Goal: Transaction & Acquisition: Book appointment/travel/reservation

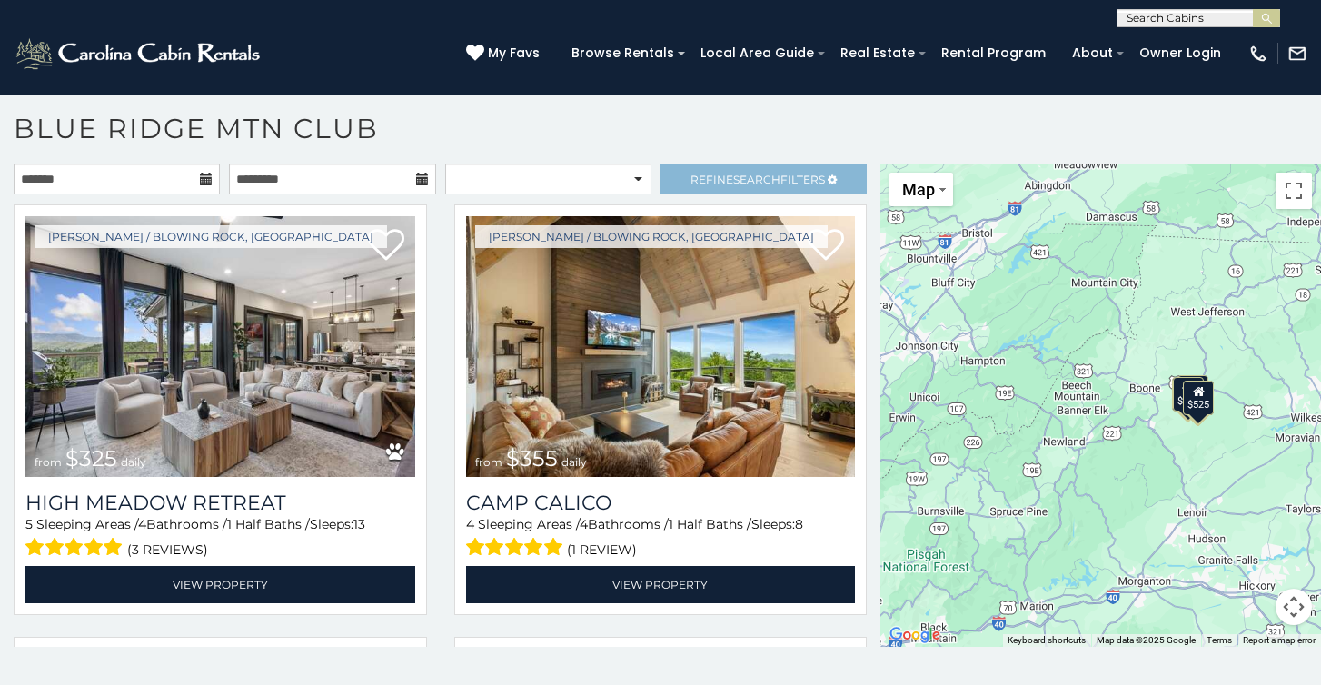
click at [707, 176] on span "Refine Search Filters" at bounding box center [758, 180] width 134 height 14
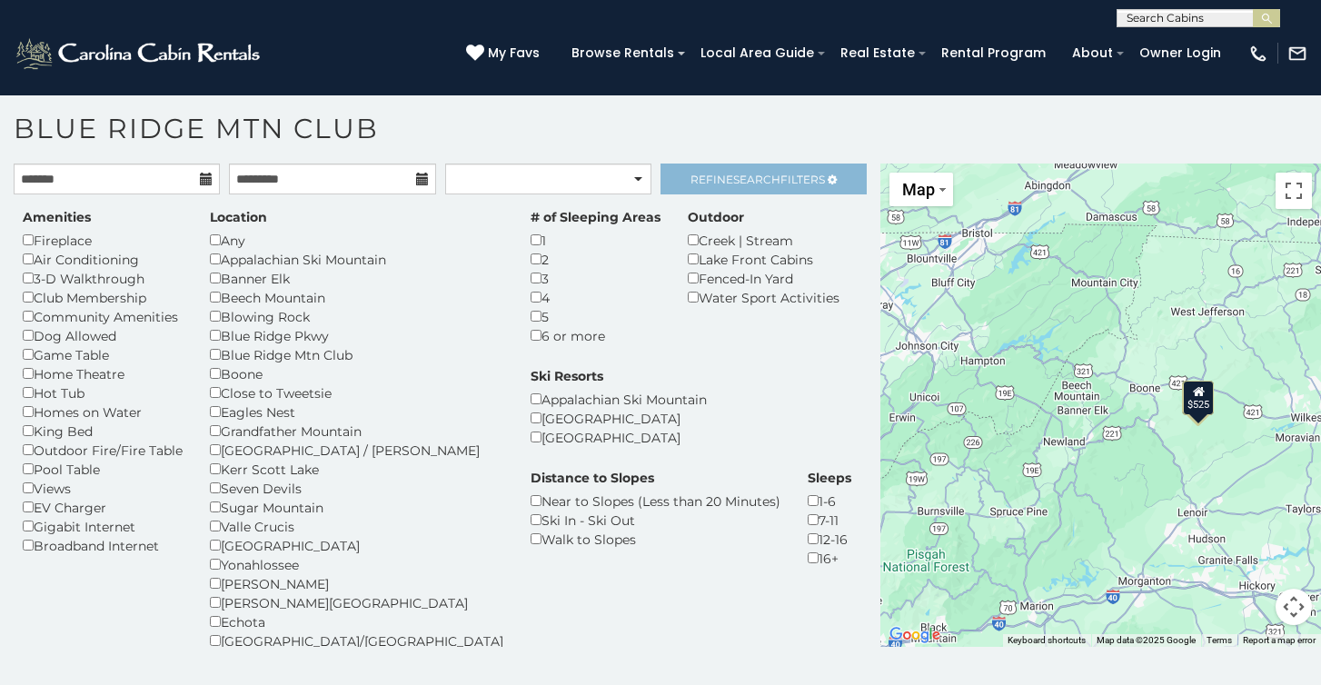
click at [795, 181] on span "Refine Search Filters" at bounding box center [758, 180] width 134 height 14
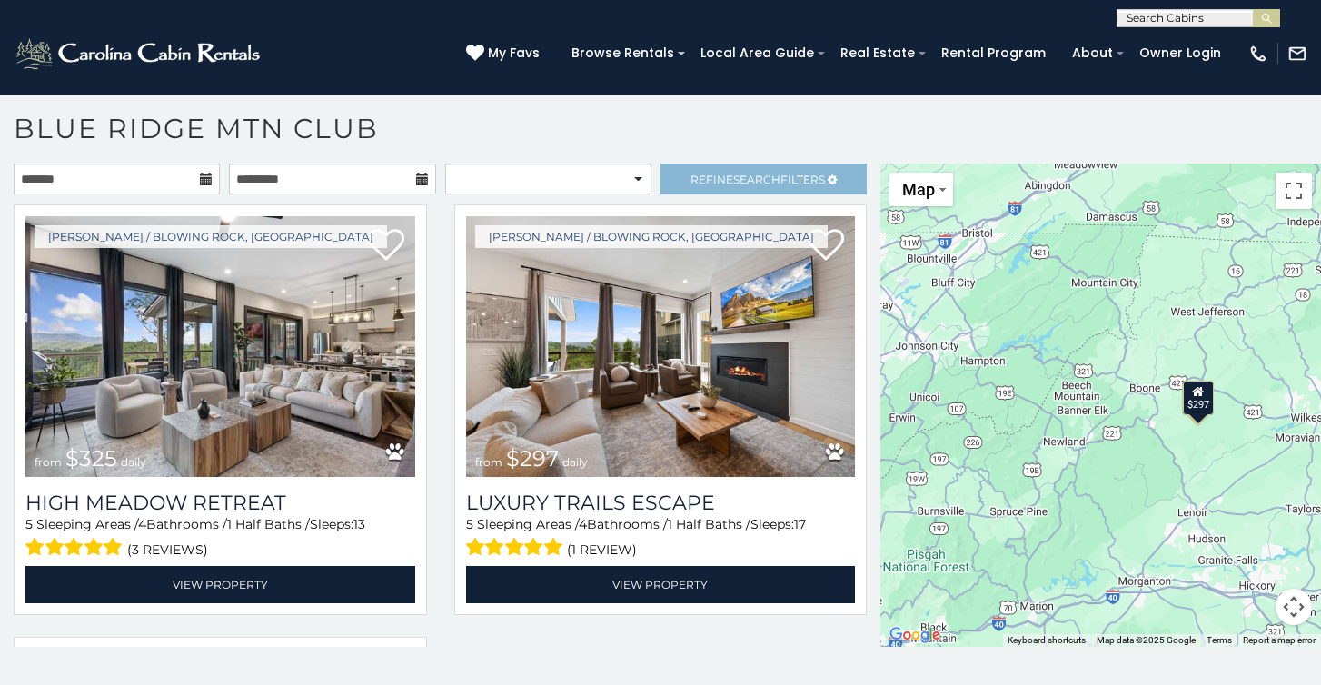
click at [760, 173] on span "Search" at bounding box center [756, 180] width 47 height 14
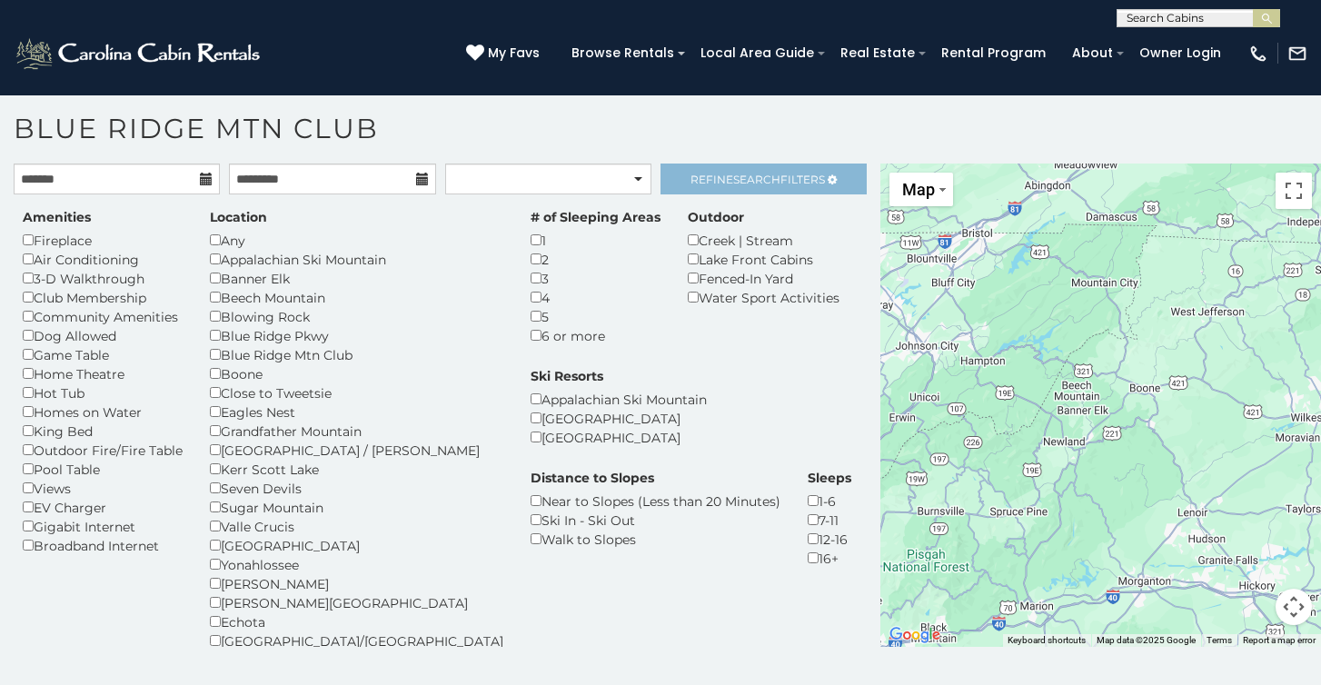
click at [695, 174] on span "Refine Search Filters" at bounding box center [758, 180] width 134 height 14
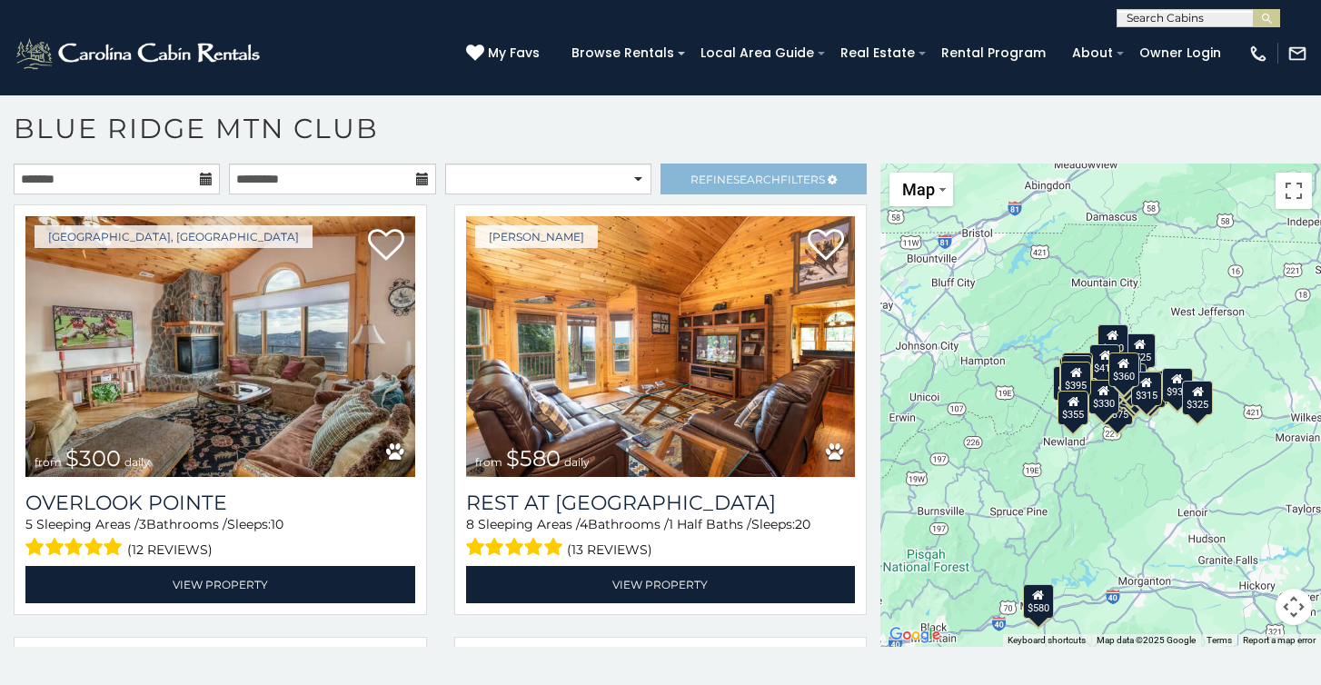
click at [713, 174] on span "Refine Search Filters" at bounding box center [758, 180] width 134 height 14
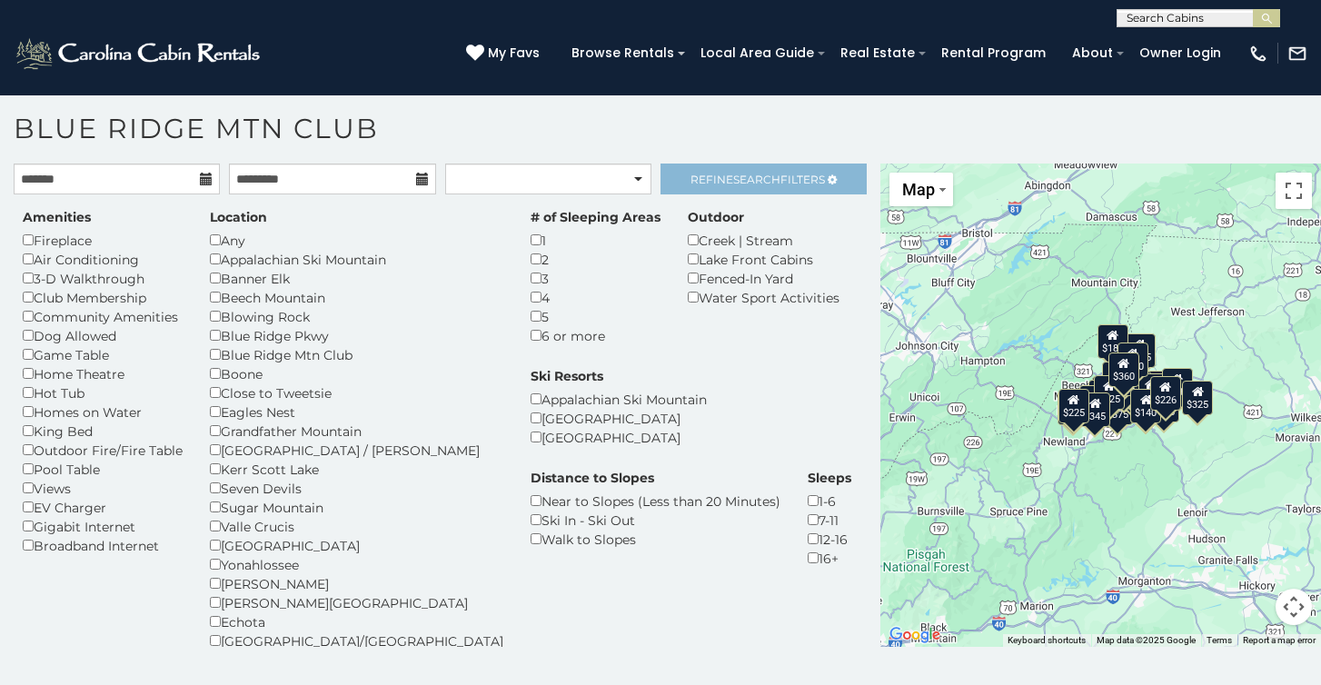
click at [702, 189] on link "Refine Search Filters" at bounding box center [764, 179] width 206 height 31
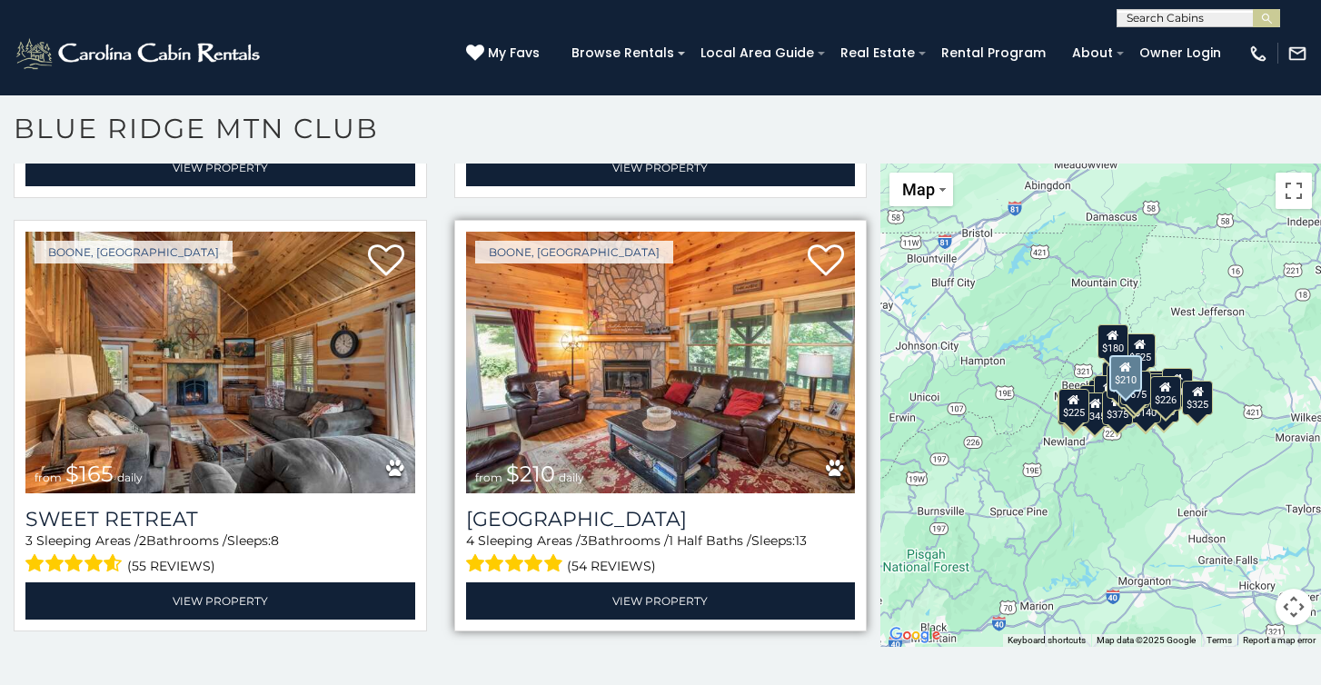
scroll to position [1721, 0]
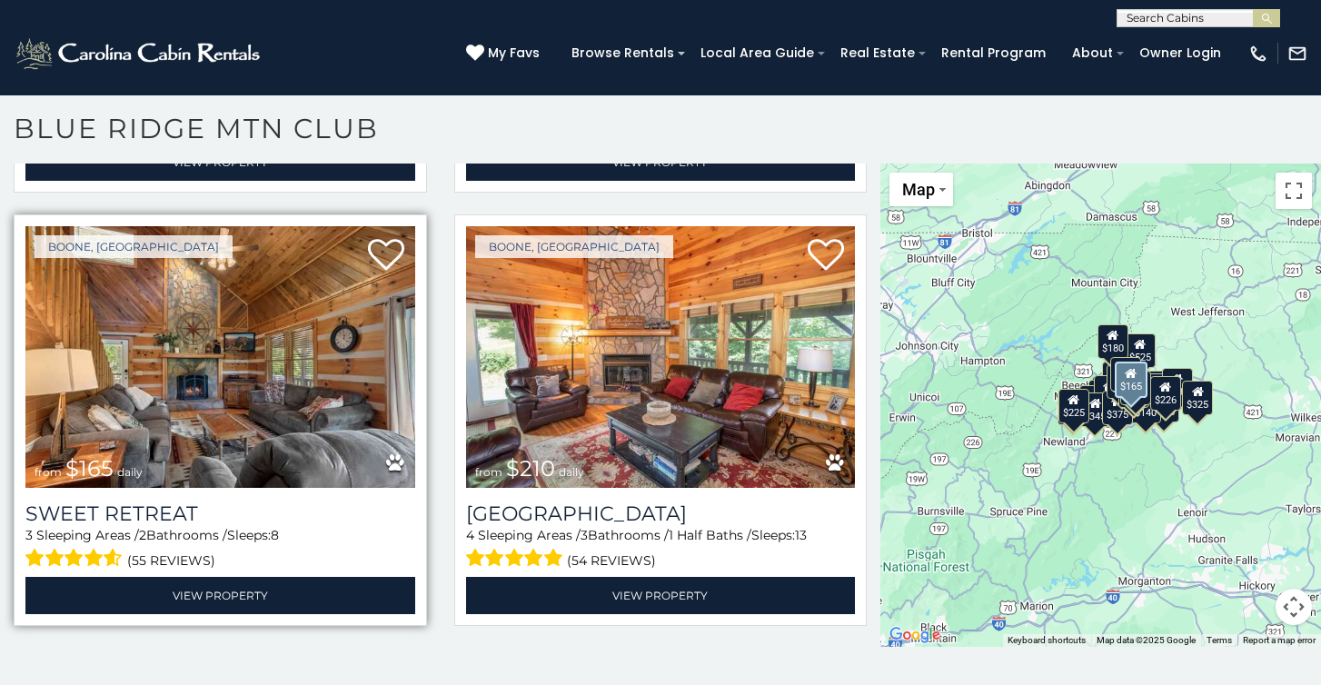
click at [253, 378] on img at bounding box center [220, 356] width 390 height 261
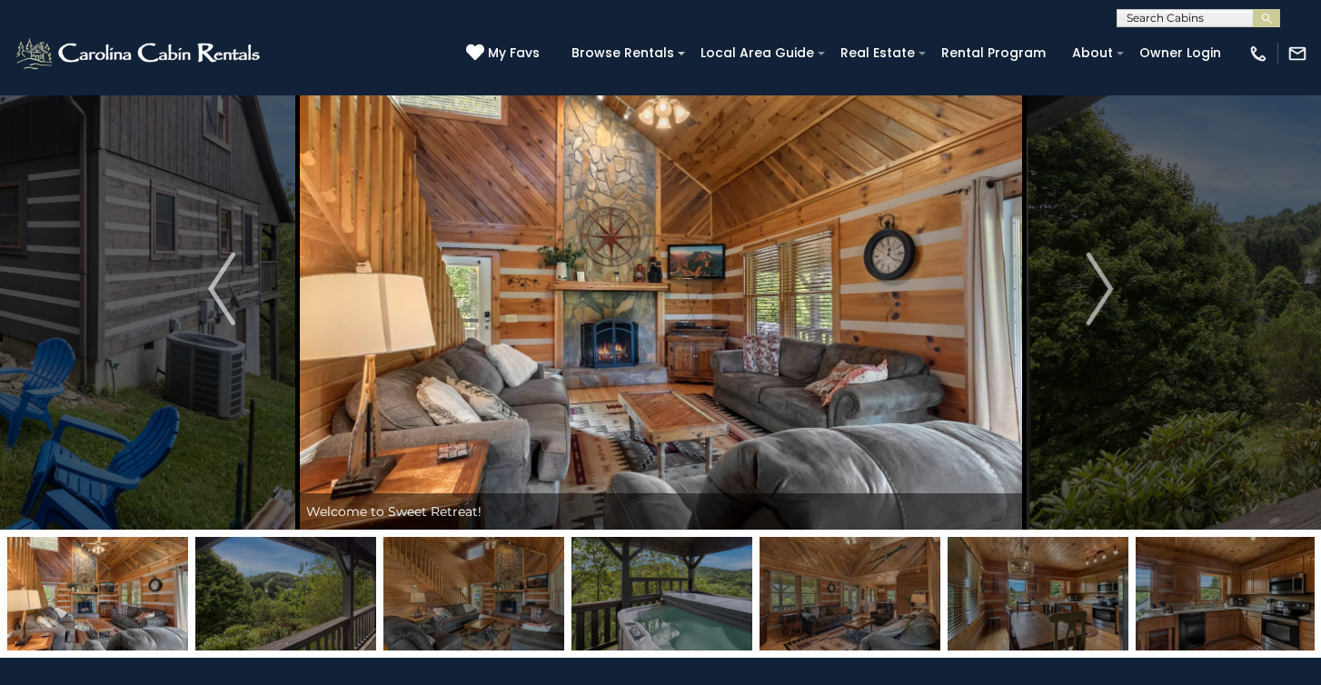
scroll to position [45, 0]
click at [1090, 311] on img "Next" at bounding box center [1099, 290] width 27 height 73
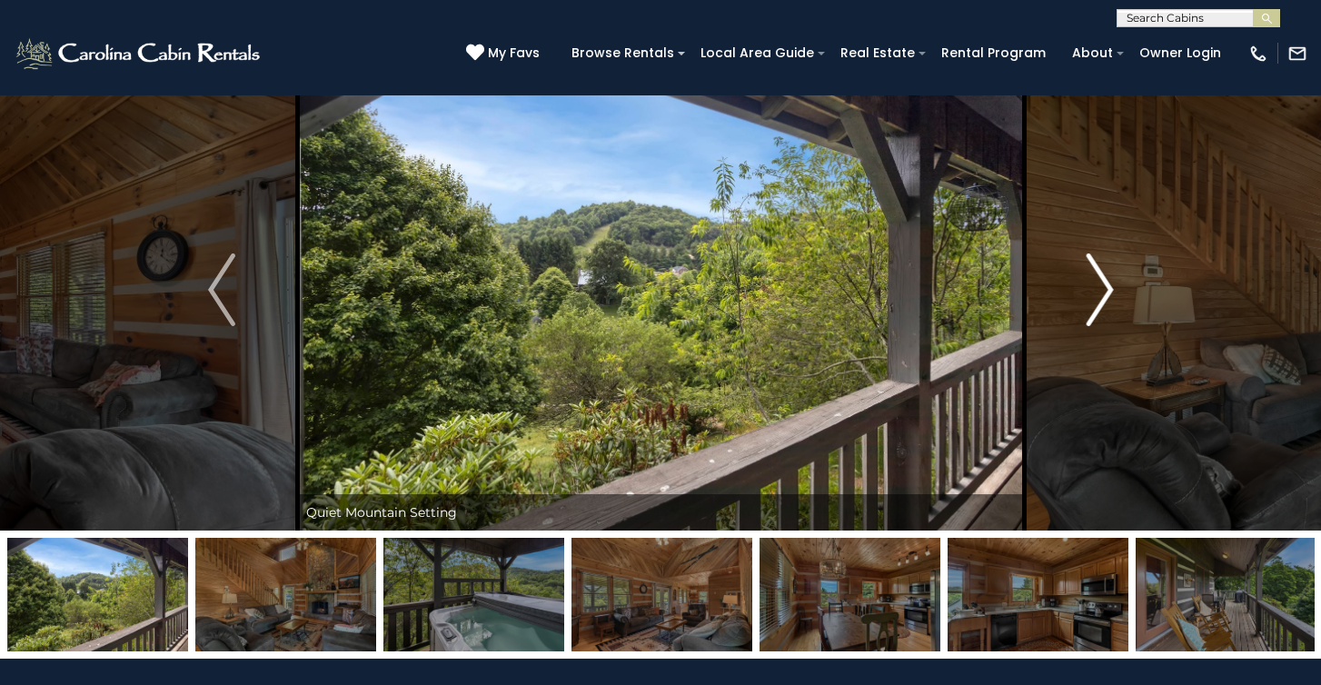
click at [1090, 311] on img "Next" at bounding box center [1099, 290] width 27 height 73
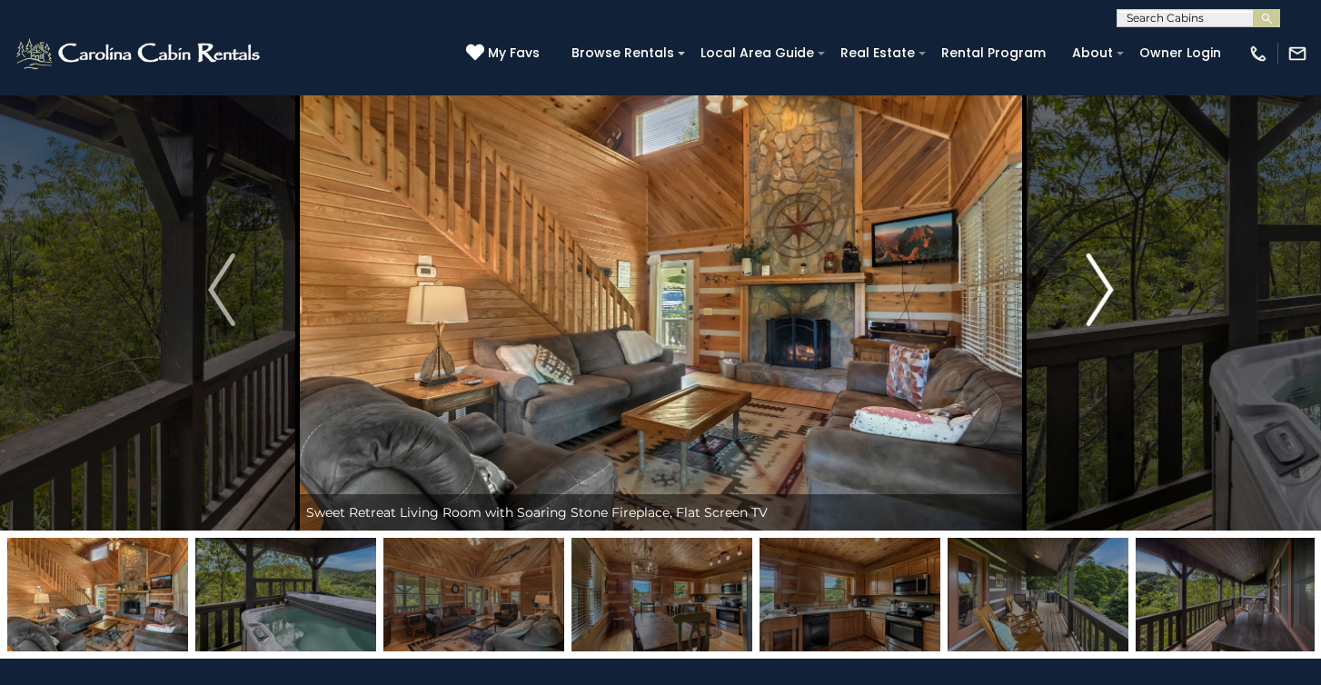
click at [1090, 311] on img "Next" at bounding box center [1099, 290] width 27 height 73
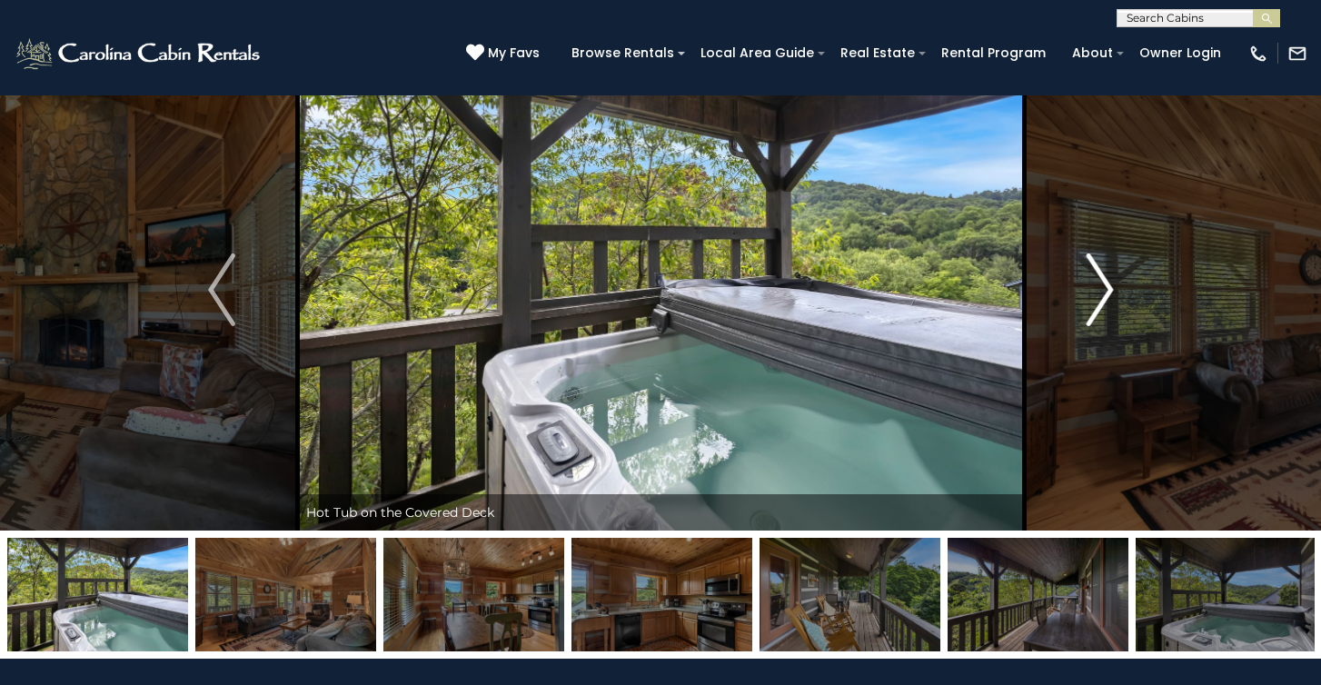
click at [1090, 311] on img "Next" at bounding box center [1099, 290] width 27 height 73
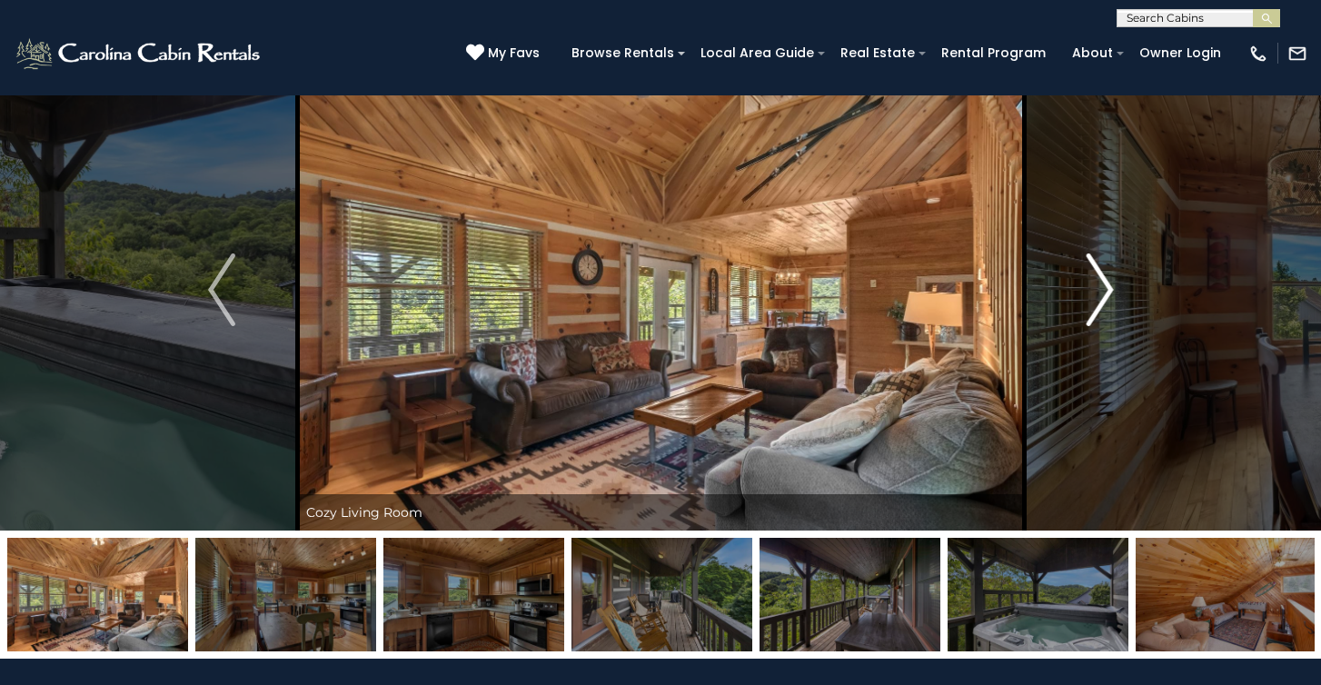
click at [1090, 311] on img "Next" at bounding box center [1099, 290] width 27 height 73
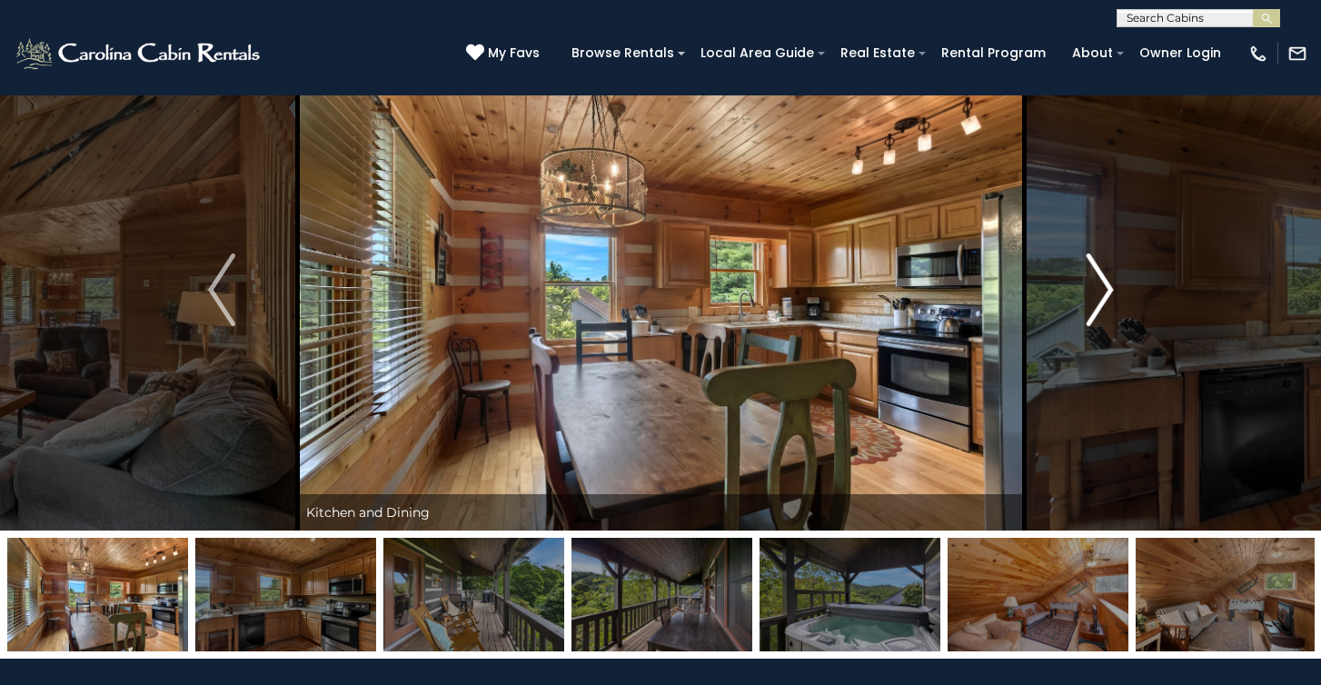
click at [1090, 311] on img "Next" at bounding box center [1099, 290] width 27 height 73
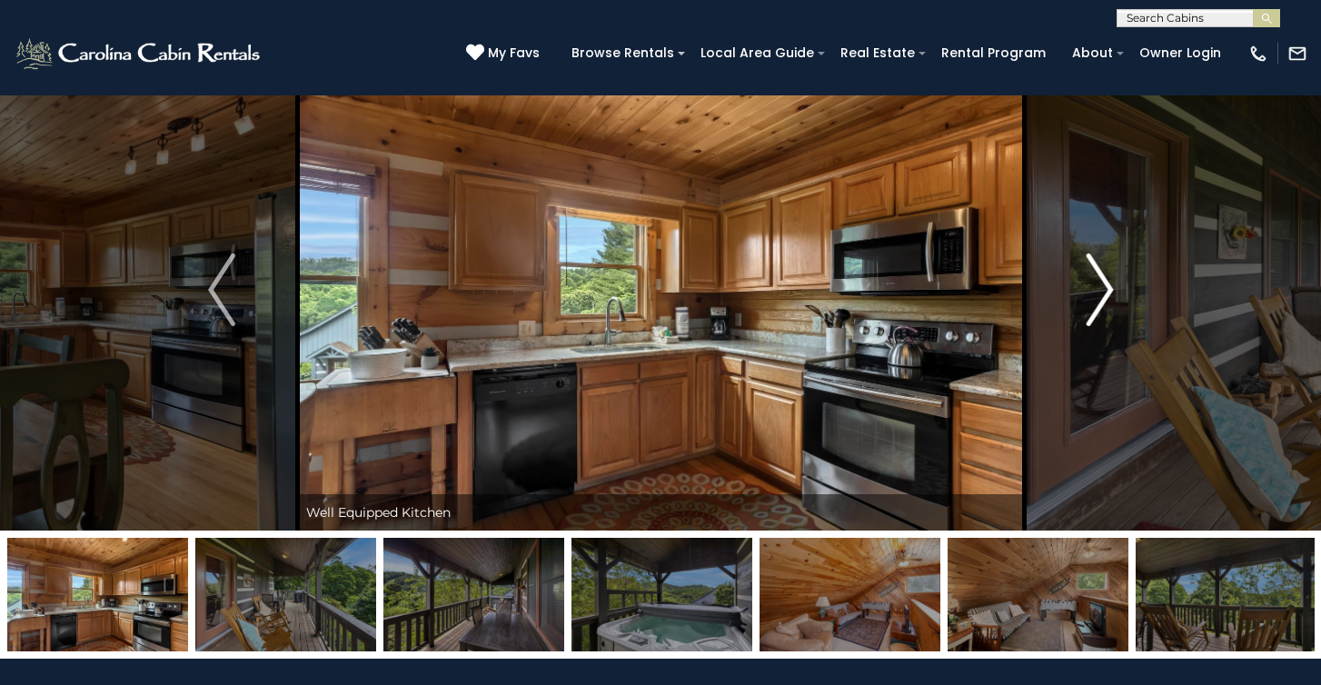
click at [1090, 311] on img "Next" at bounding box center [1099, 290] width 27 height 73
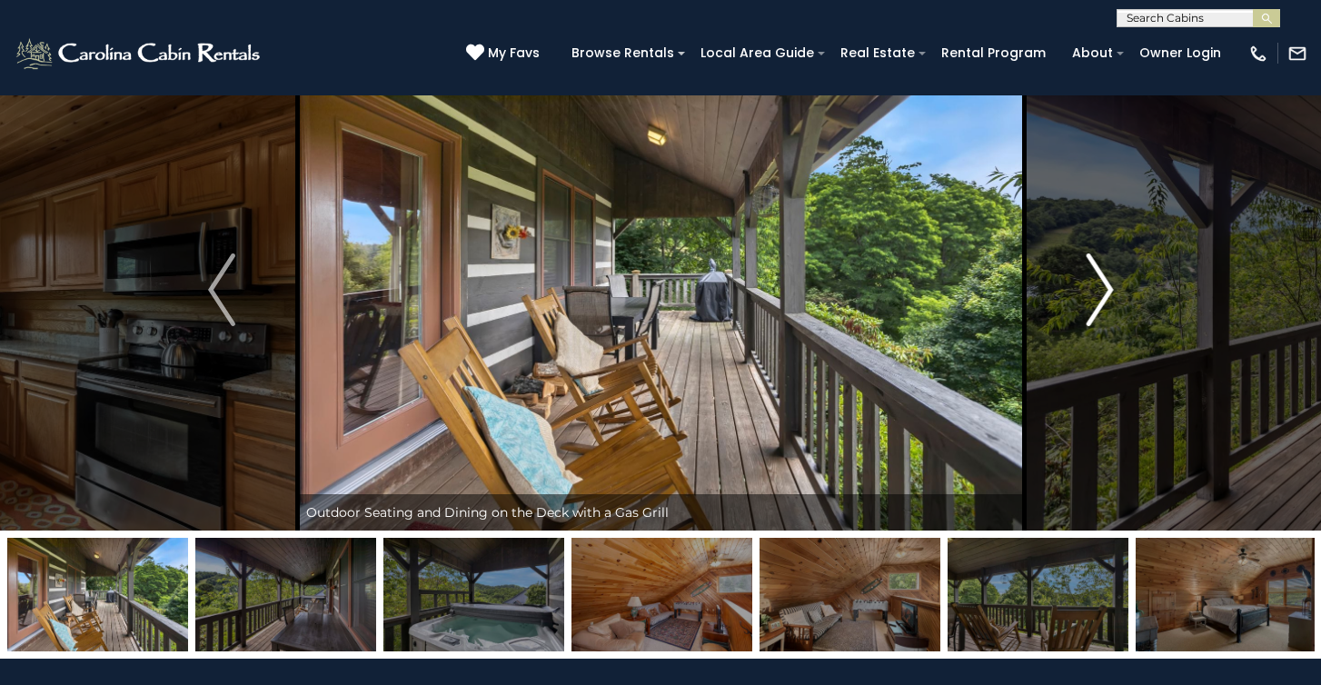
click at [1090, 311] on img "Next" at bounding box center [1099, 290] width 27 height 73
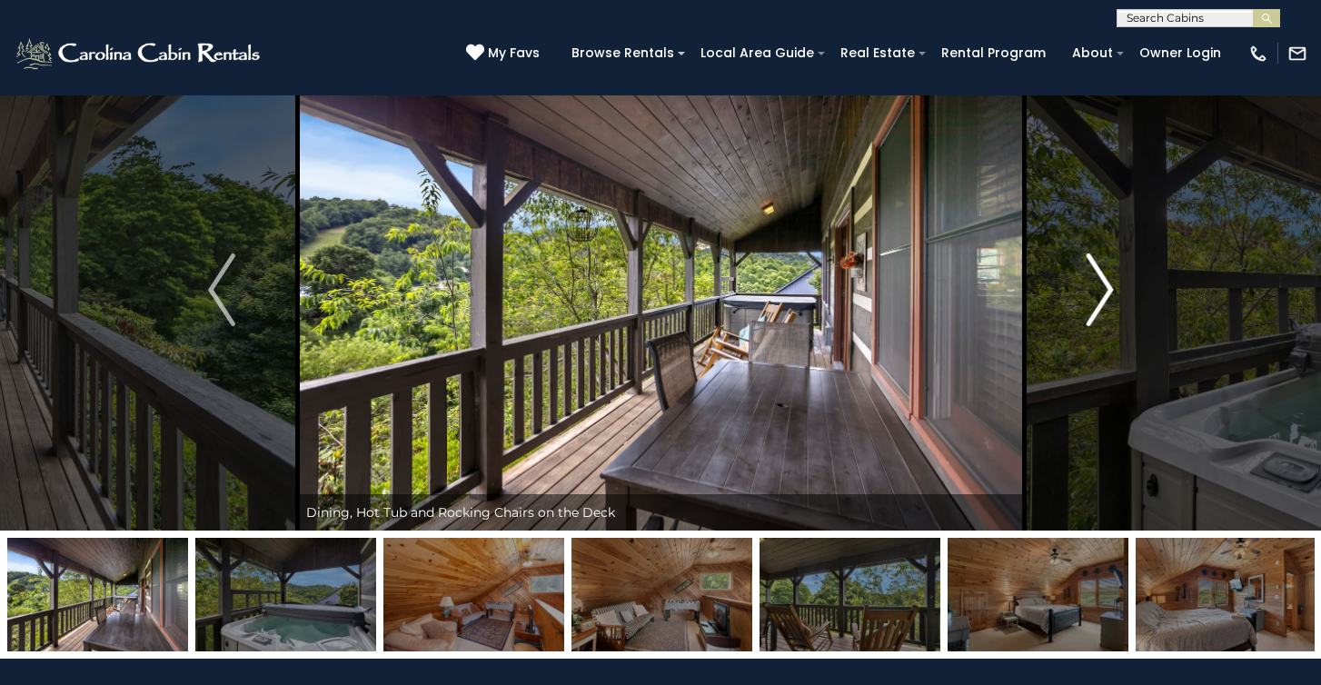
click at [1090, 311] on img "Next" at bounding box center [1099, 290] width 27 height 73
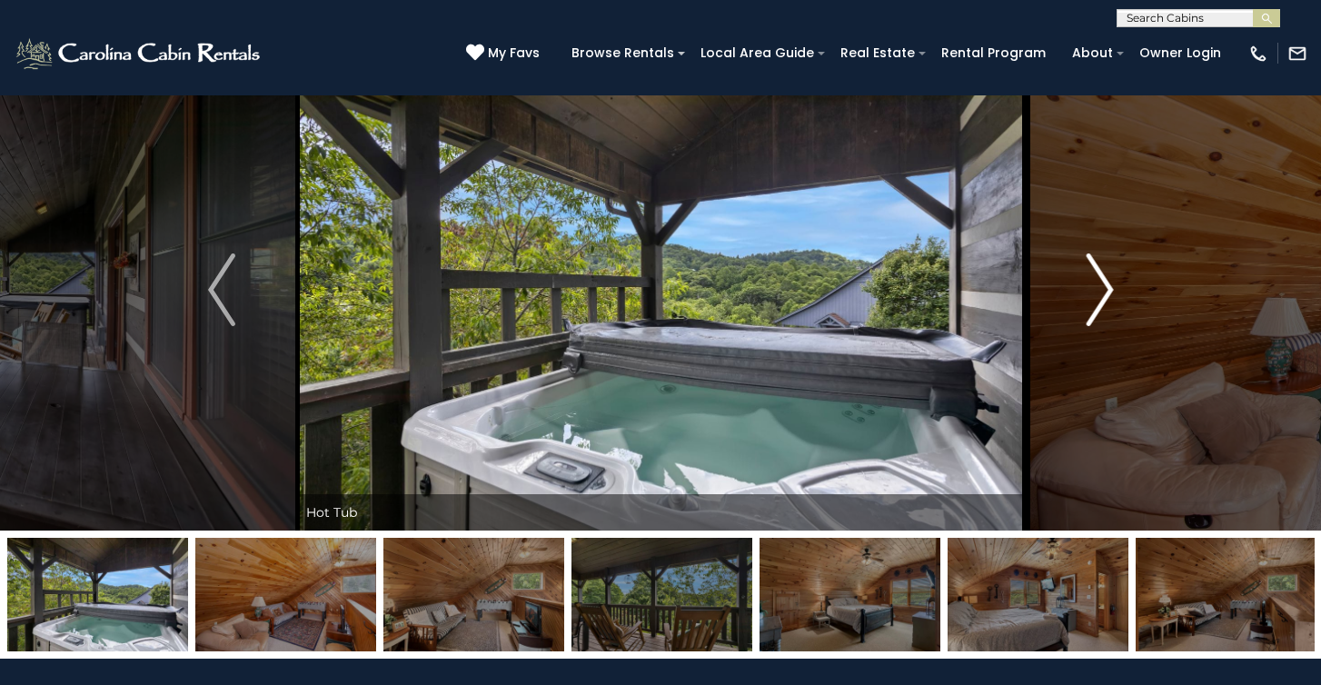
click at [1090, 311] on img "Next" at bounding box center [1099, 290] width 27 height 73
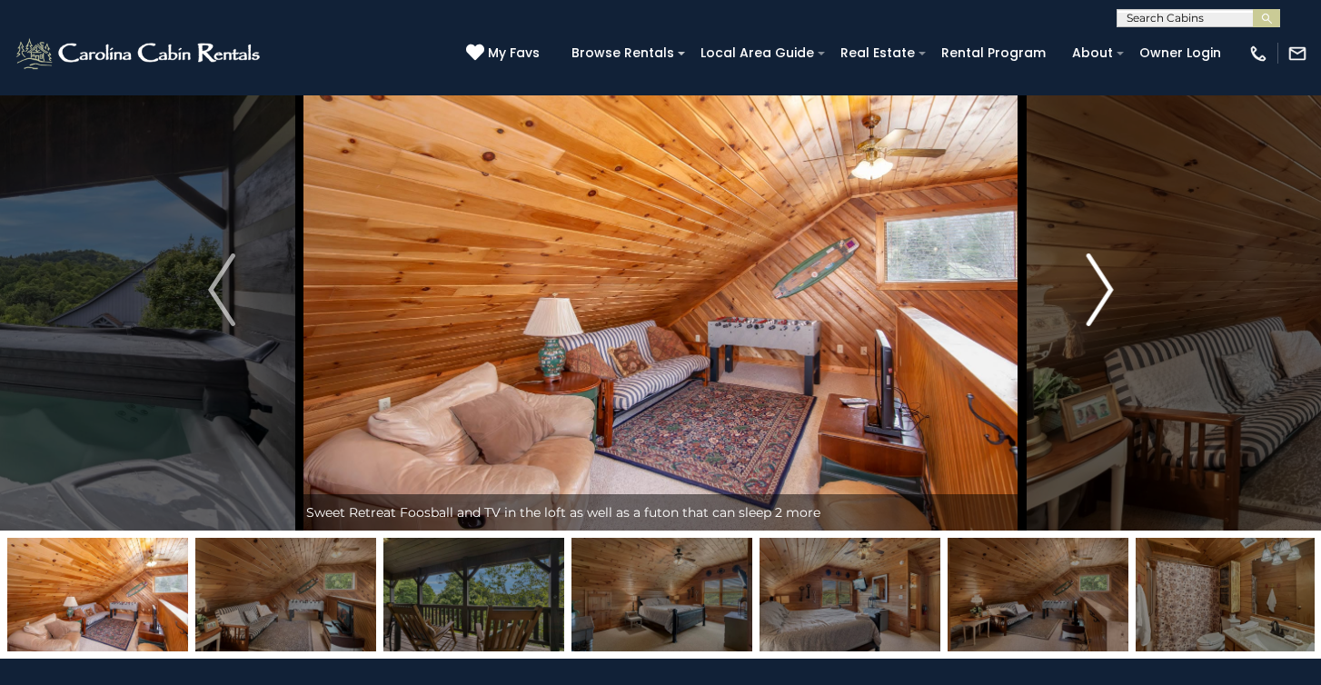
click at [1090, 311] on img "Next" at bounding box center [1099, 290] width 27 height 73
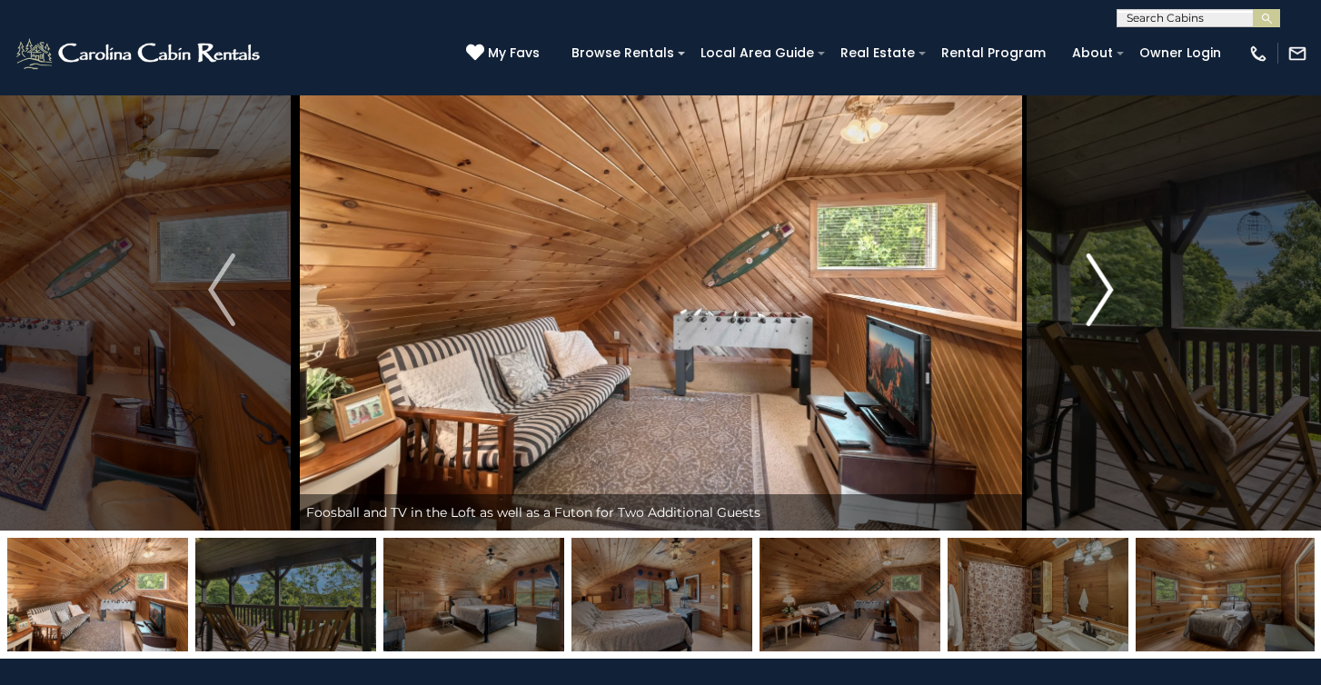
click at [1090, 311] on img "Next" at bounding box center [1099, 290] width 27 height 73
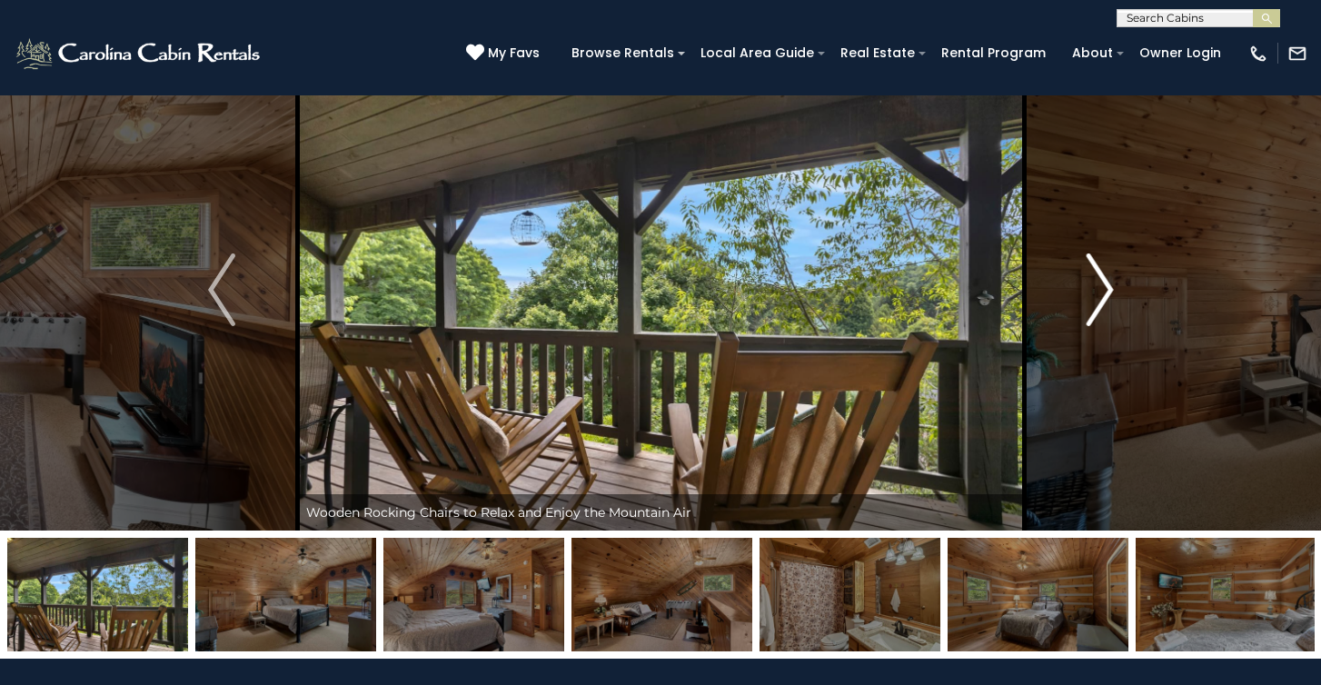
click at [1090, 311] on img "Next" at bounding box center [1099, 290] width 27 height 73
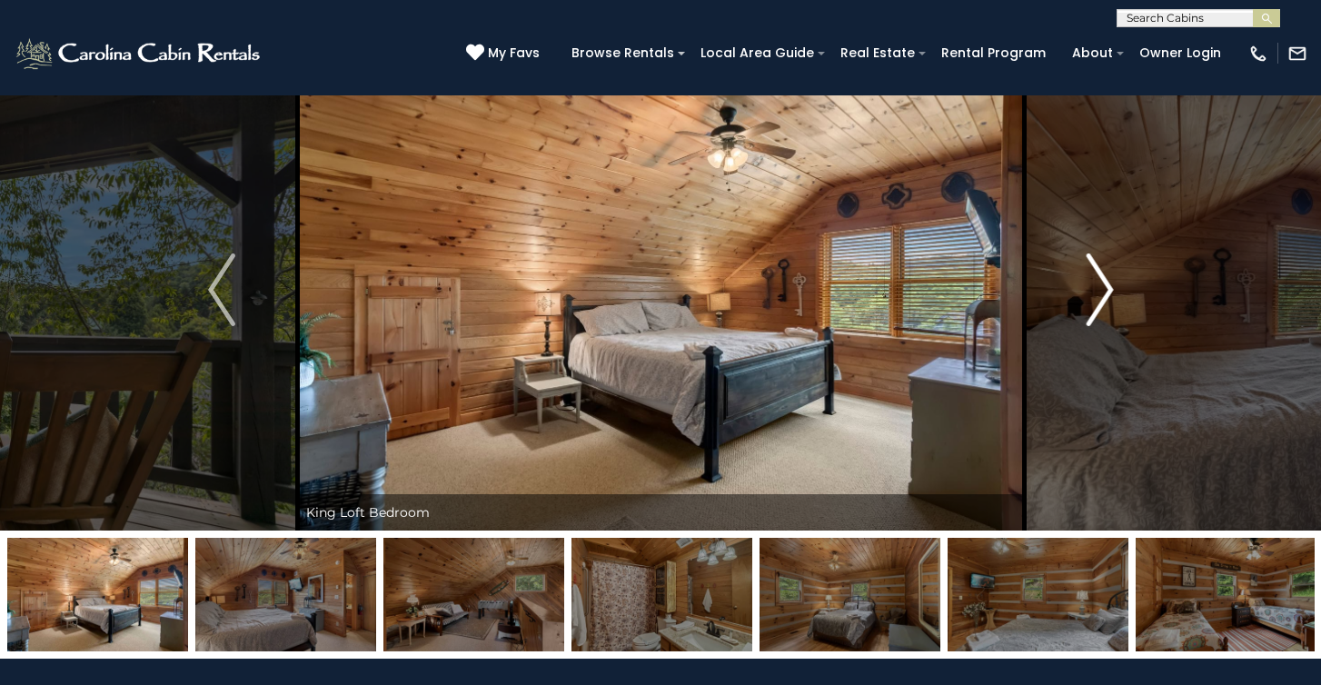
click at [1090, 311] on img "Next" at bounding box center [1099, 290] width 27 height 73
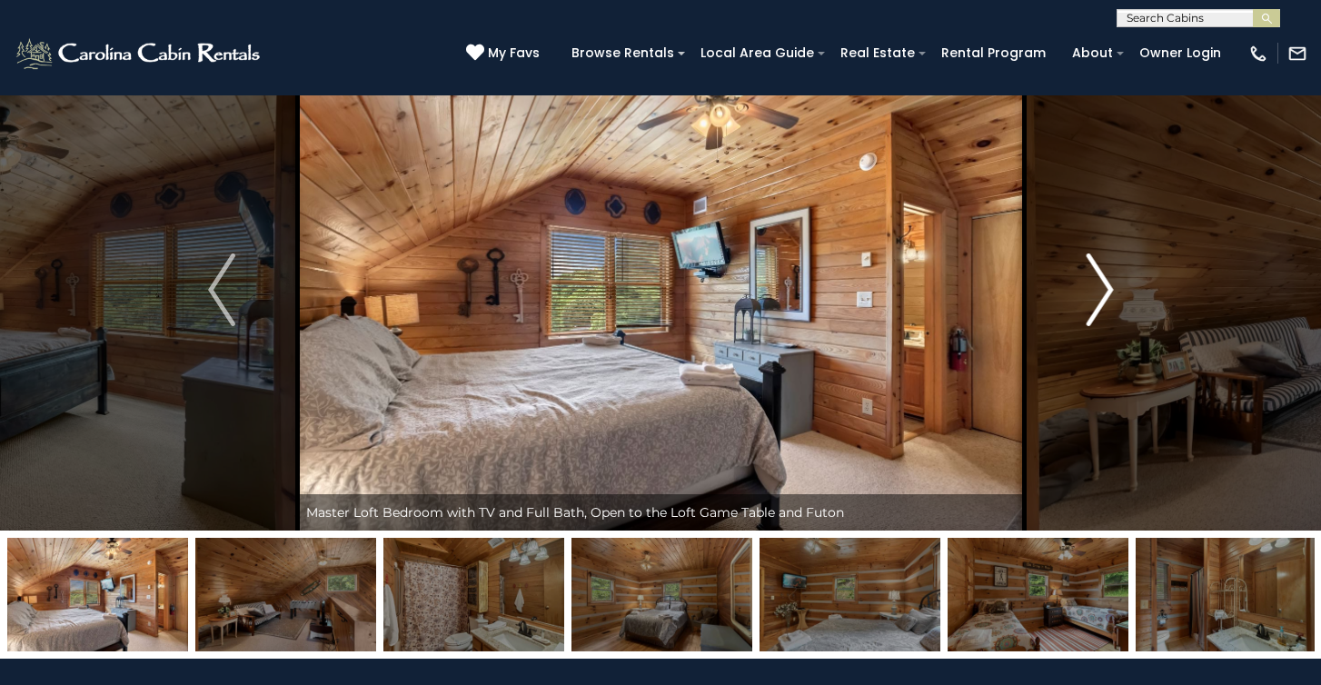
click at [1090, 311] on img "Next" at bounding box center [1099, 290] width 27 height 73
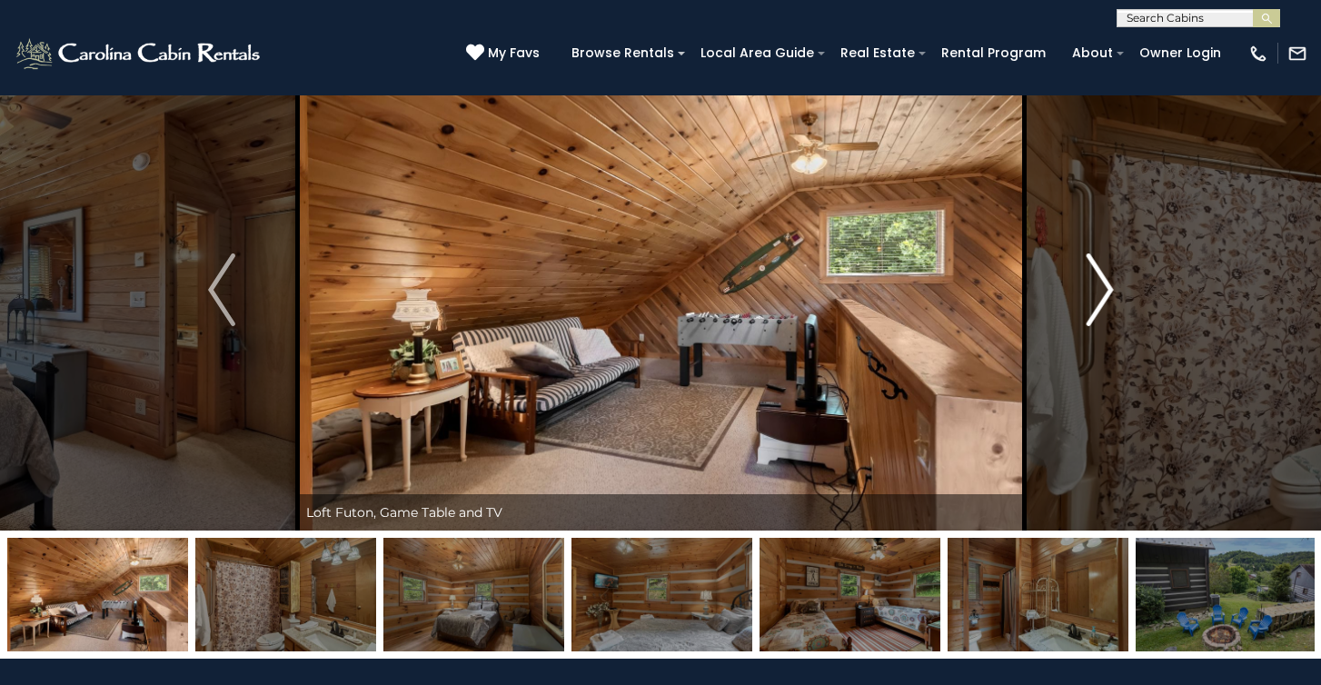
click at [1090, 311] on img "Next" at bounding box center [1099, 290] width 27 height 73
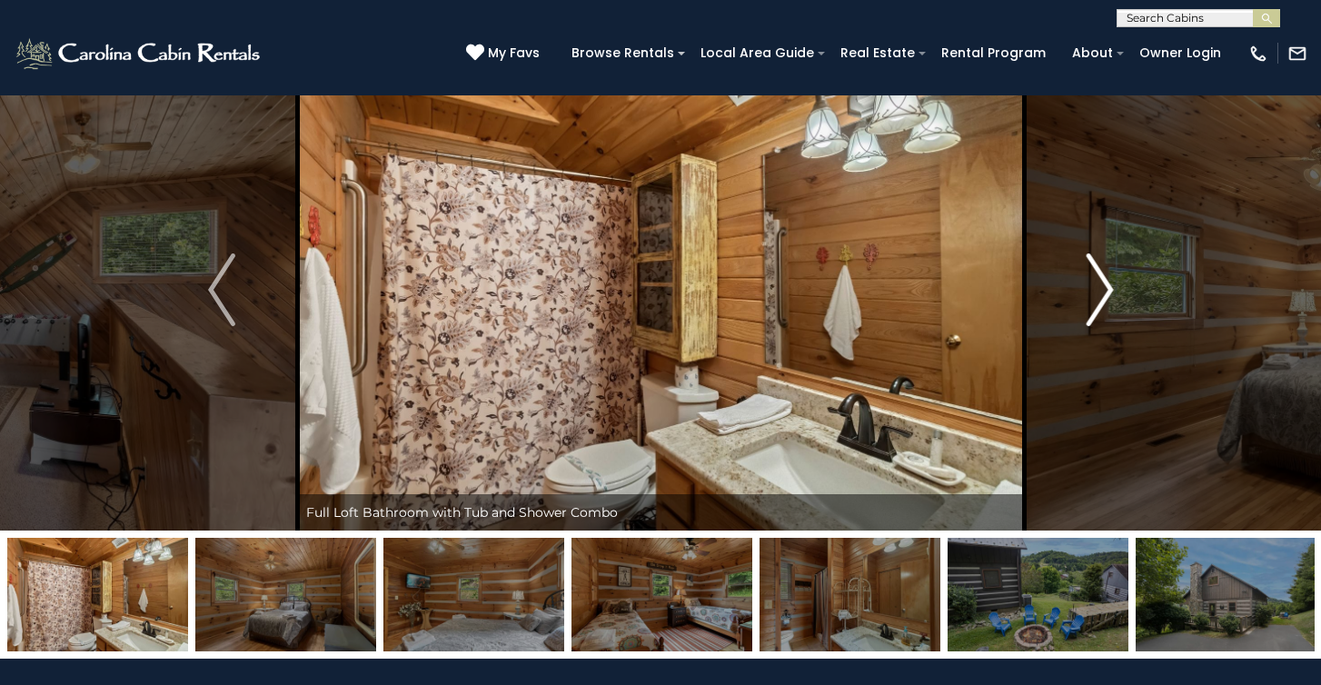
click at [1090, 311] on img "Next" at bounding box center [1099, 290] width 27 height 73
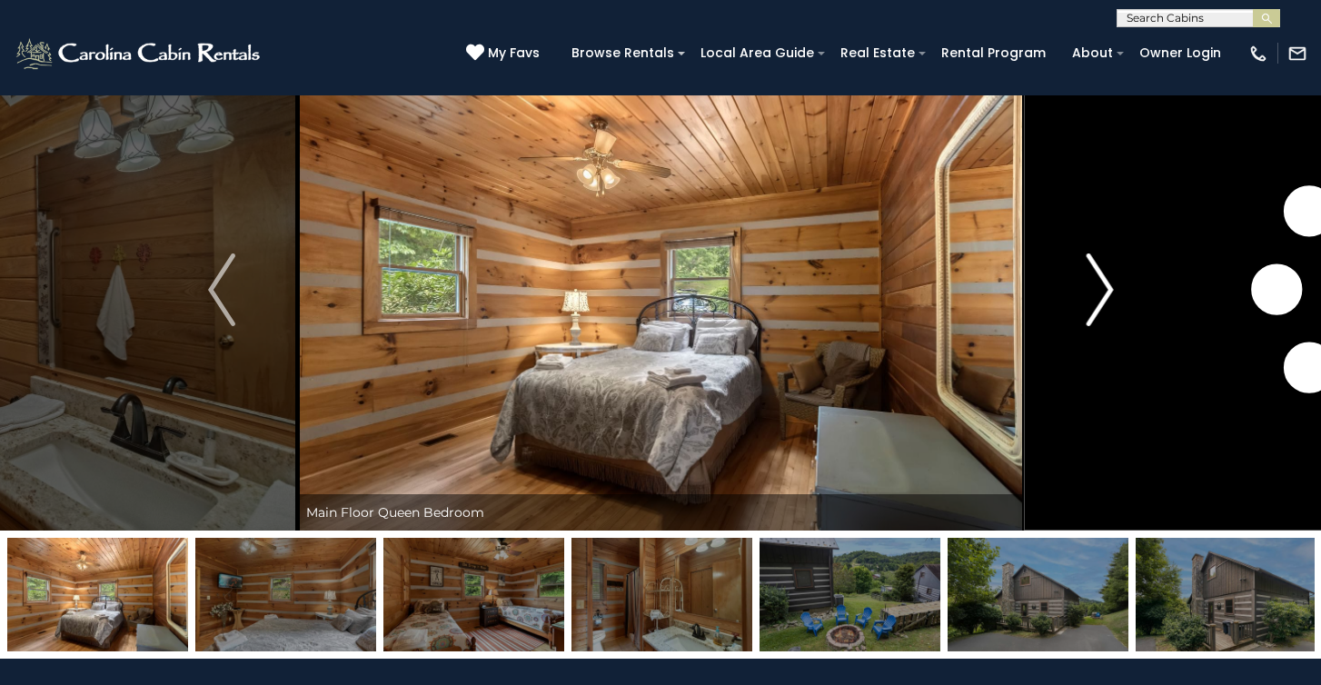
click at [1090, 311] on img "Next" at bounding box center [1099, 290] width 27 height 73
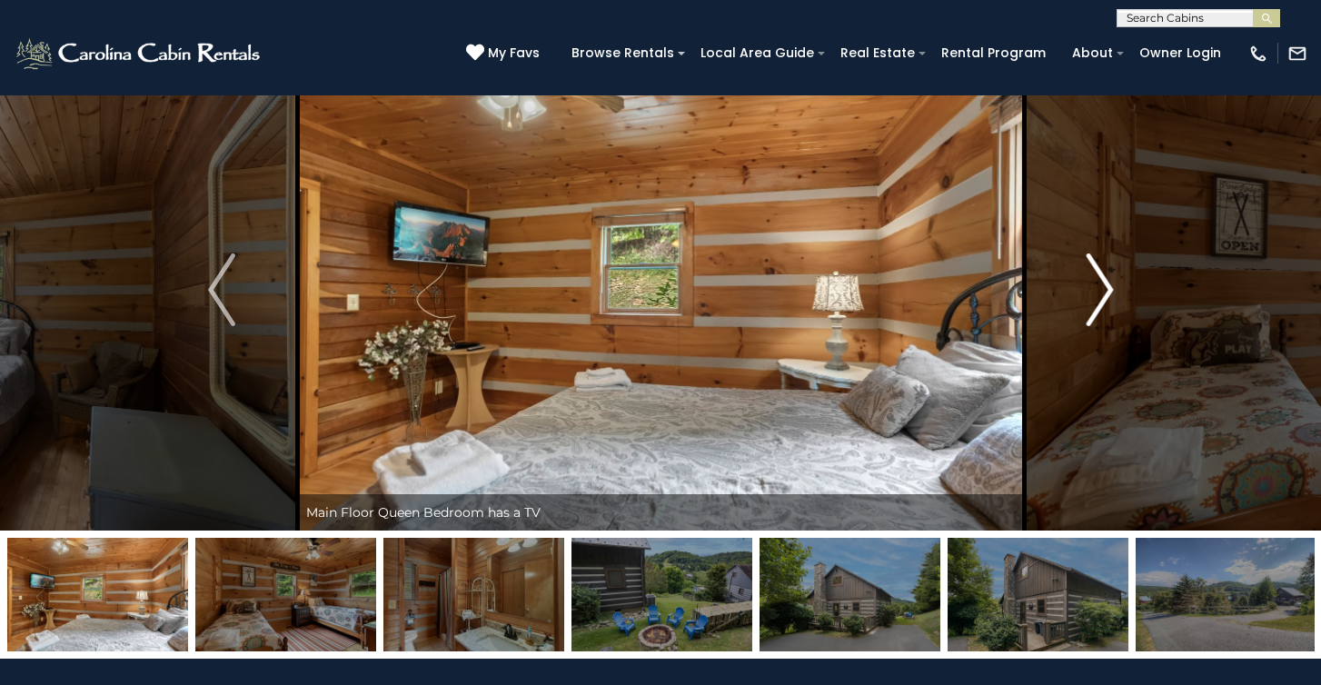
click at [1090, 311] on img "Next" at bounding box center [1099, 290] width 27 height 73
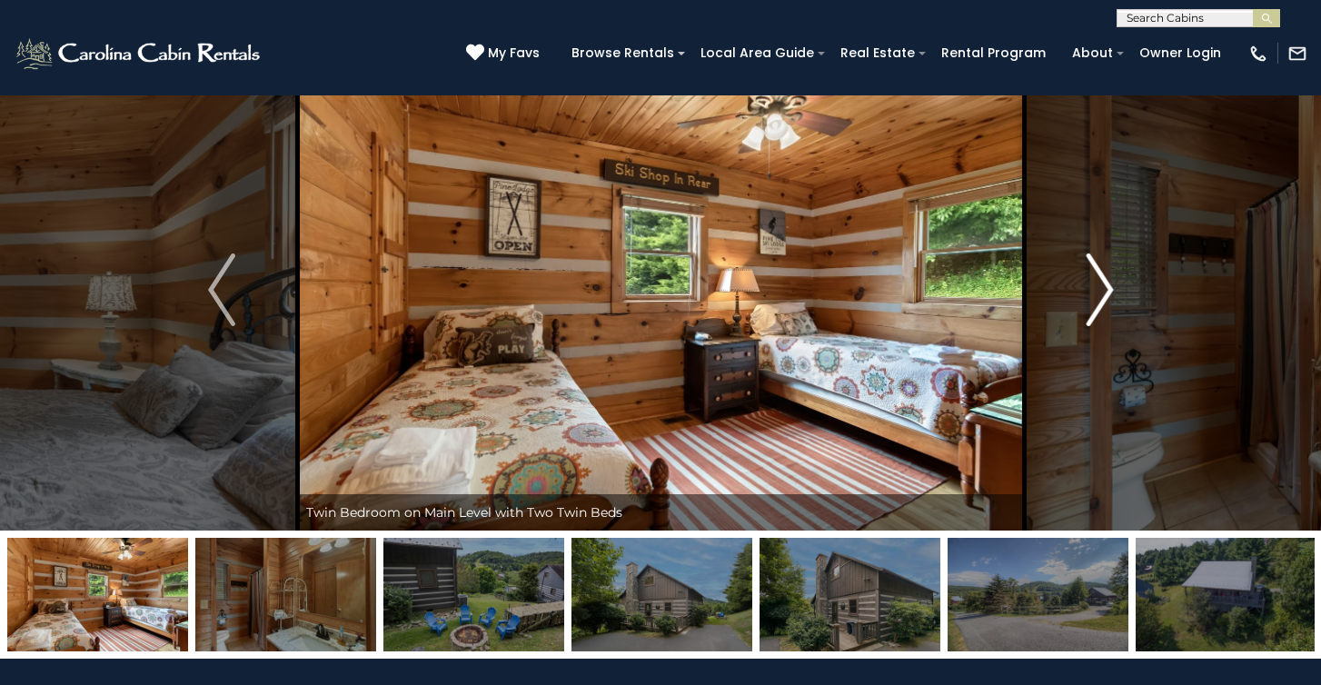
click at [1090, 311] on img "Next" at bounding box center [1099, 290] width 27 height 73
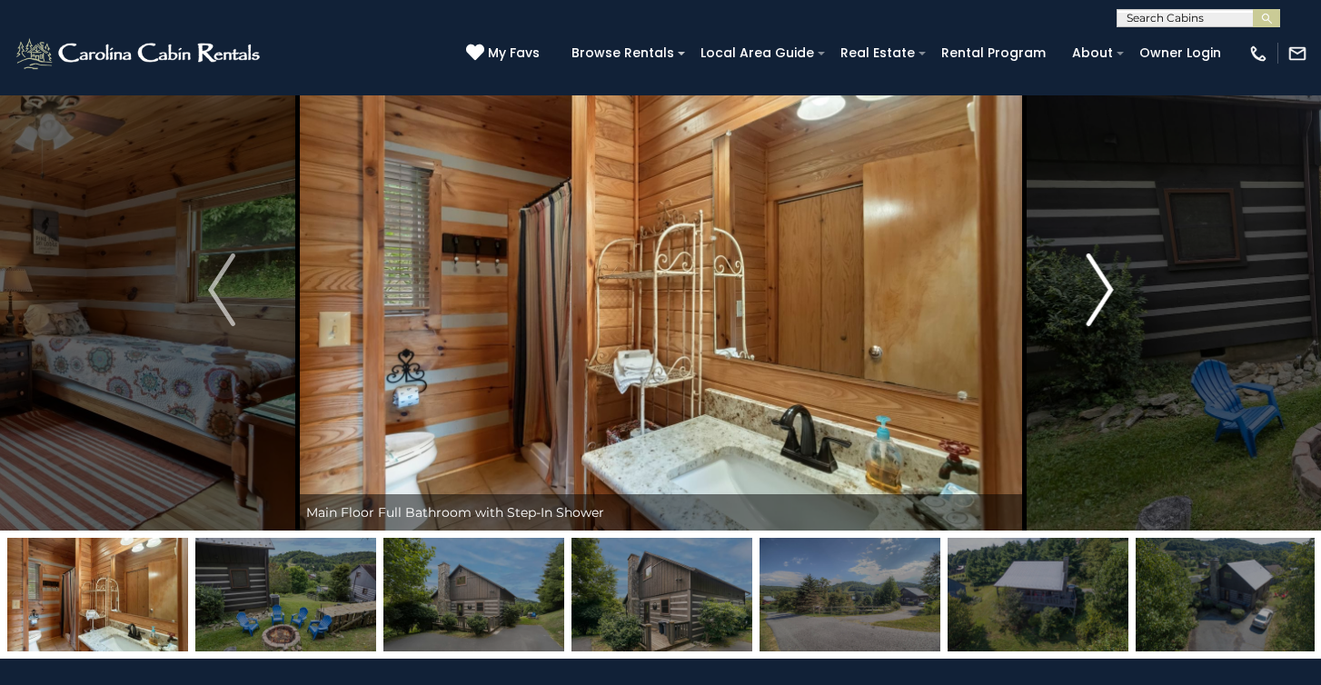
click at [1090, 311] on img "Next" at bounding box center [1099, 290] width 27 height 73
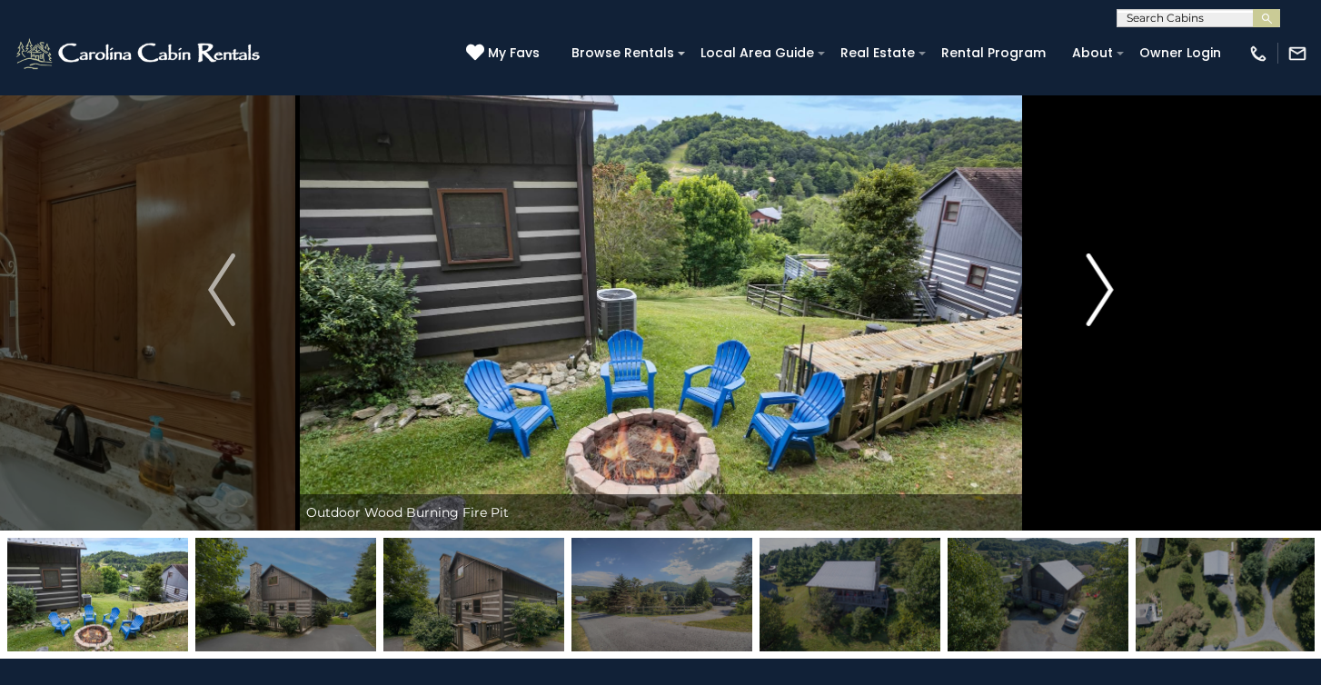
click at [1090, 311] on img "Next" at bounding box center [1099, 290] width 27 height 73
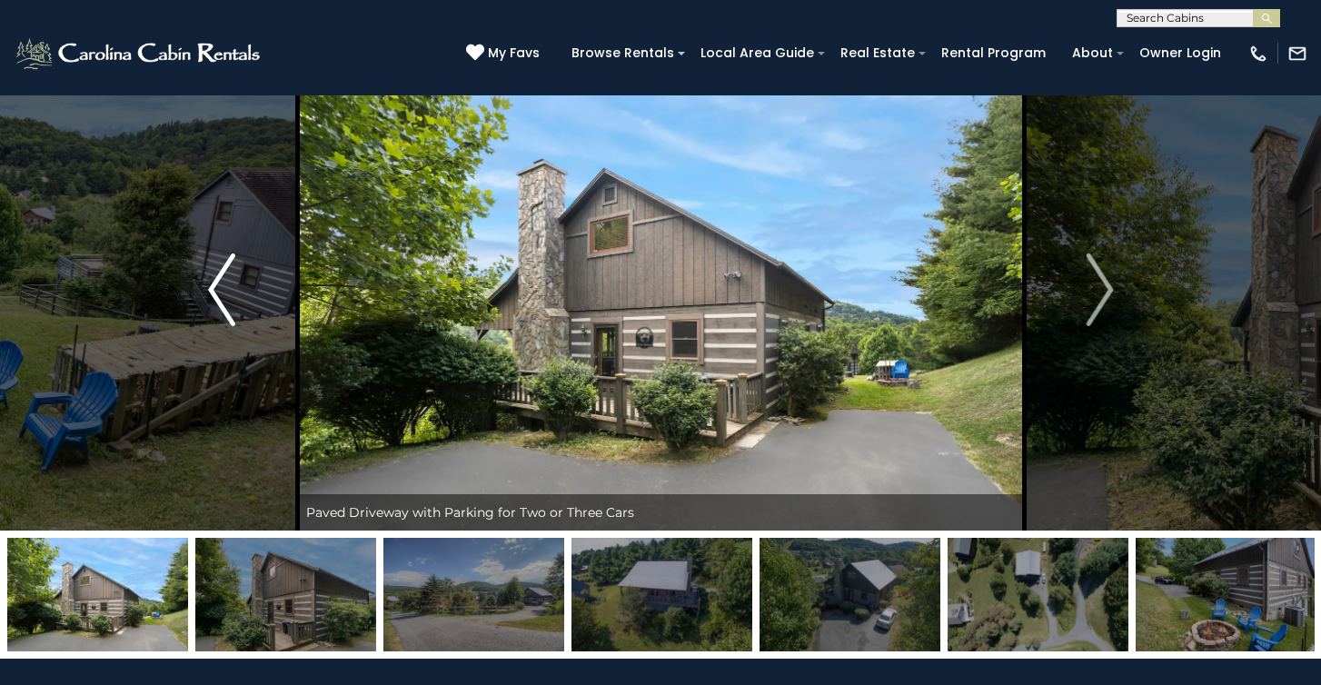
click at [230, 310] on img "Previous" at bounding box center [221, 290] width 27 height 73
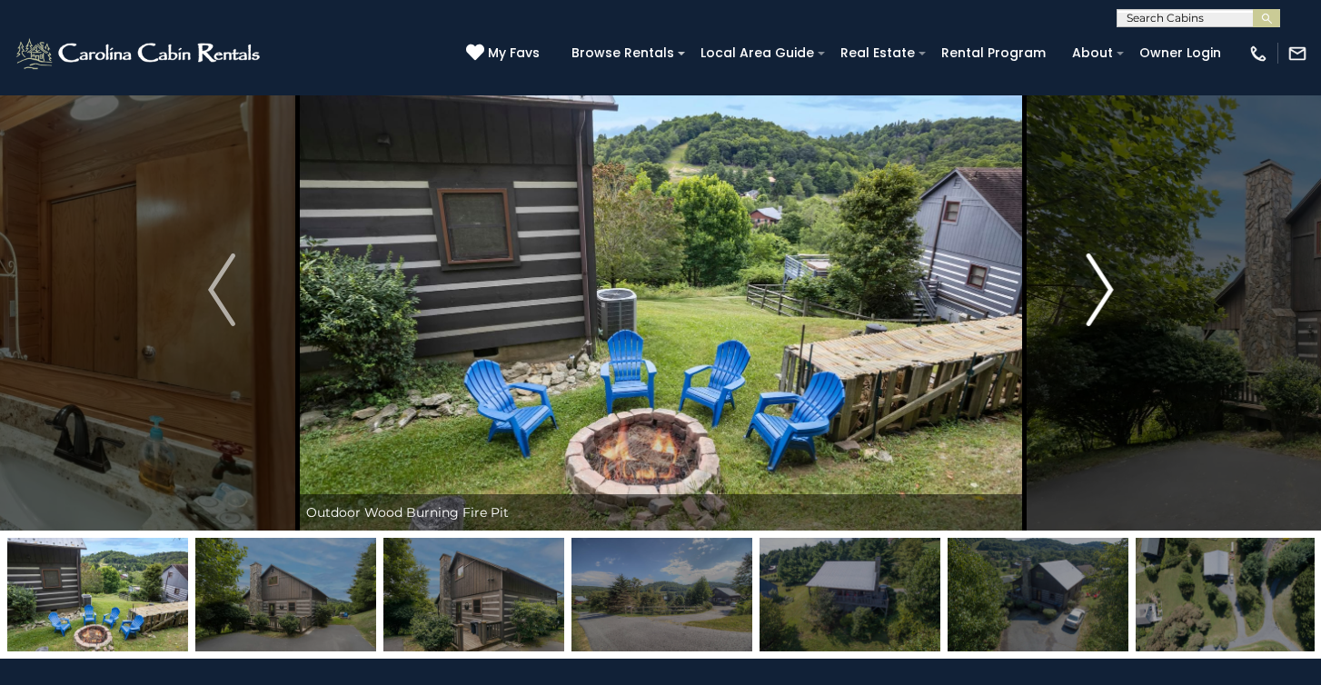
click at [1088, 317] on img "Next" at bounding box center [1099, 290] width 27 height 73
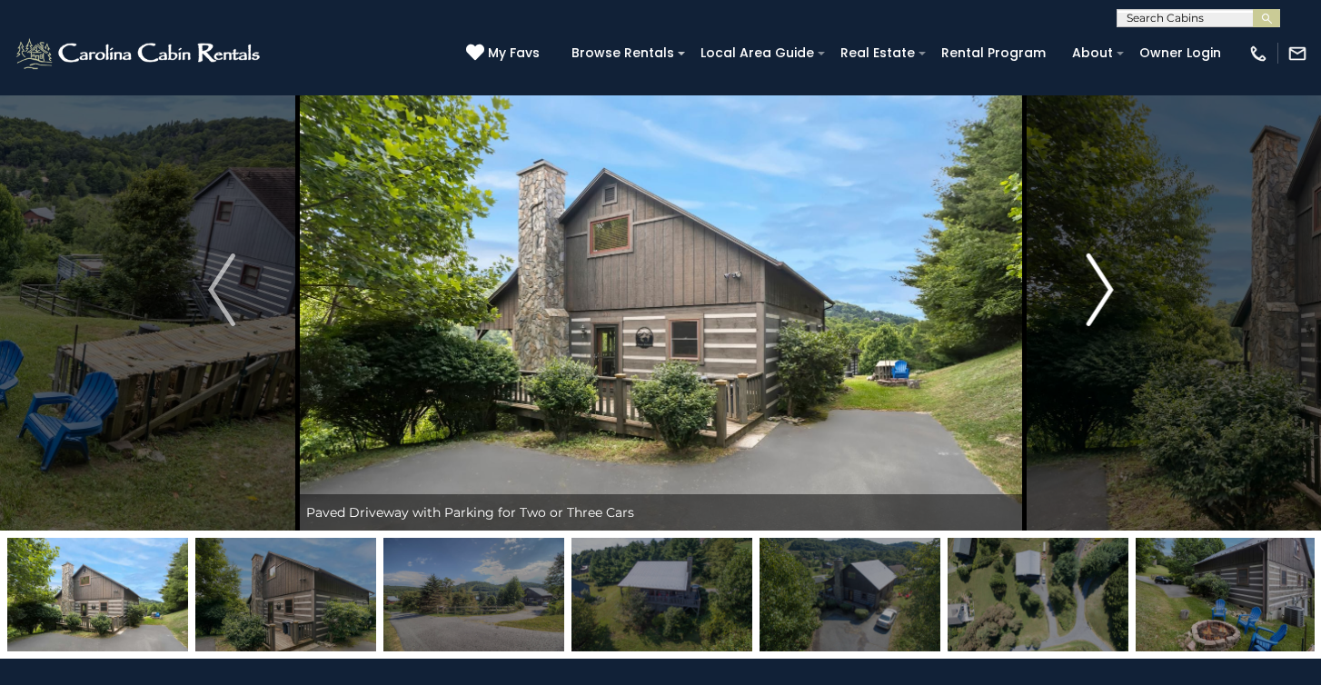
click at [1088, 317] on img "Next" at bounding box center [1099, 290] width 27 height 73
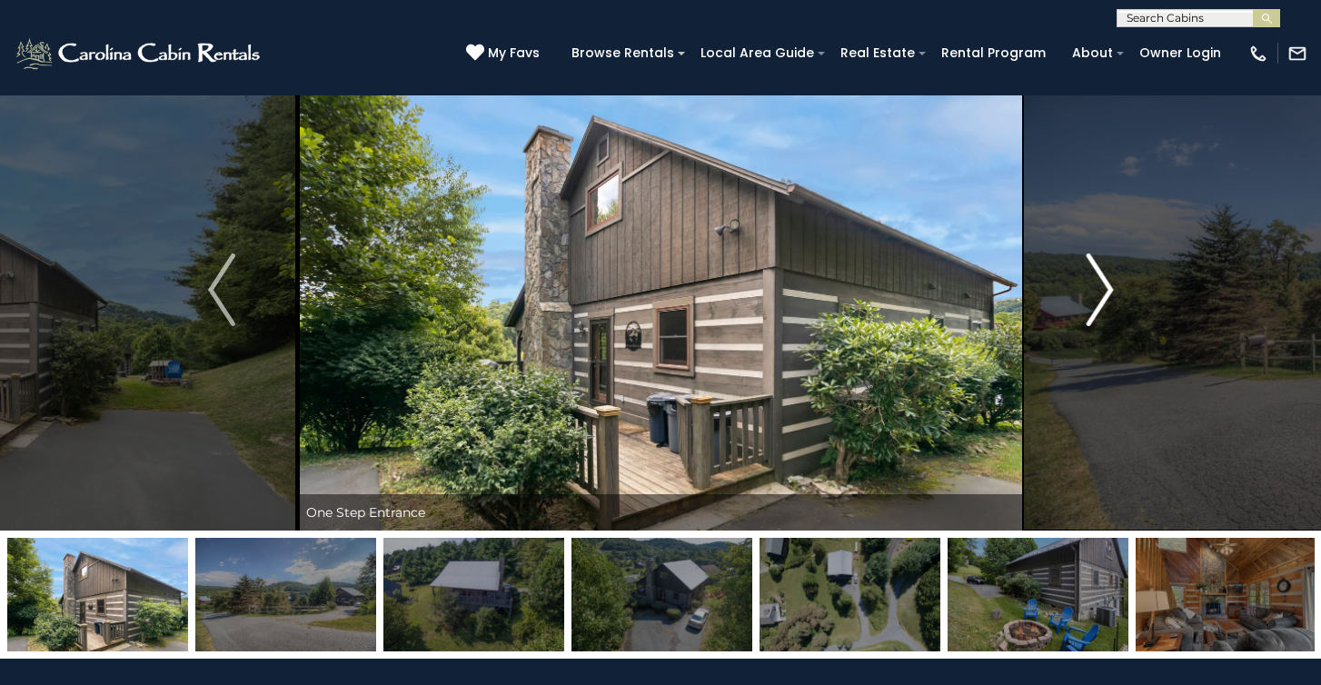
click at [1088, 317] on img "Next" at bounding box center [1099, 290] width 27 height 73
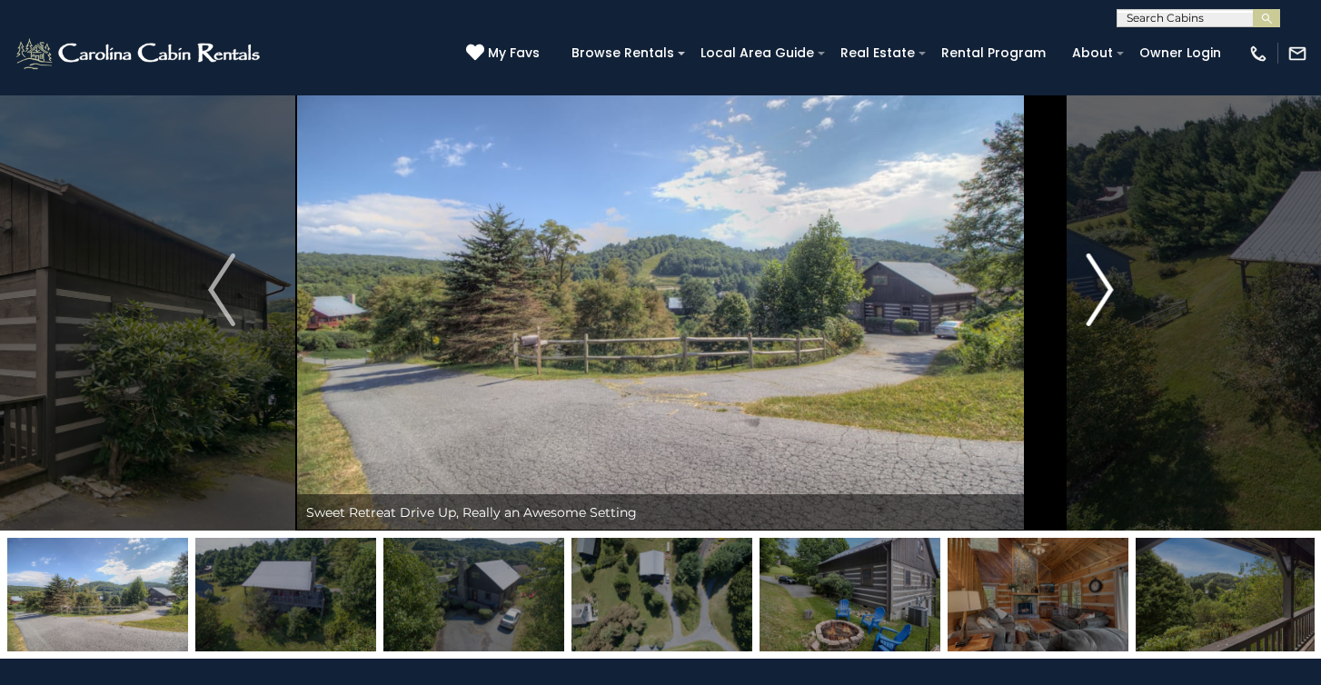
click at [1088, 317] on img "Next" at bounding box center [1099, 290] width 27 height 73
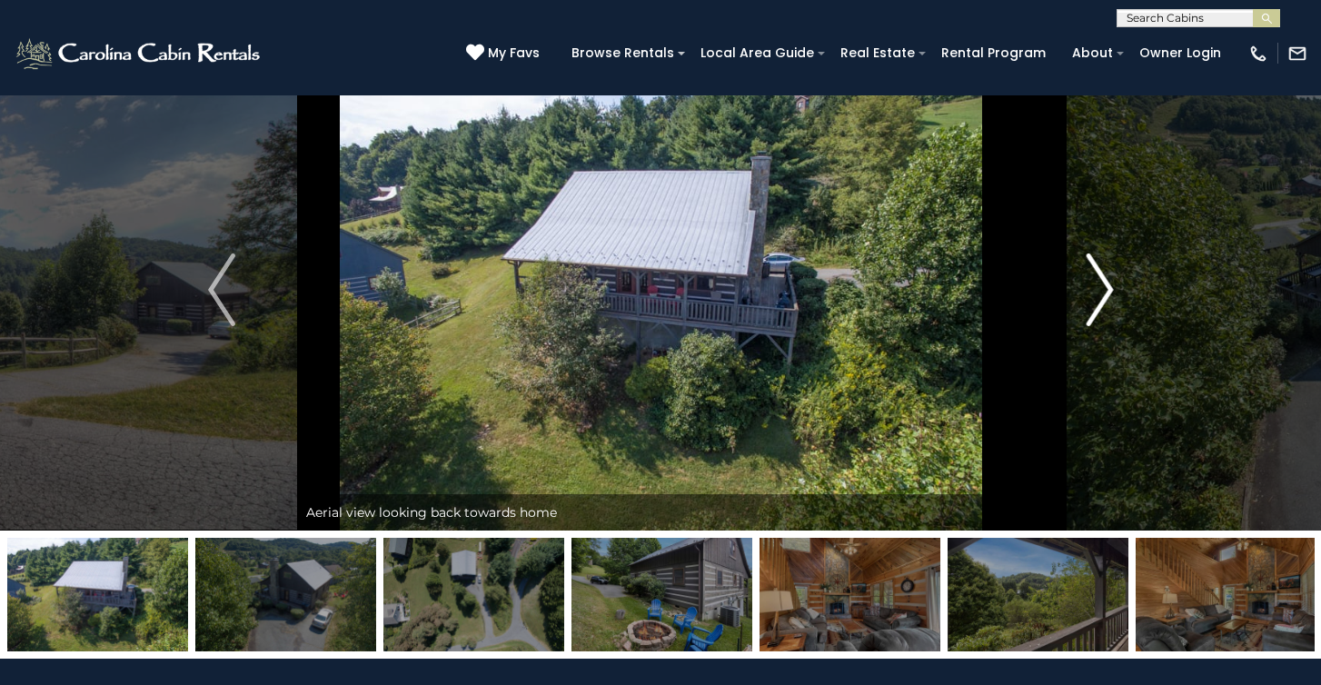
click at [1088, 317] on img "Next" at bounding box center [1099, 290] width 27 height 73
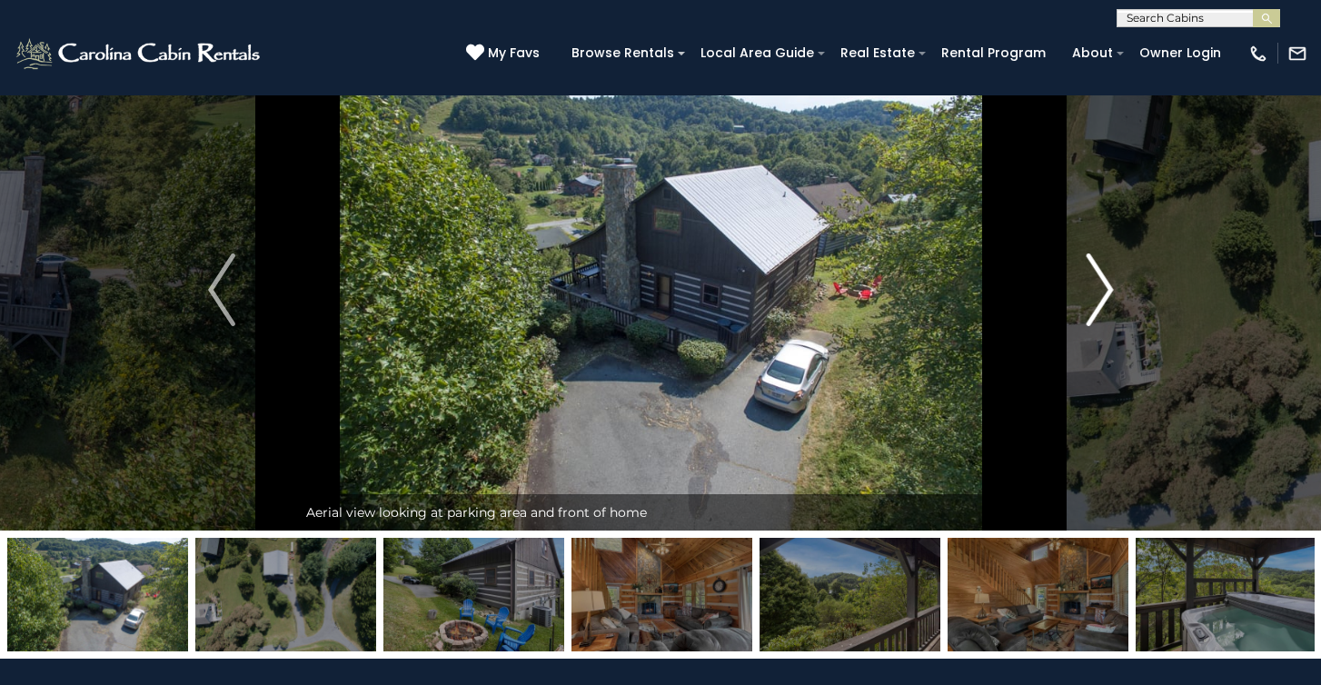
click at [1088, 317] on img "Next" at bounding box center [1099, 290] width 27 height 73
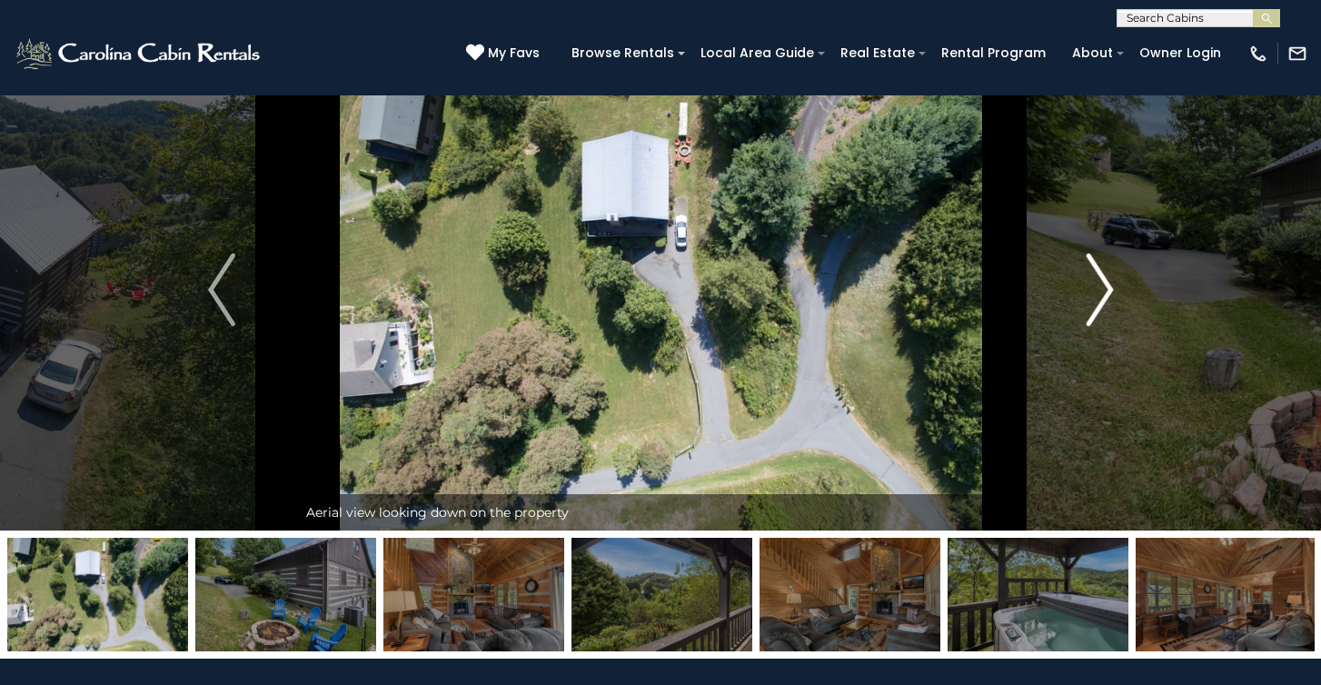
click at [1088, 317] on img "Next" at bounding box center [1099, 290] width 27 height 73
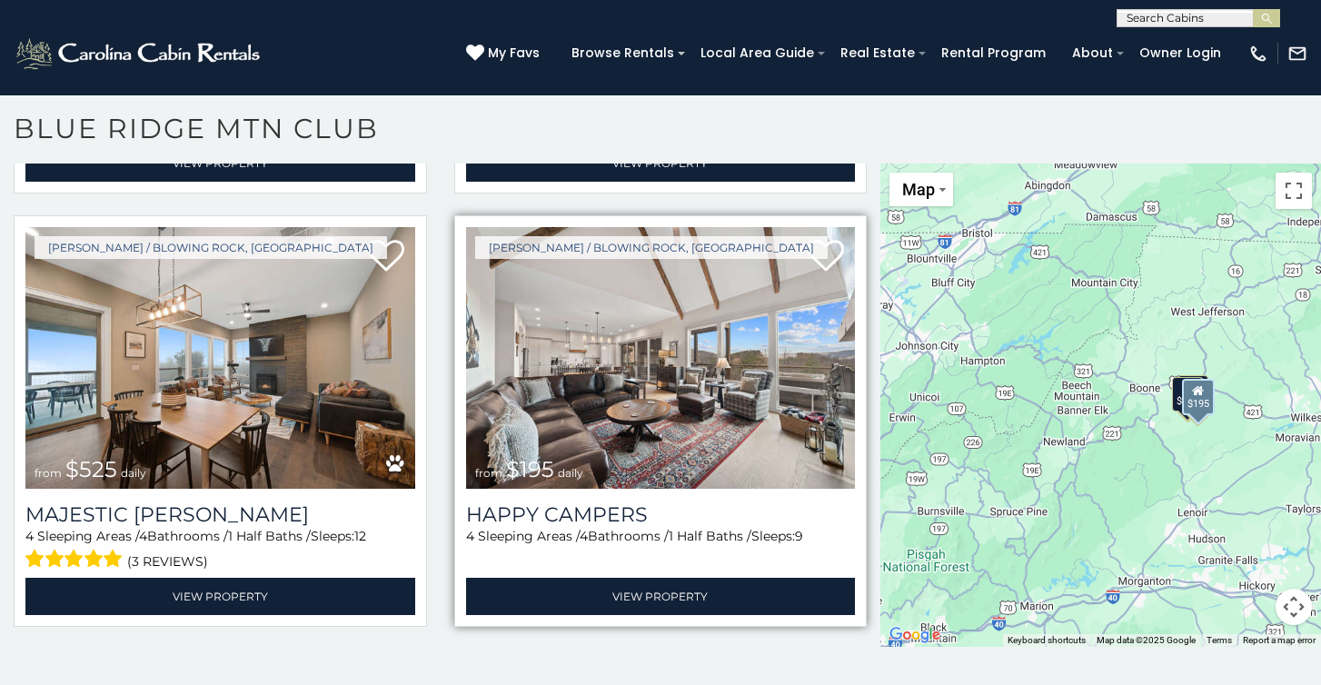
scroll to position [10, 0]
click at [636, 391] on img at bounding box center [661, 357] width 390 height 261
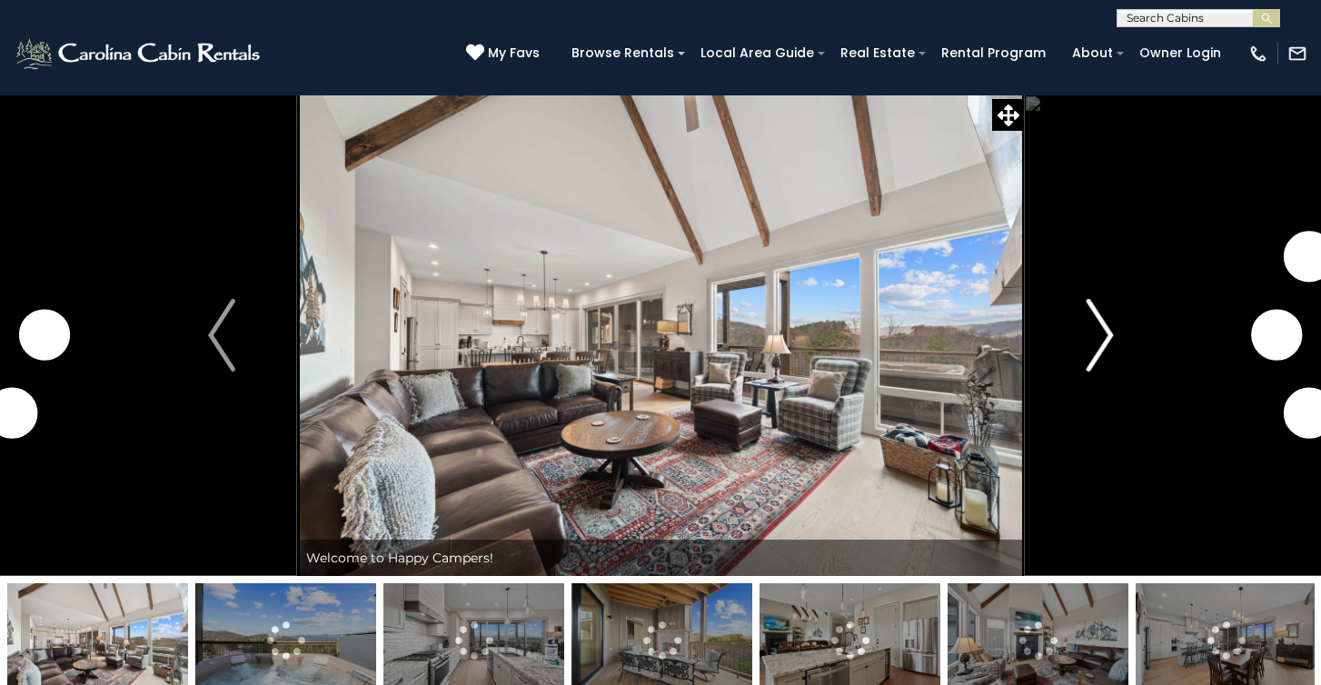
click at [1088, 363] on img "Next" at bounding box center [1099, 335] width 27 height 73
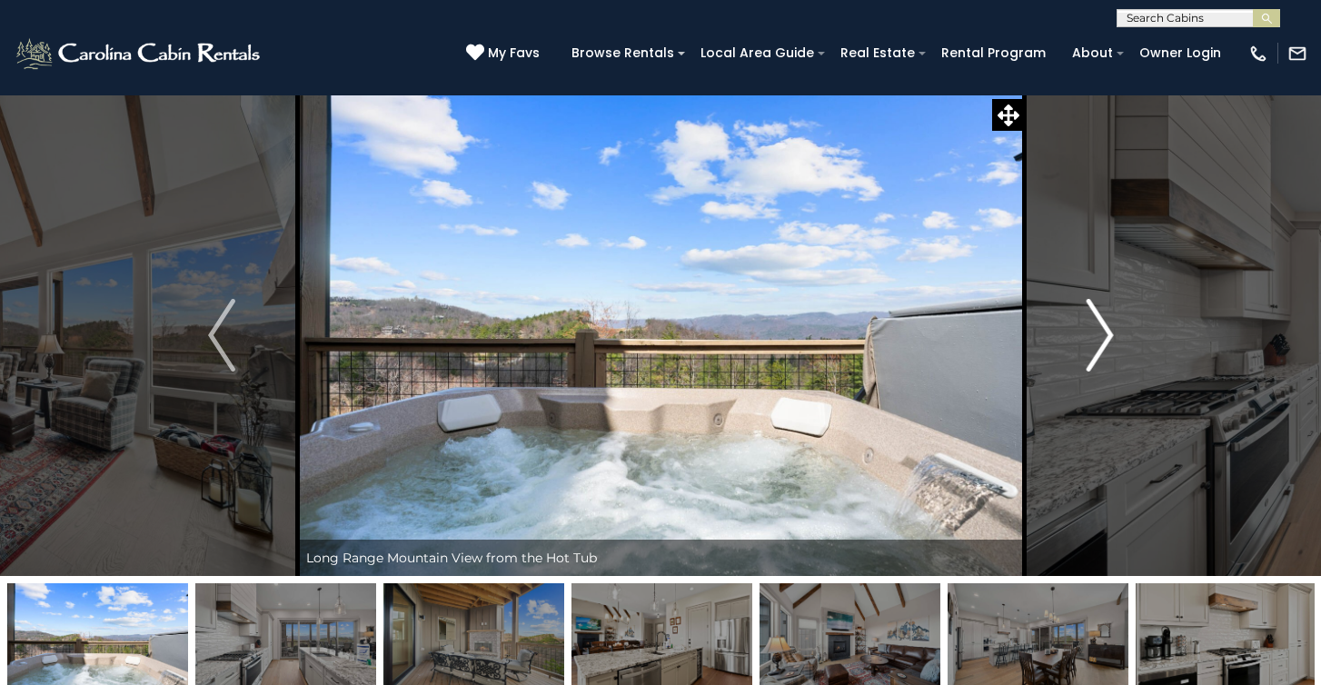
click at [1088, 363] on img "Next" at bounding box center [1099, 335] width 27 height 73
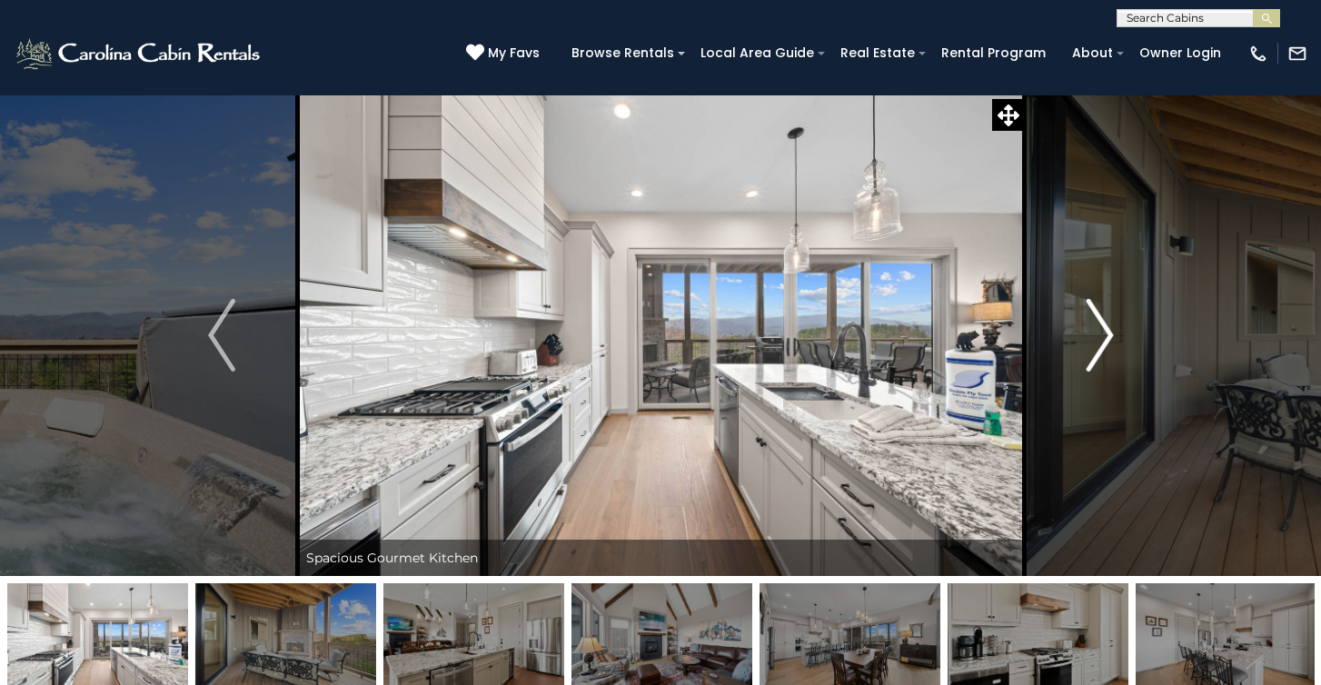
click at [1088, 363] on img "Next" at bounding box center [1099, 335] width 27 height 73
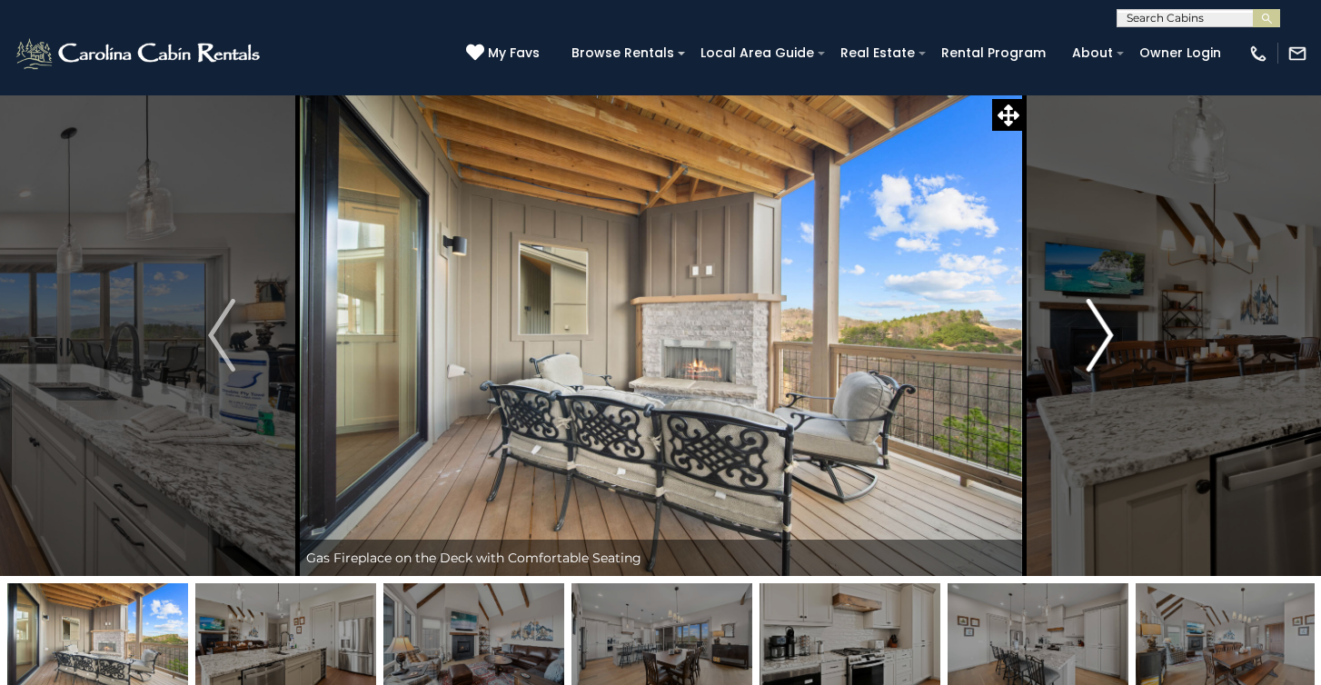
click at [1088, 363] on img "Next" at bounding box center [1099, 335] width 27 height 73
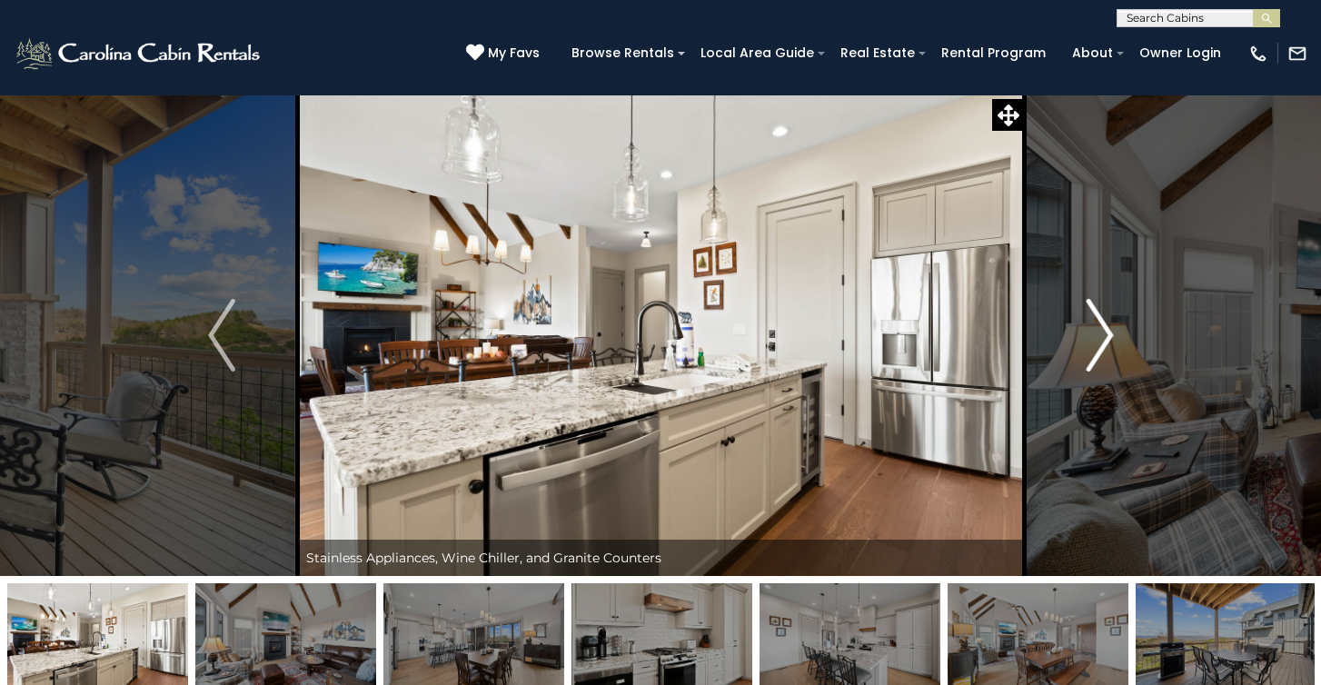
click at [1088, 363] on img "Next" at bounding box center [1099, 335] width 27 height 73
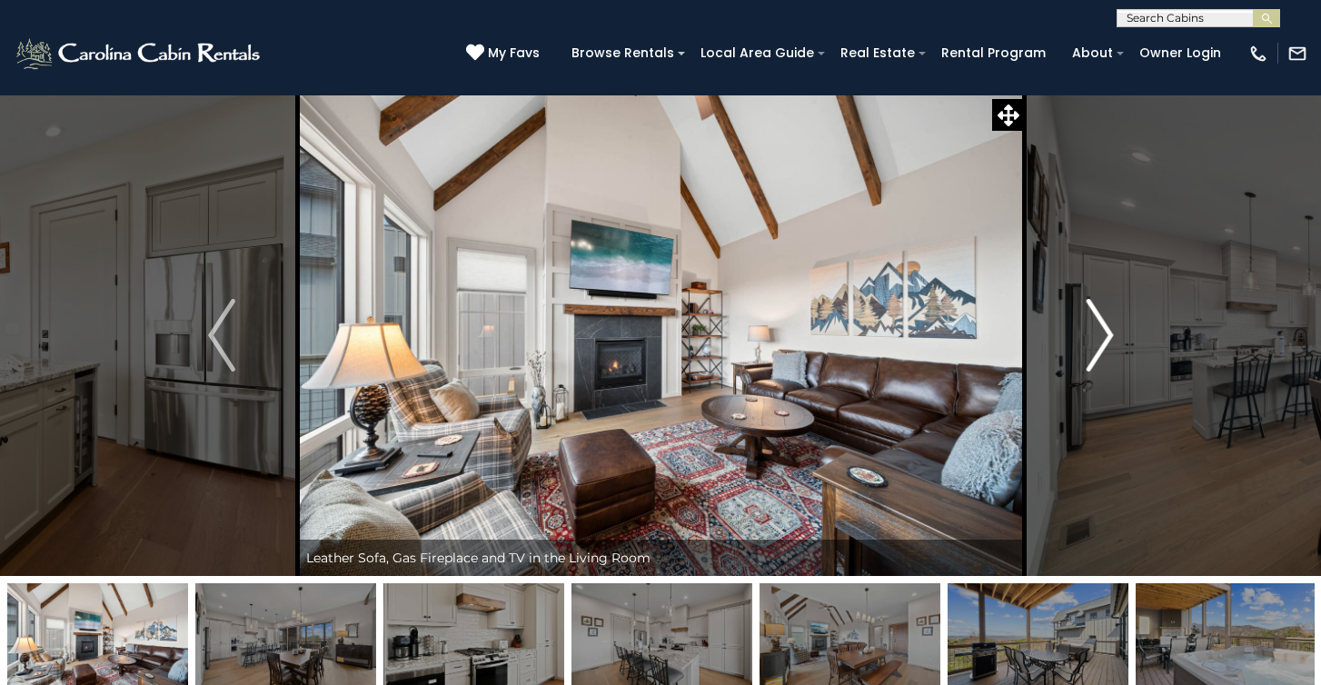
click at [1088, 363] on img "Next" at bounding box center [1099, 335] width 27 height 73
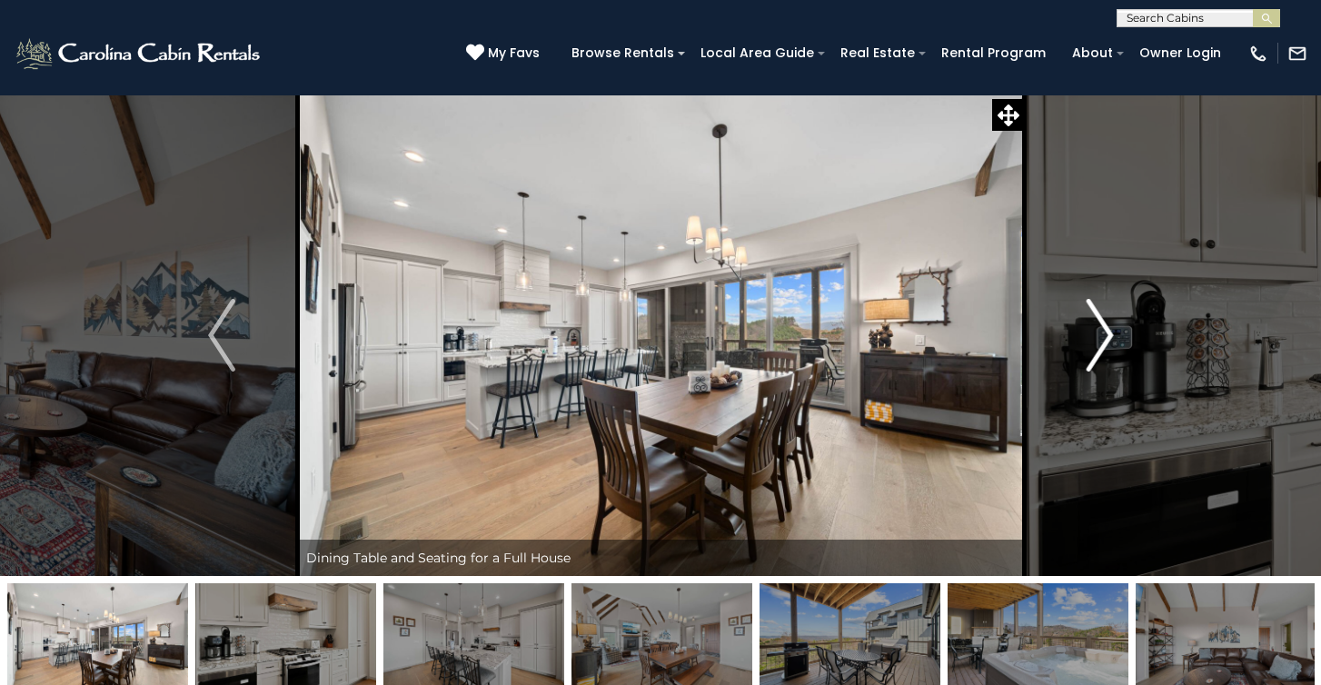
click at [1088, 363] on img "Next" at bounding box center [1099, 335] width 27 height 73
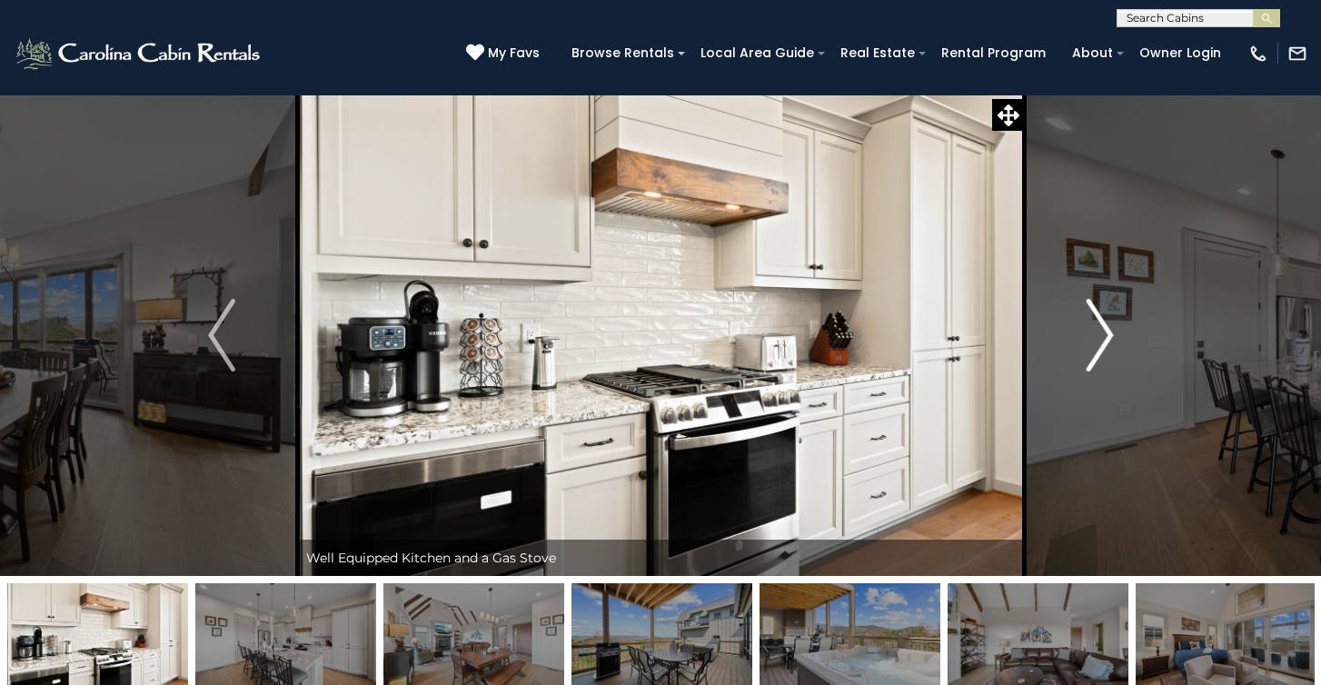
click at [1088, 363] on img "Next" at bounding box center [1099, 335] width 27 height 73
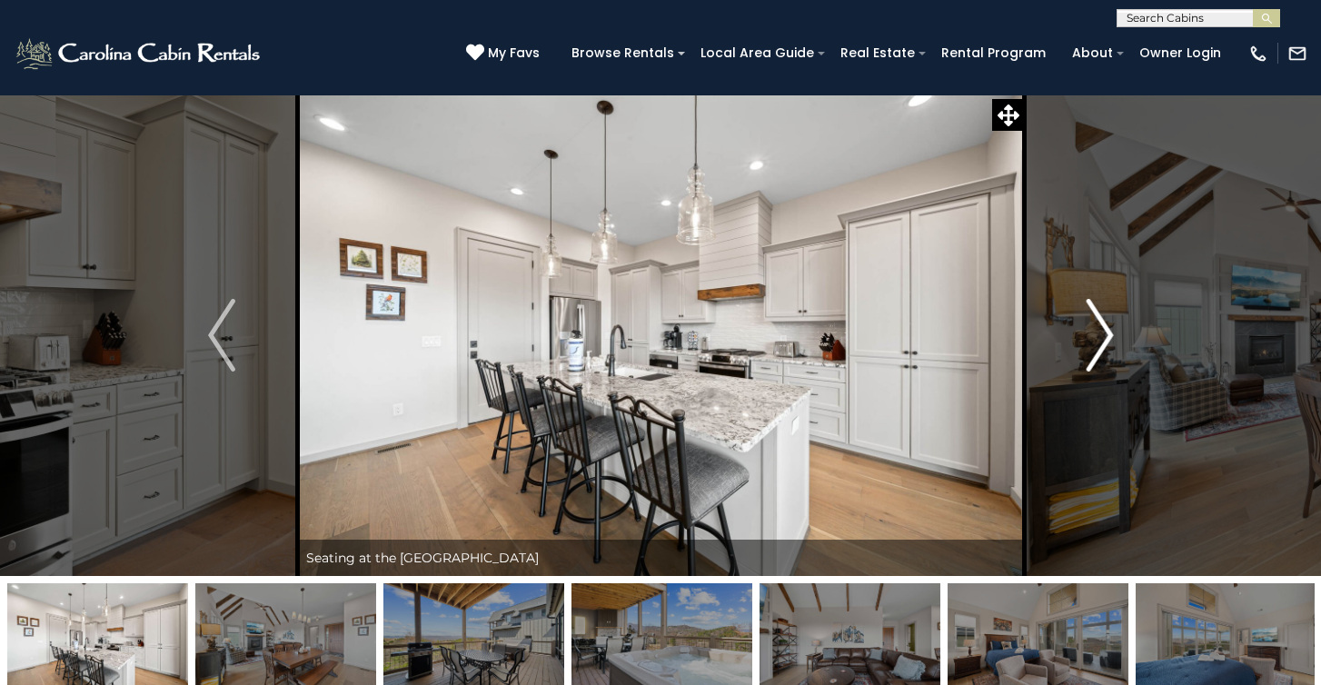
click at [1088, 363] on img "Next" at bounding box center [1099, 335] width 27 height 73
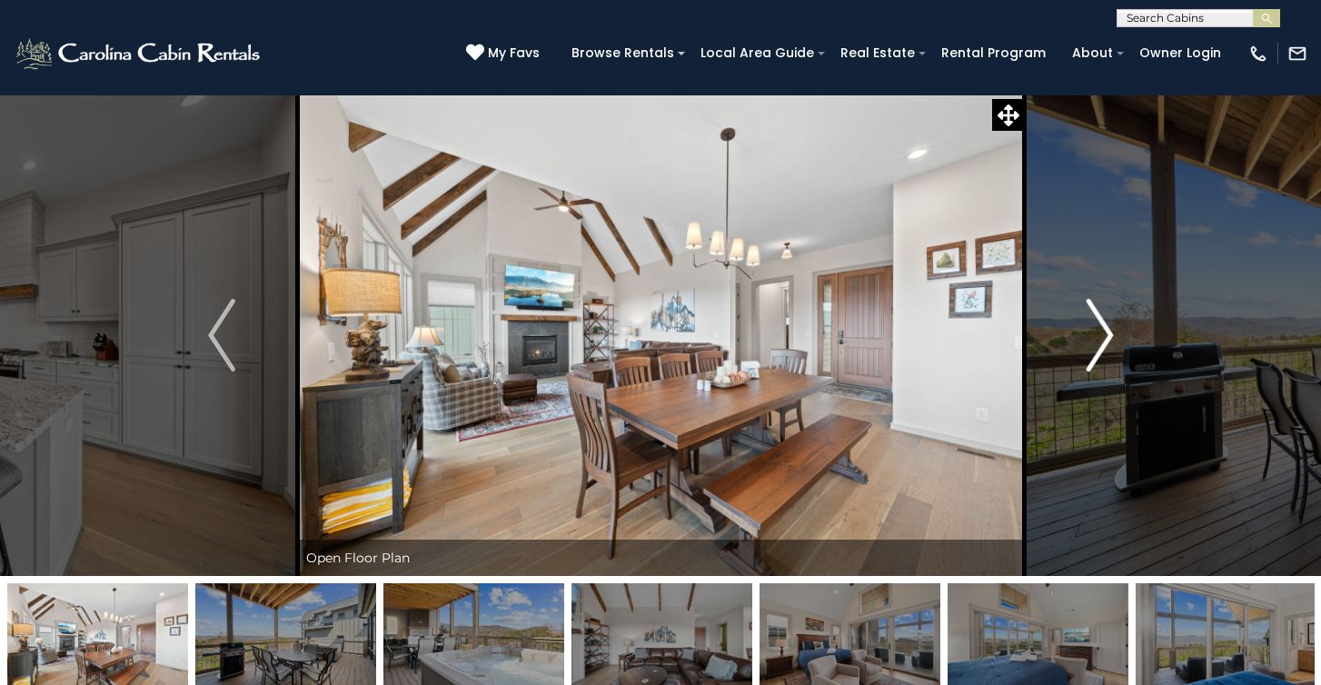
click at [1088, 363] on img "Next" at bounding box center [1099, 335] width 27 height 73
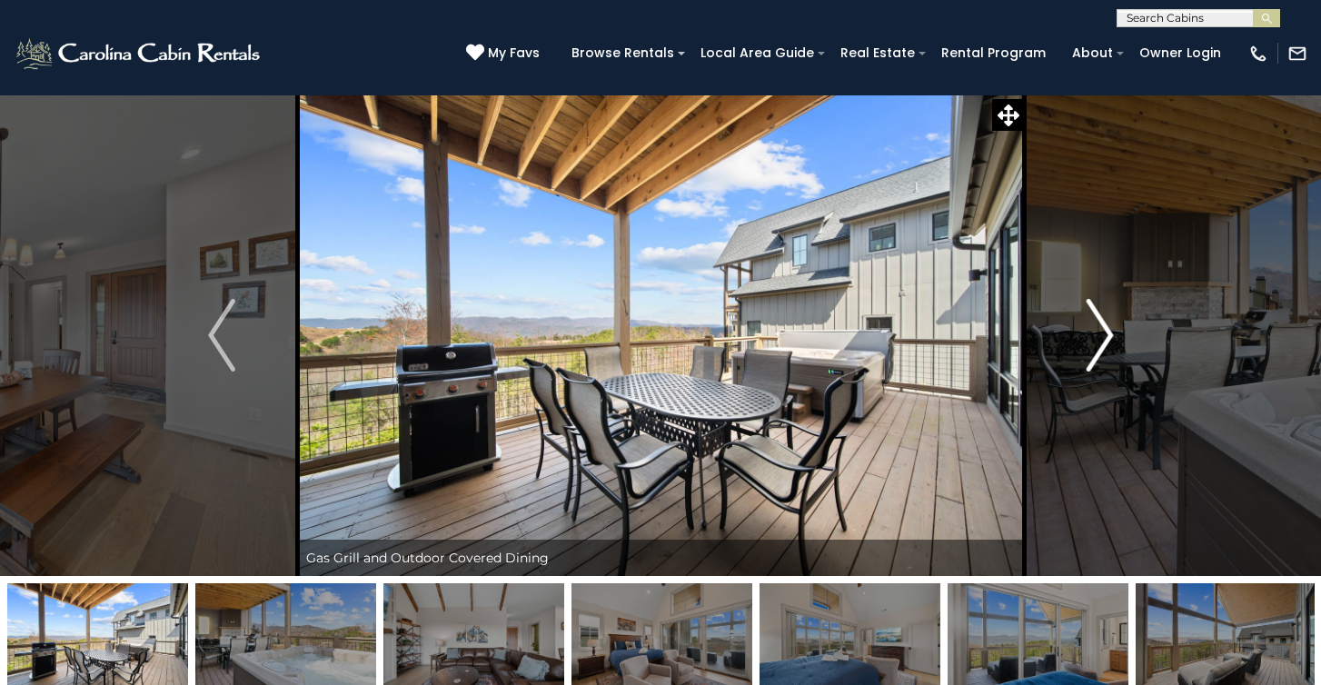
click at [1088, 363] on img "Next" at bounding box center [1099, 335] width 27 height 73
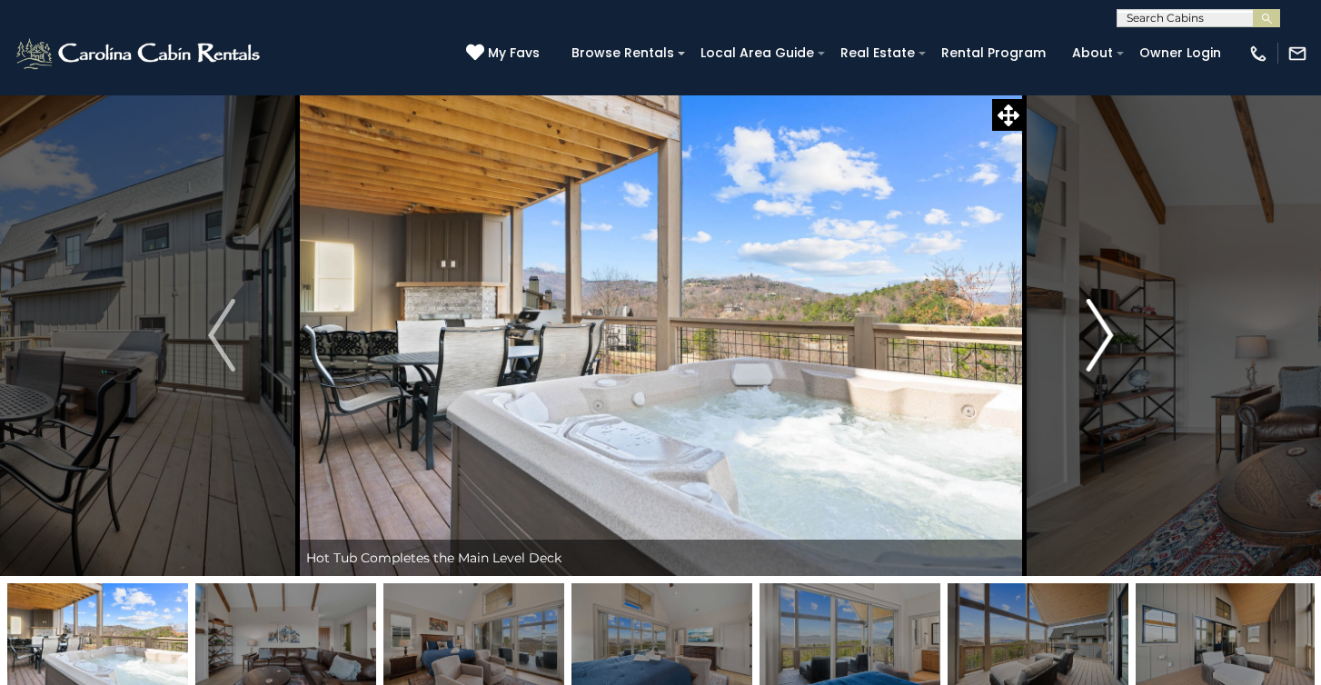
click at [1088, 363] on img "Next" at bounding box center [1099, 335] width 27 height 73
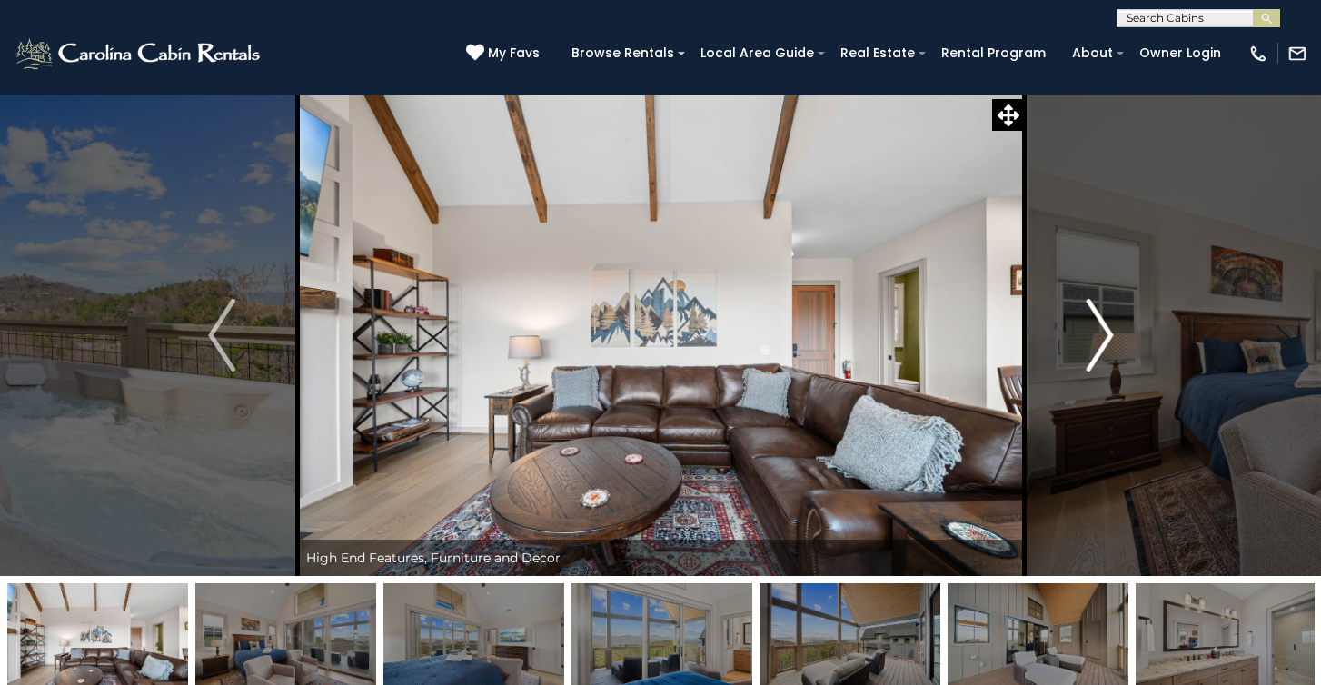
click at [1088, 363] on img "Next" at bounding box center [1099, 335] width 27 height 73
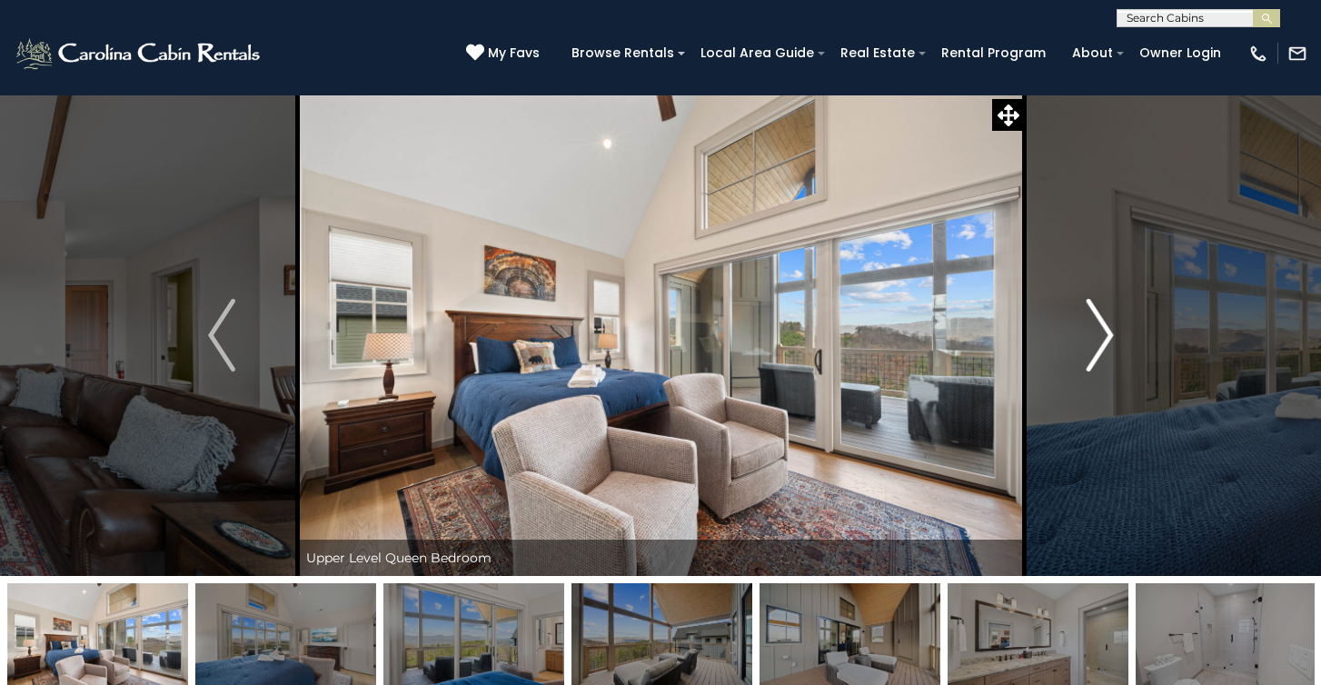
click at [1088, 363] on img "Next" at bounding box center [1099, 335] width 27 height 73
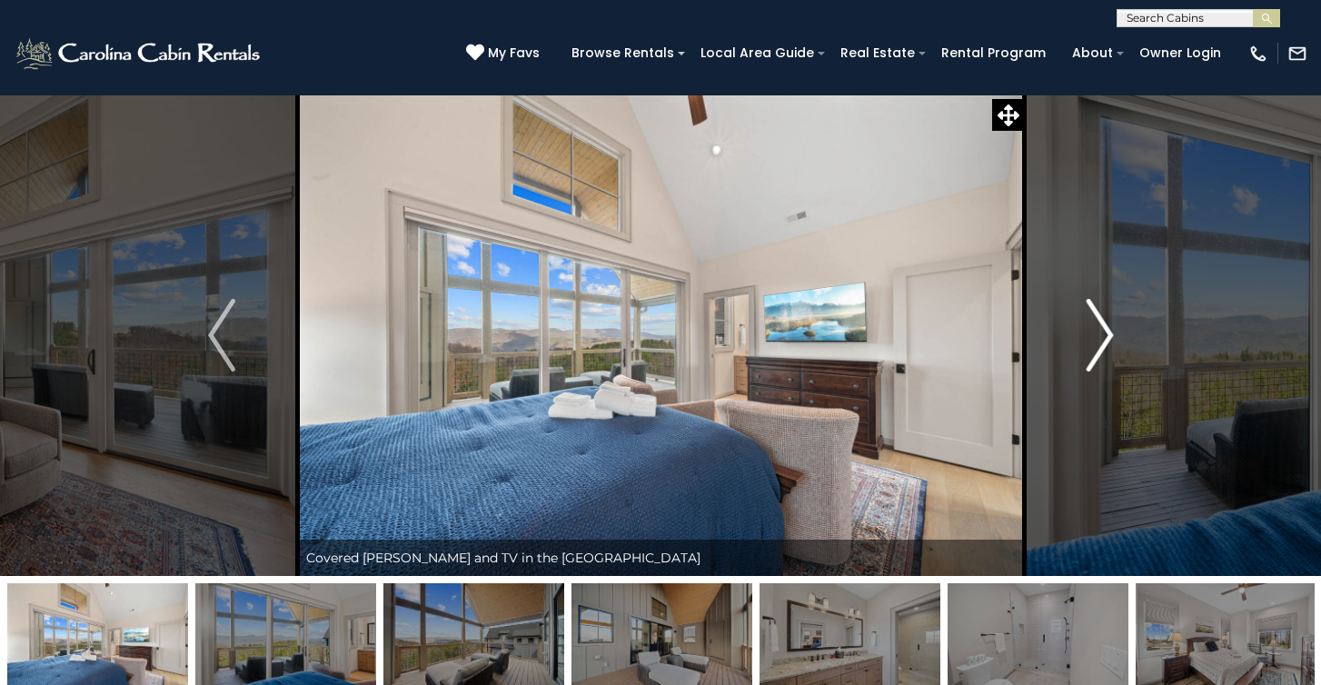
click at [1088, 363] on img "Next" at bounding box center [1099, 335] width 27 height 73
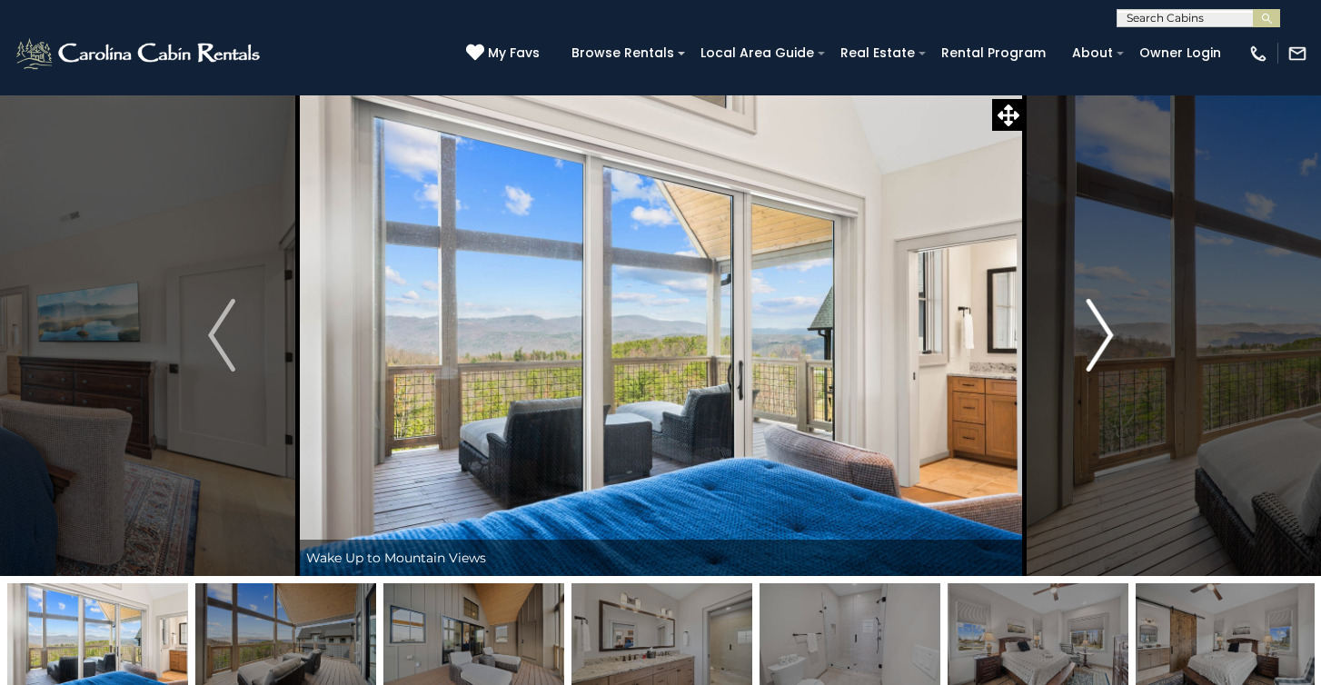
click at [1088, 363] on img "Next" at bounding box center [1099, 335] width 27 height 73
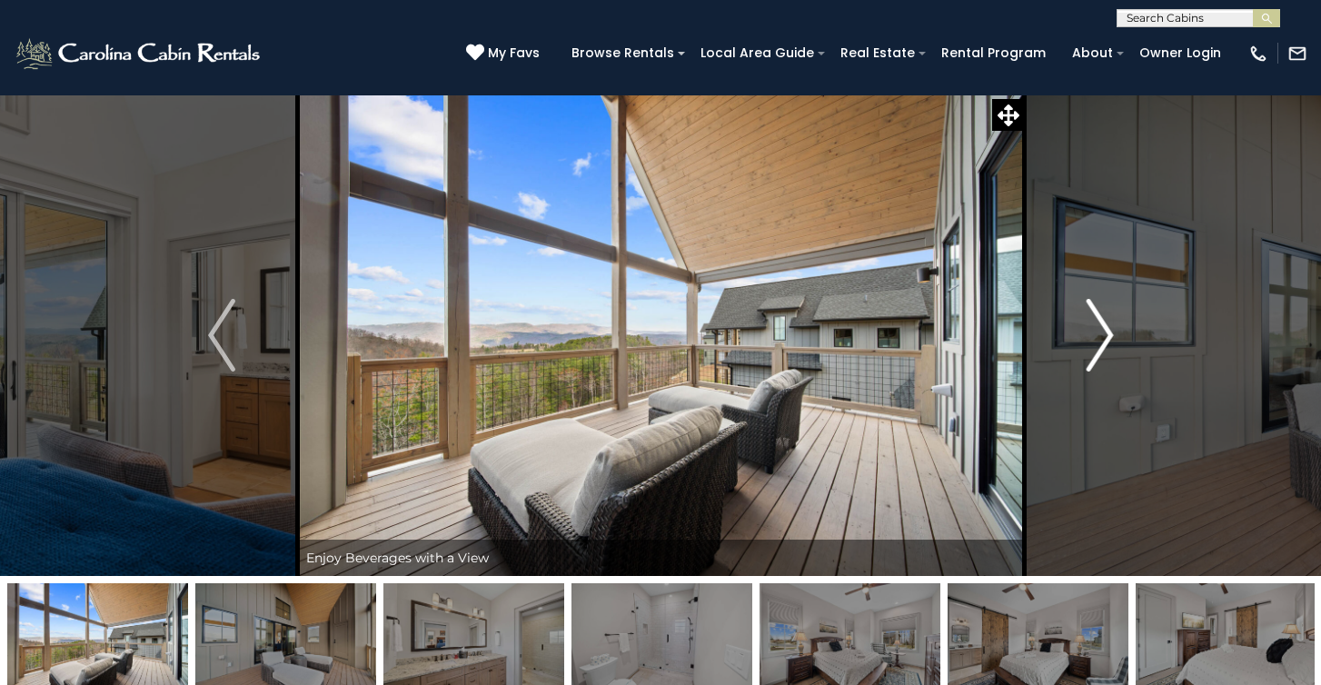
click at [1088, 363] on img "Next" at bounding box center [1099, 335] width 27 height 73
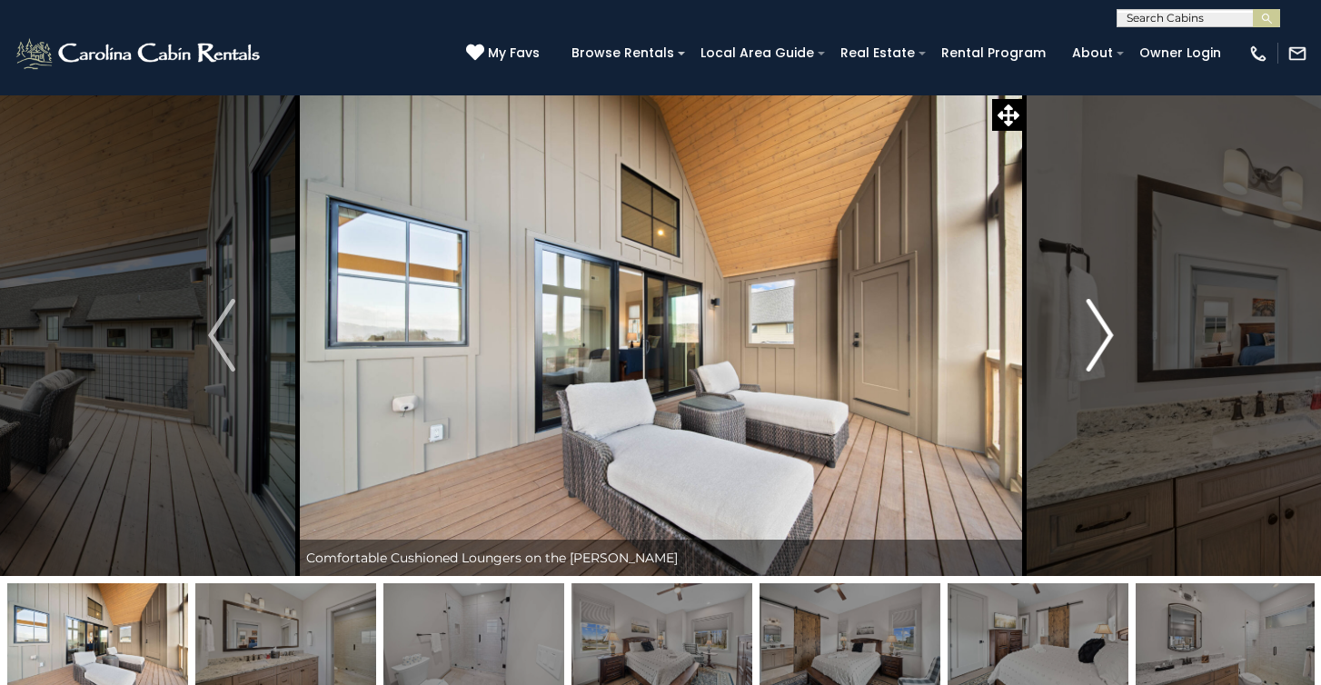
click at [1088, 363] on img "Next" at bounding box center [1099, 335] width 27 height 73
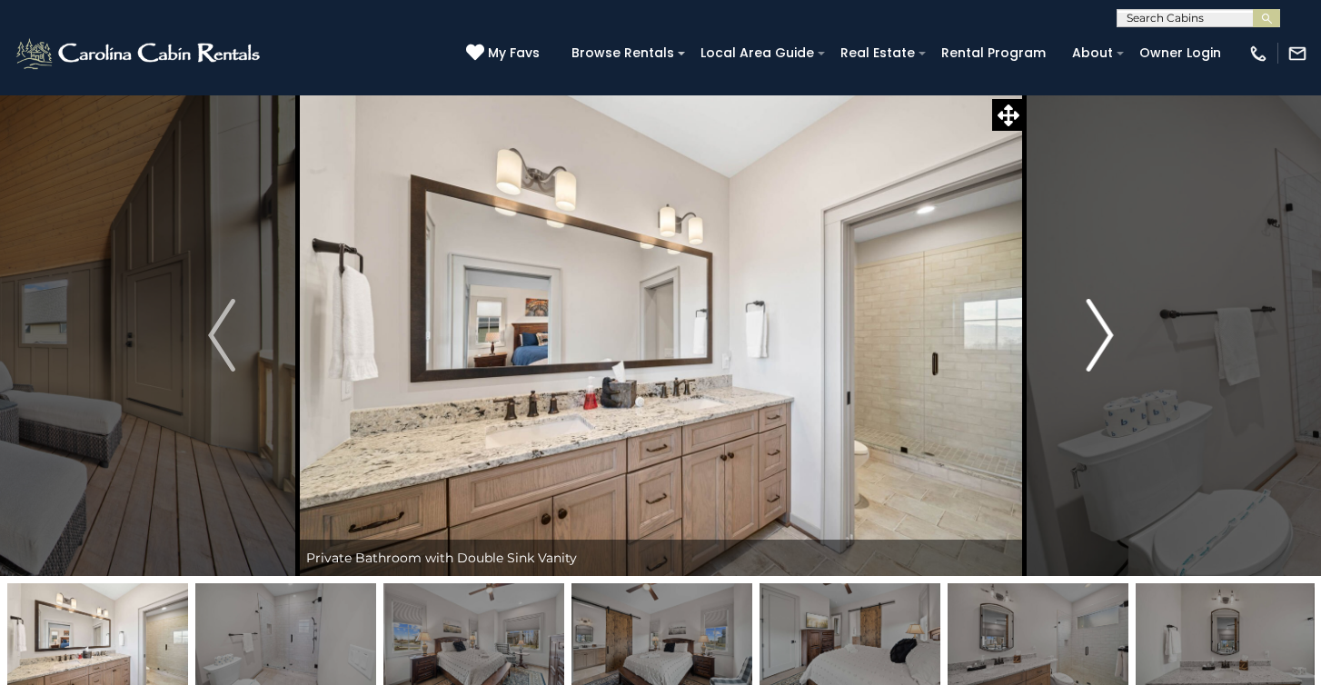
click at [1088, 363] on img "Next" at bounding box center [1099, 335] width 27 height 73
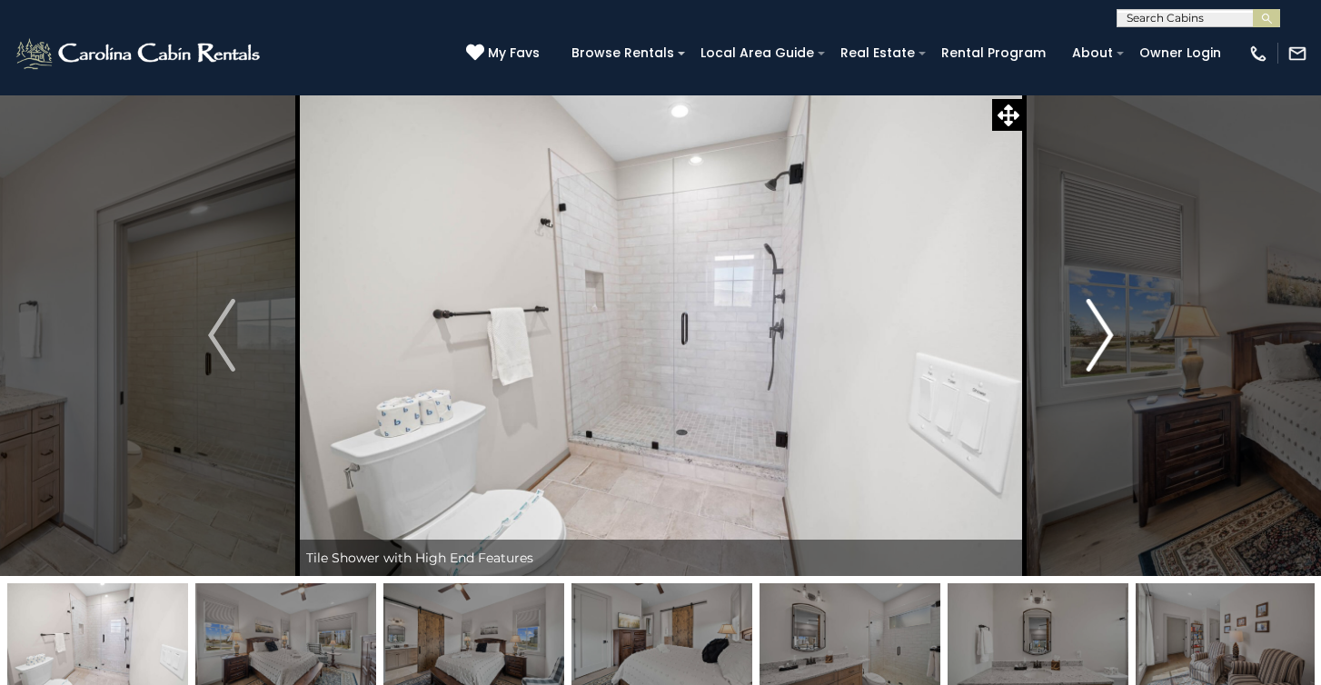
click at [1088, 363] on img "Next" at bounding box center [1099, 335] width 27 height 73
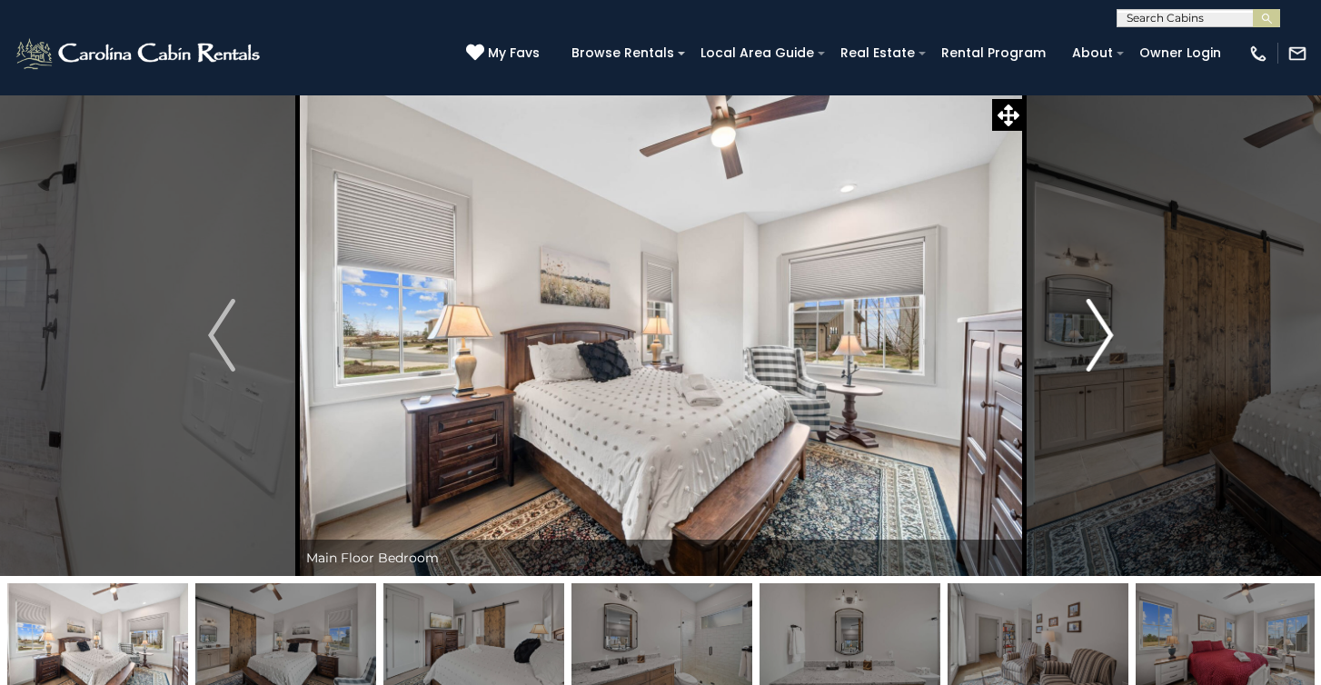
click at [1089, 363] on img "Next" at bounding box center [1099, 335] width 27 height 73
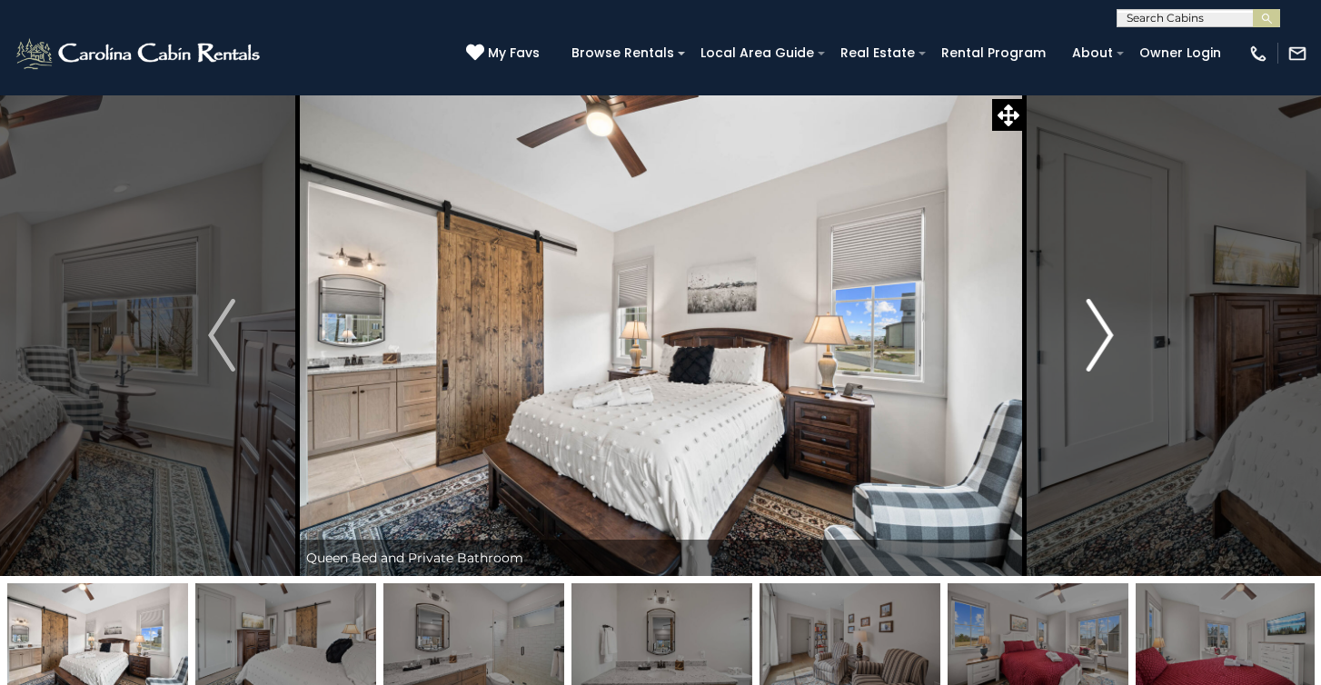
click at [1089, 363] on img "Next" at bounding box center [1099, 335] width 27 height 73
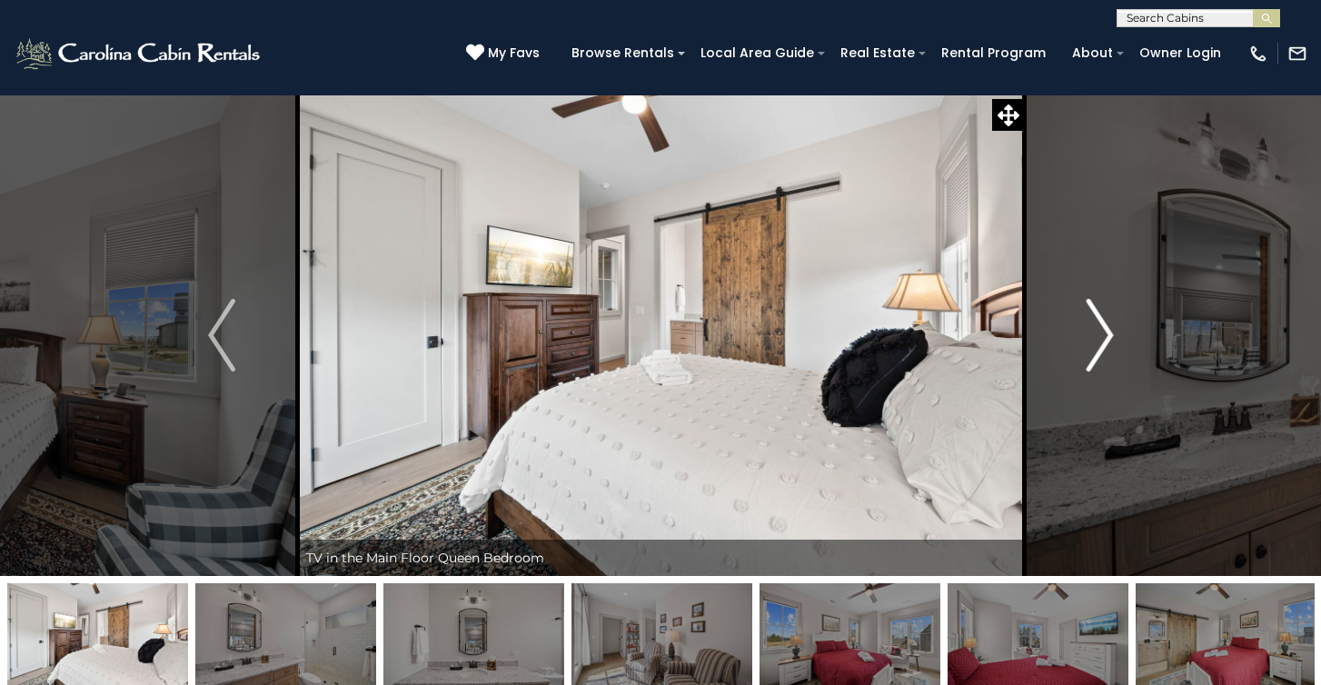
click at [1089, 364] on img "Next" at bounding box center [1099, 335] width 27 height 73
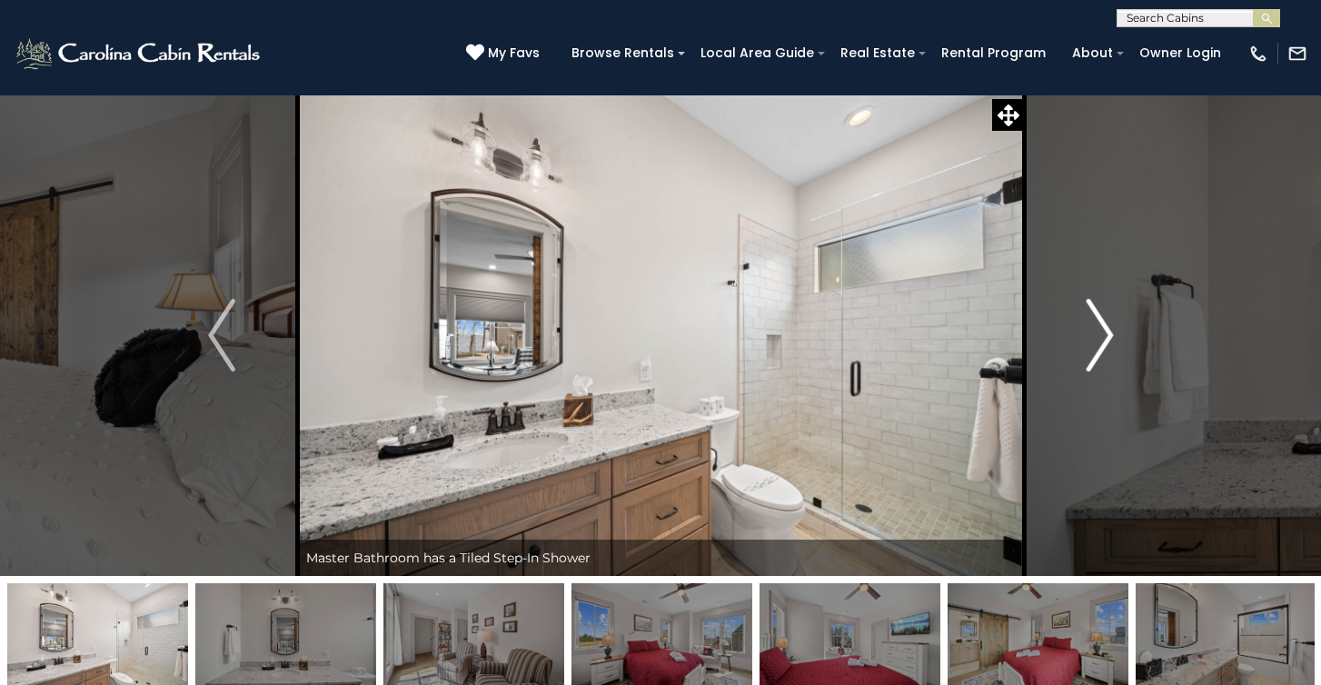
click at [1089, 364] on img "Next" at bounding box center [1099, 335] width 27 height 73
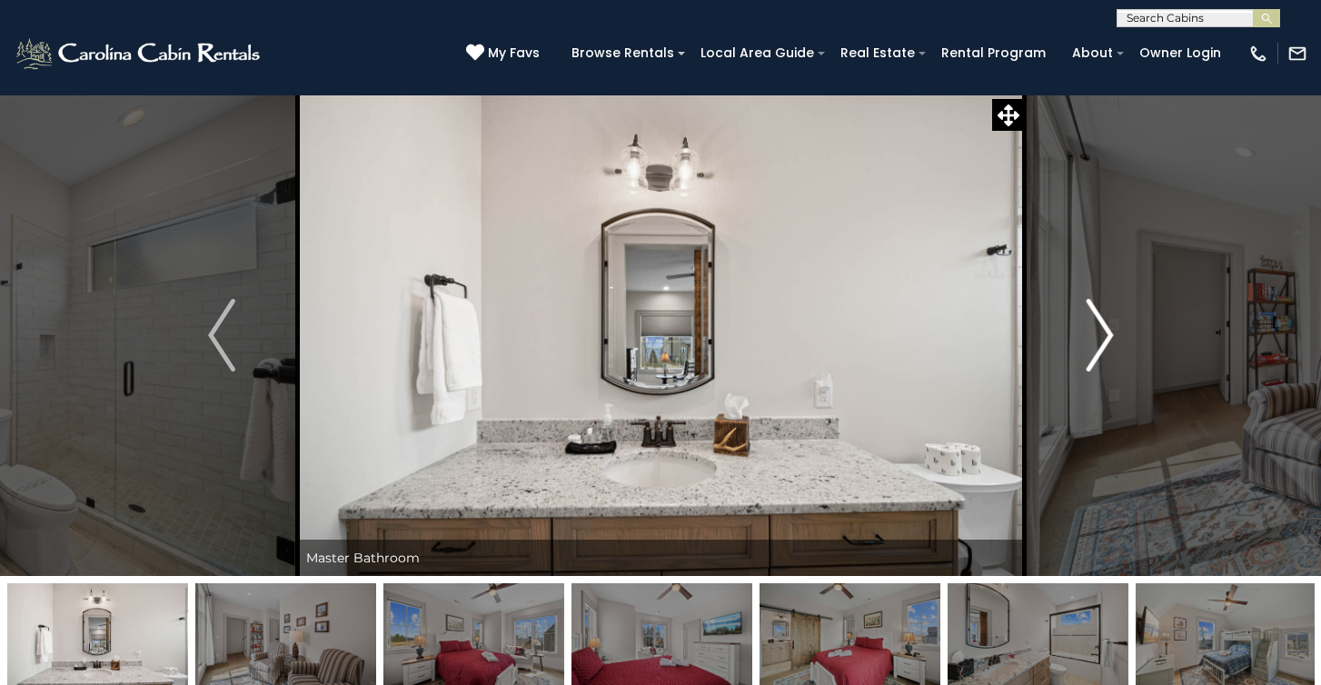
click at [1089, 365] on img "Next" at bounding box center [1099, 335] width 27 height 73
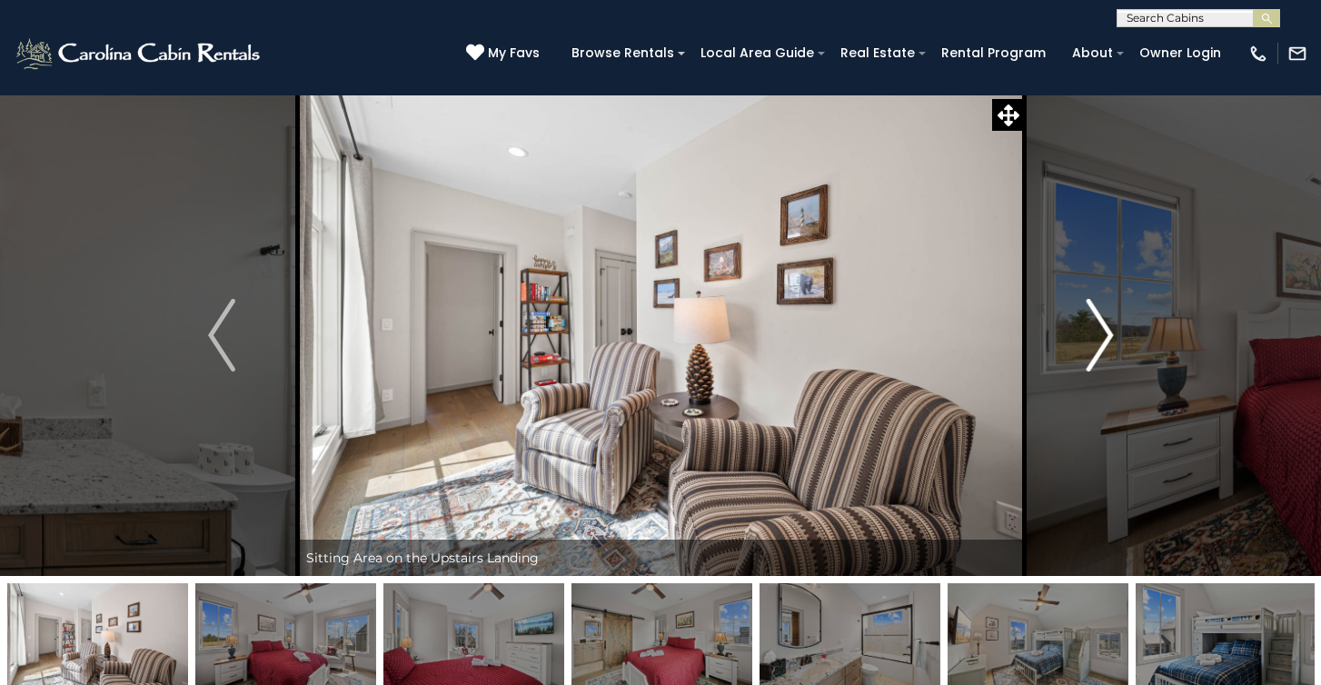
click at [1089, 365] on img "Next" at bounding box center [1099, 335] width 27 height 73
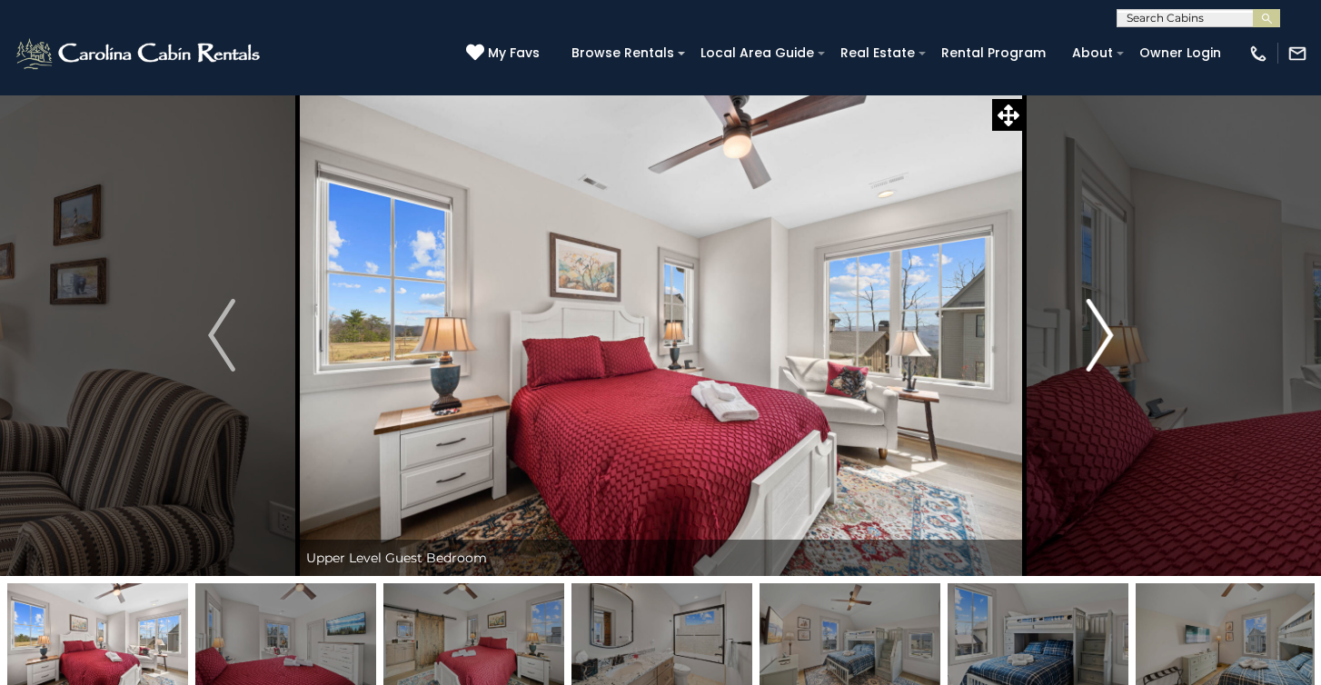
click at [1089, 365] on img "Next" at bounding box center [1099, 335] width 27 height 73
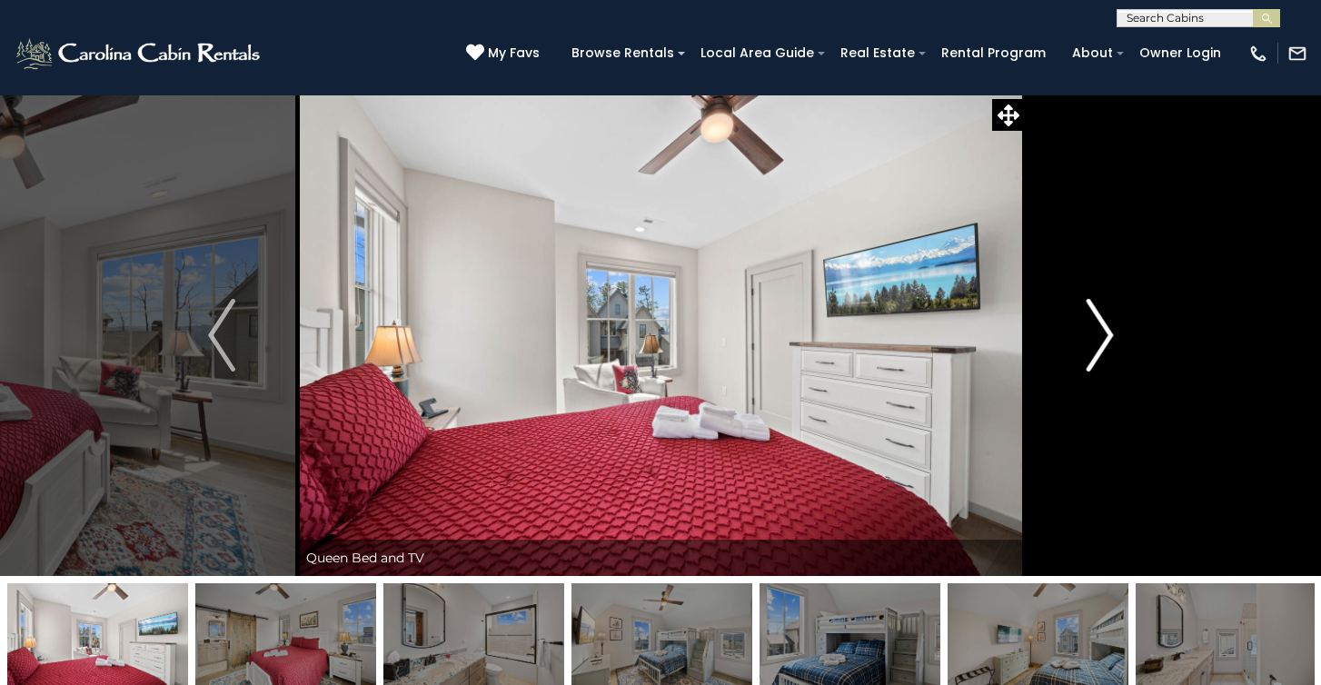
click at [1089, 365] on img "Next" at bounding box center [1099, 335] width 27 height 73
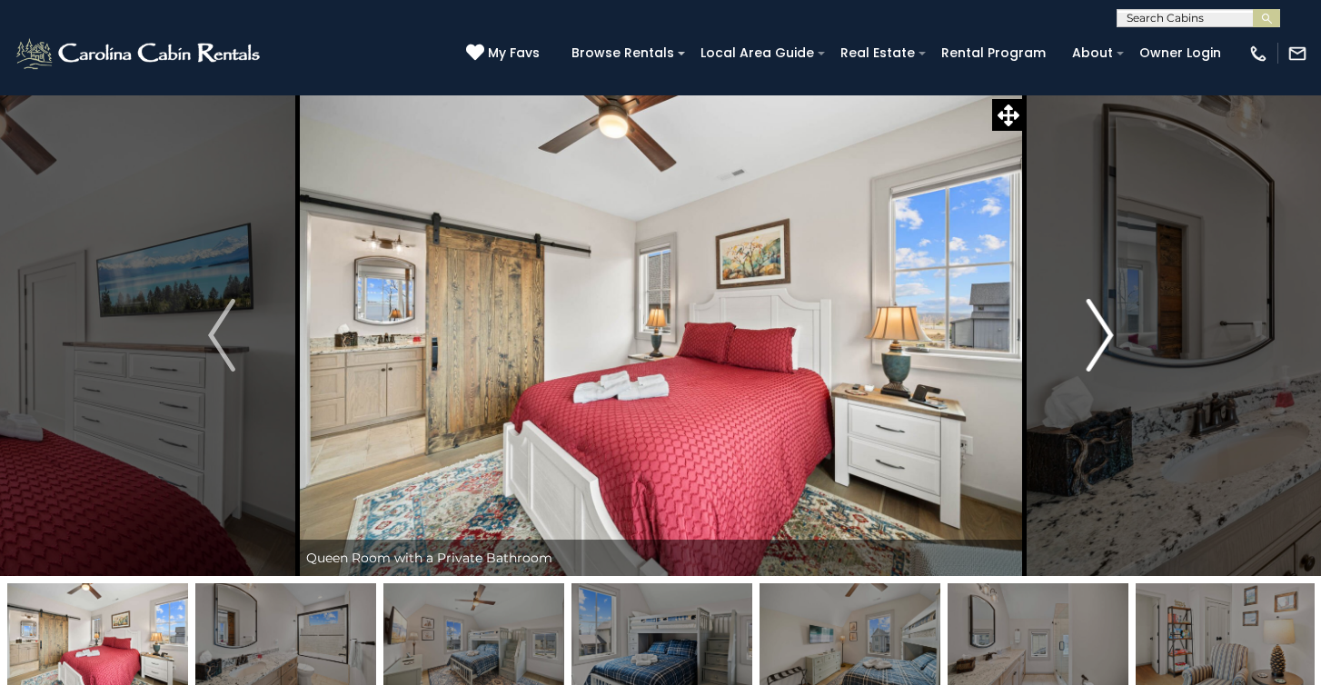
click at [1089, 365] on img "Next" at bounding box center [1099, 335] width 27 height 73
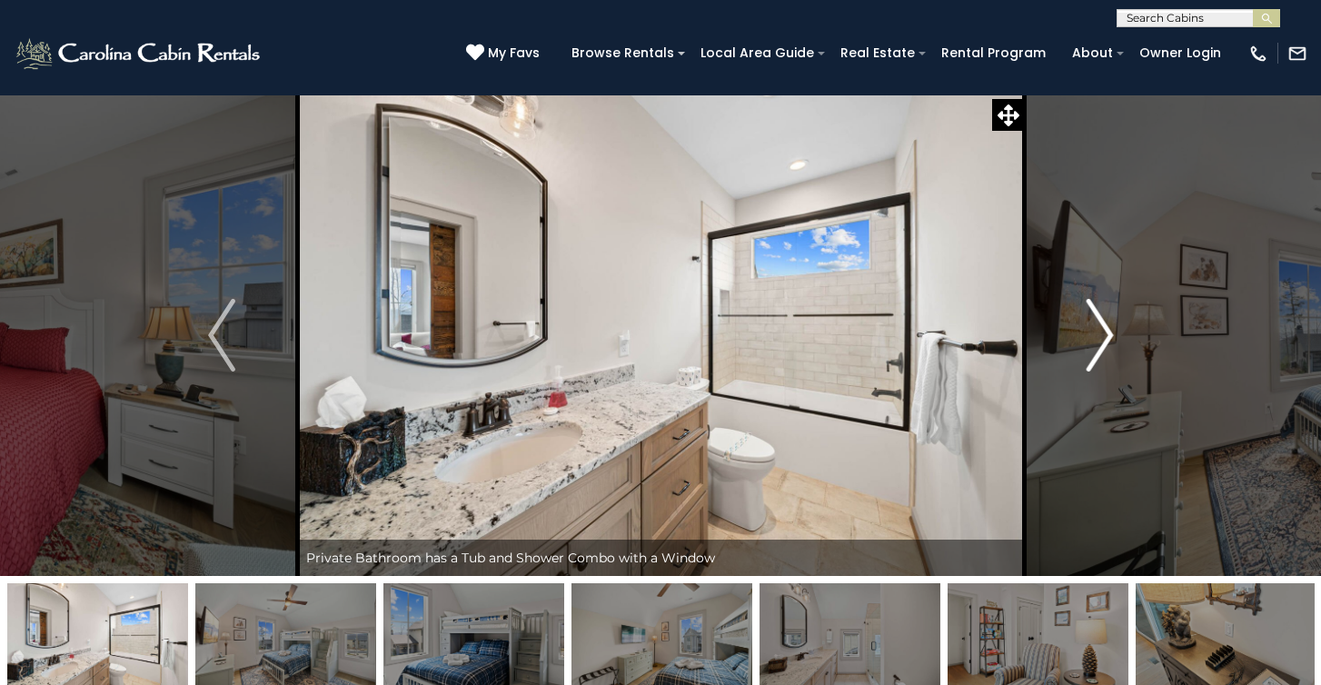
click at [1089, 365] on img "Next" at bounding box center [1099, 335] width 27 height 73
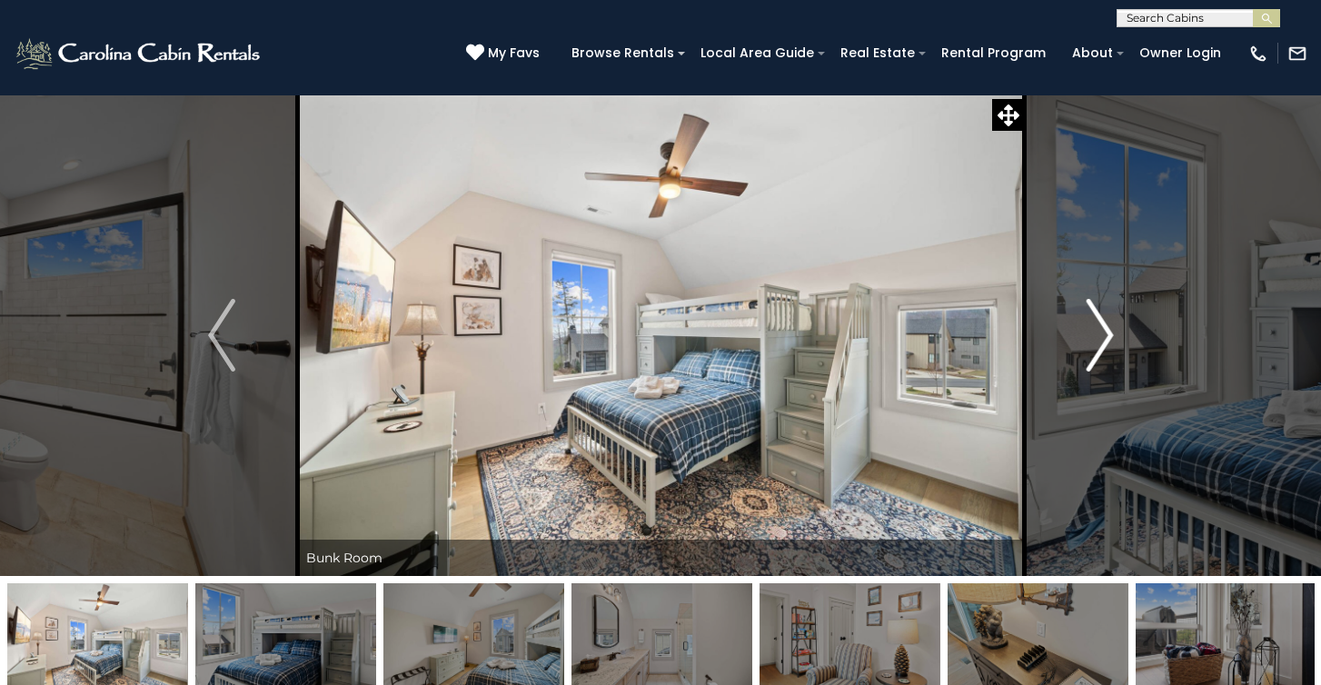
click at [1089, 365] on img "Next" at bounding box center [1099, 335] width 27 height 73
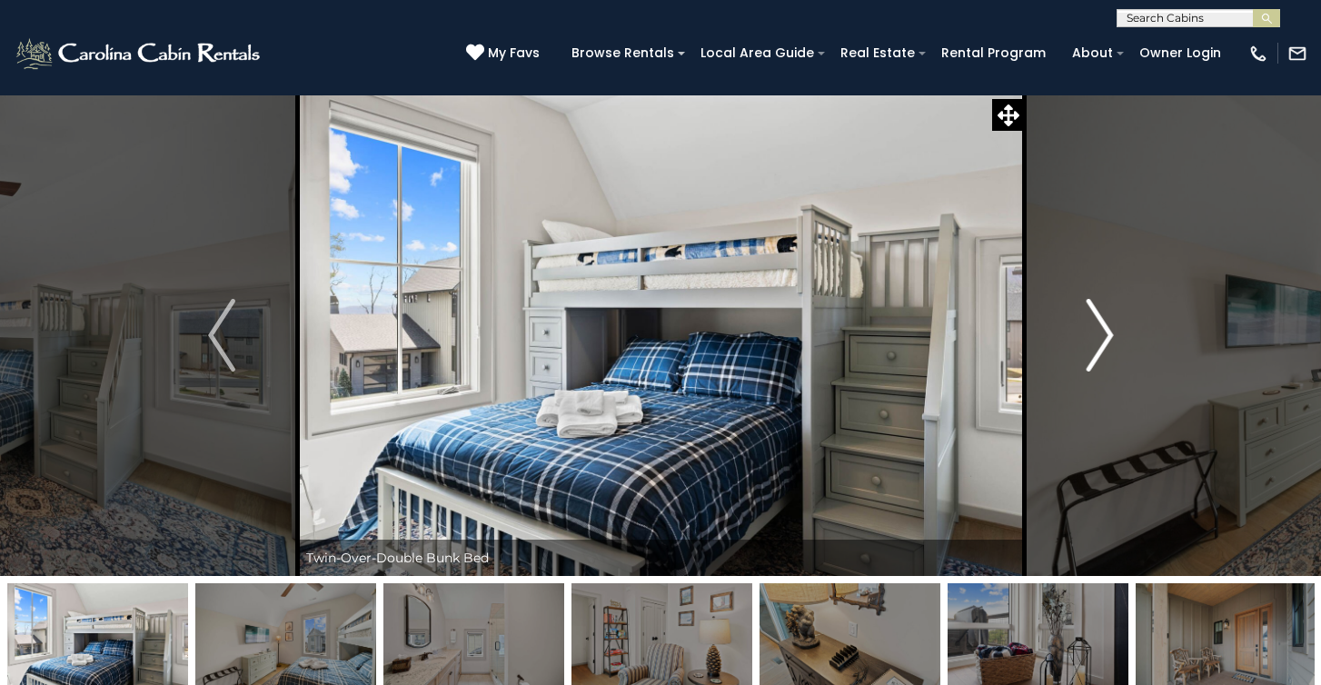
click at [1089, 365] on img "Next" at bounding box center [1099, 335] width 27 height 73
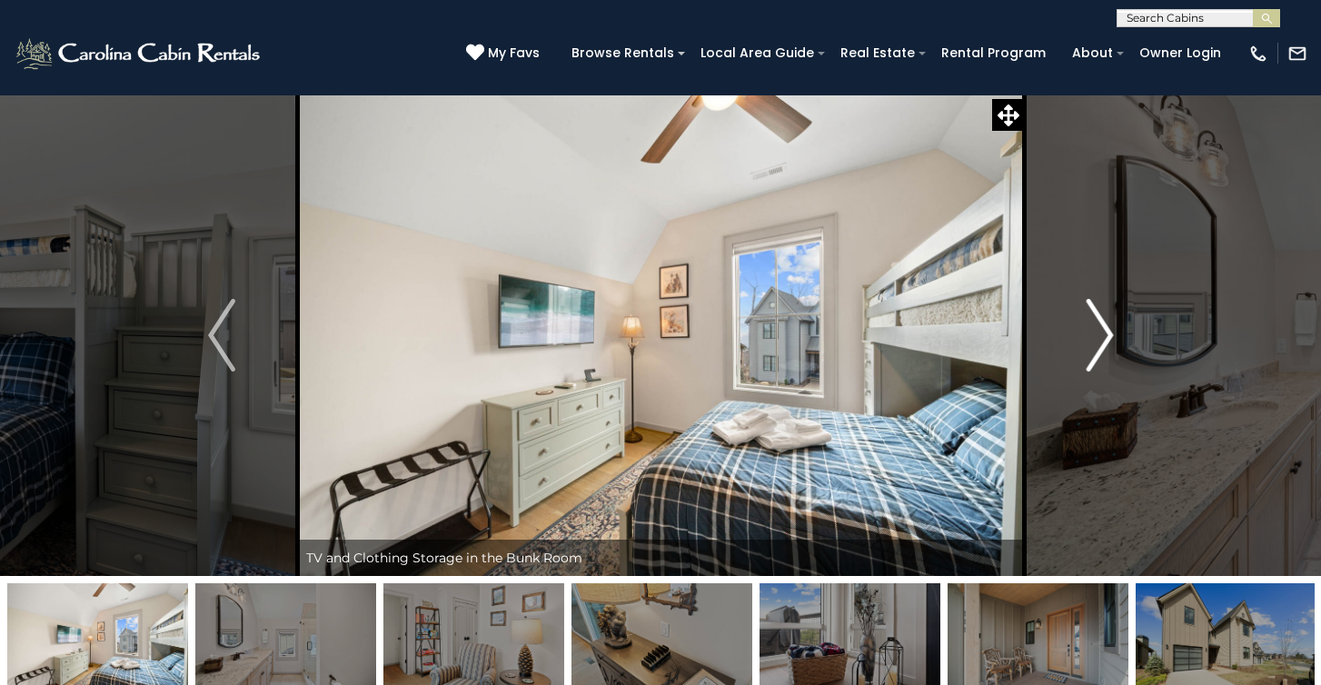
click at [1089, 365] on img "Next" at bounding box center [1099, 335] width 27 height 73
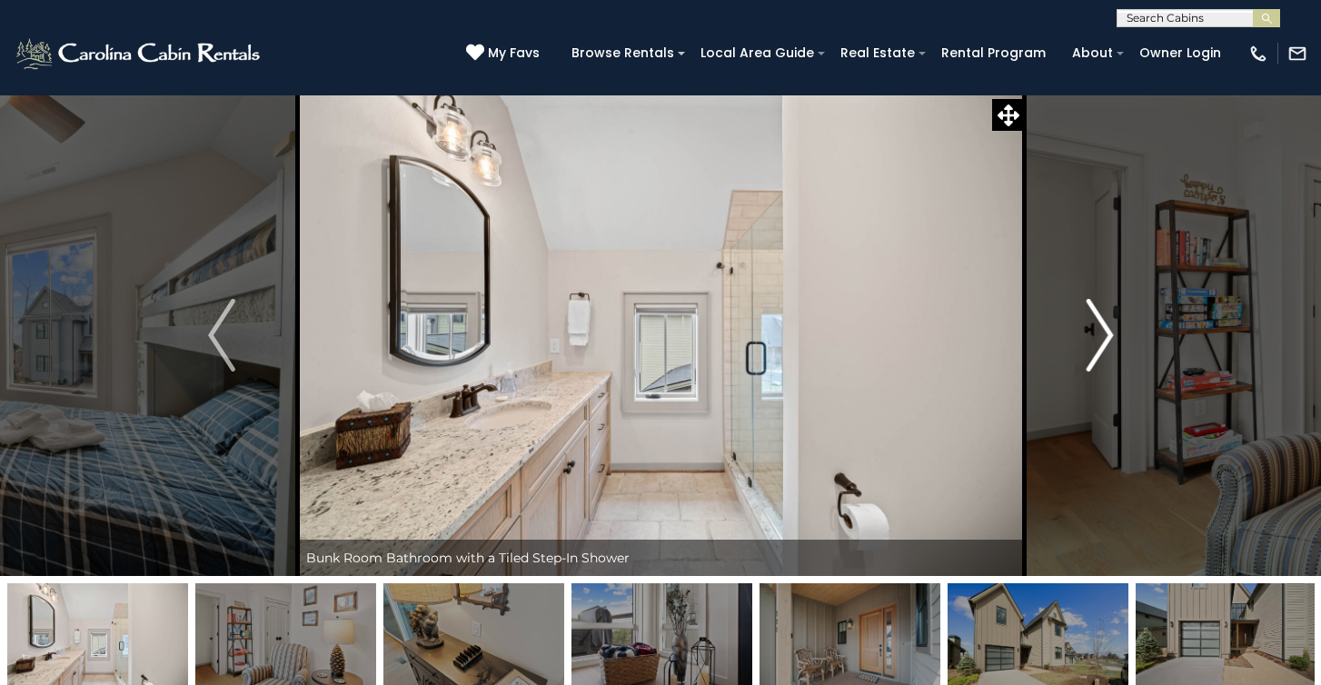
click at [1089, 365] on img "Next" at bounding box center [1099, 335] width 27 height 73
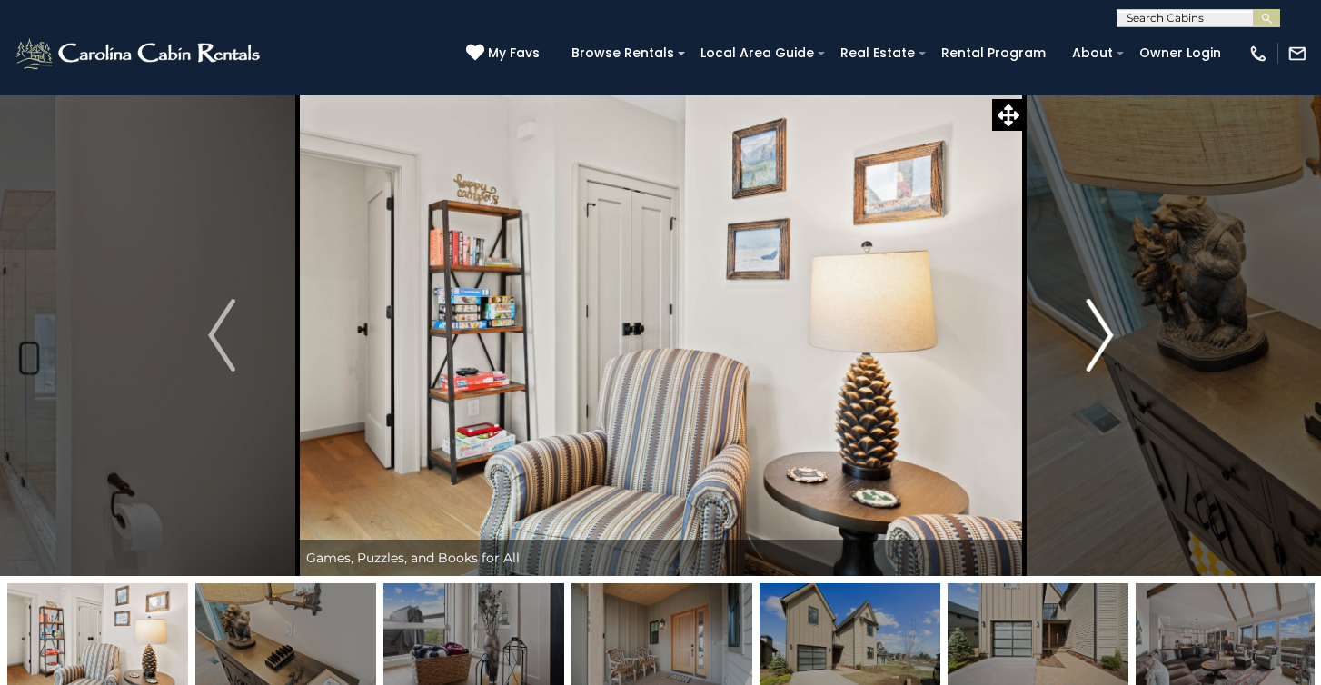
click at [1089, 365] on img "Next" at bounding box center [1099, 335] width 27 height 73
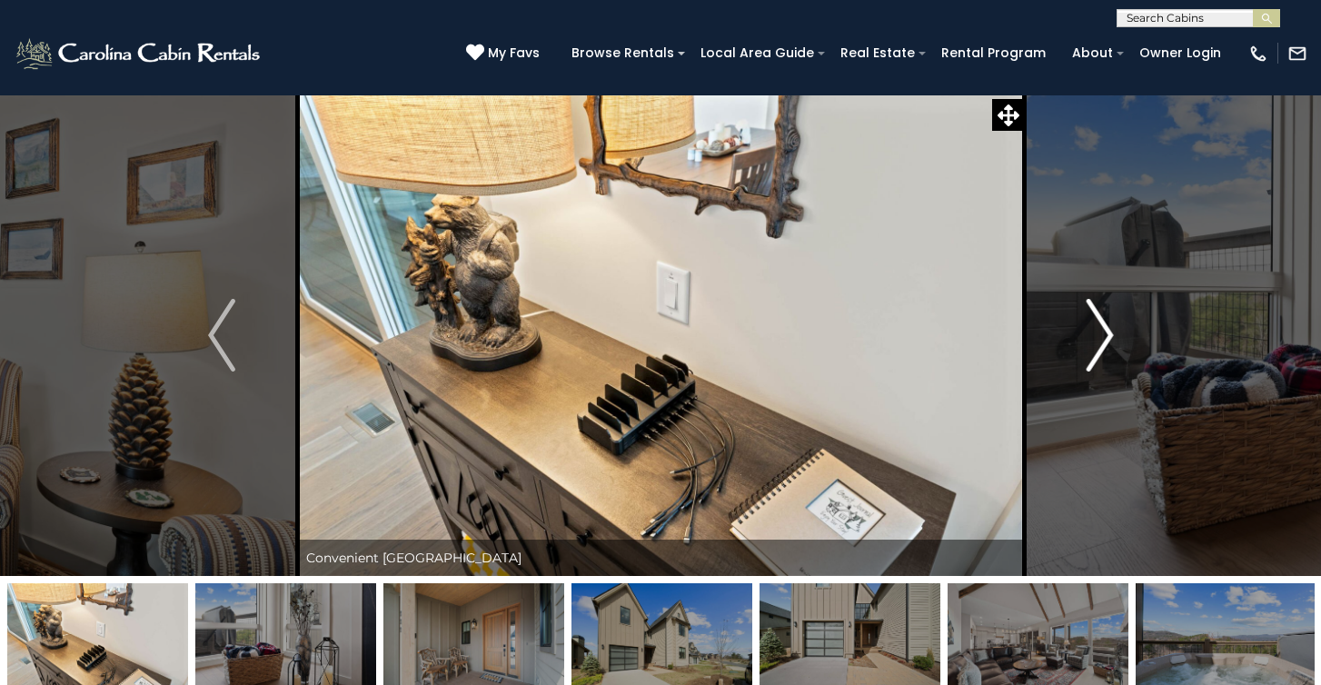
click at [1089, 365] on img "Next" at bounding box center [1099, 335] width 27 height 73
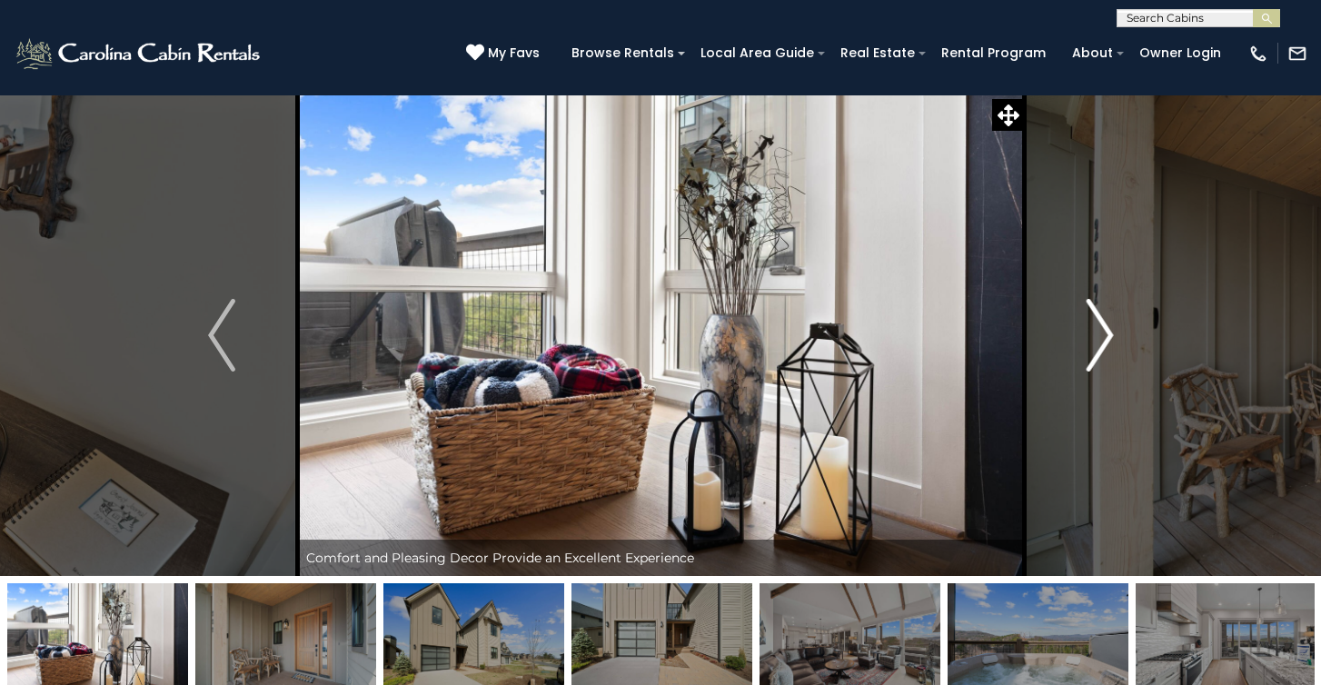
click at [1089, 365] on img "Next" at bounding box center [1099, 335] width 27 height 73
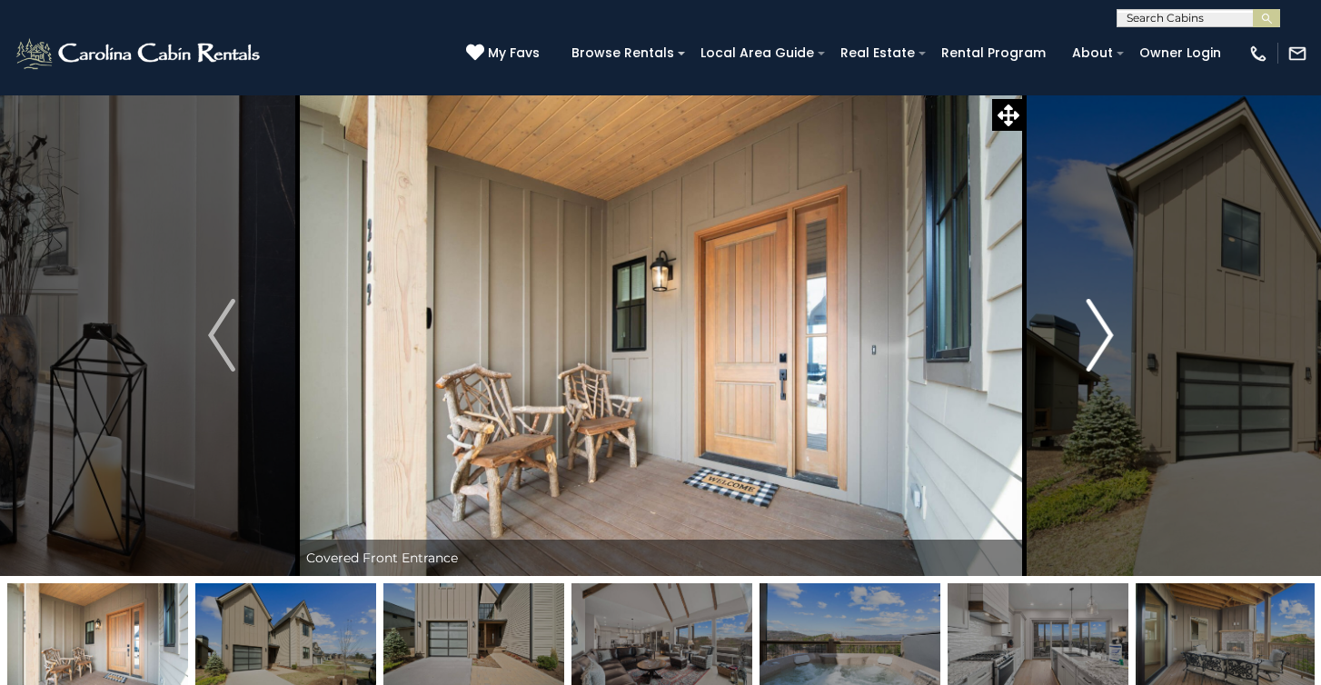
click at [1089, 365] on img "Next" at bounding box center [1099, 335] width 27 height 73
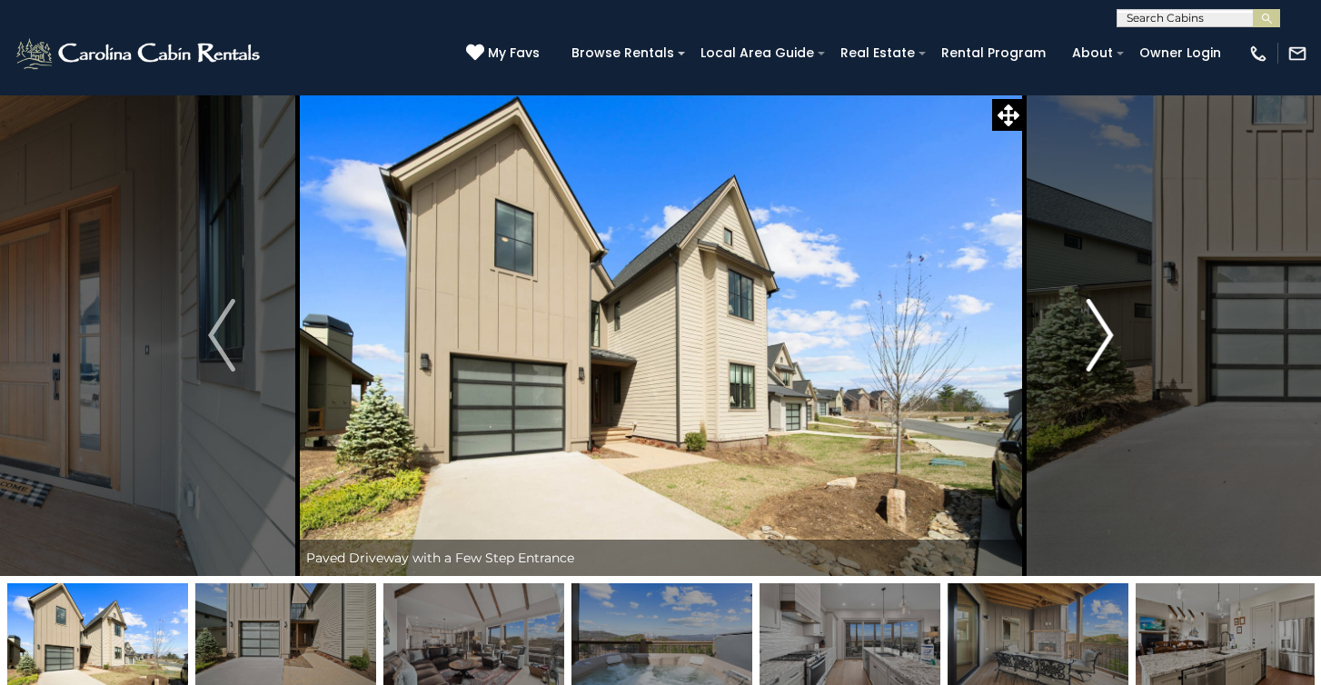
click at [1089, 365] on img "Next" at bounding box center [1099, 335] width 27 height 73
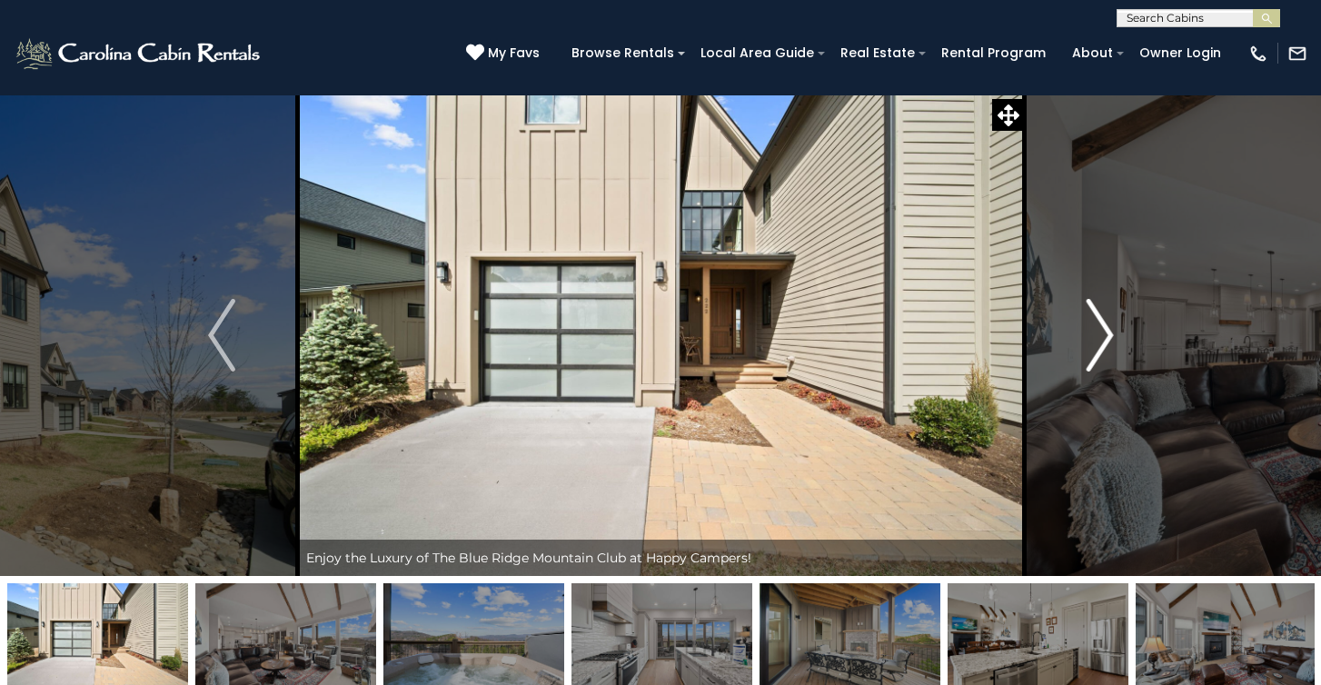
click at [1089, 365] on img "Next" at bounding box center [1099, 335] width 27 height 73
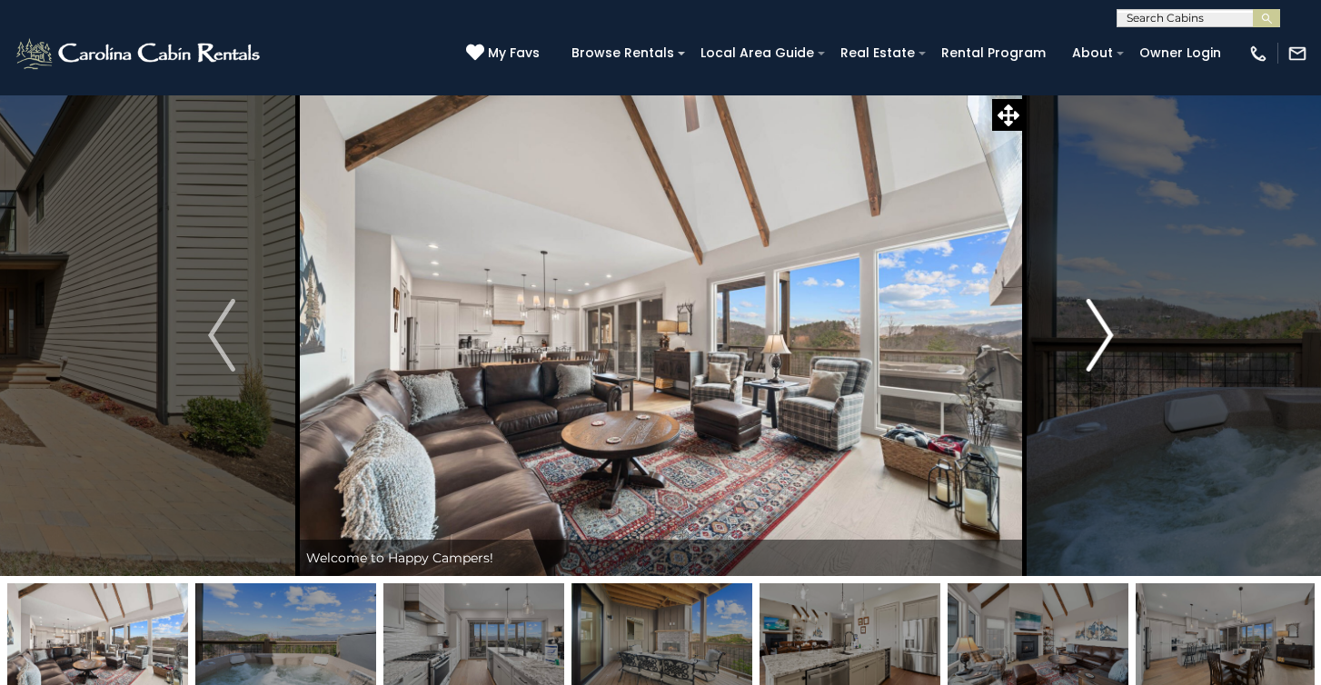
click at [1089, 365] on img "Next" at bounding box center [1099, 335] width 27 height 73
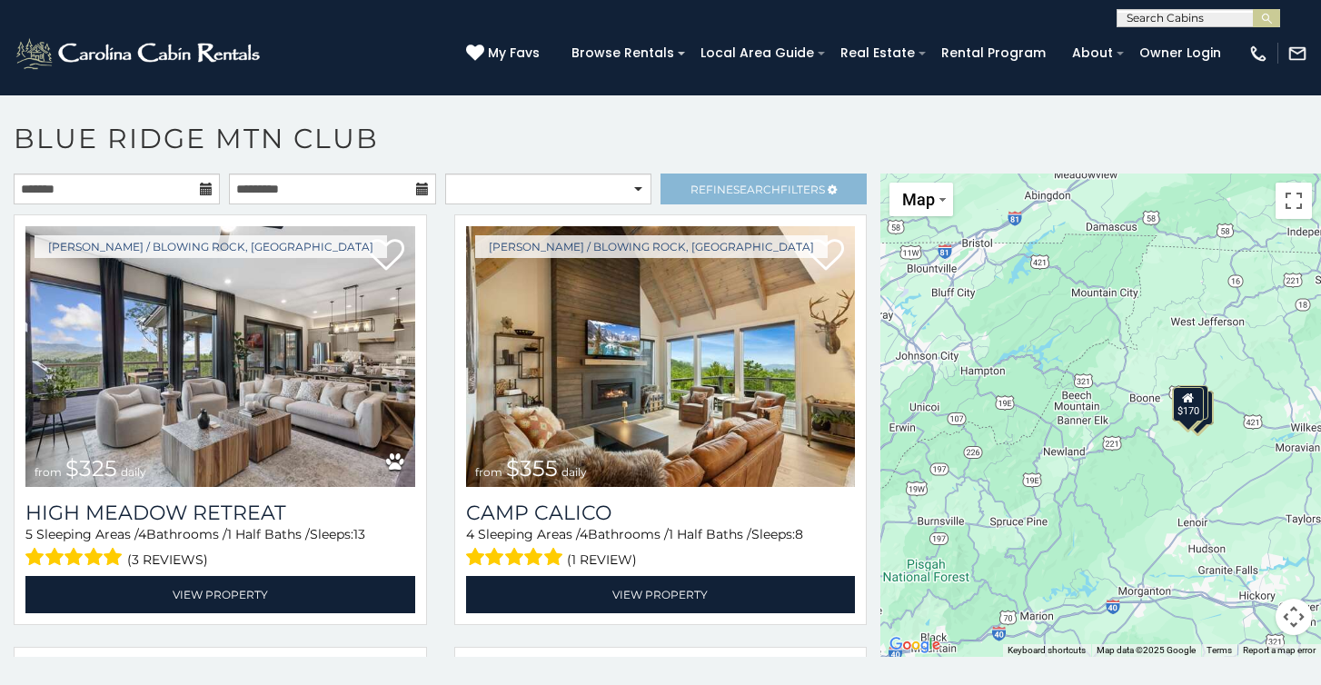
click at [769, 184] on span "Search" at bounding box center [756, 190] width 47 height 14
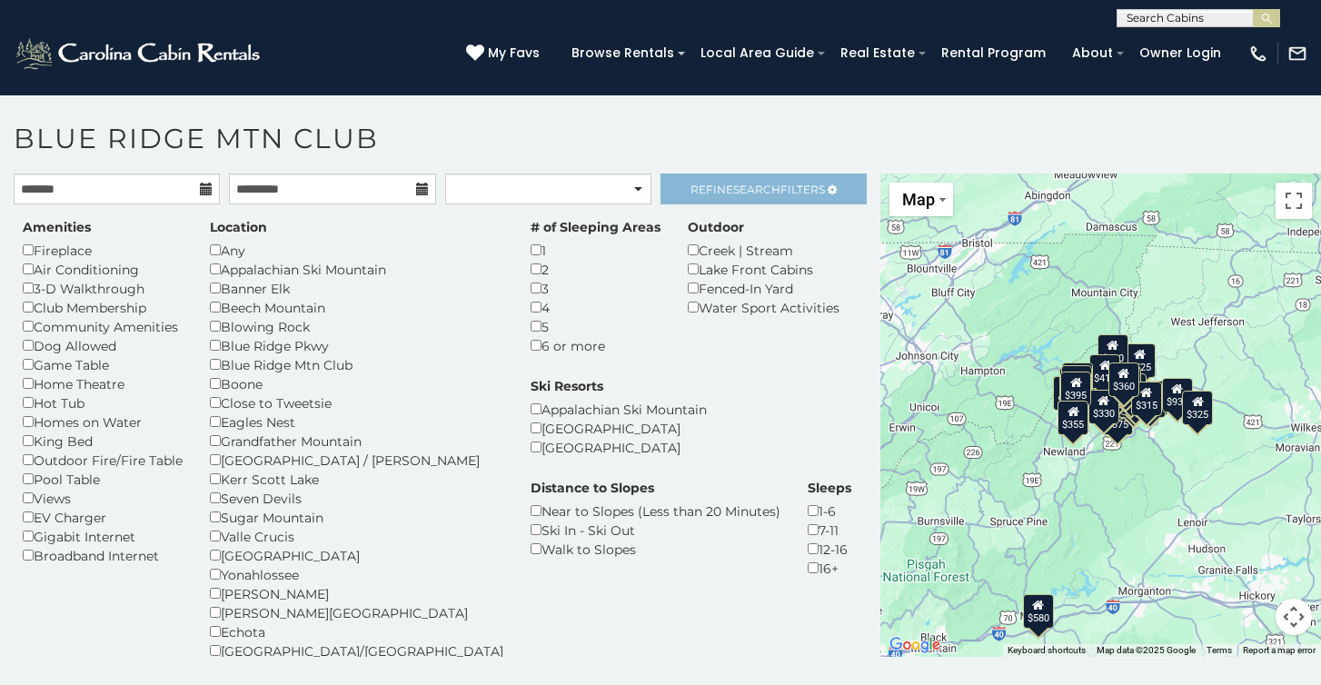
click at [777, 185] on span "Search" at bounding box center [756, 190] width 47 height 14
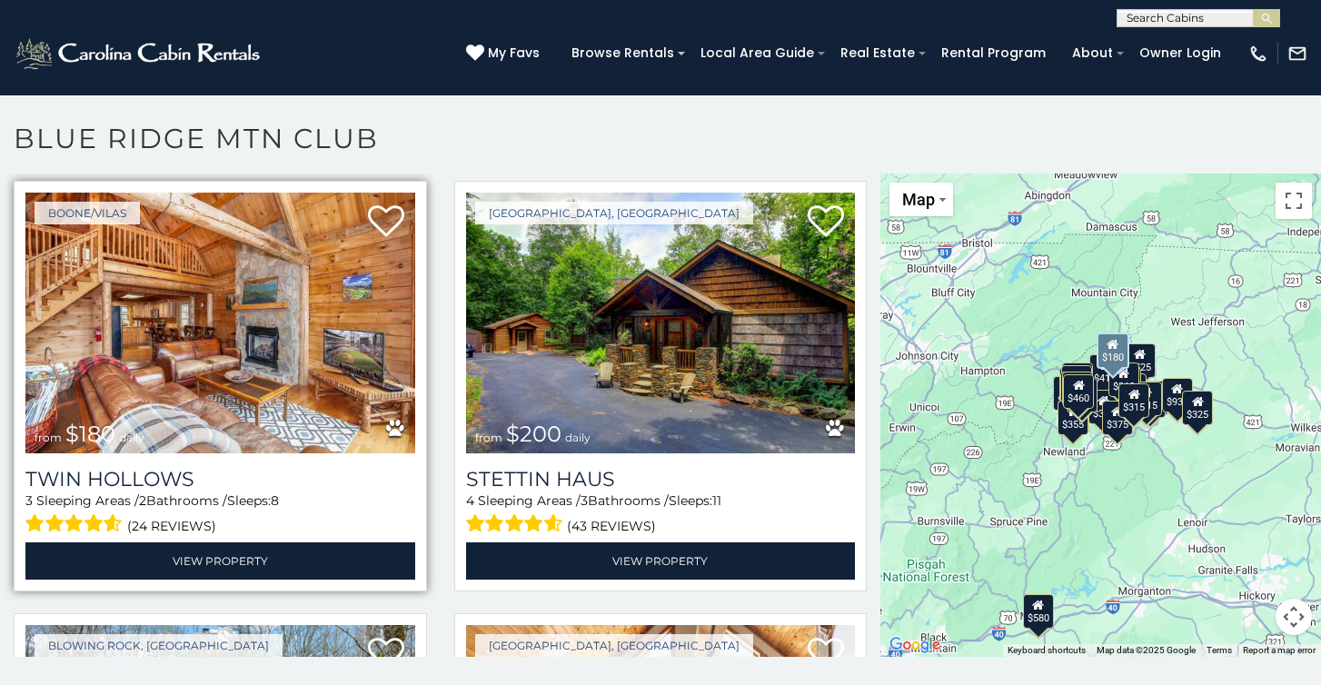
scroll to position [2205, 0]
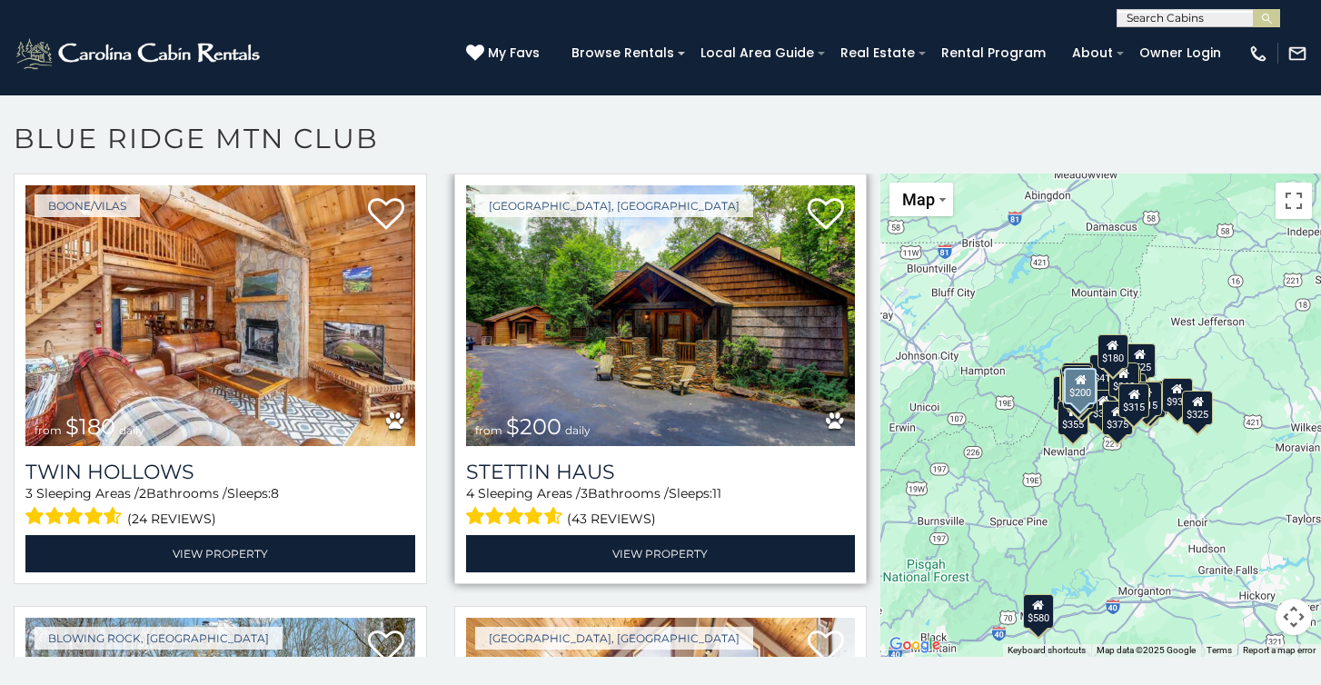
click at [654, 301] on img at bounding box center [661, 315] width 390 height 261
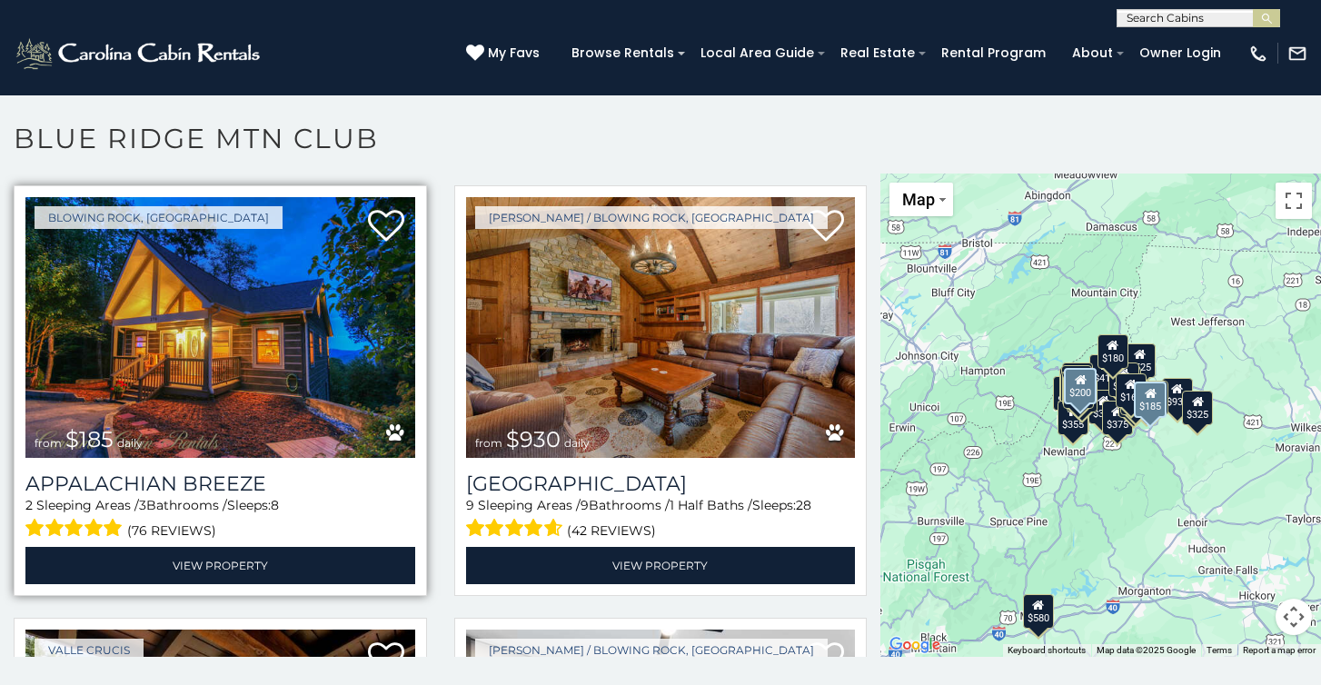
scroll to position [3926, 0]
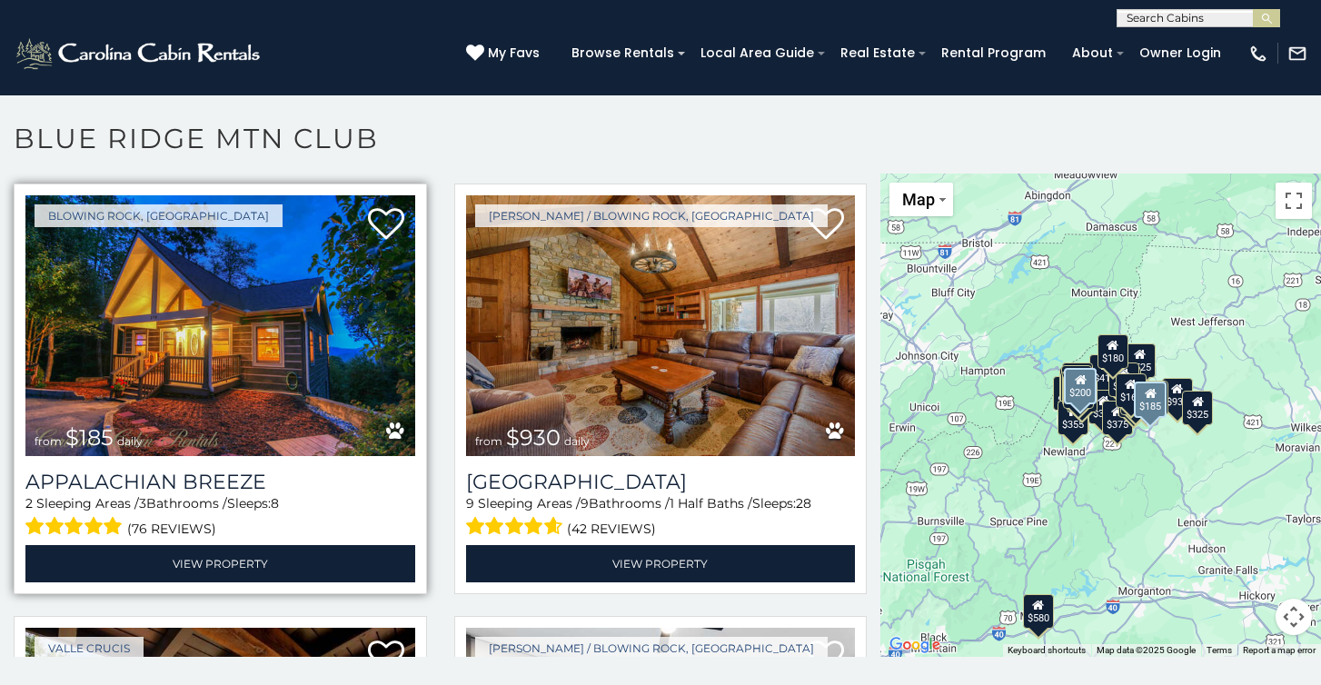
click at [234, 364] on img at bounding box center [220, 325] width 390 height 261
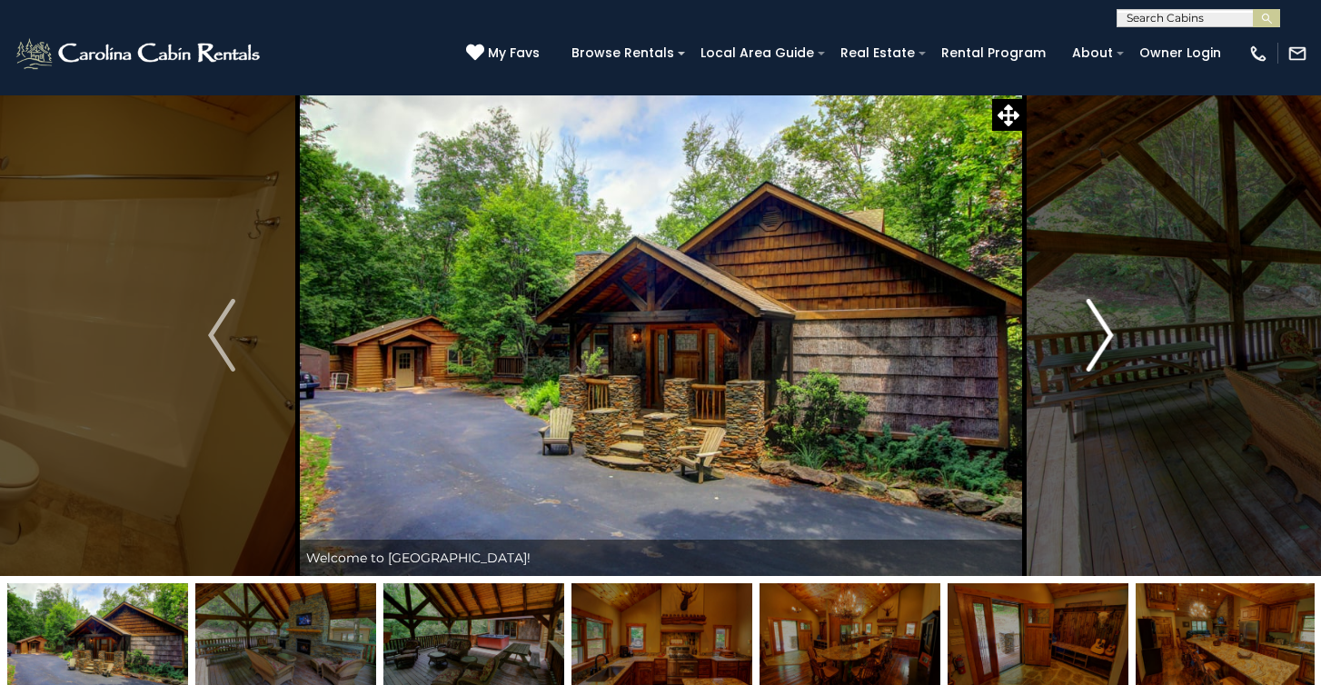
click at [1100, 334] on img "Next" at bounding box center [1099, 335] width 27 height 73
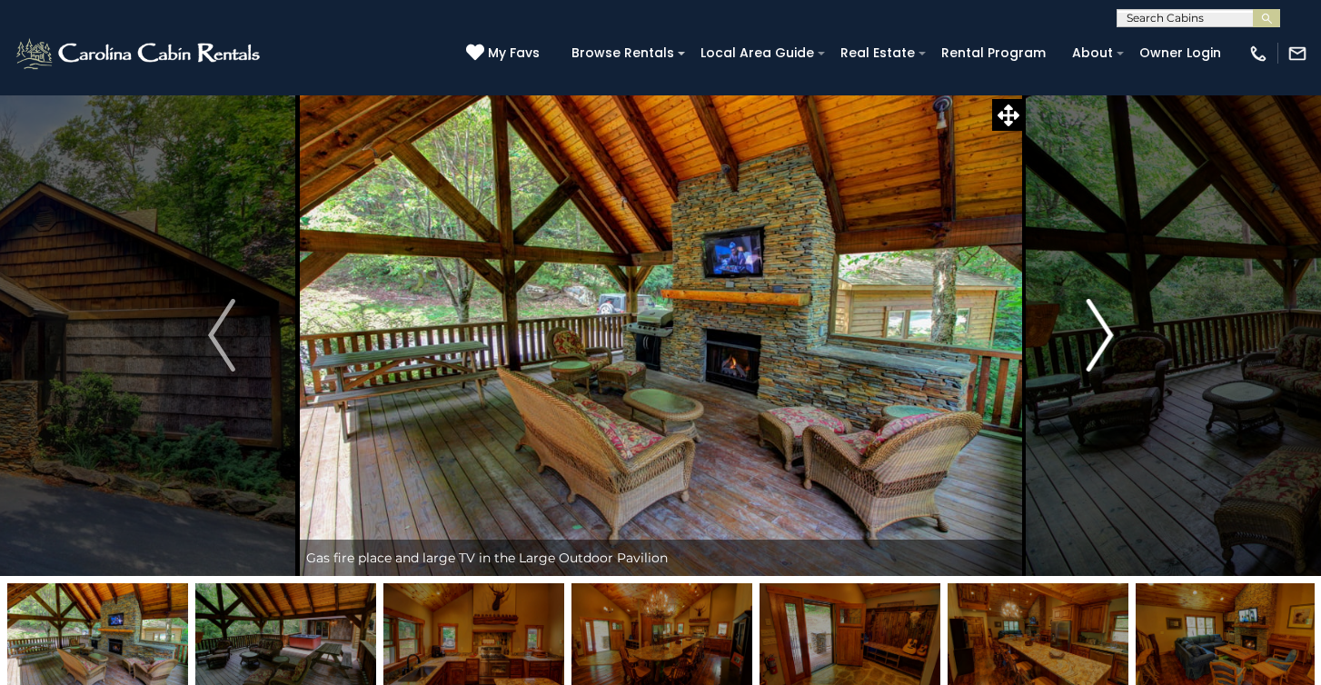
click at [1100, 334] on img "Next" at bounding box center [1099, 335] width 27 height 73
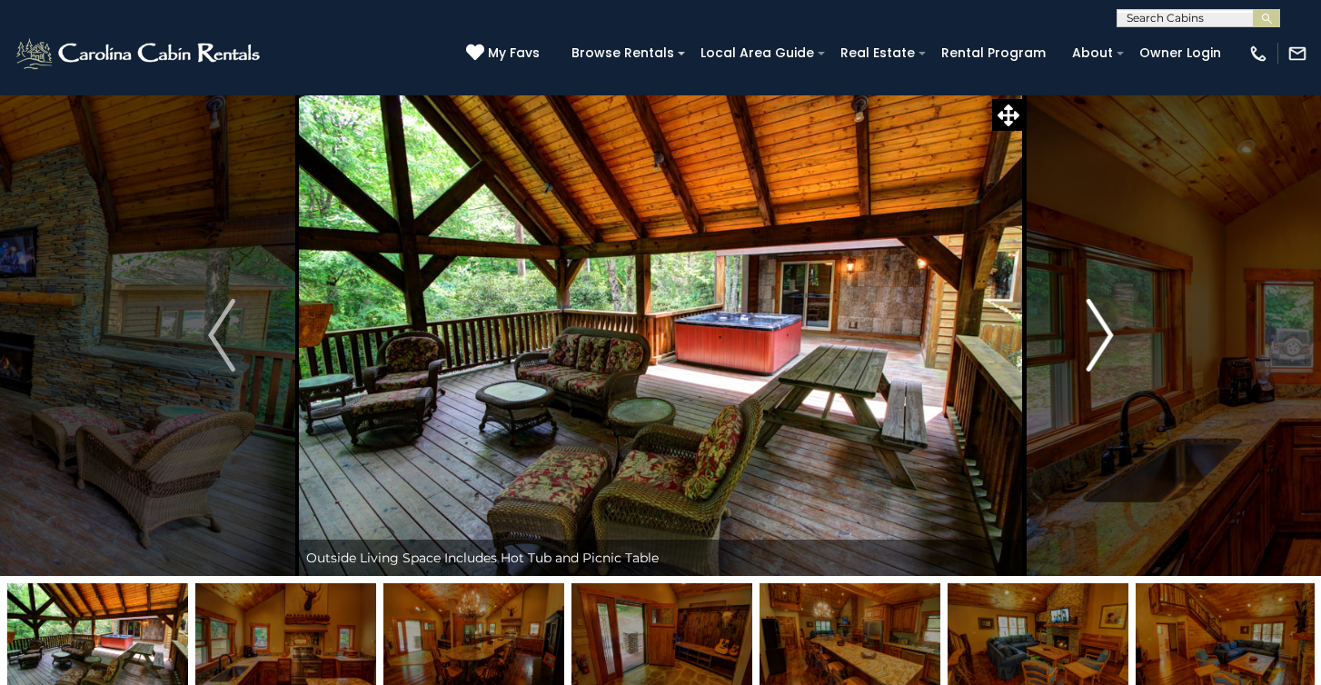
click at [1100, 334] on img "Next" at bounding box center [1099, 335] width 27 height 73
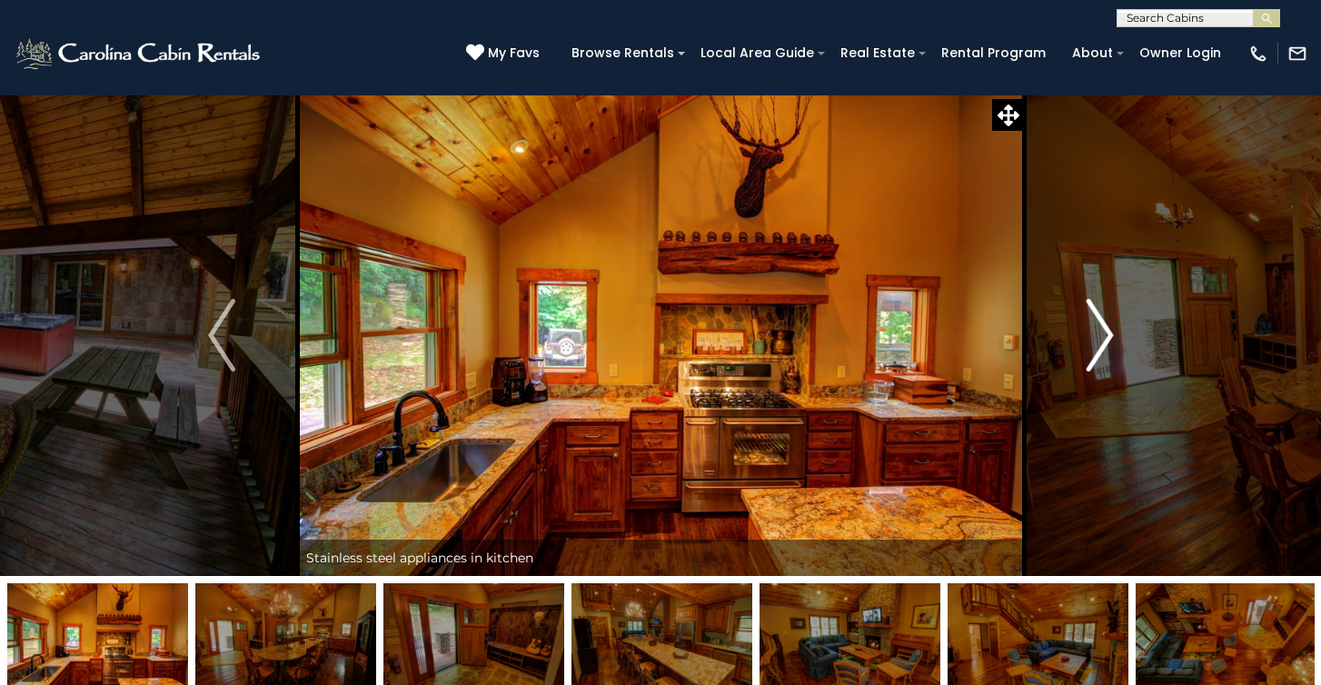
click at [1100, 334] on img "Next" at bounding box center [1099, 335] width 27 height 73
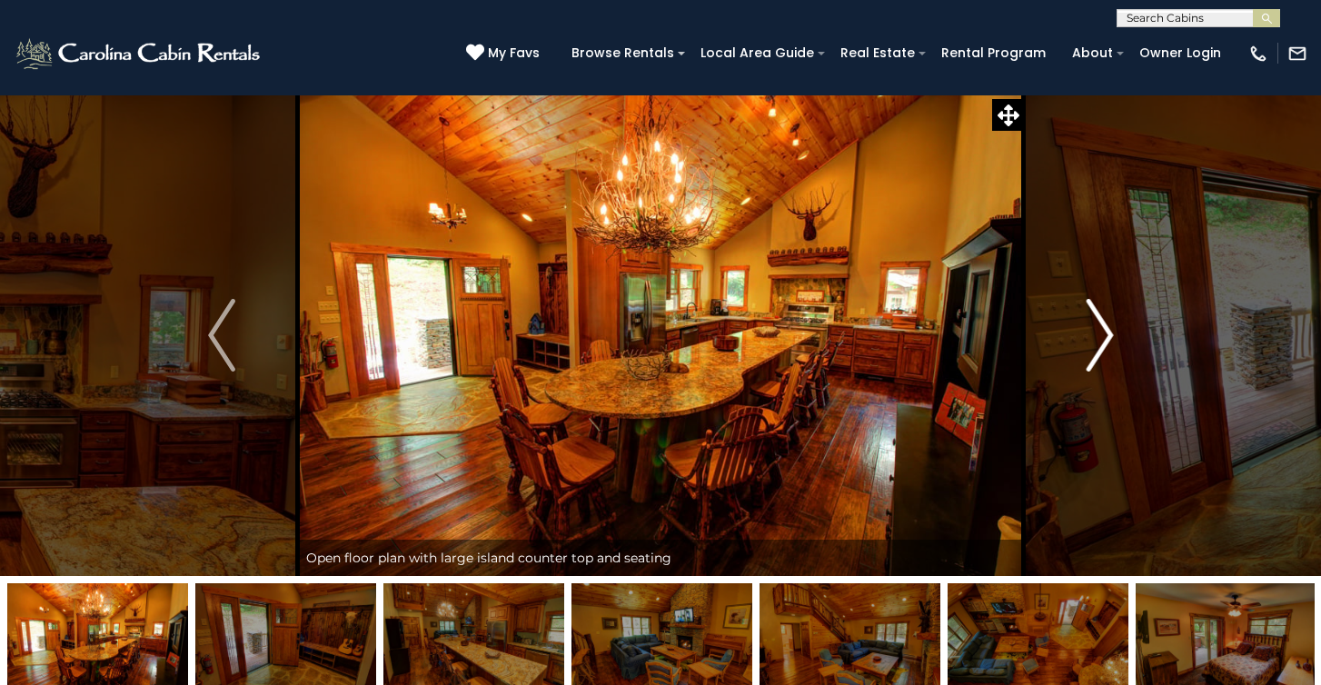
click at [1100, 334] on img "Next" at bounding box center [1099, 335] width 27 height 73
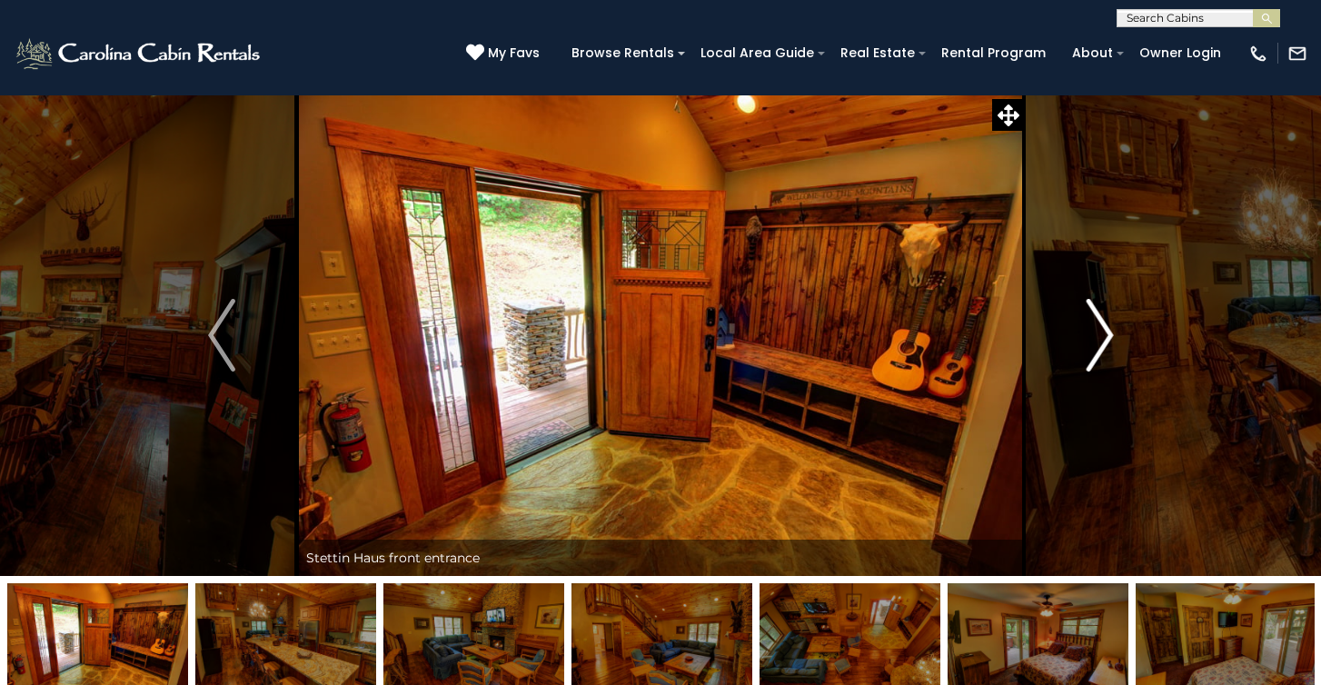
click at [1100, 334] on img "Next" at bounding box center [1099, 335] width 27 height 73
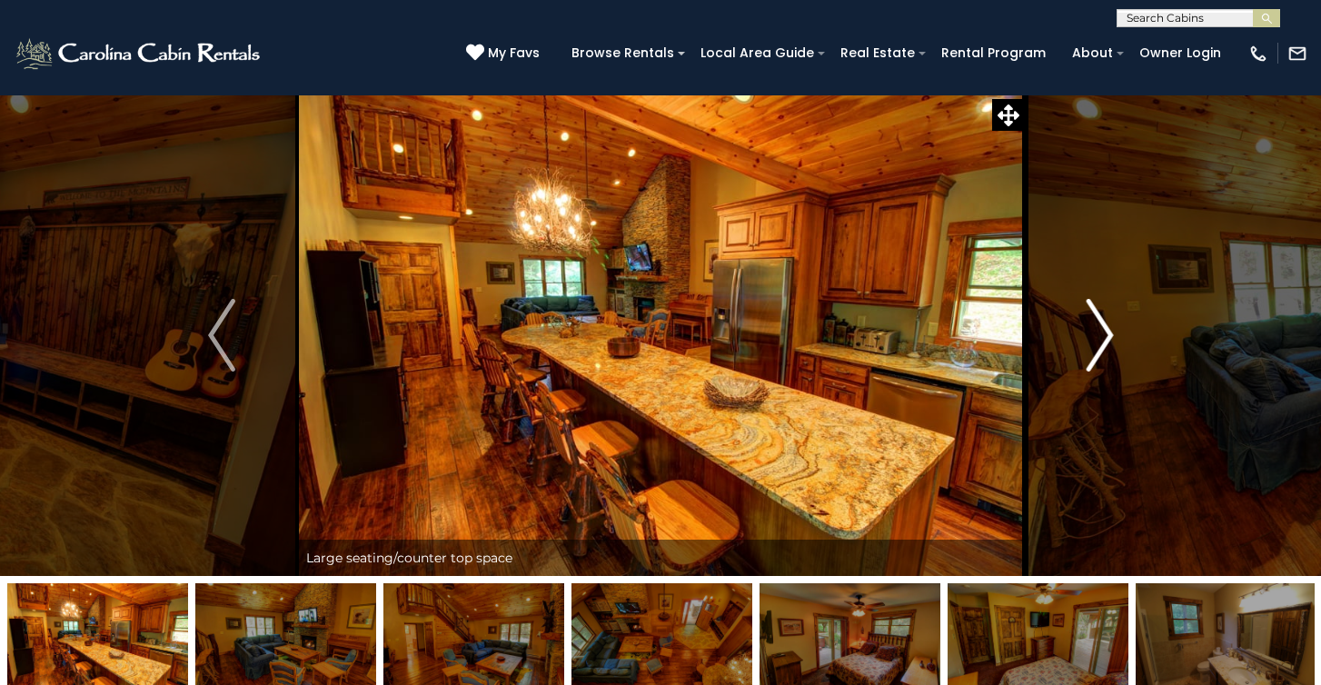
click at [1100, 334] on img "Next" at bounding box center [1099, 335] width 27 height 73
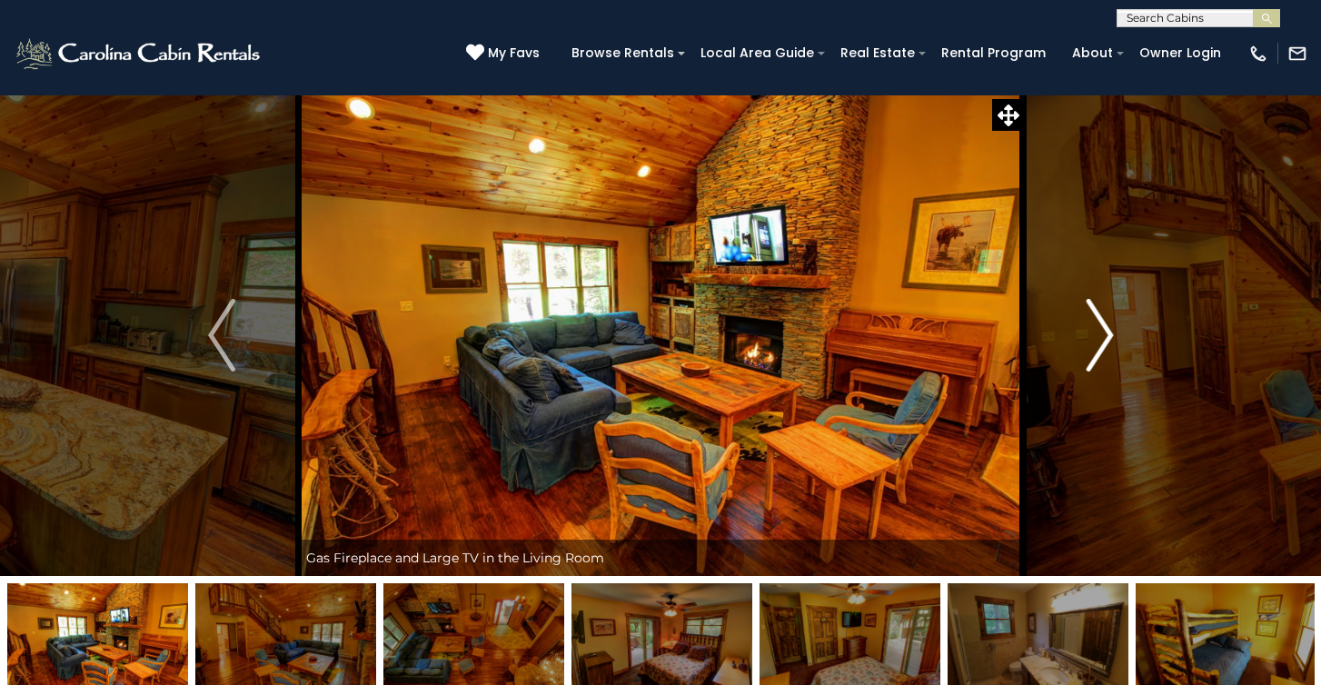
click at [1100, 334] on img "Next" at bounding box center [1099, 335] width 27 height 73
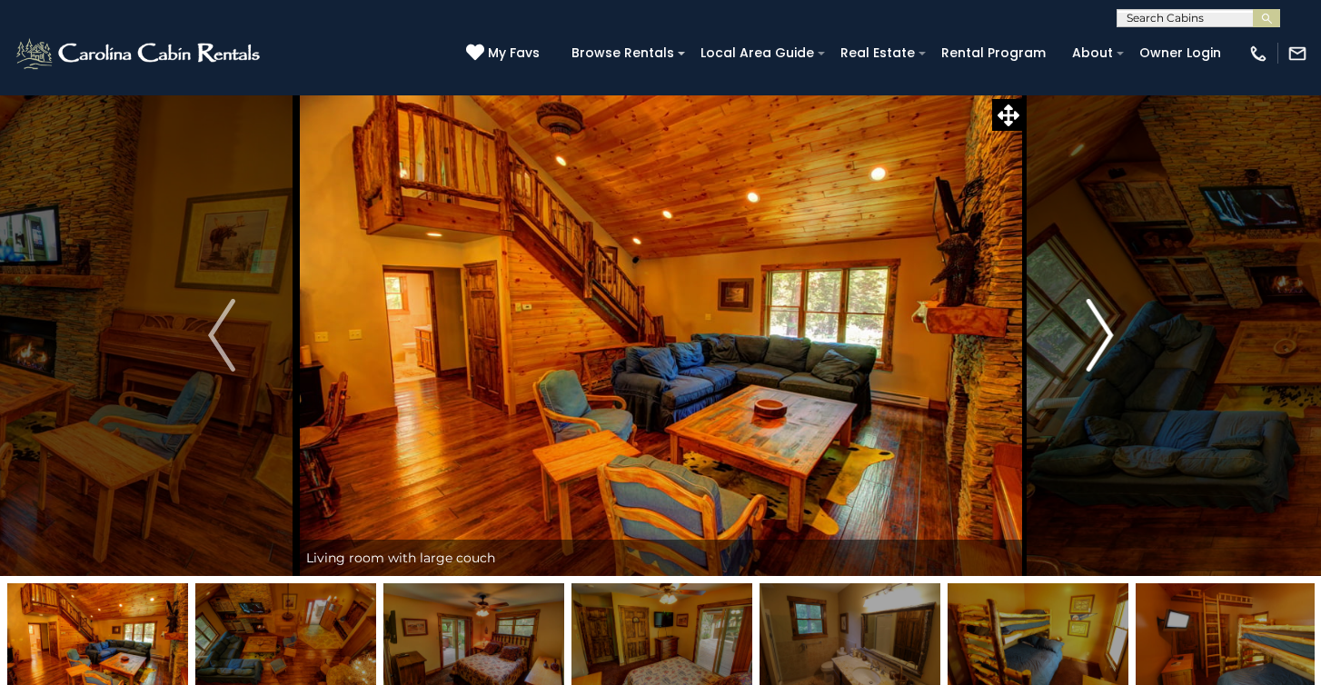
click at [1100, 334] on img "Next" at bounding box center [1099, 335] width 27 height 73
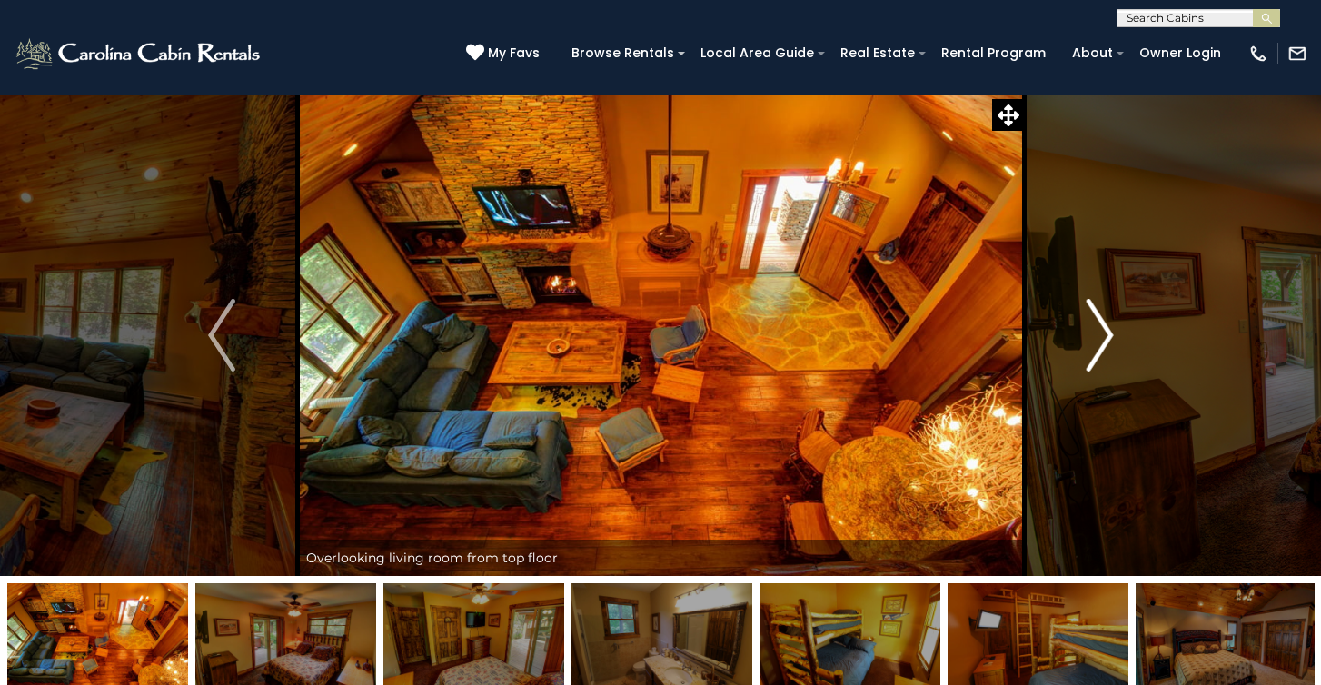
click at [1100, 334] on img "Next" at bounding box center [1099, 335] width 27 height 73
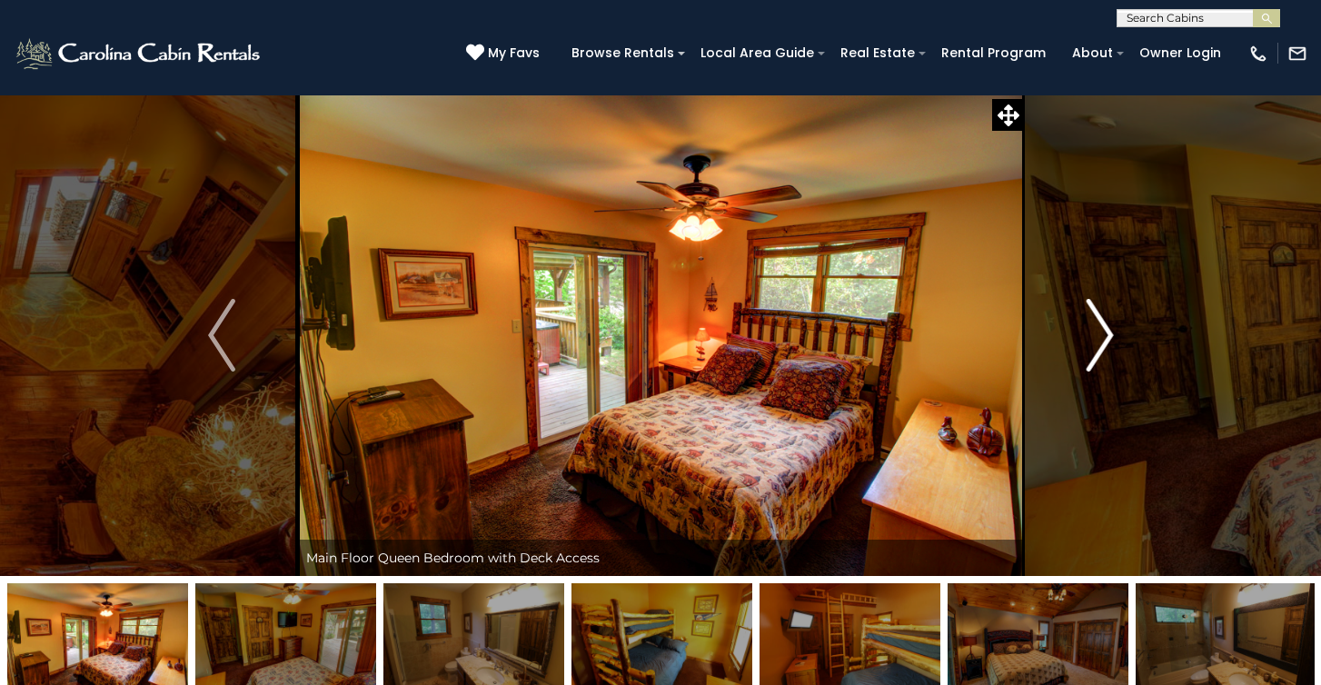
click at [1100, 334] on img "Next" at bounding box center [1099, 335] width 27 height 73
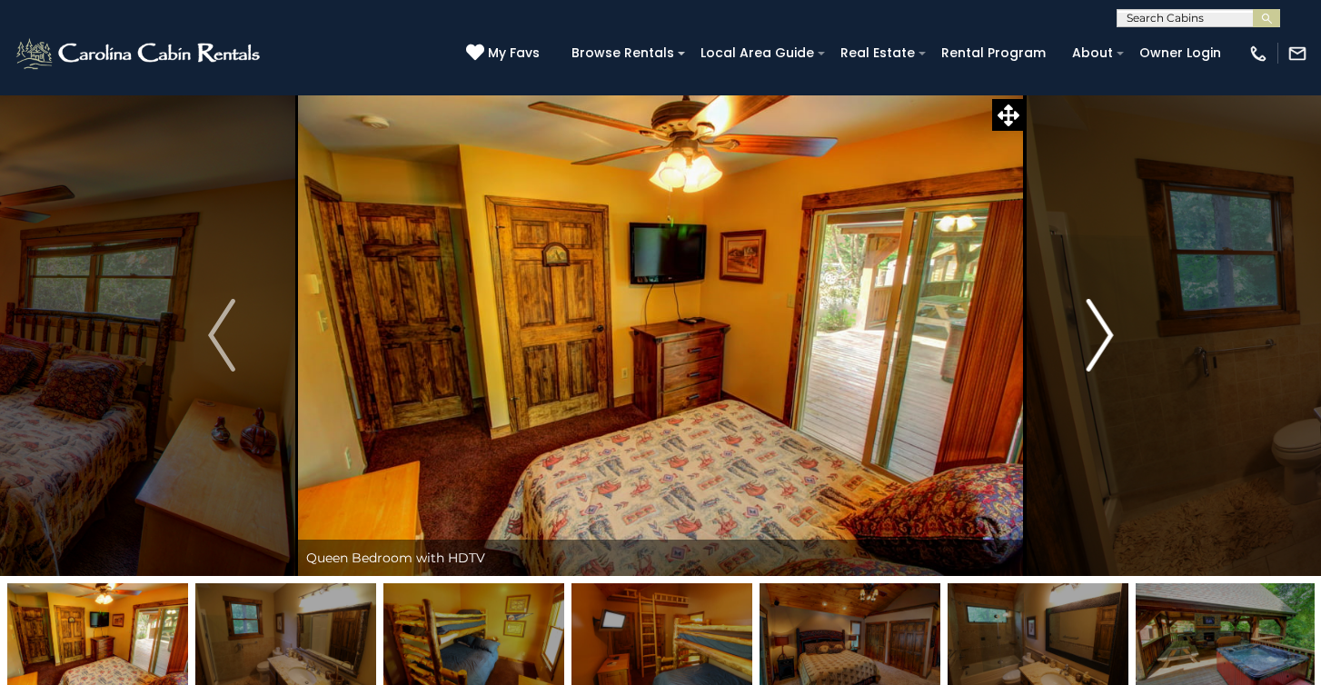
click at [1100, 334] on img "Next" at bounding box center [1099, 335] width 27 height 73
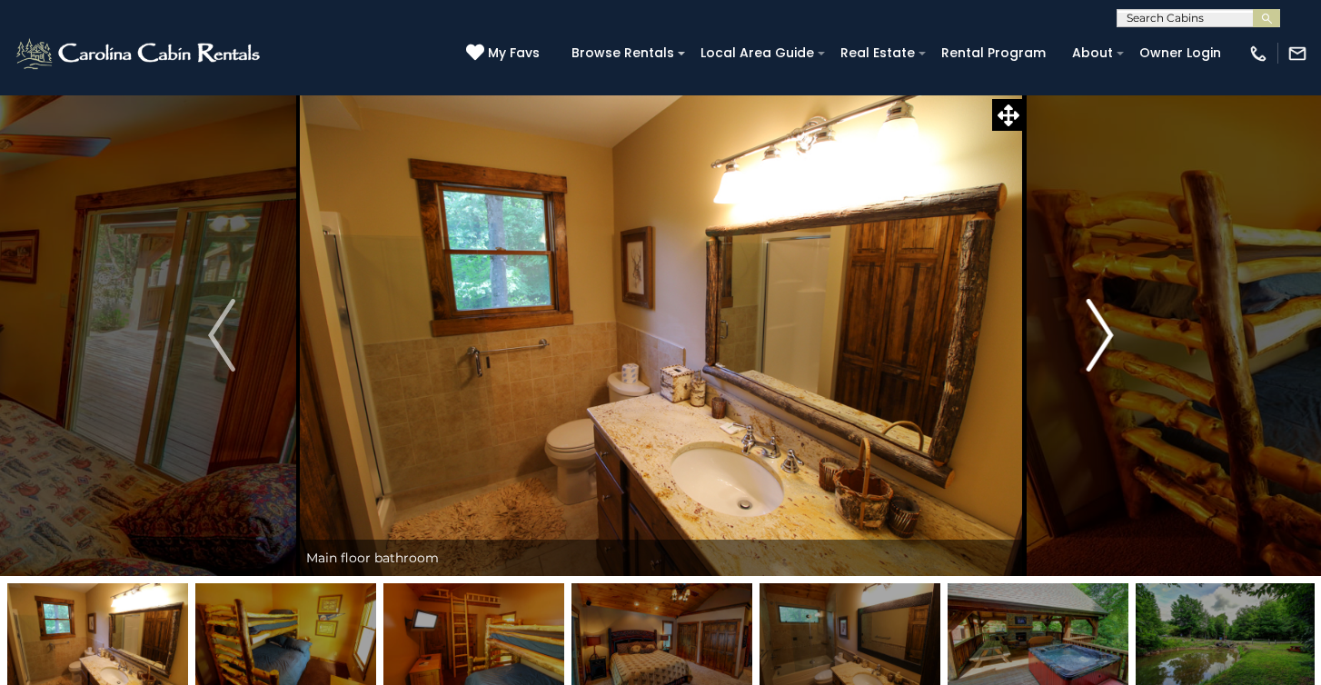
click at [1100, 334] on img "Next" at bounding box center [1099, 335] width 27 height 73
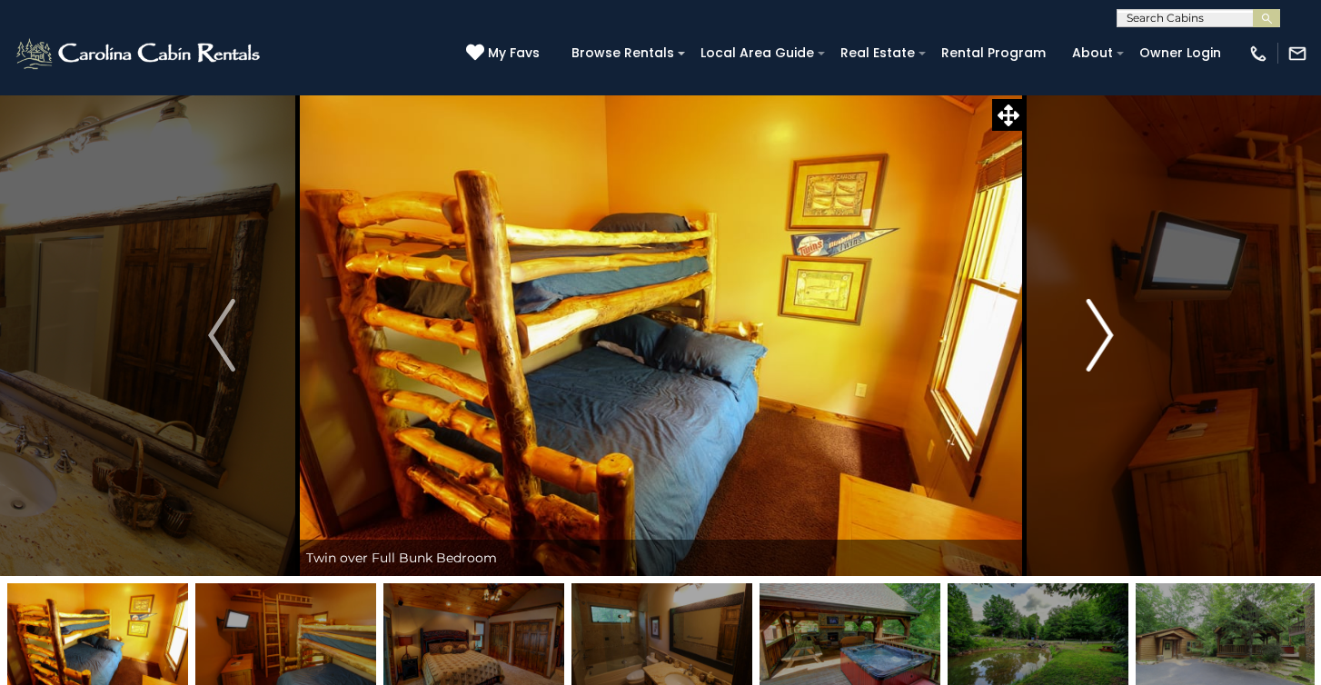
click at [1100, 334] on img "Next" at bounding box center [1099, 335] width 27 height 73
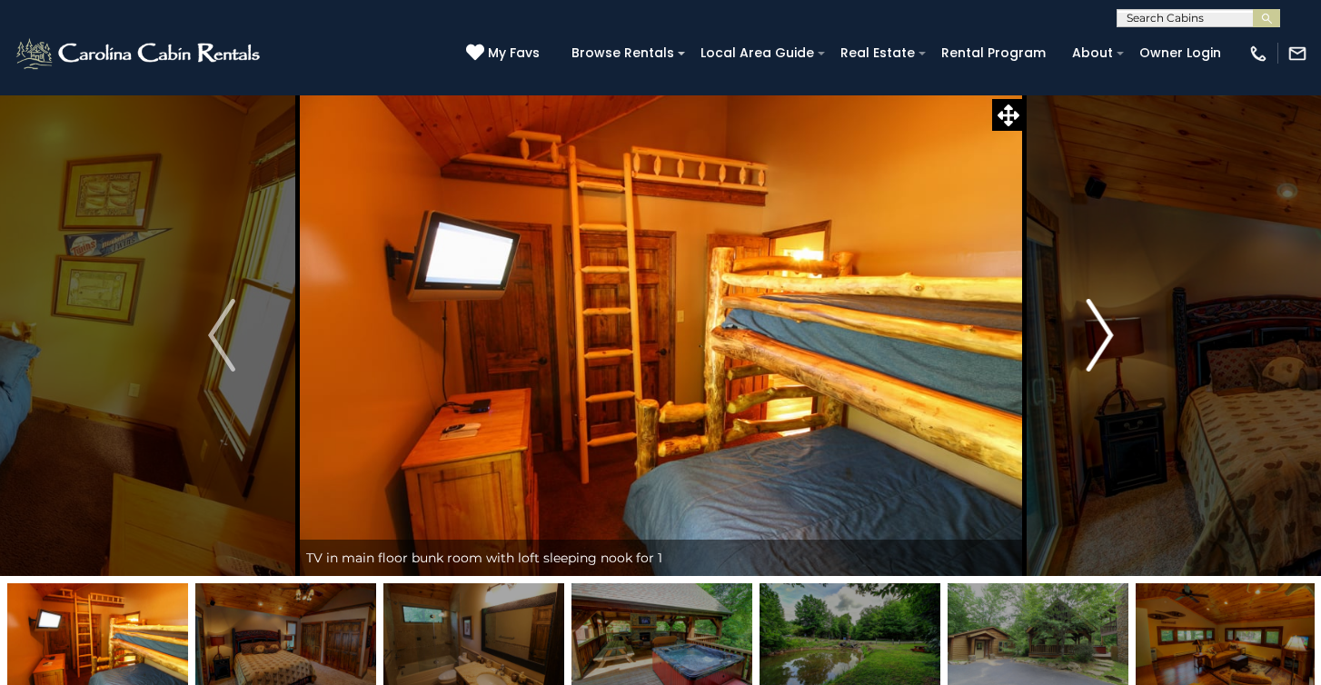
click at [1100, 334] on img "Next" at bounding box center [1099, 335] width 27 height 73
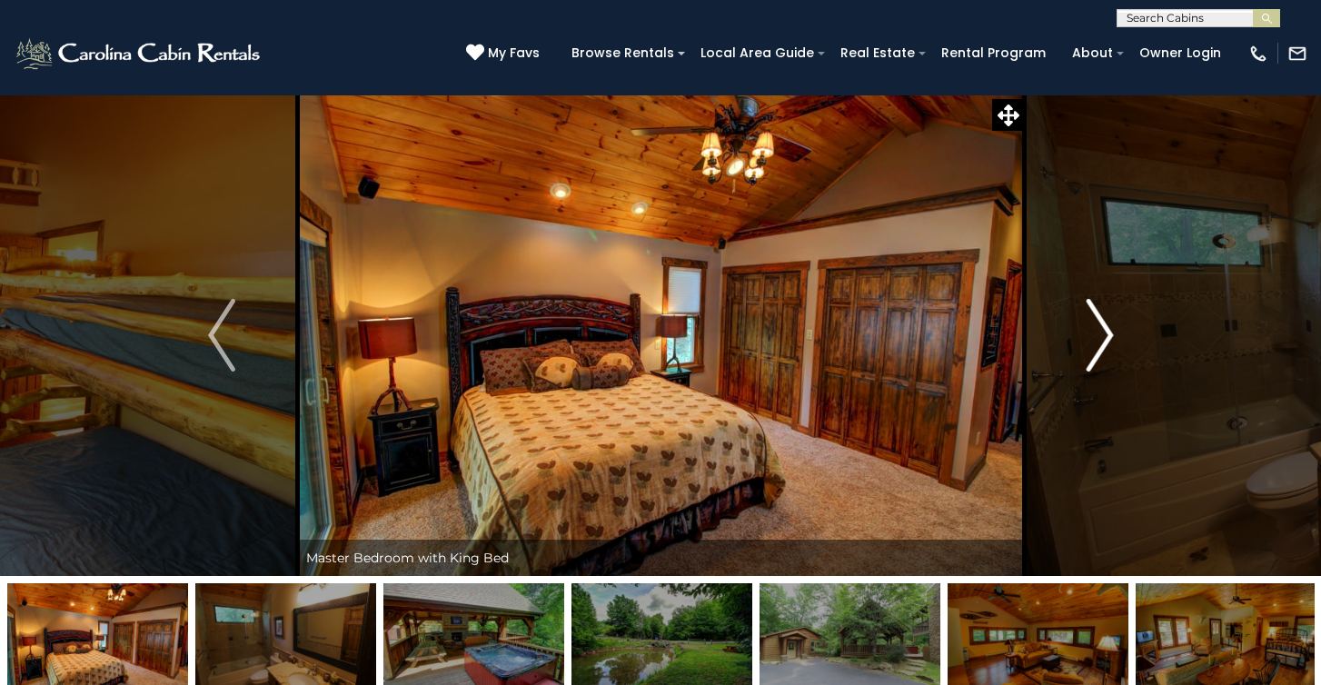
click at [1100, 334] on img "Next" at bounding box center [1099, 335] width 27 height 73
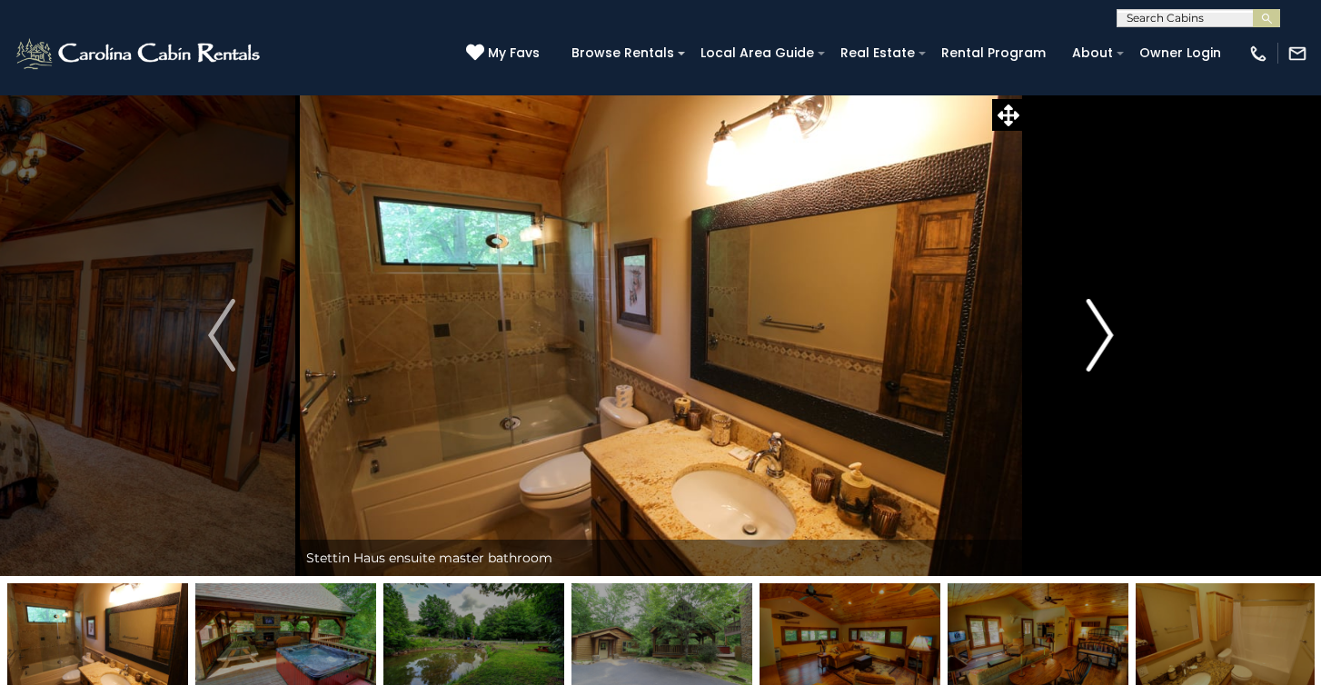
click at [1100, 334] on img "Next" at bounding box center [1099, 335] width 27 height 73
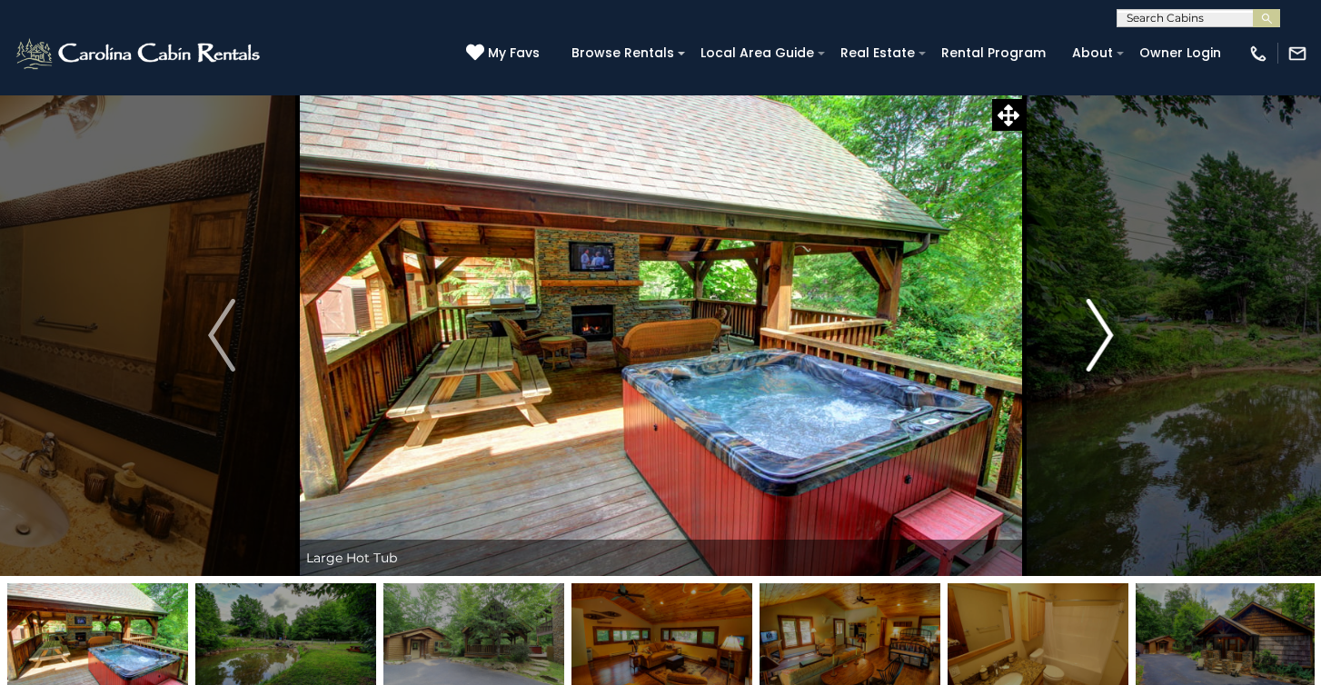
click at [1100, 334] on img "Next" at bounding box center [1099, 335] width 27 height 73
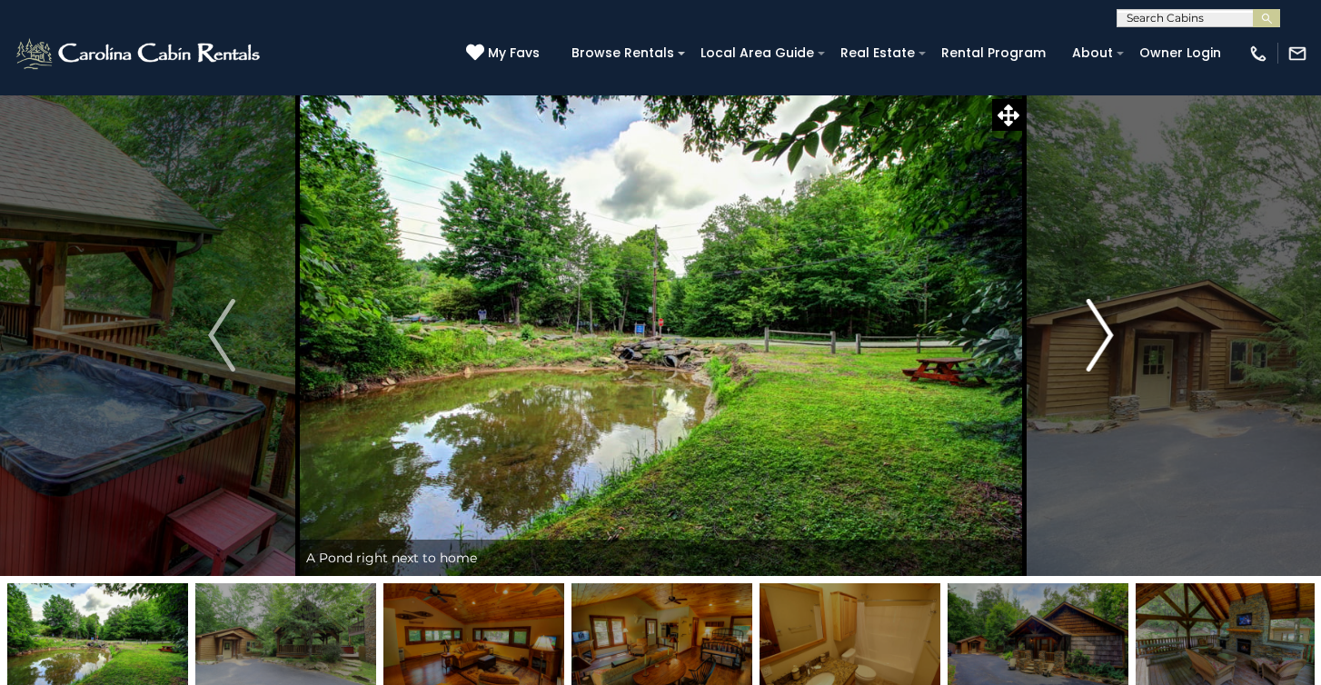
click at [1100, 334] on img "Next" at bounding box center [1099, 335] width 27 height 73
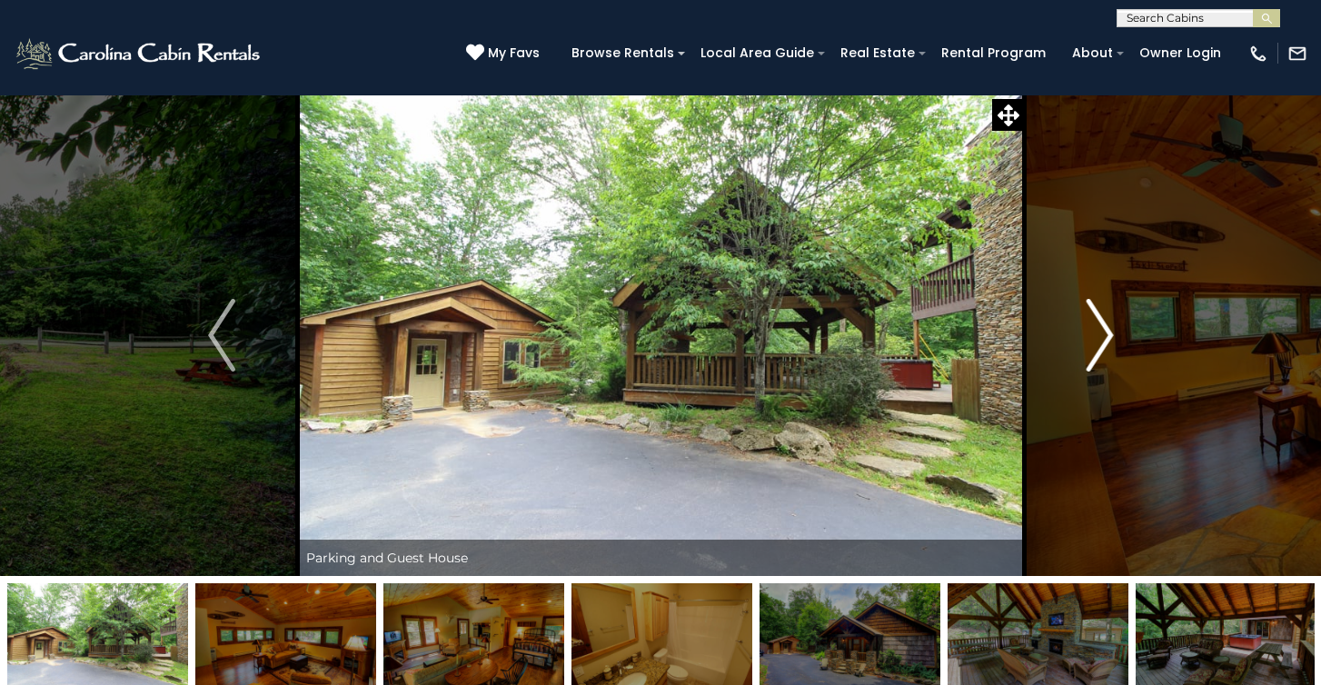
click at [1100, 334] on img "Next" at bounding box center [1099, 335] width 27 height 73
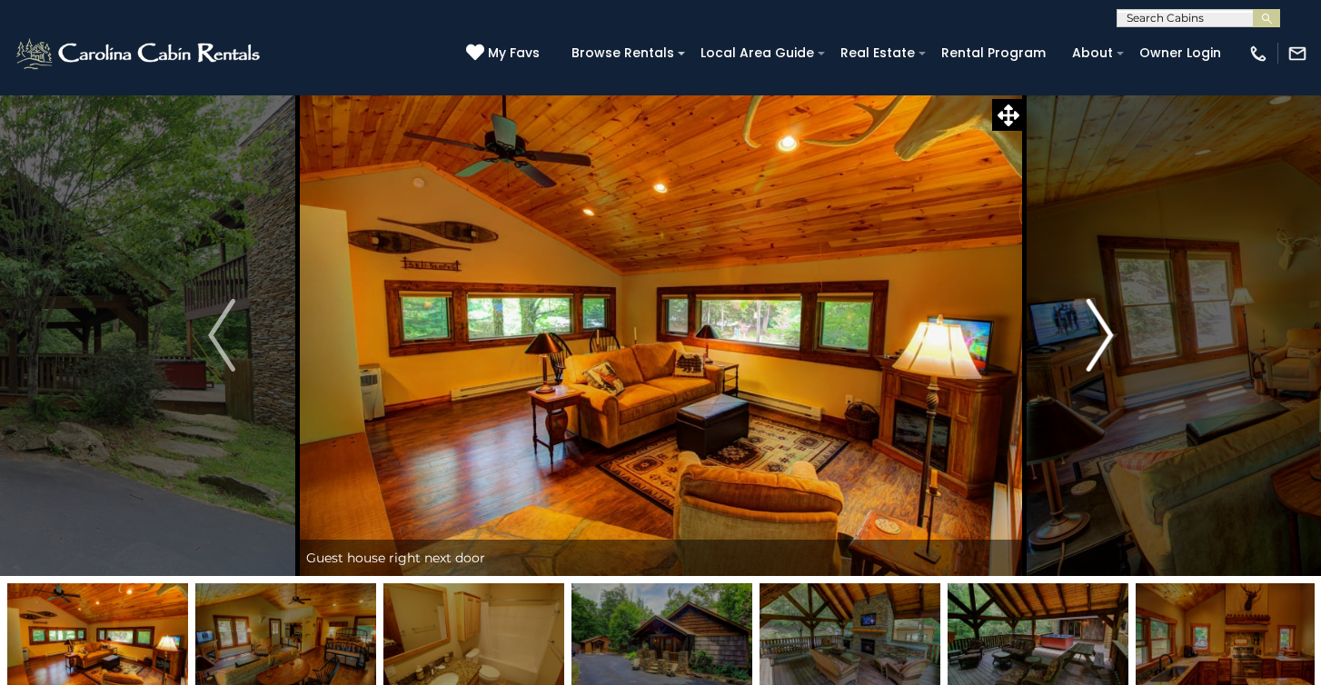
click at [1100, 334] on img "Next" at bounding box center [1099, 335] width 27 height 73
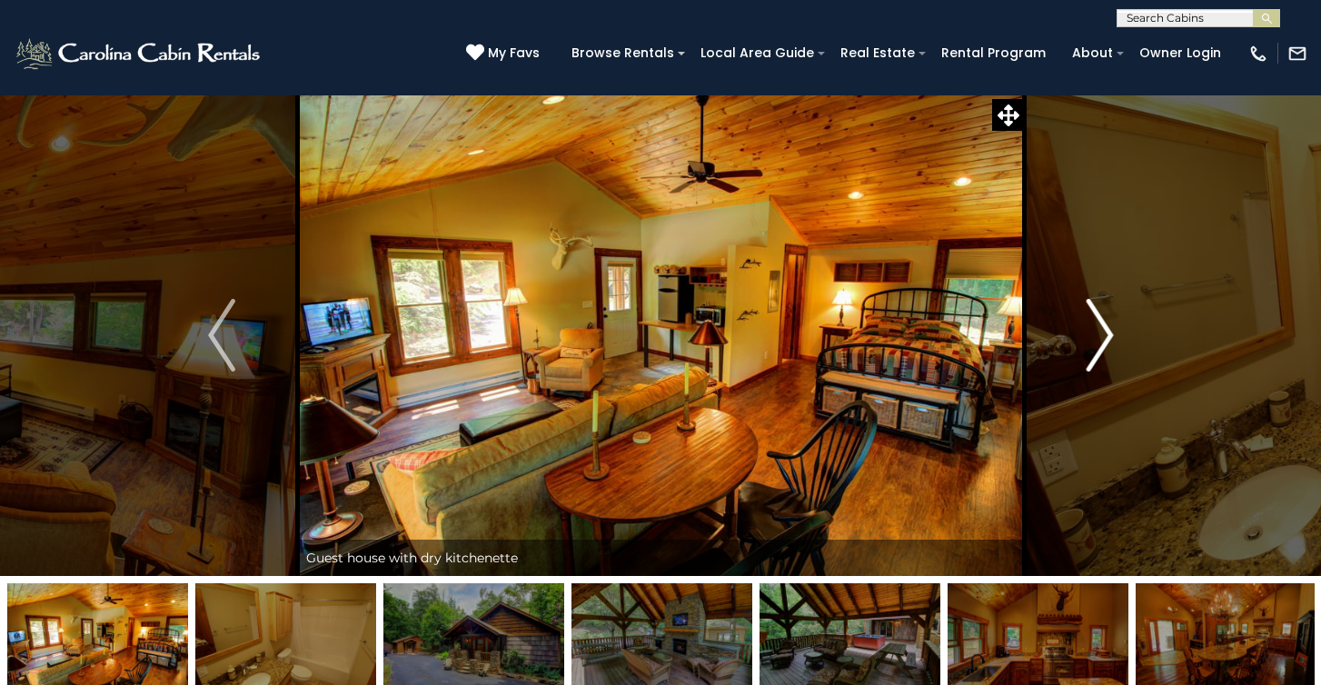
click at [1100, 334] on img "Next" at bounding box center [1099, 335] width 27 height 73
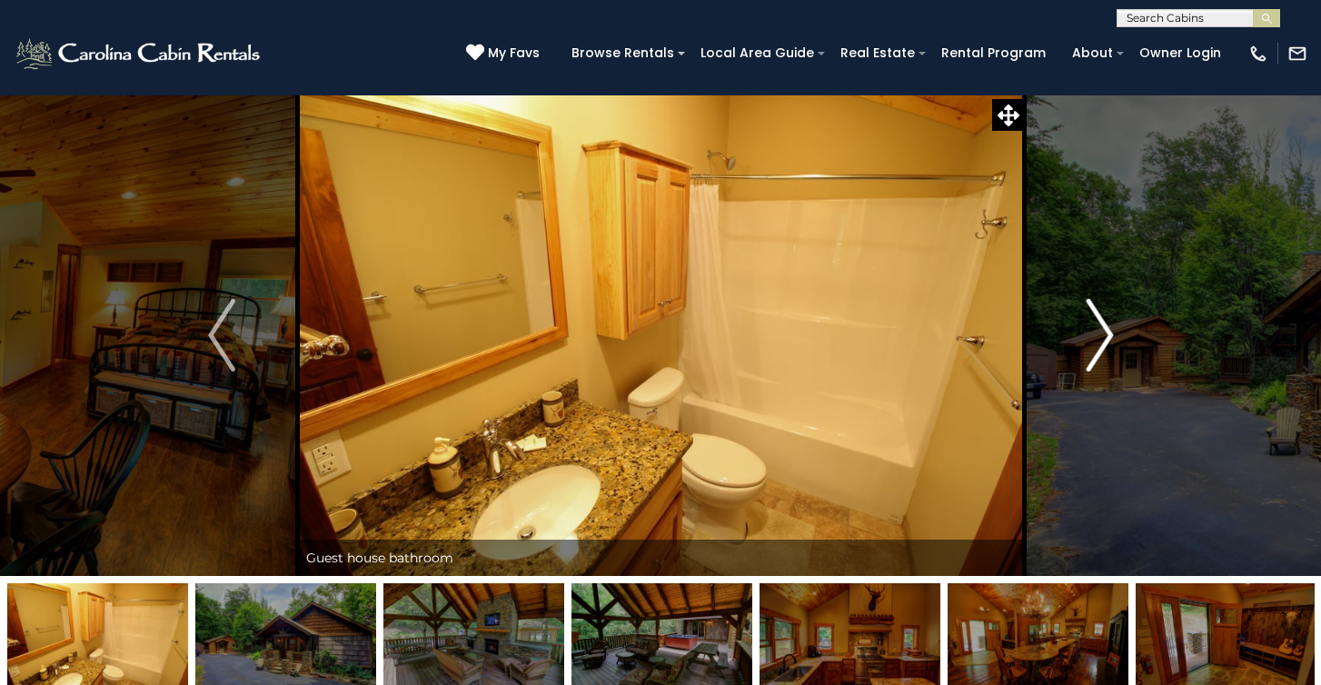
click at [1100, 334] on img "Next" at bounding box center [1099, 335] width 27 height 73
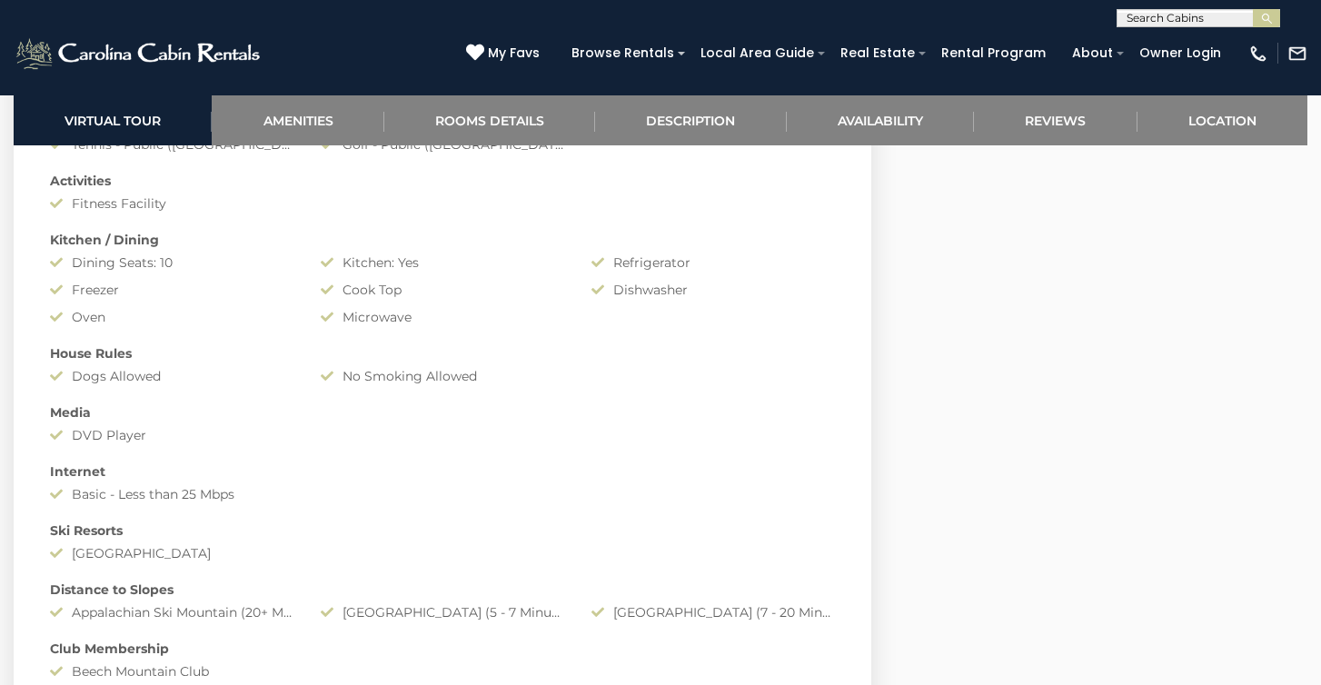
scroll to position [1268, 0]
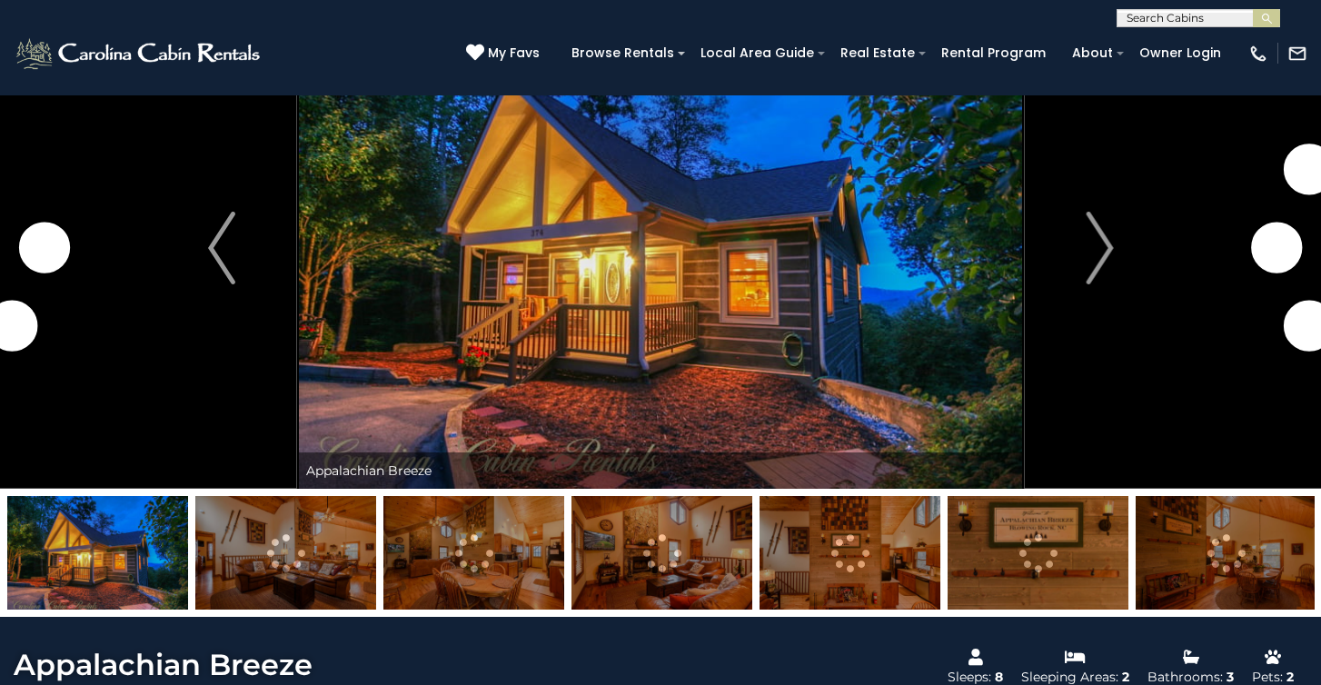
scroll to position [97, 0]
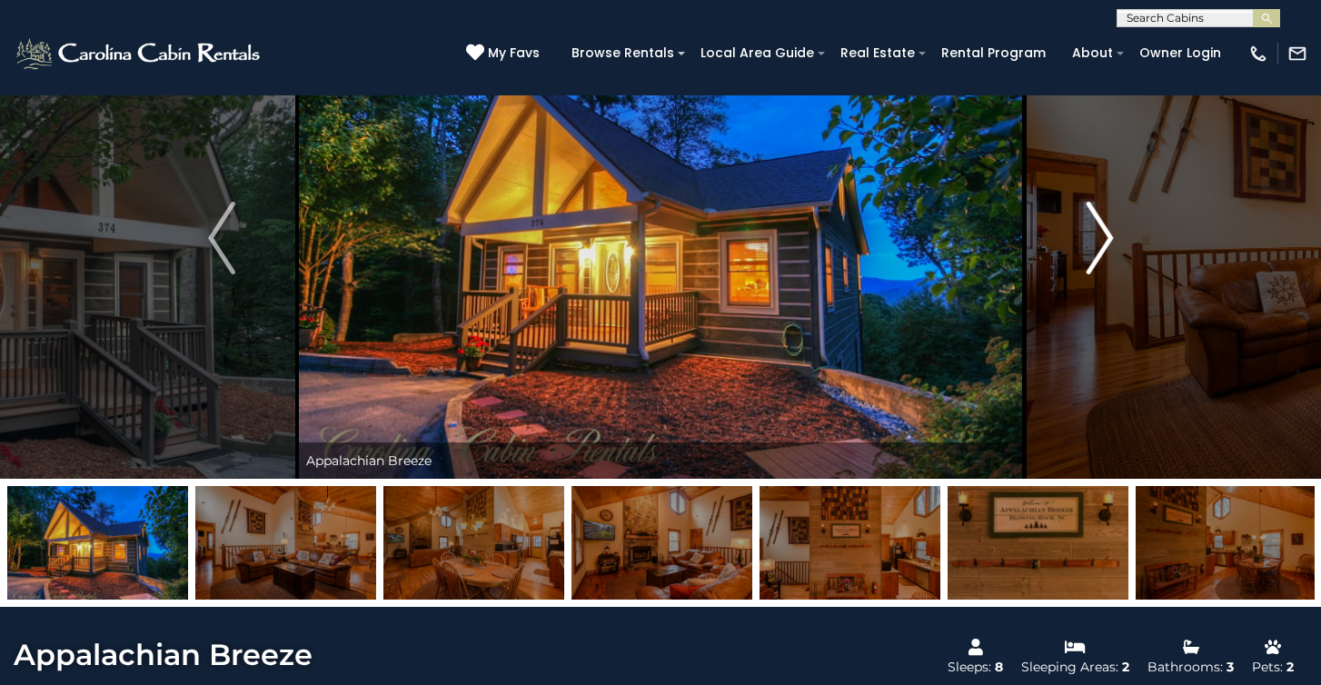
click at [1090, 262] on img "Next" at bounding box center [1099, 238] width 27 height 73
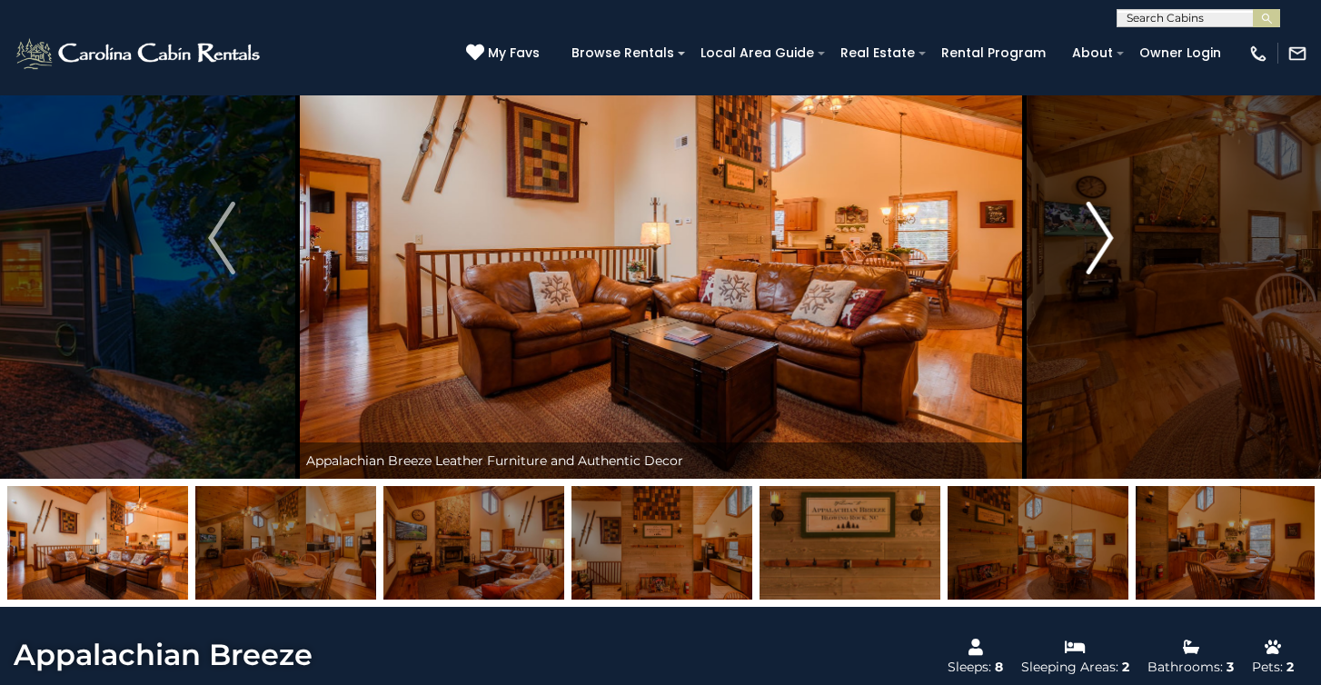
click at [1090, 262] on img "Next" at bounding box center [1099, 238] width 27 height 73
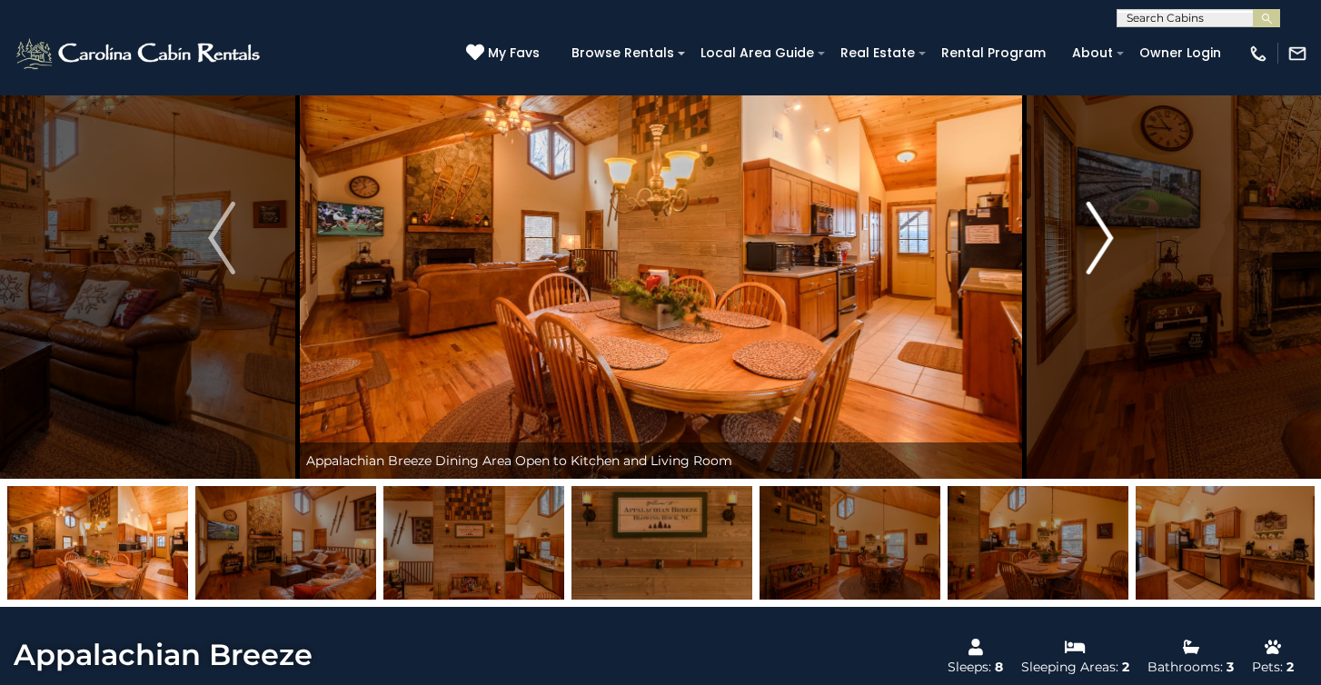
click at [1090, 262] on img "Next" at bounding box center [1099, 238] width 27 height 73
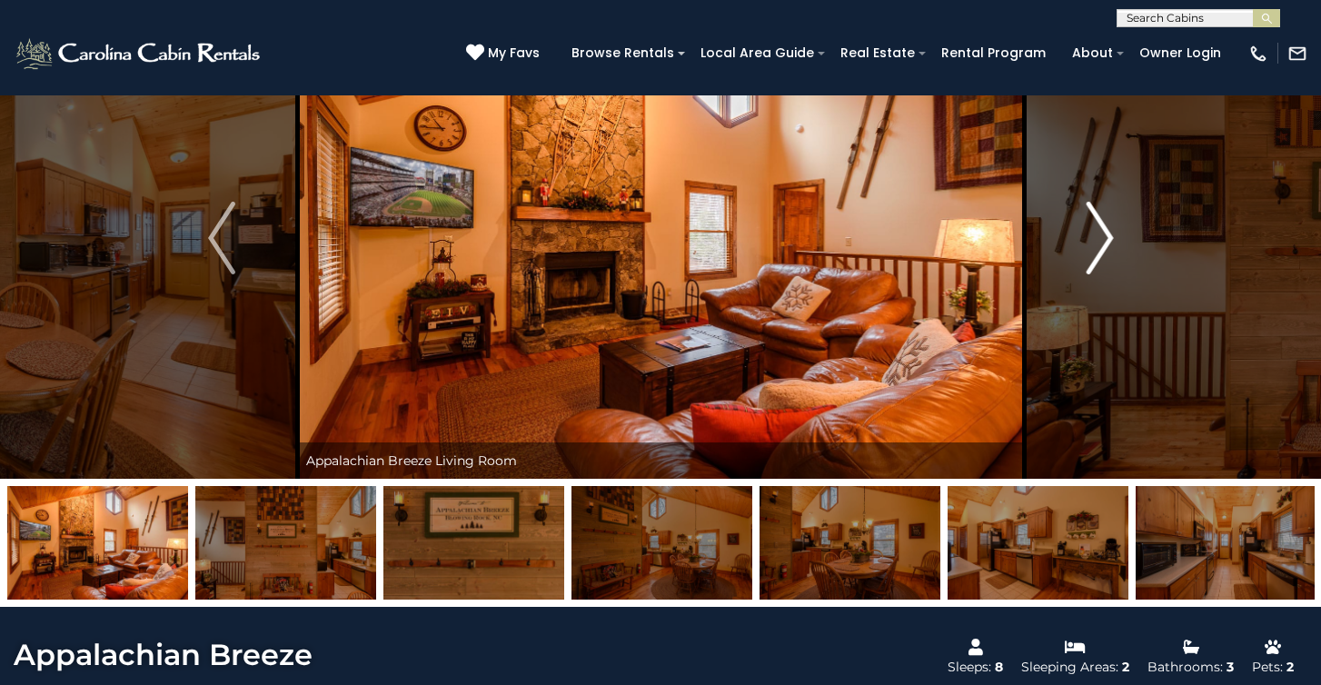
click at [1090, 262] on img "Next" at bounding box center [1099, 238] width 27 height 73
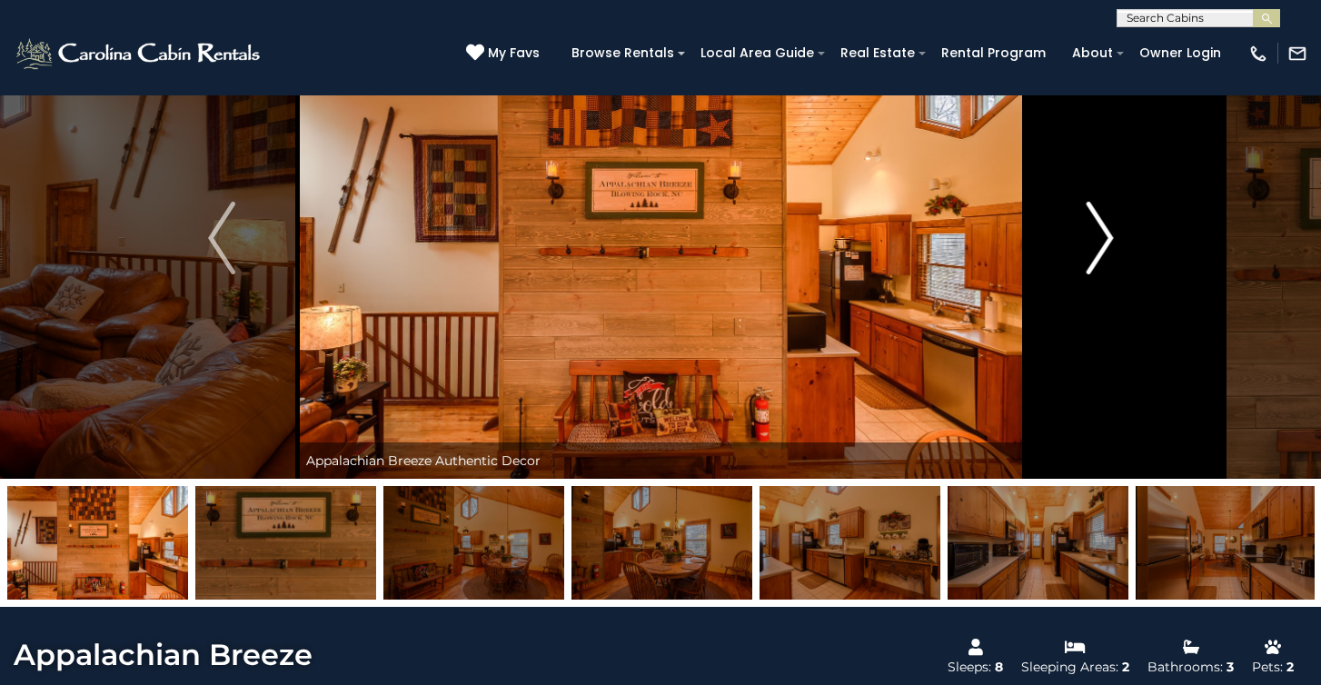
click at [1090, 262] on img "Next" at bounding box center [1099, 238] width 27 height 73
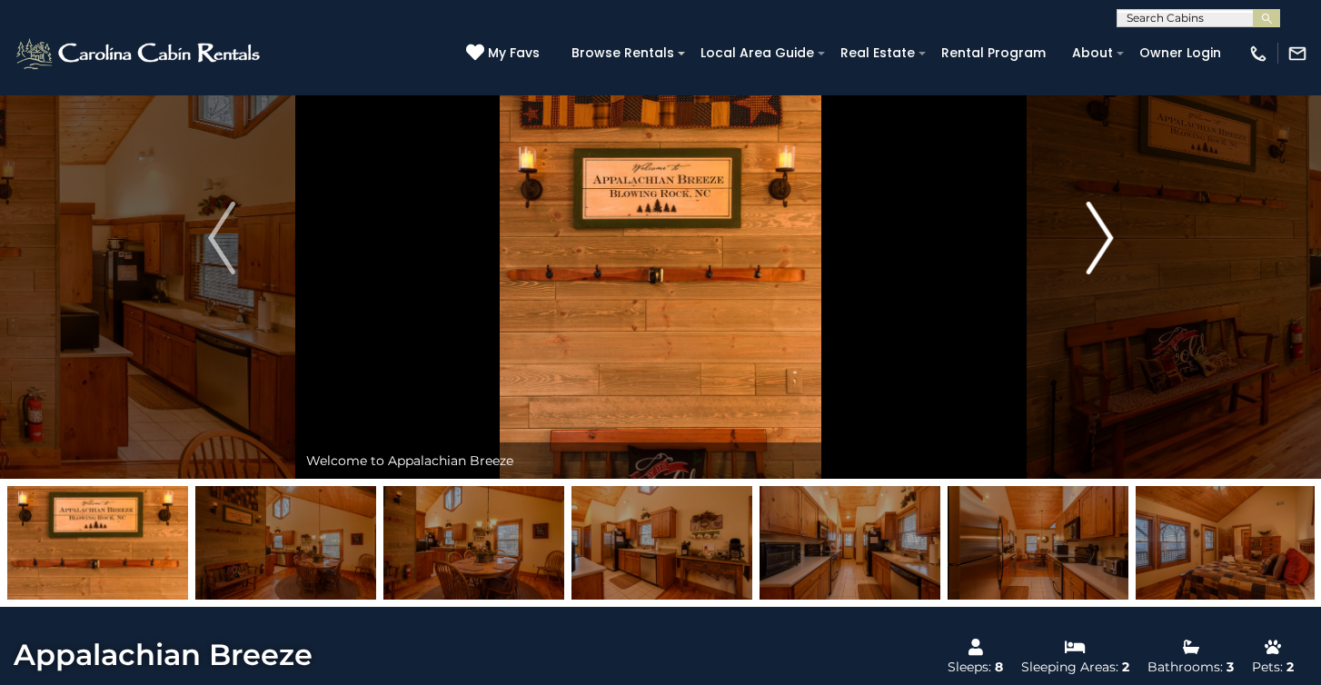
click at [1090, 262] on img "Next" at bounding box center [1099, 238] width 27 height 73
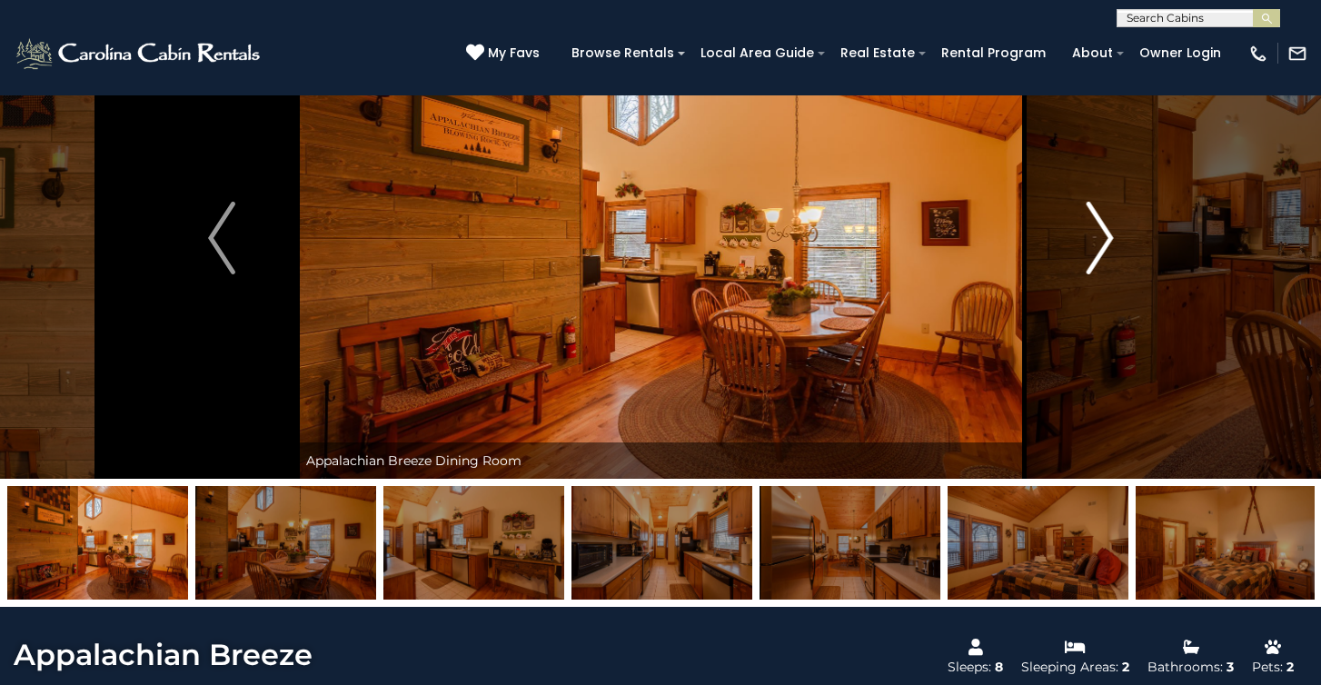
click at [1090, 262] on img "Next" at bounding box center [1099, 238] width 27 height 73
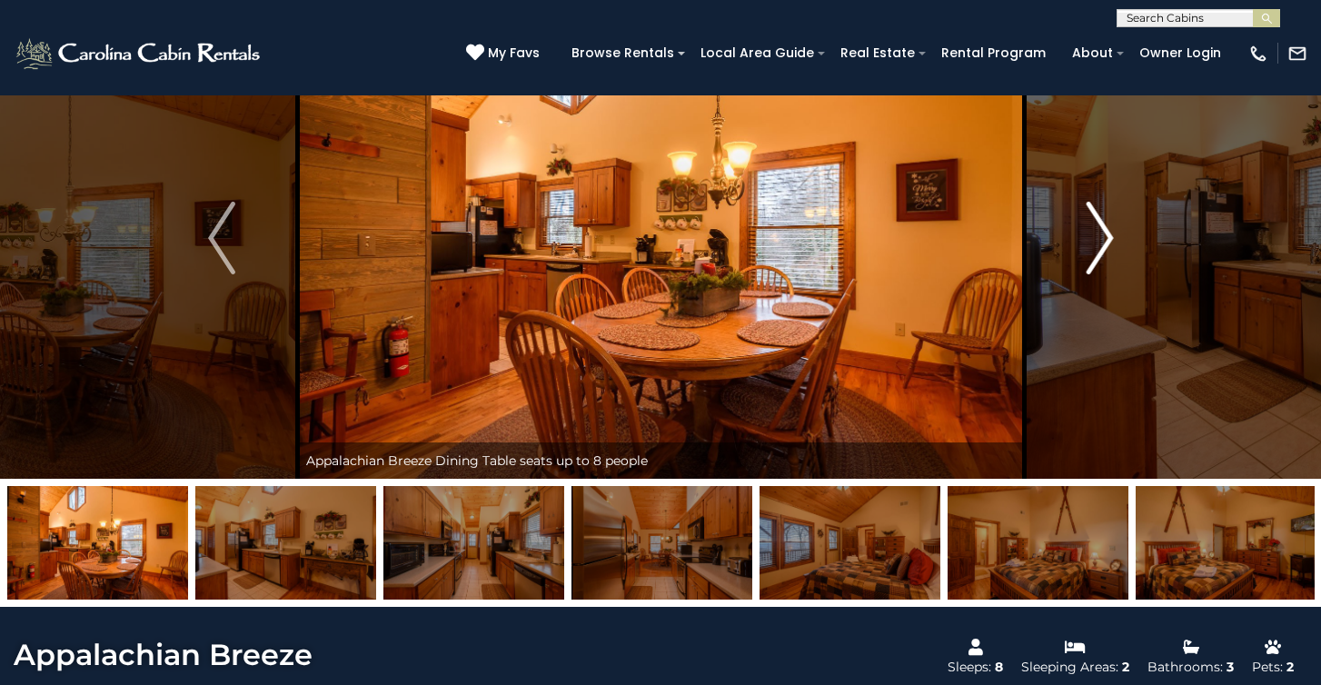
click at [1090, 262] on img "Next" at bounding box center [1099, 238] width 27 height 73
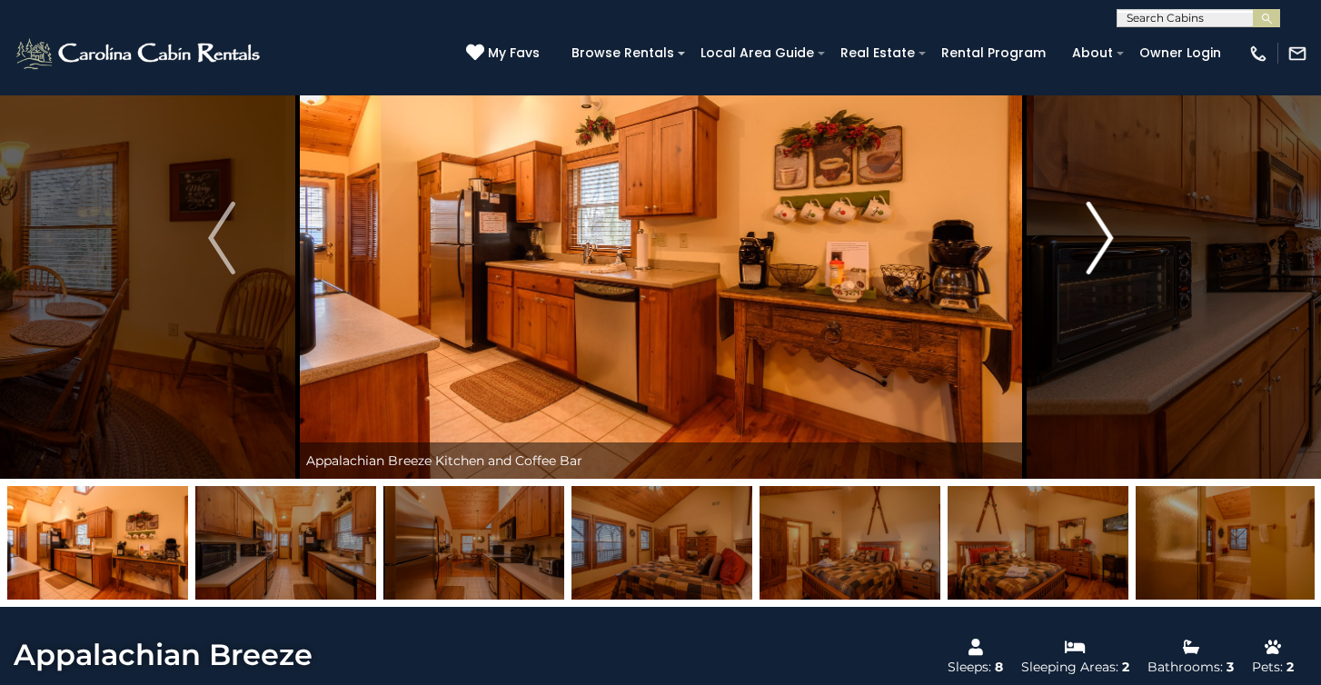
click at [1090, 262] on img "Next" at bounding box center [1099, 238] width 27 height 73
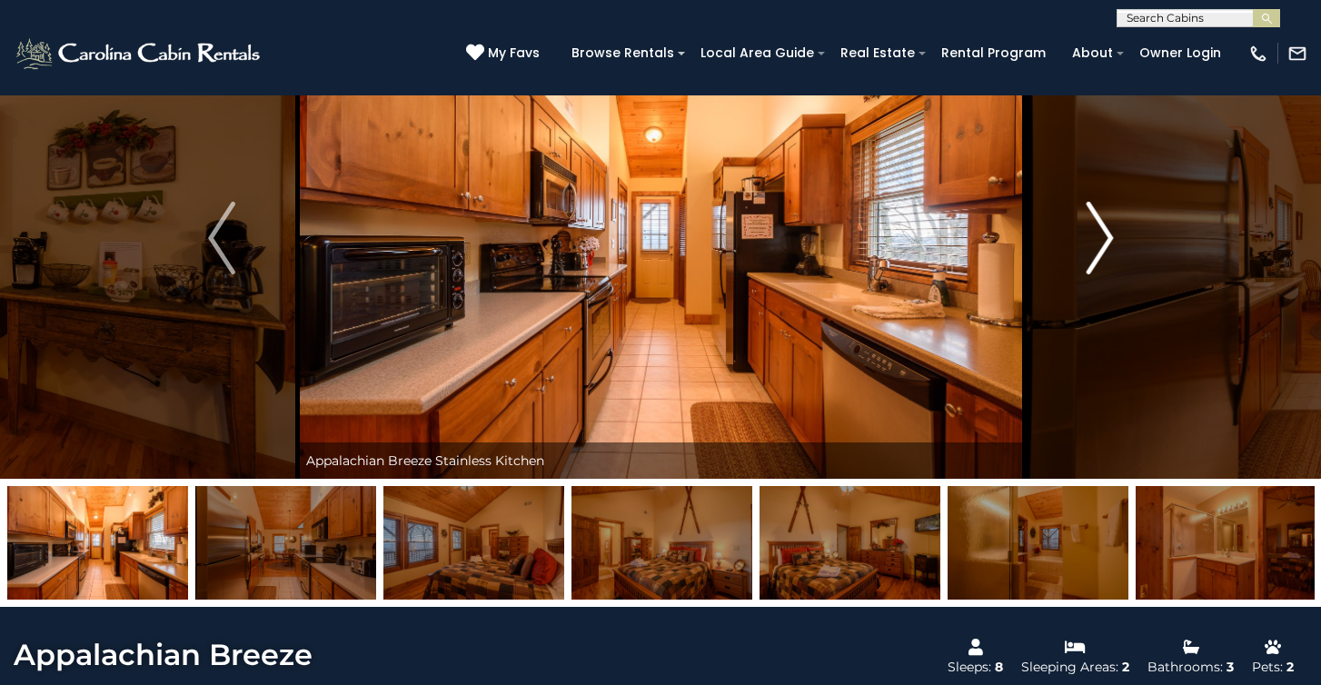
click at [1090, 262] on img "Next" at bounding box center [1099, 238] width 27 height 73
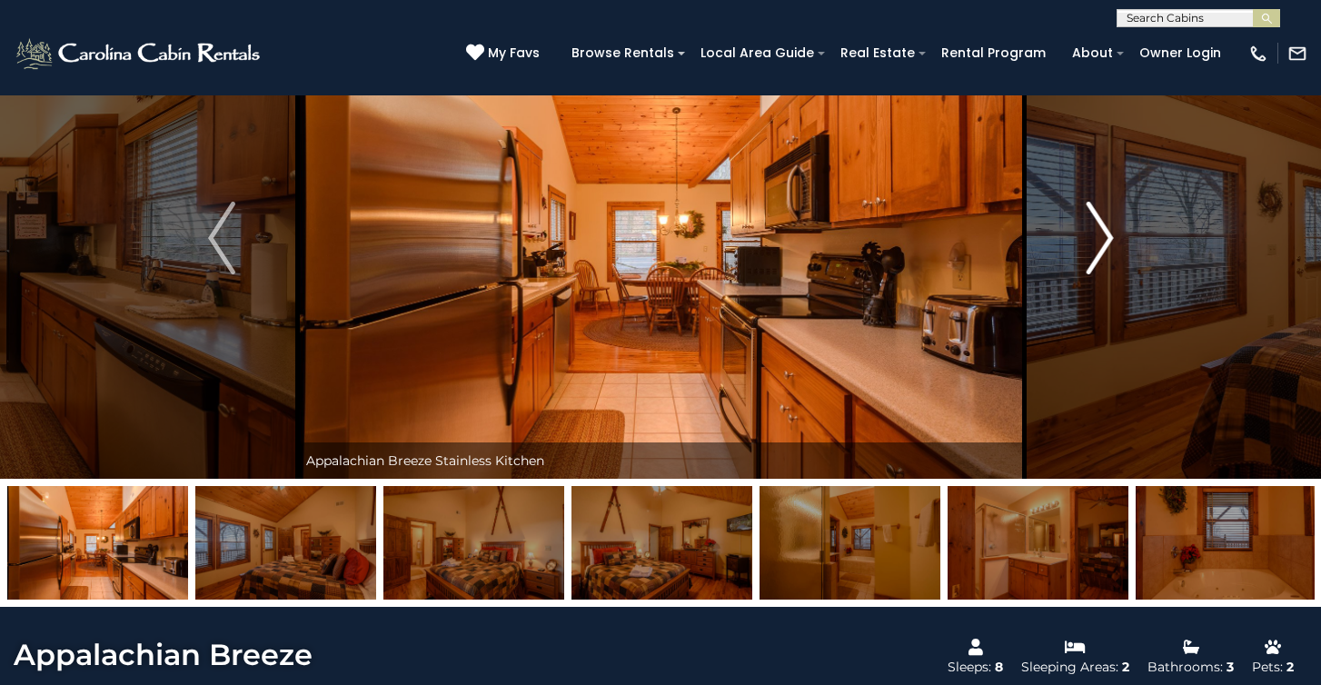
click at [1090, 262] on img "Next" at bounding box center [1099, 238] width 27 height 73
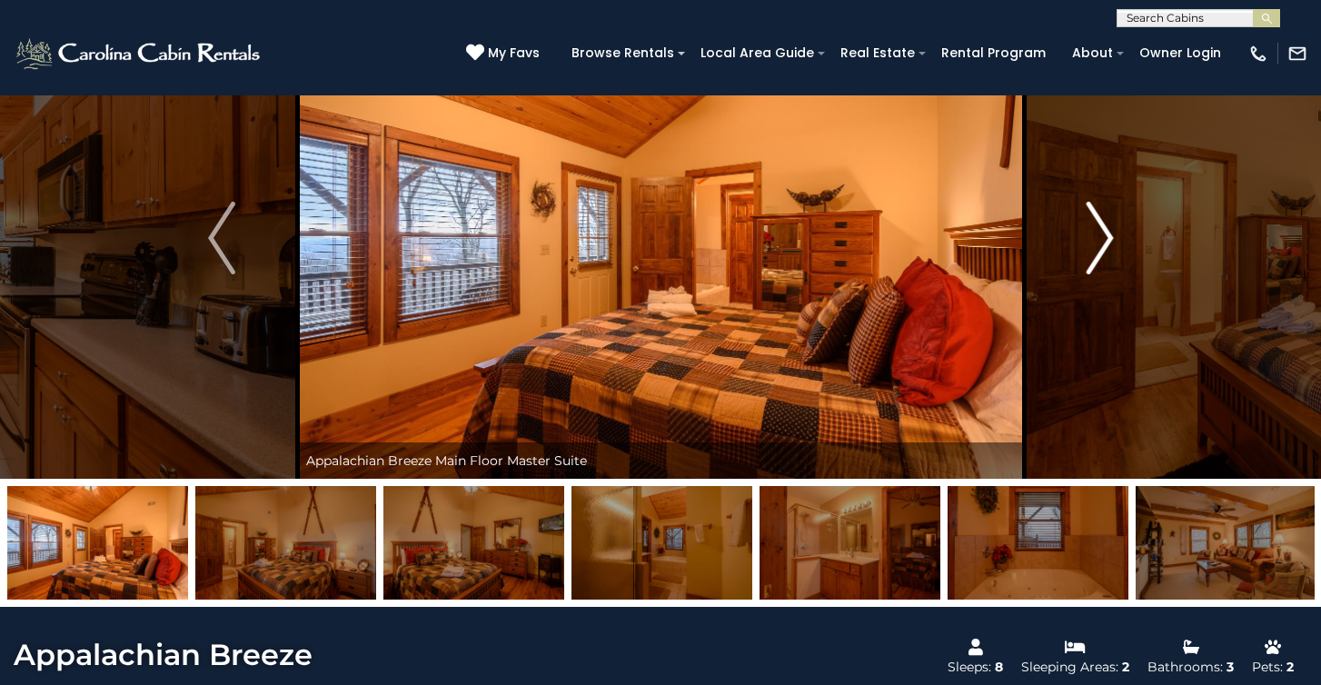
click at [1090, 262] on img "Next" at bounding box center [1099, 238] width 27 height 73
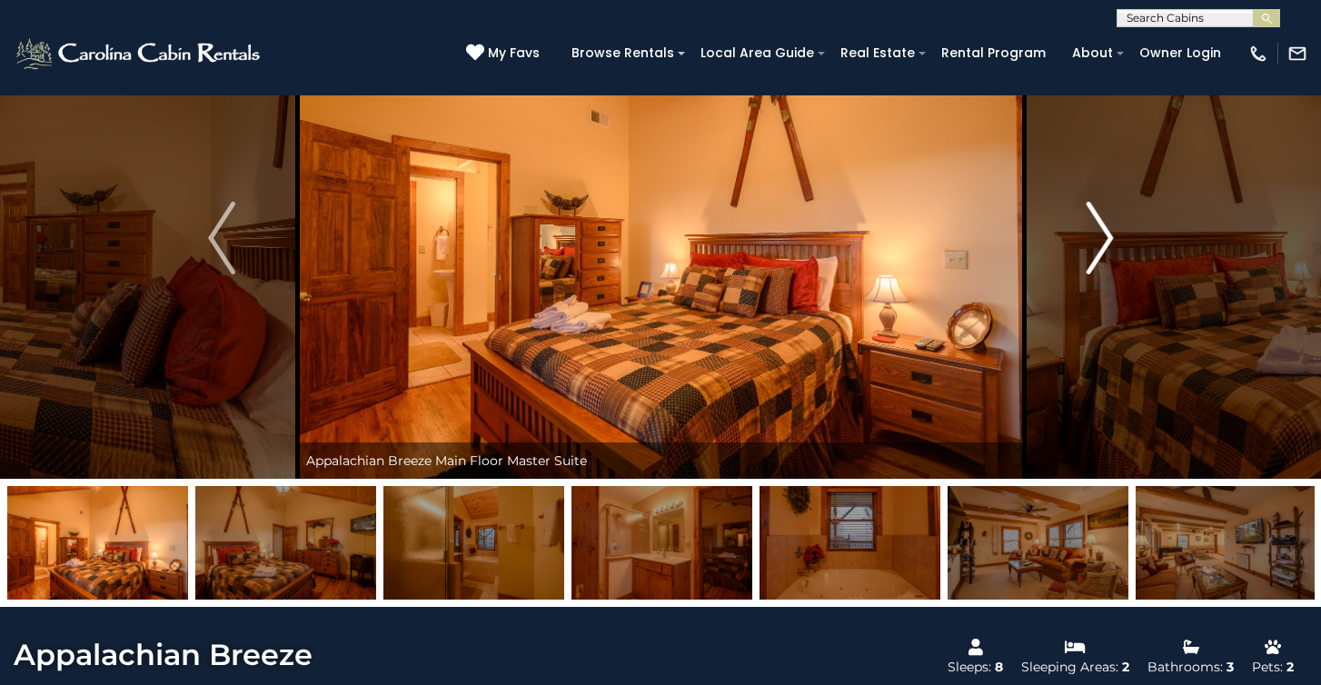
click at [1090, 262] on img "Next" at bounding box center [1099, 238] width 27 height 73
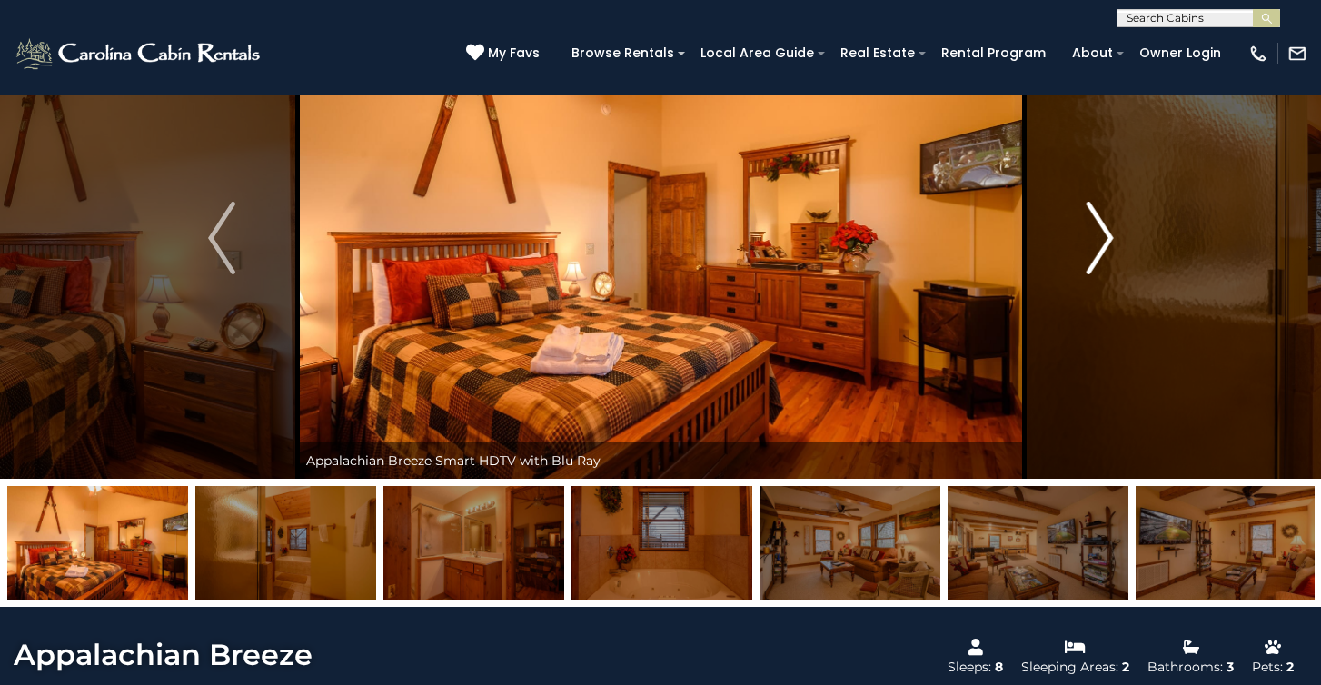
click at [1090, 262] on img "Next" at bounding box center [1099, 238] width 27 height 73
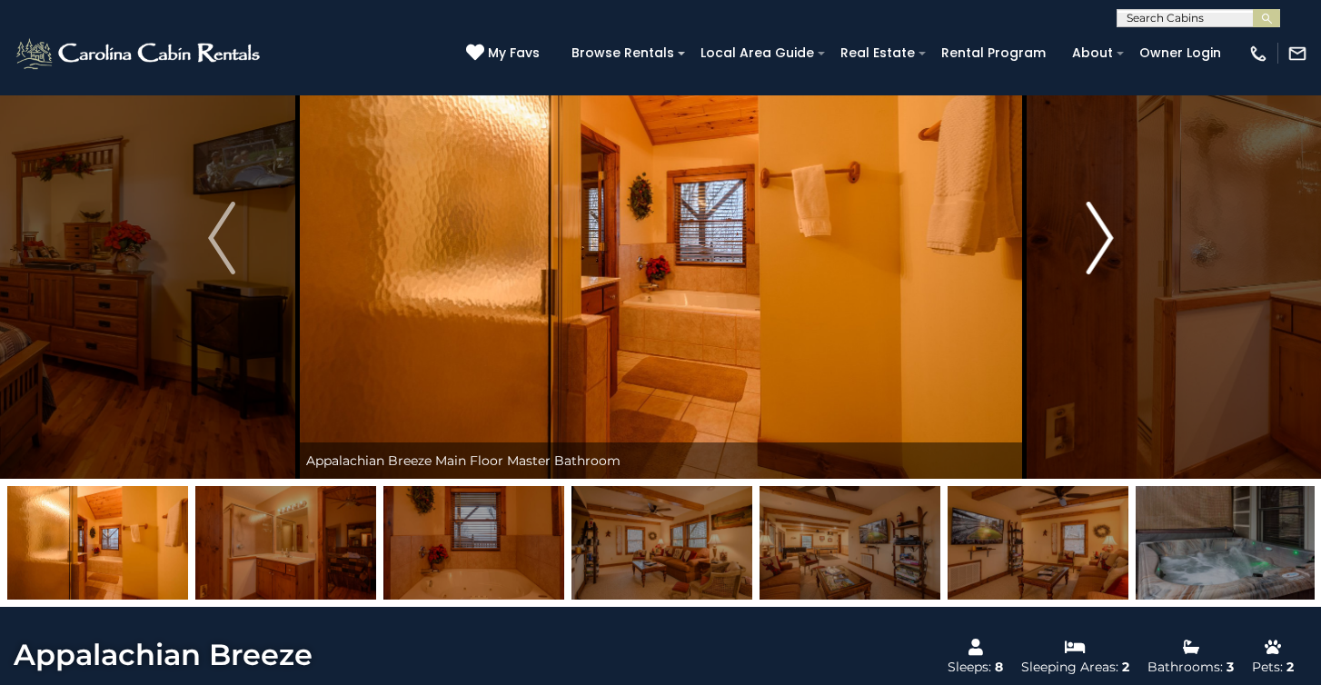
click at [1090, 262] on img "Next" at bounding box center [1099, 238] width 27 height 73
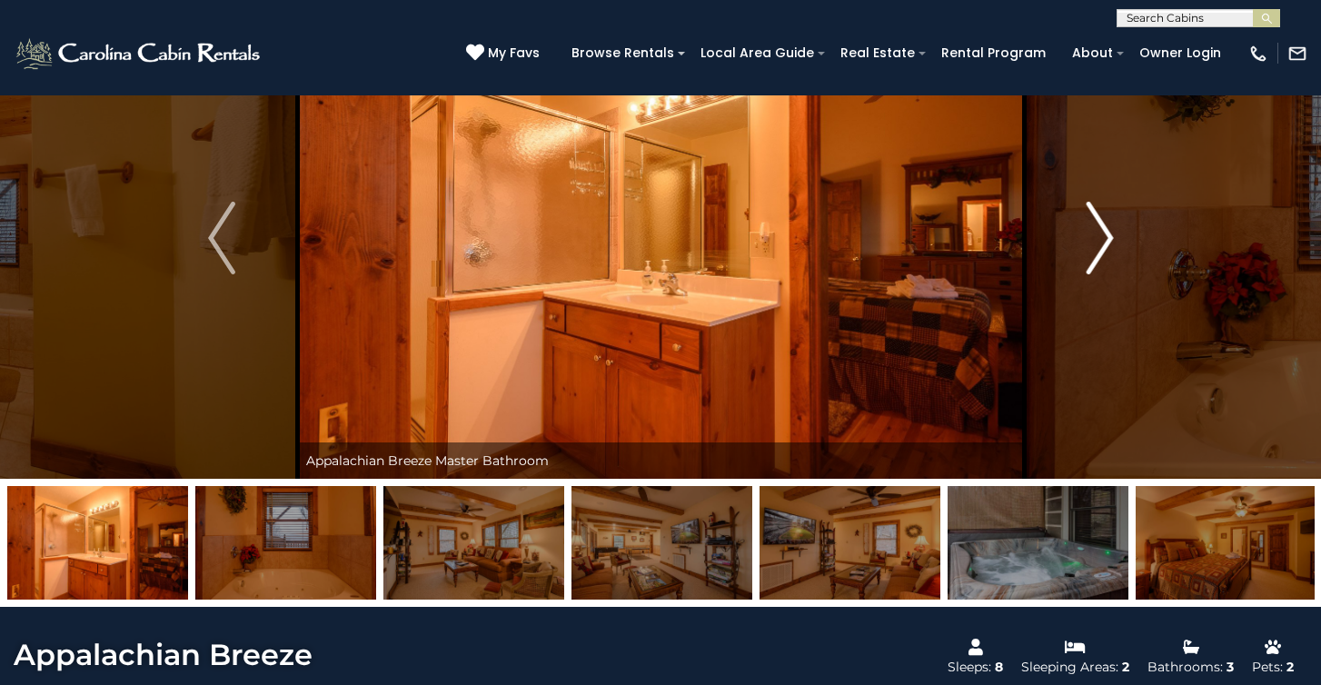
click at [1090, 262] on img "Next" at bounding box center [1099, 238] width 27 height 73
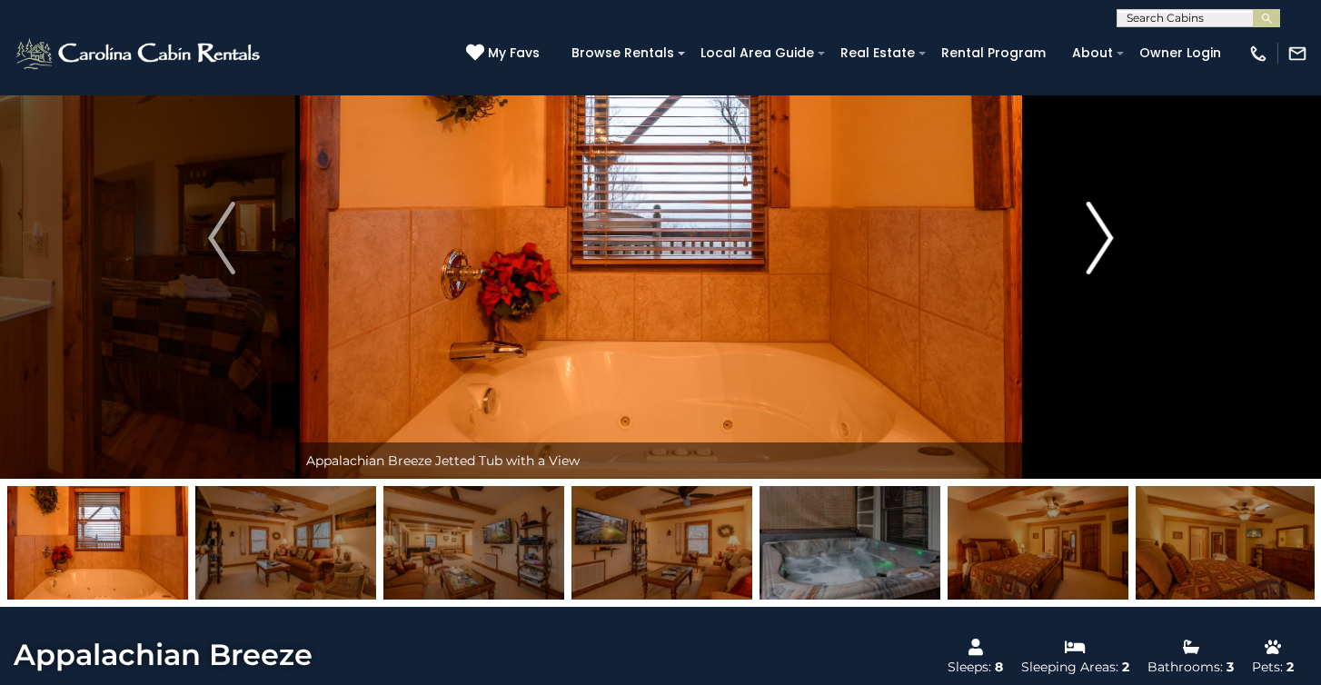
click at [1090, 262] on img "Next" at bounding box center [1099, 238] width 27 height 73
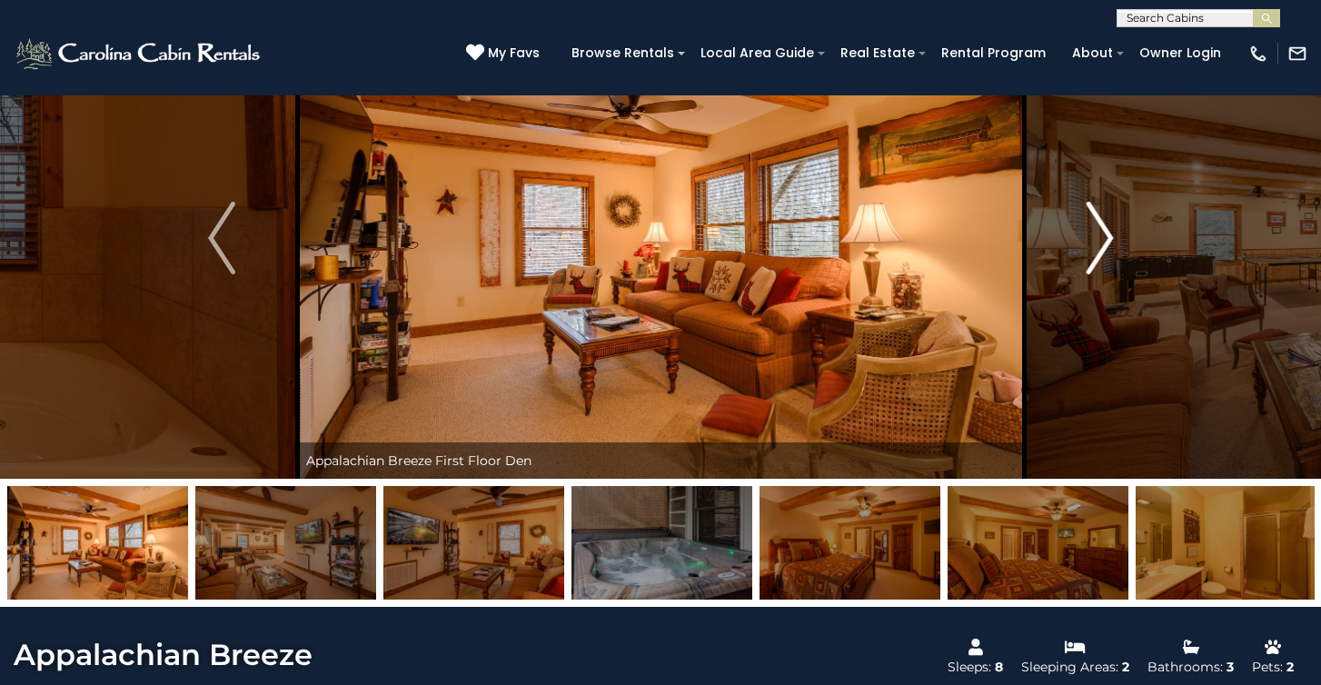
click at [1090, 262] on img "Next" at bounding box center [1099, 238] width 27 height 73
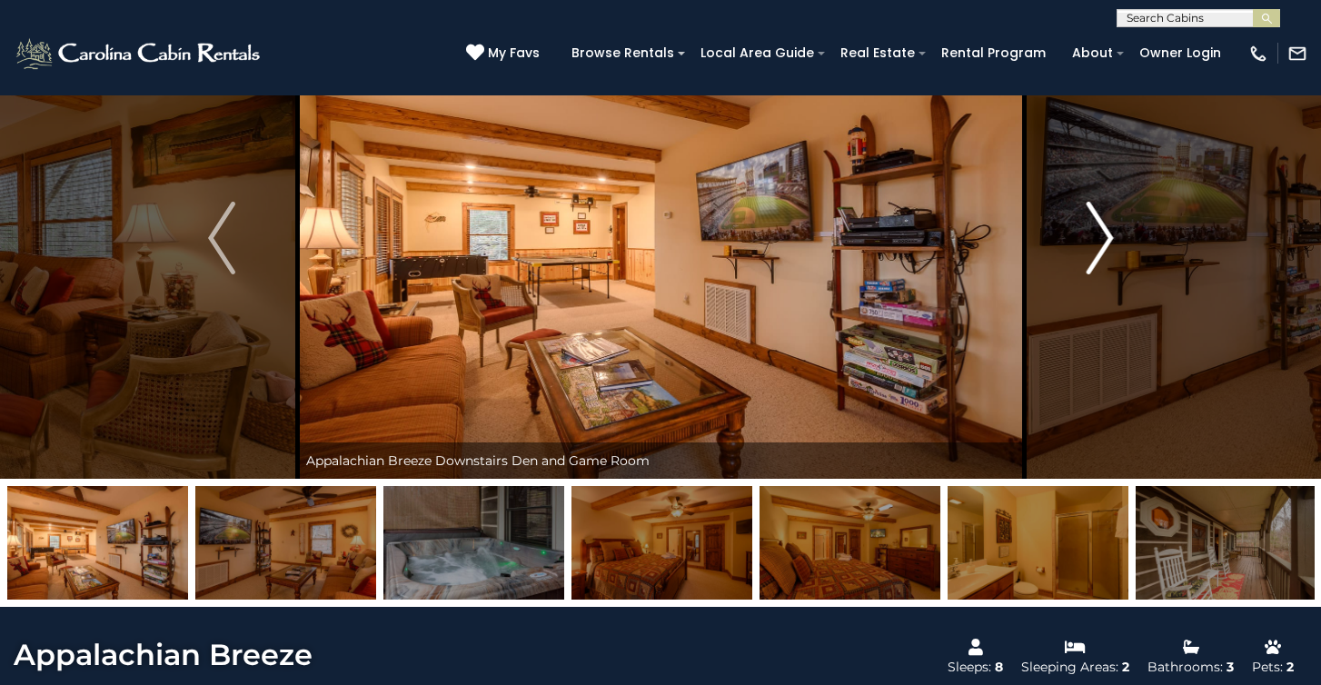
click at [1090, 262] on img "Next" at bounding box center [1099, 238] width 27 height 73
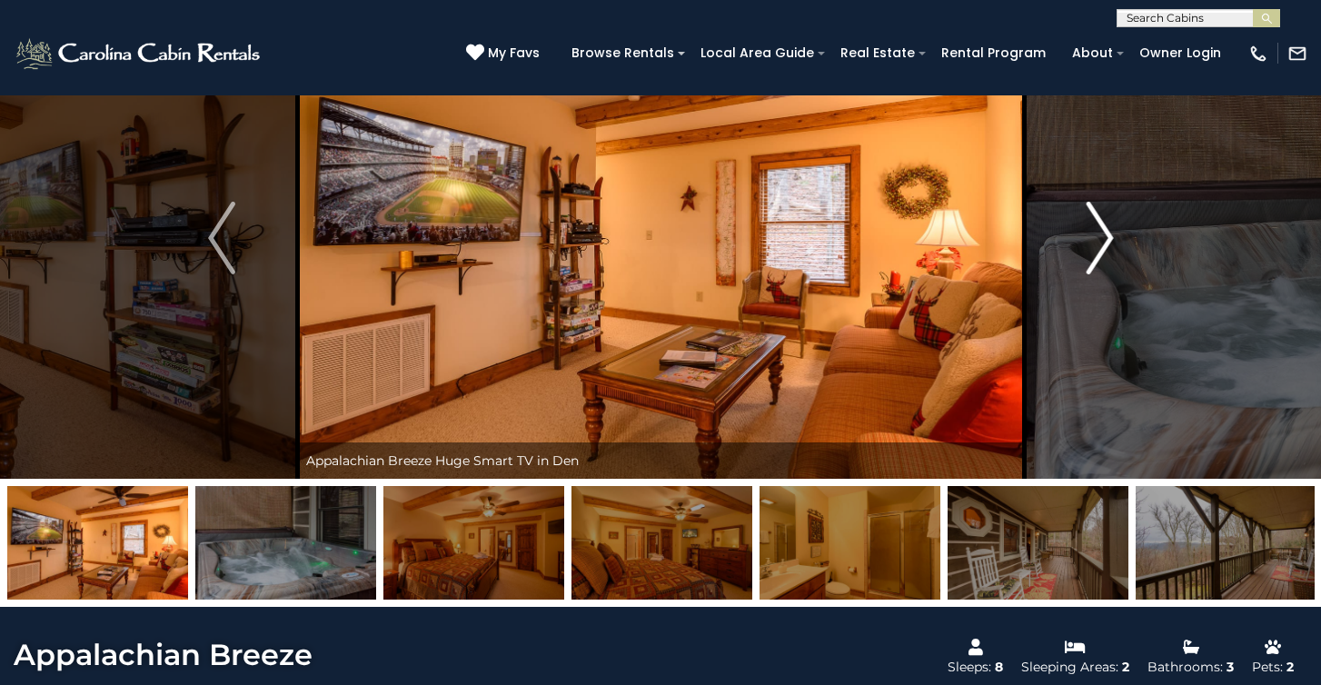
click at [1090, 262] on img "Next" at bounding box center [1099, 238] width 27 height 73
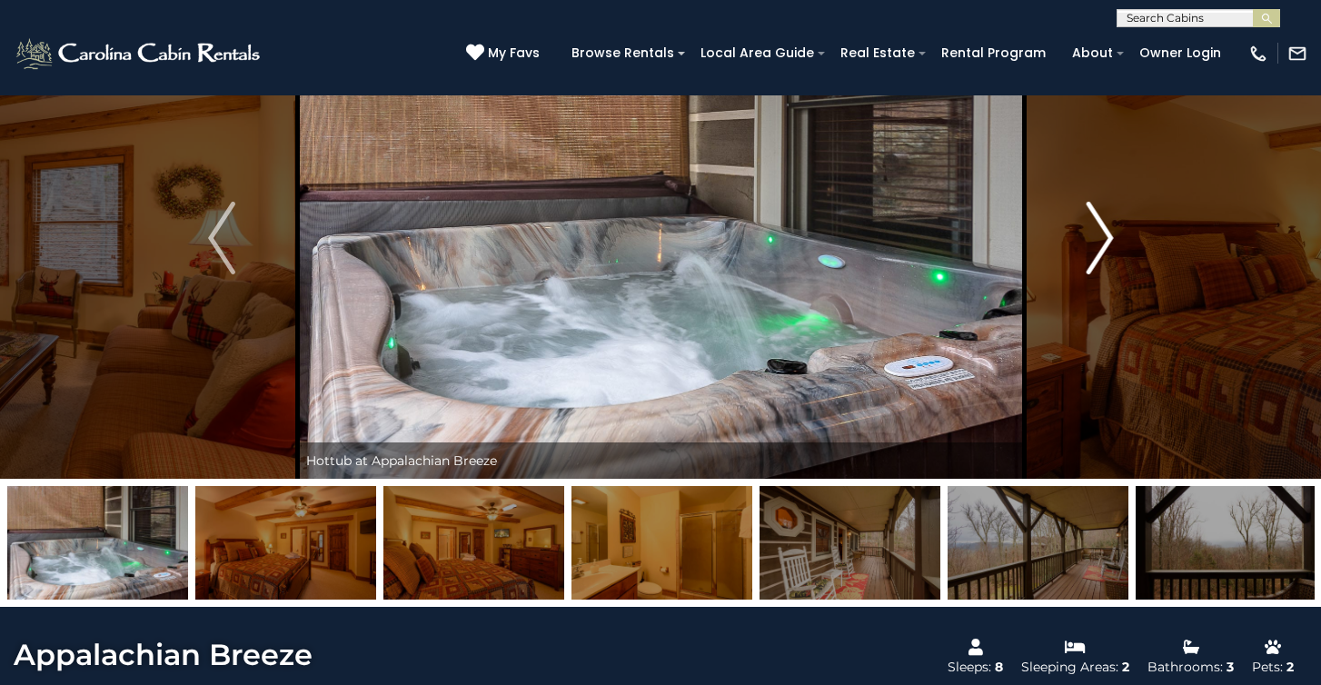
click at [1090, 262] on img "Next" at bounding box center [1099, 238] width 27 height 73
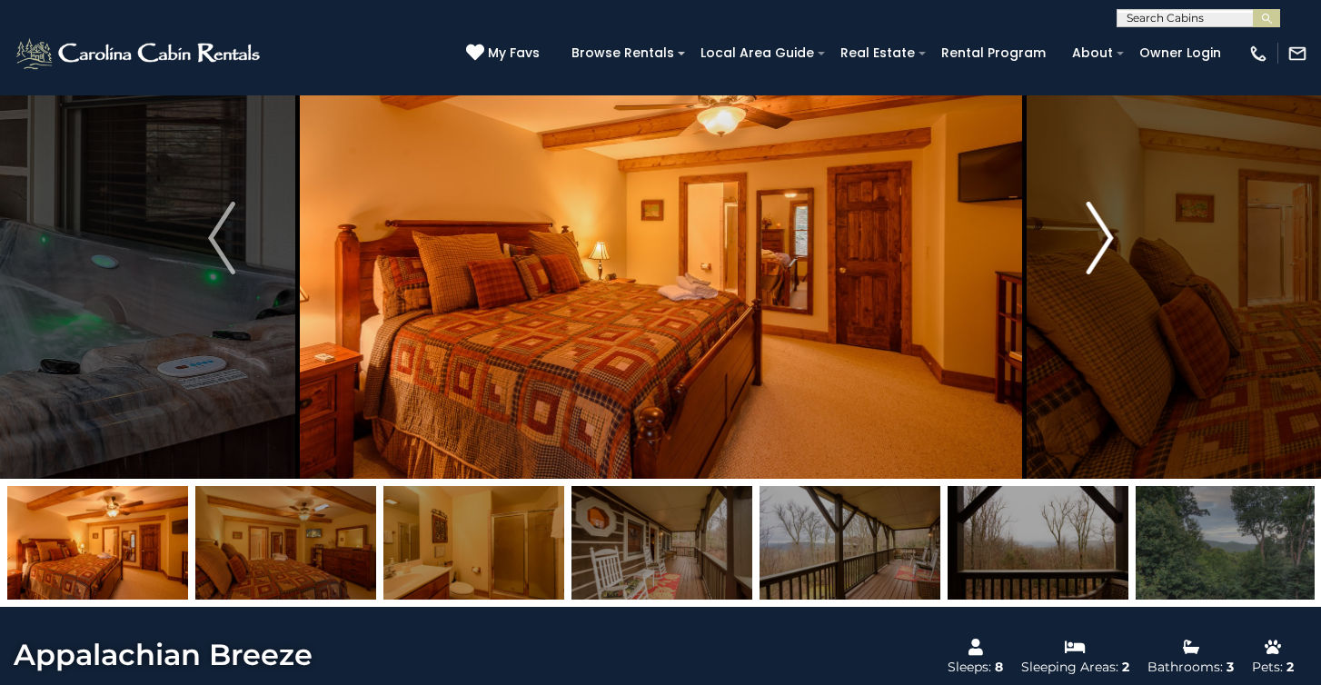
click at [1090, 262] on img "Next" at bounding box center [1099, 238] width 27 height 73
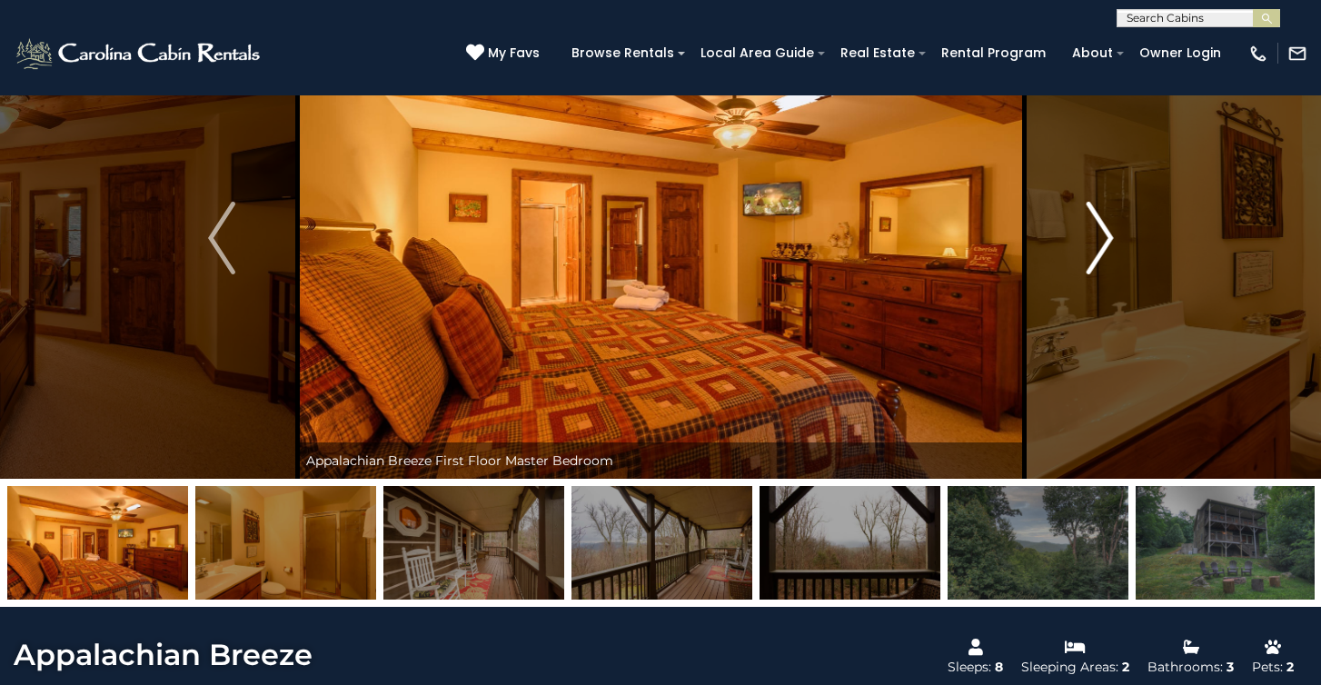
click at [1091, 262] on img "Next" at bounding box center [1099, 238] width 27 height 73
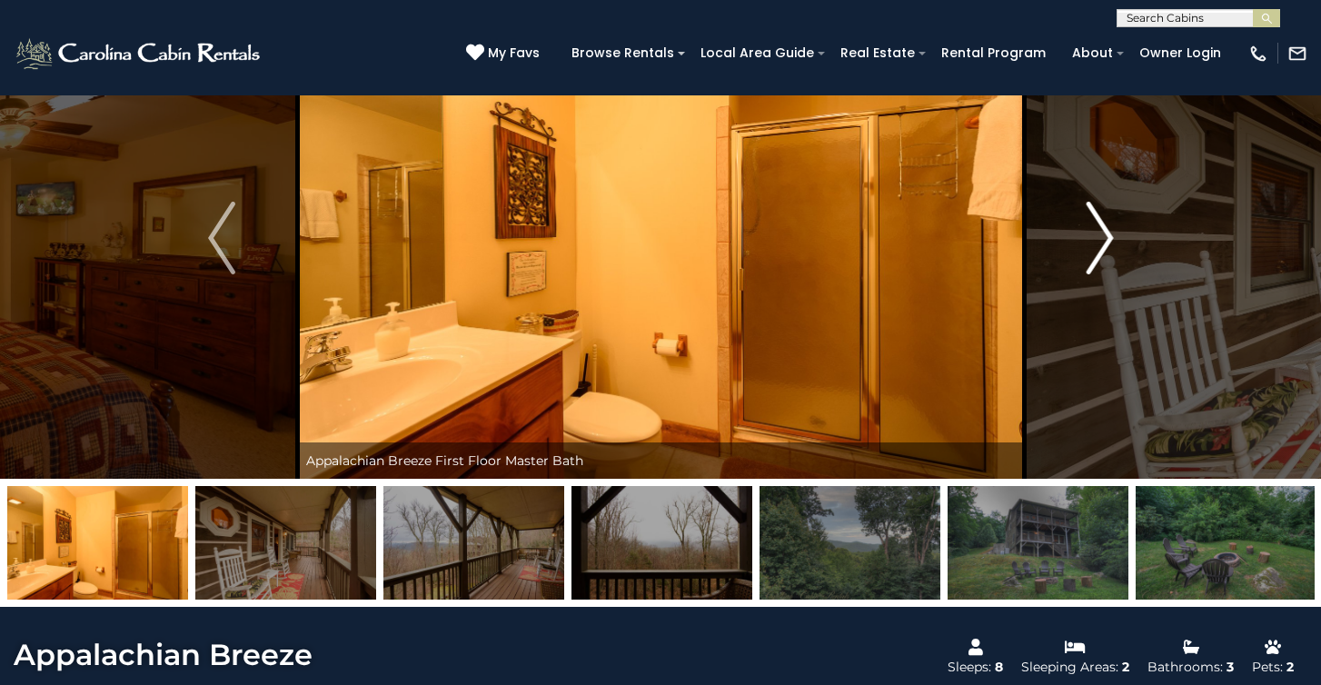
click at [1091, 262] on img "Next" at bounding box center [1099, 238] width 27 height 73
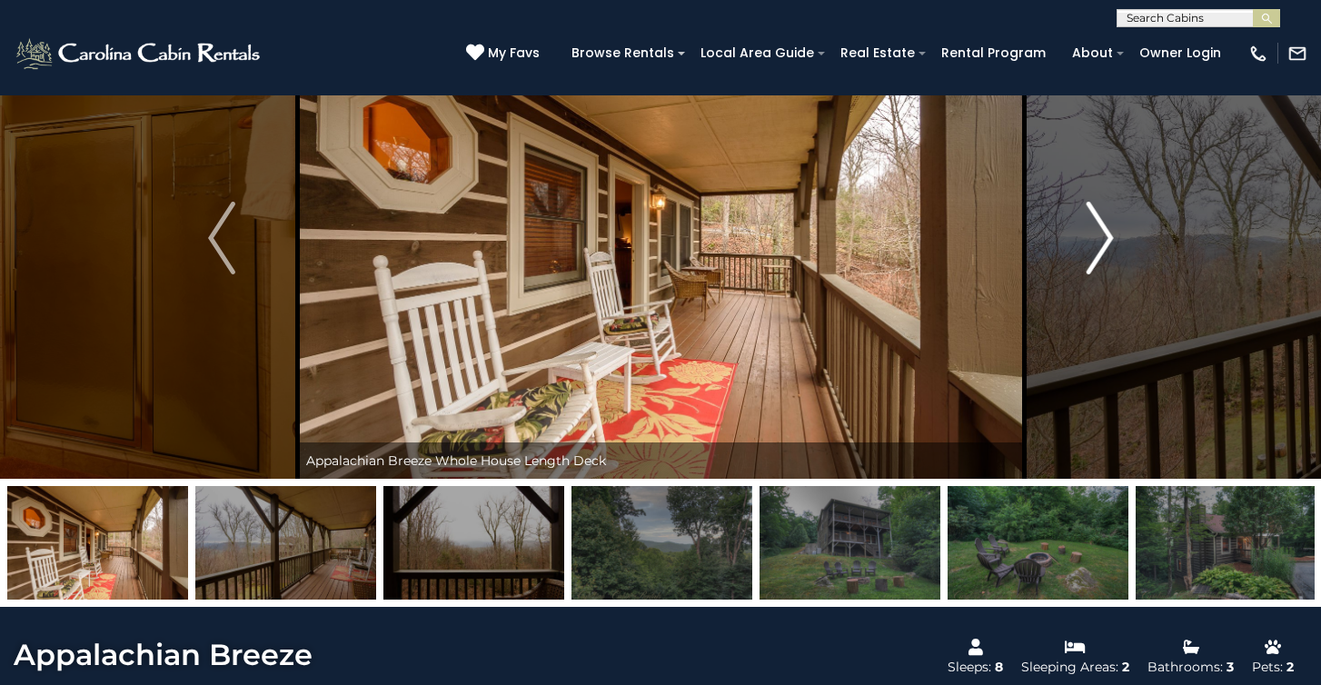
click at [1091, 263] on img "Next" at bounding box center [1099, 238] width 27 height 73
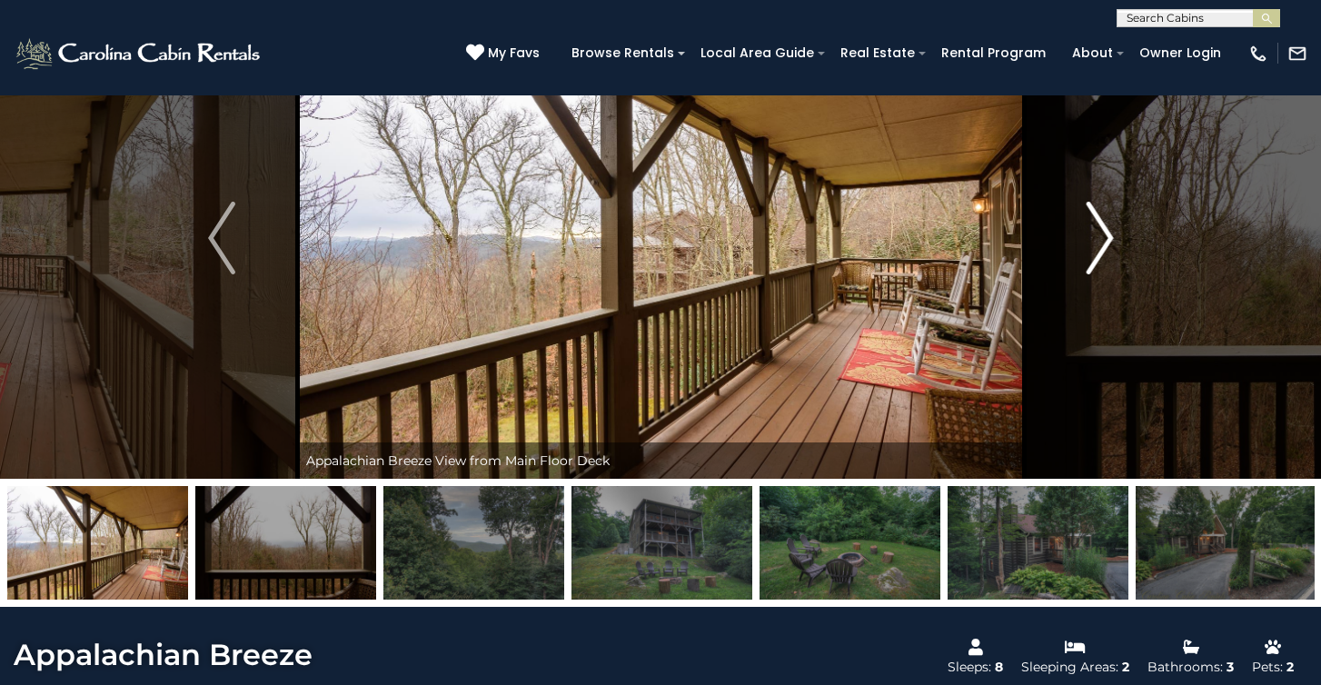
click at [1091, 263] on img "Next" at bounding box center [1099, 238] width 27 height 73
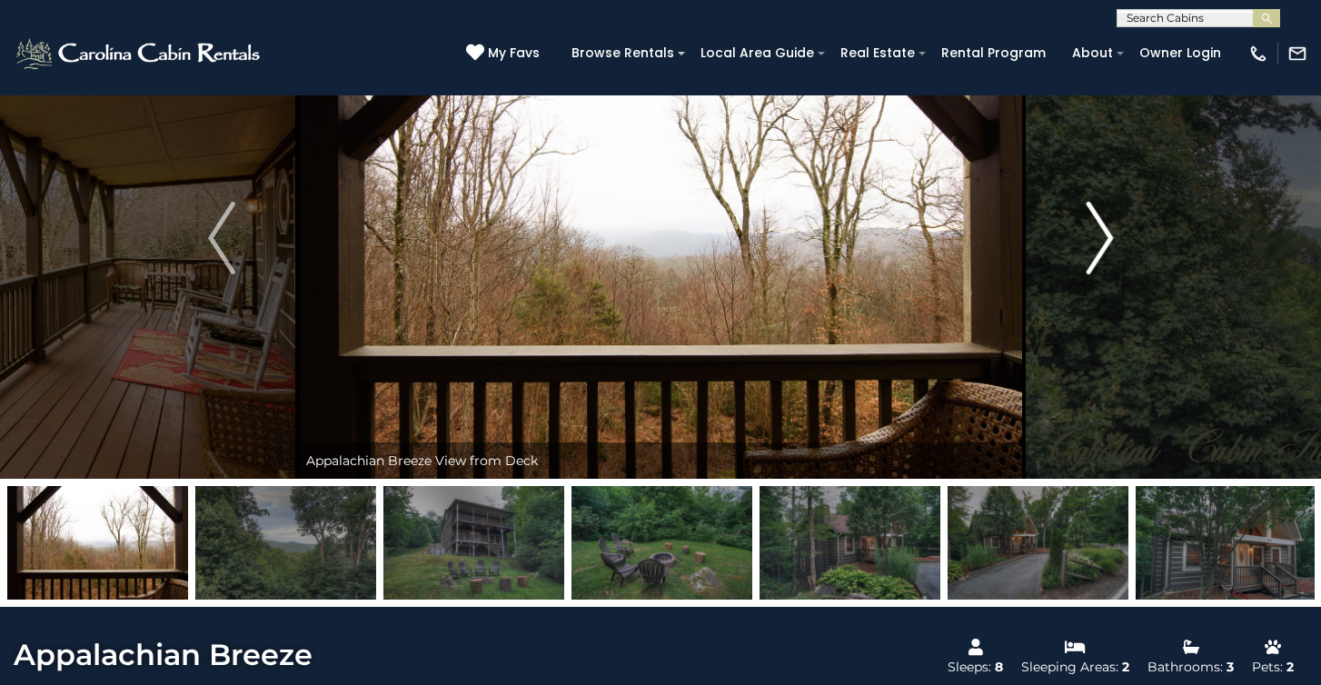
click at [1091, 263] on img "Next" at bounding box center [1099, 238] width 27 height 73
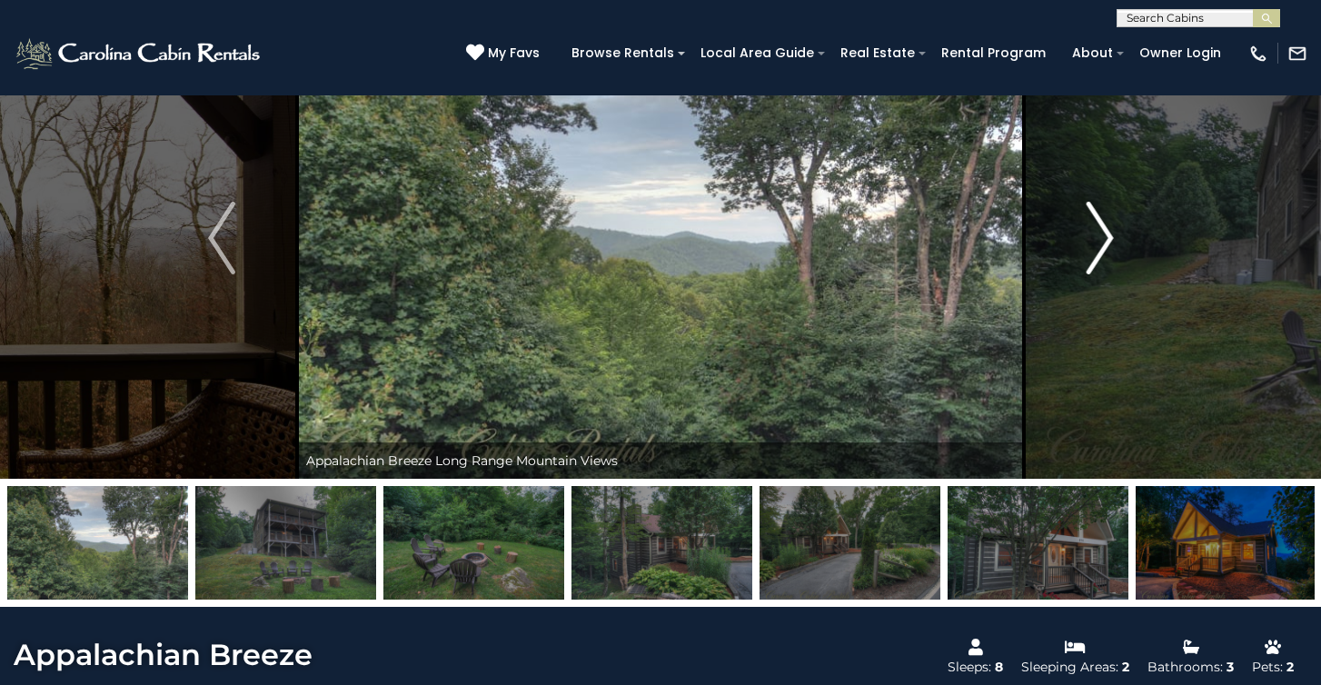
click at [1091, 263] on img "Next" at bounding box center [1099, 238] width 27 height 73
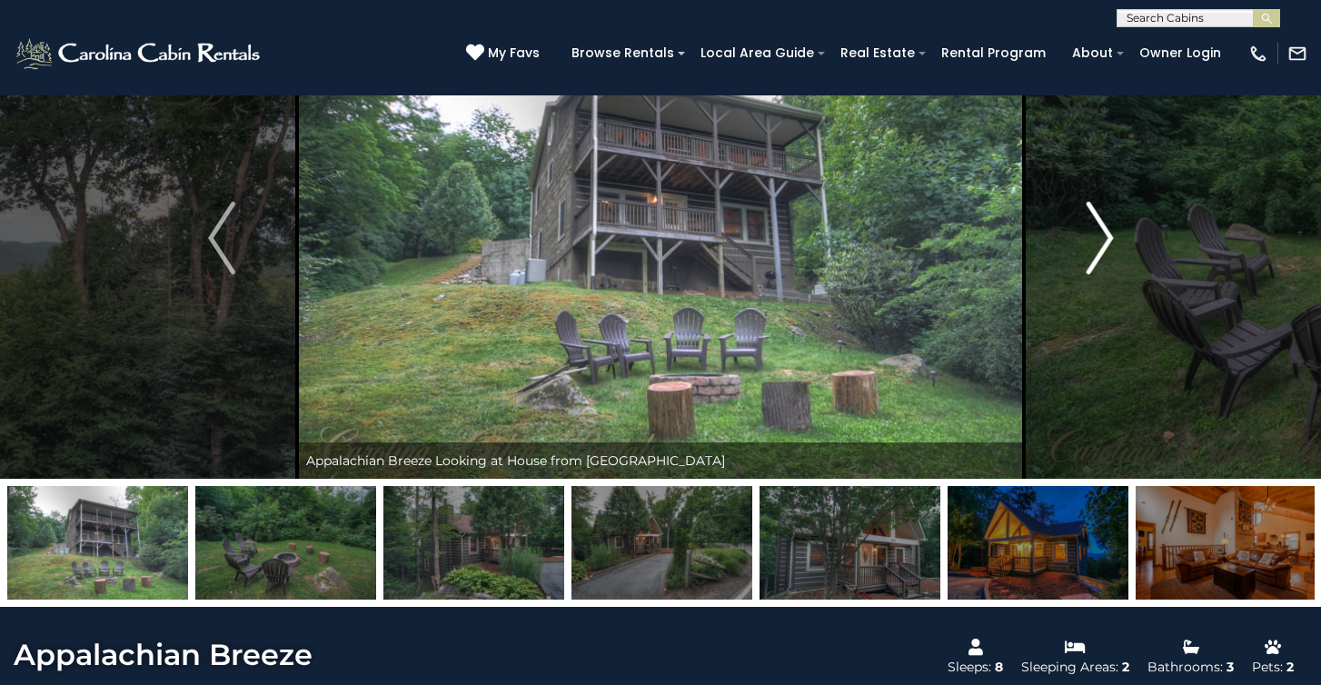
click at [1091, 263] on img "Next" at bounding box center [1099, 238] width 27 height 73
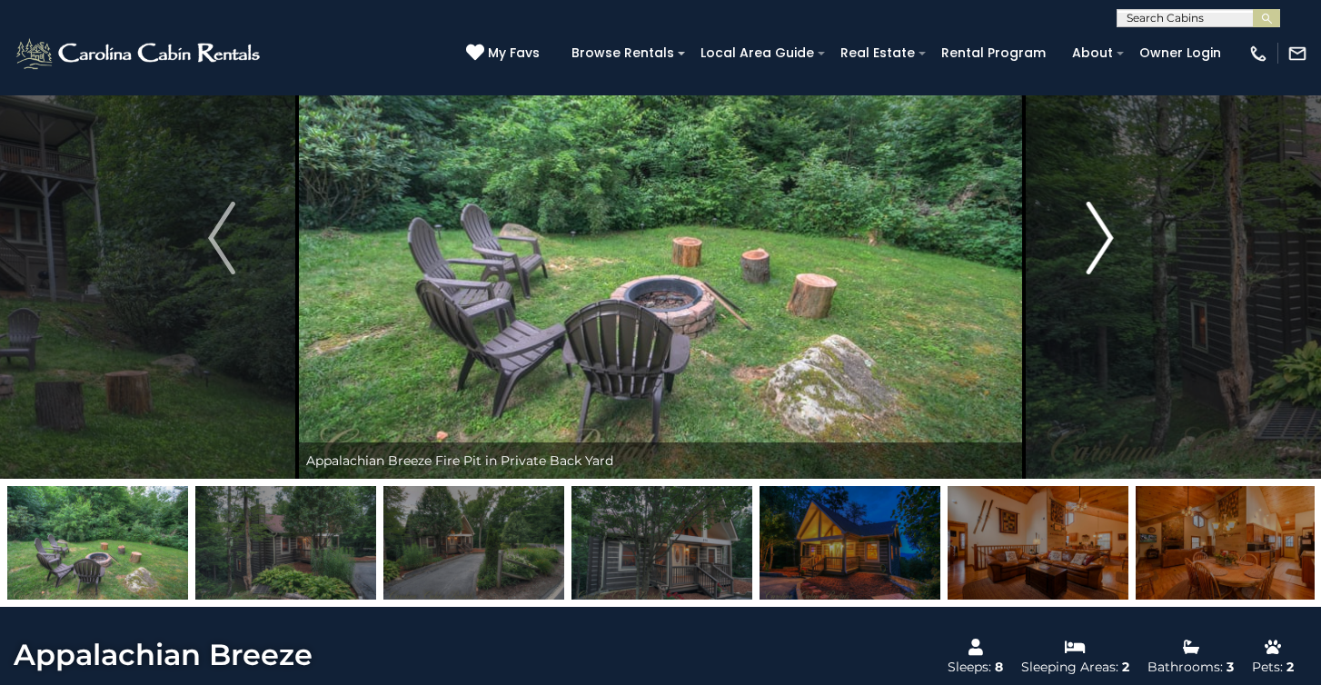
click at [1091, 263] on img "Next" at bounding box center [1099, 238] width 27 height 73
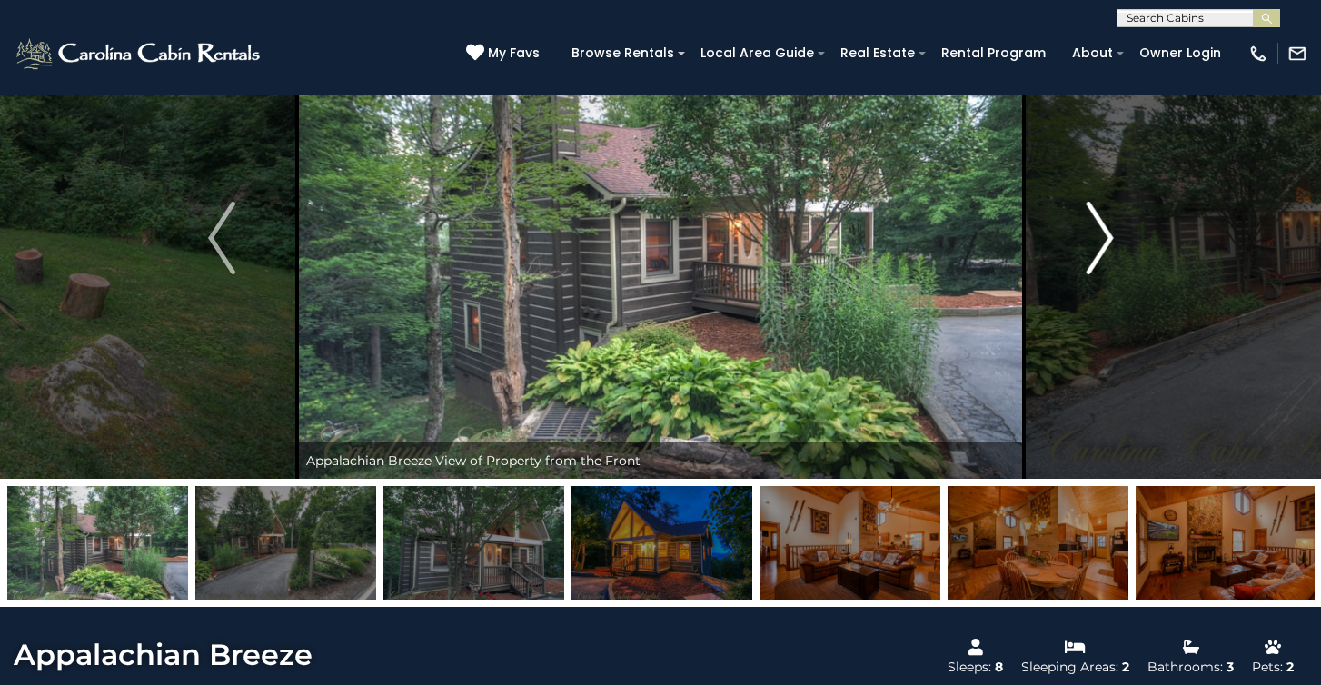
click at [1091, 263] on img "Next" at bounding box center [1099, 238] width 27 height 73
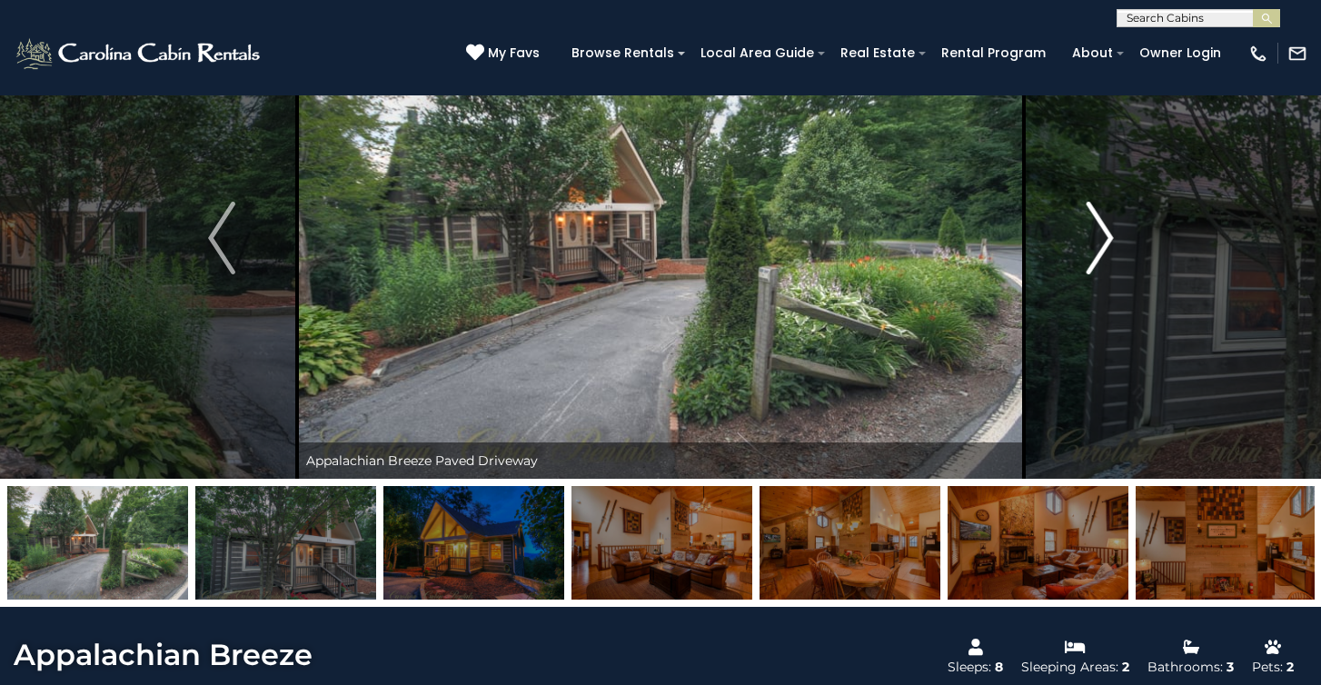
click at [1091, 263] on img "Next" at bounding box center [1099, 238] width 27 height 73
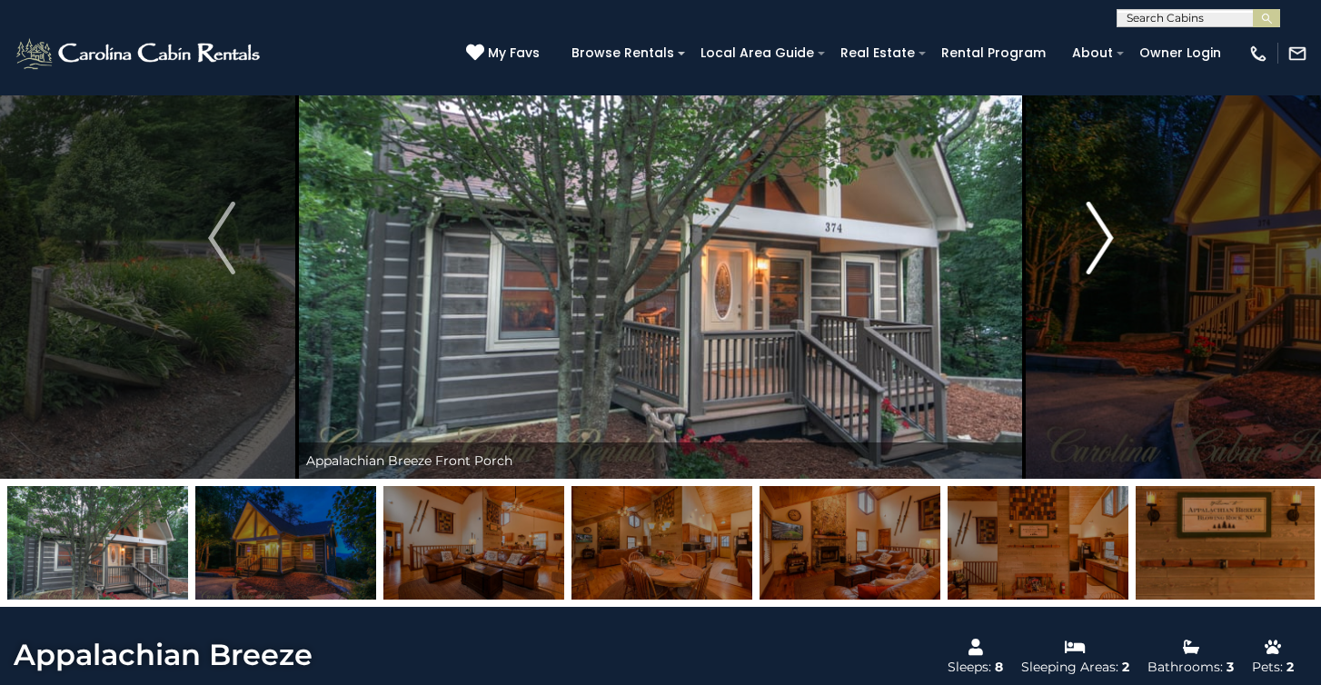
click at [1091, 263] on img "Next" at bounding box center [1099, 238] width 27 height 73
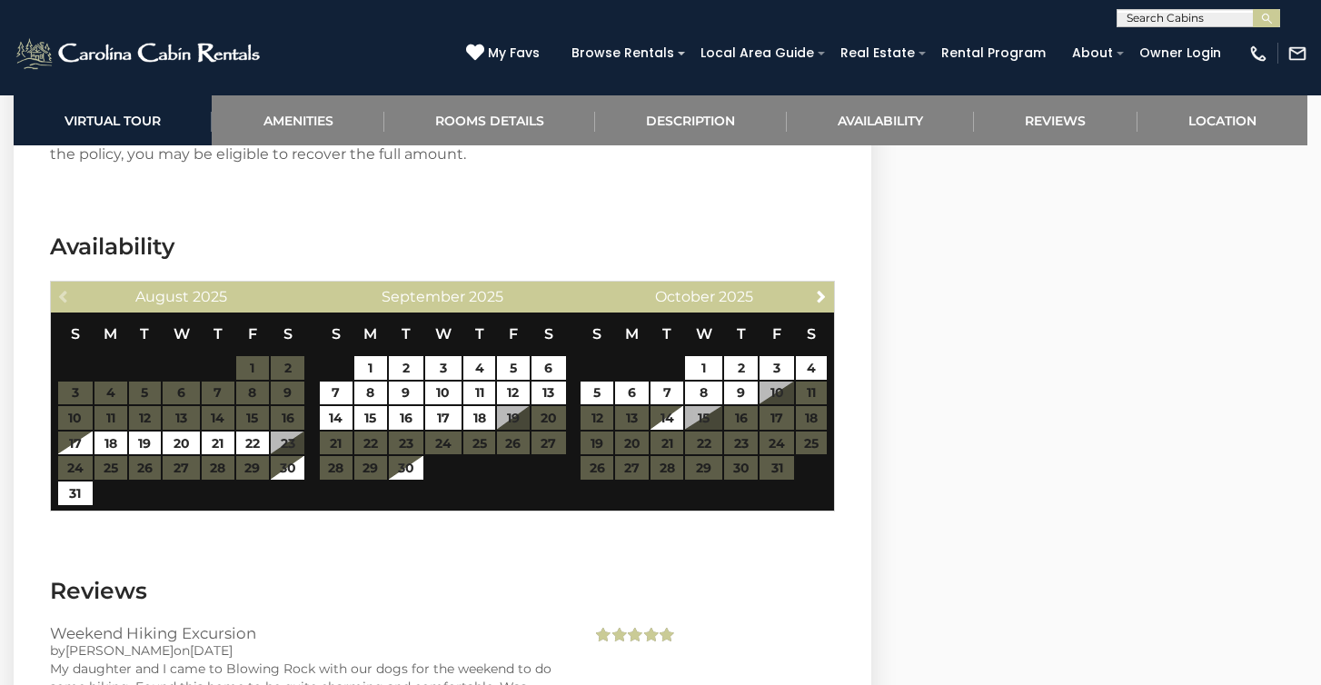
scroll to position [3512, 0]
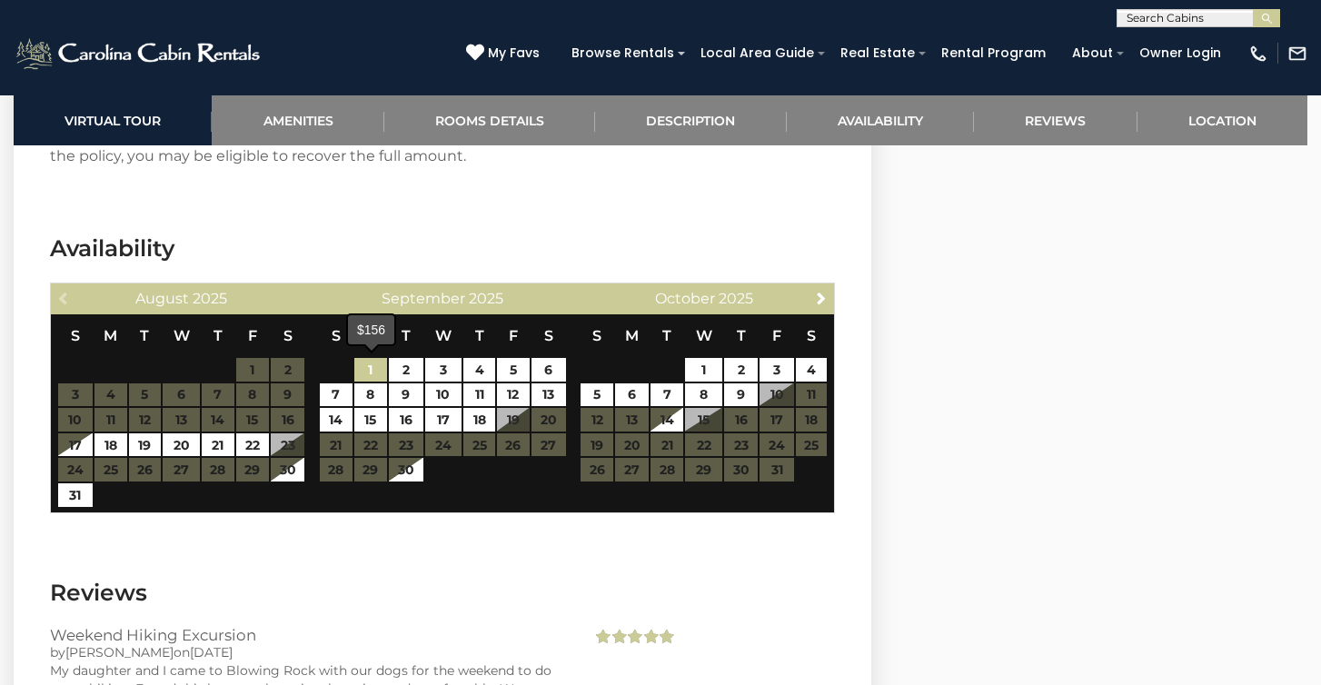
click at [369, 368] on link "1" at bounding box center [370, 370] width 33 height 24
type input "**********"
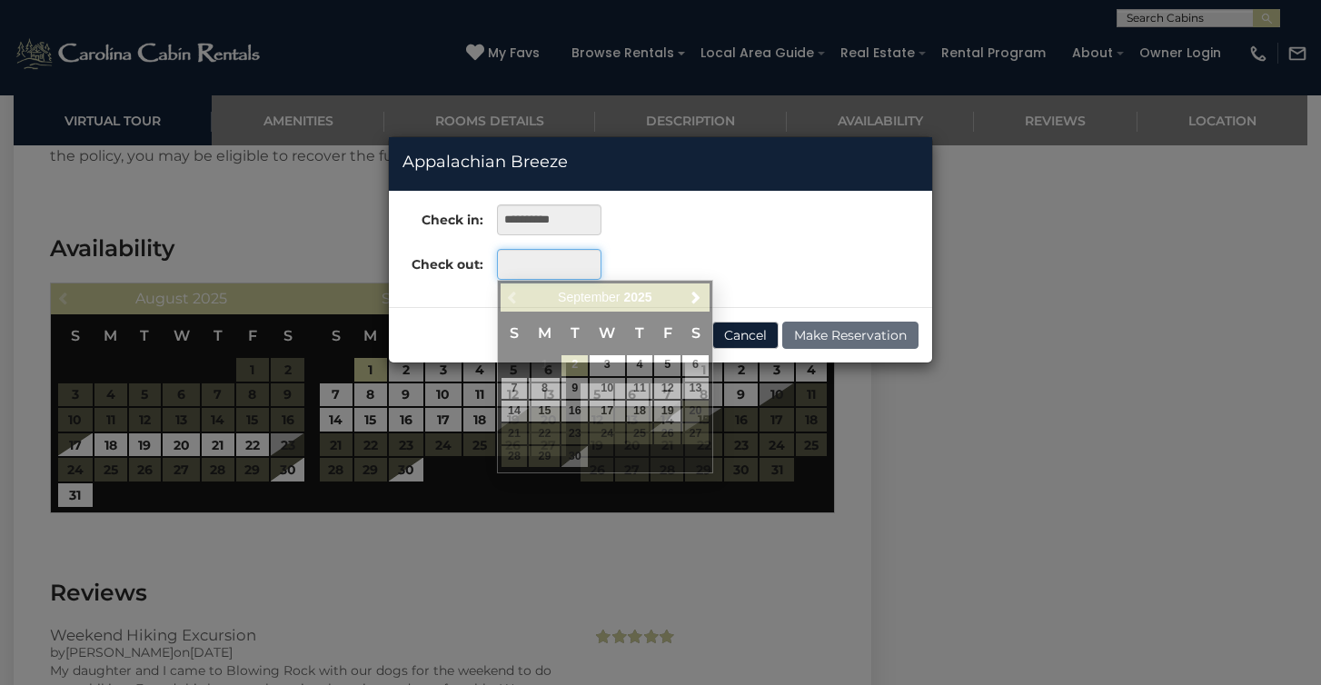
click at [560, 268] on input "text" at bounding box center [549, 264] width 104 height 31
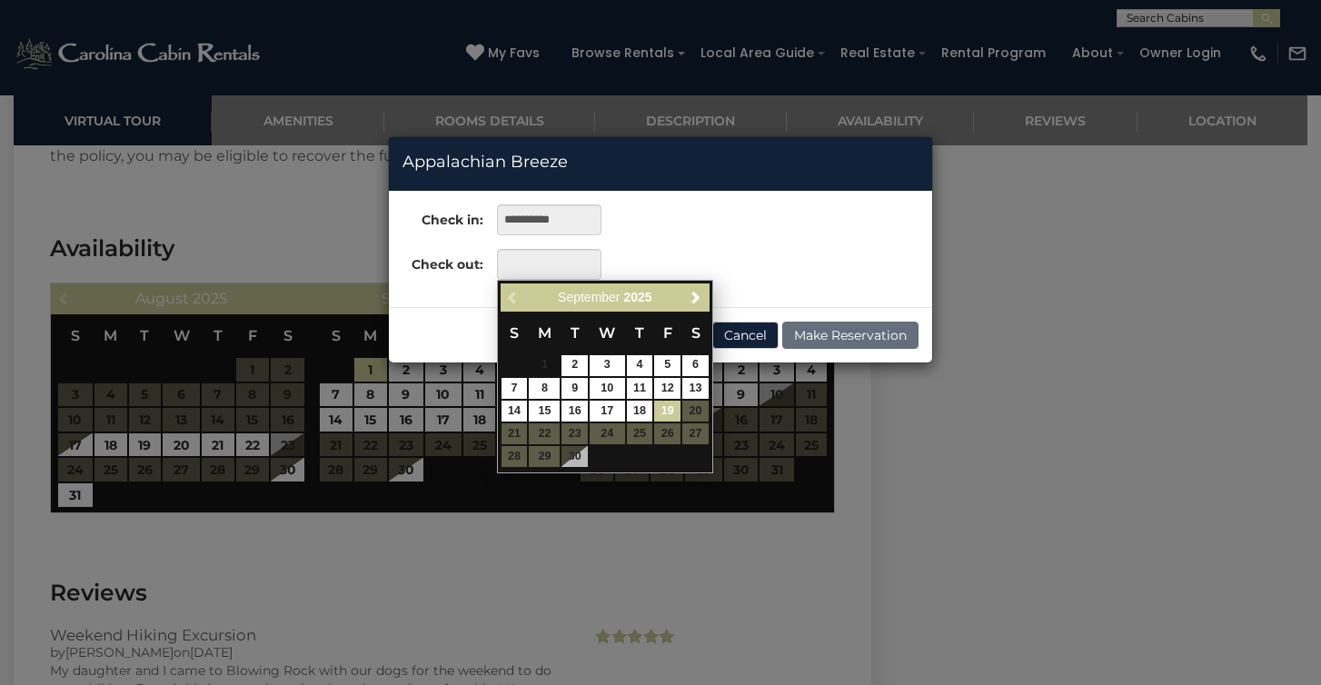
click at [666, 403] on link "19" at bounding box center [667, 411] width 26 height 21
type input "**********"
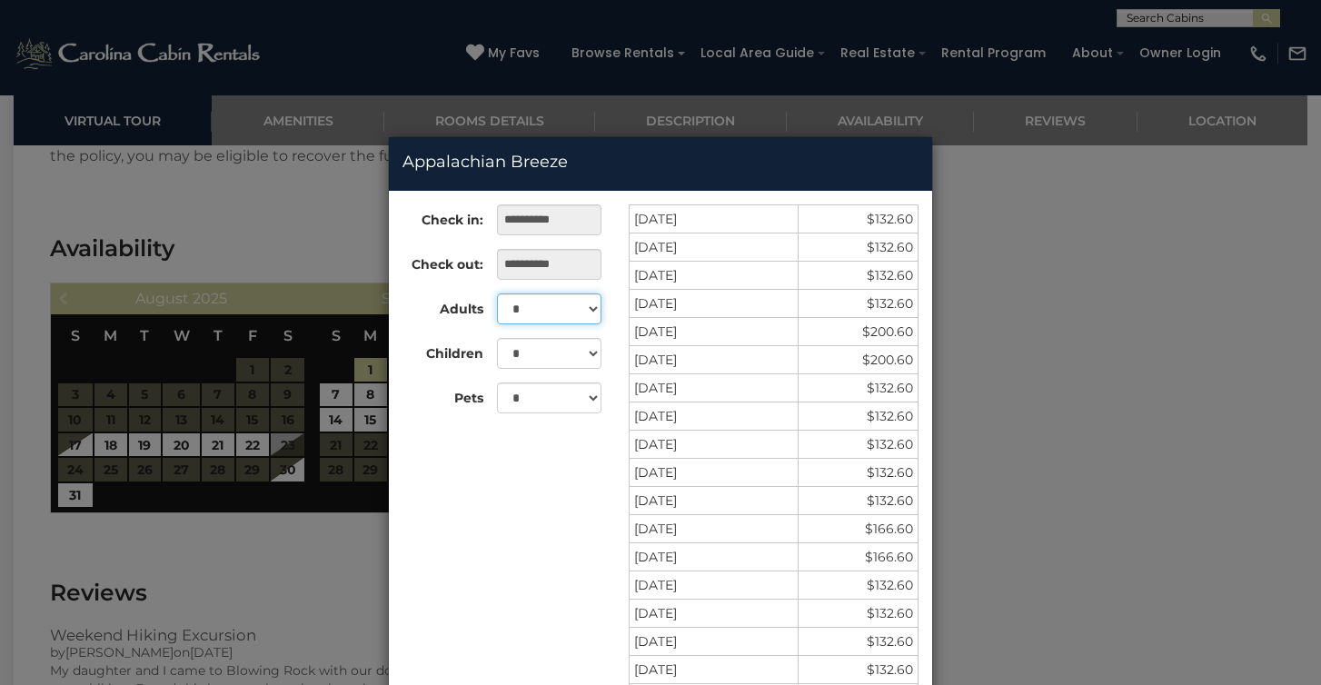
select select "*"
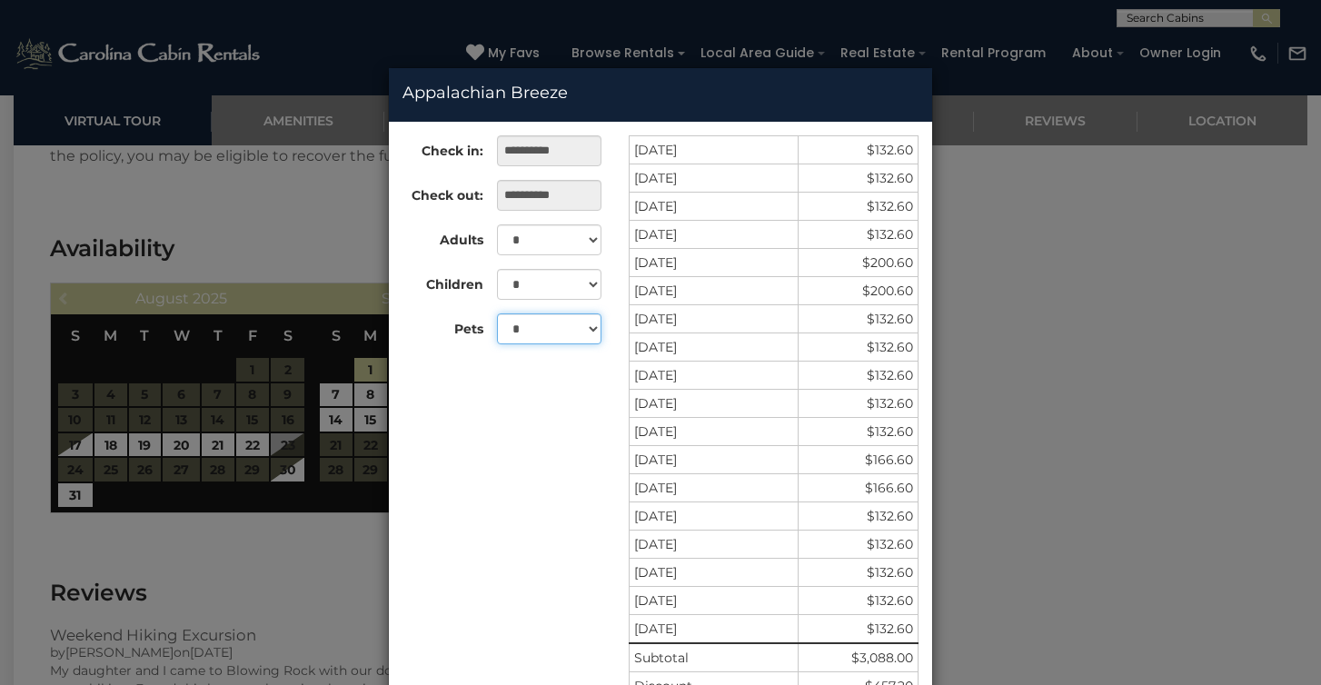
scroll to position [46, 0]
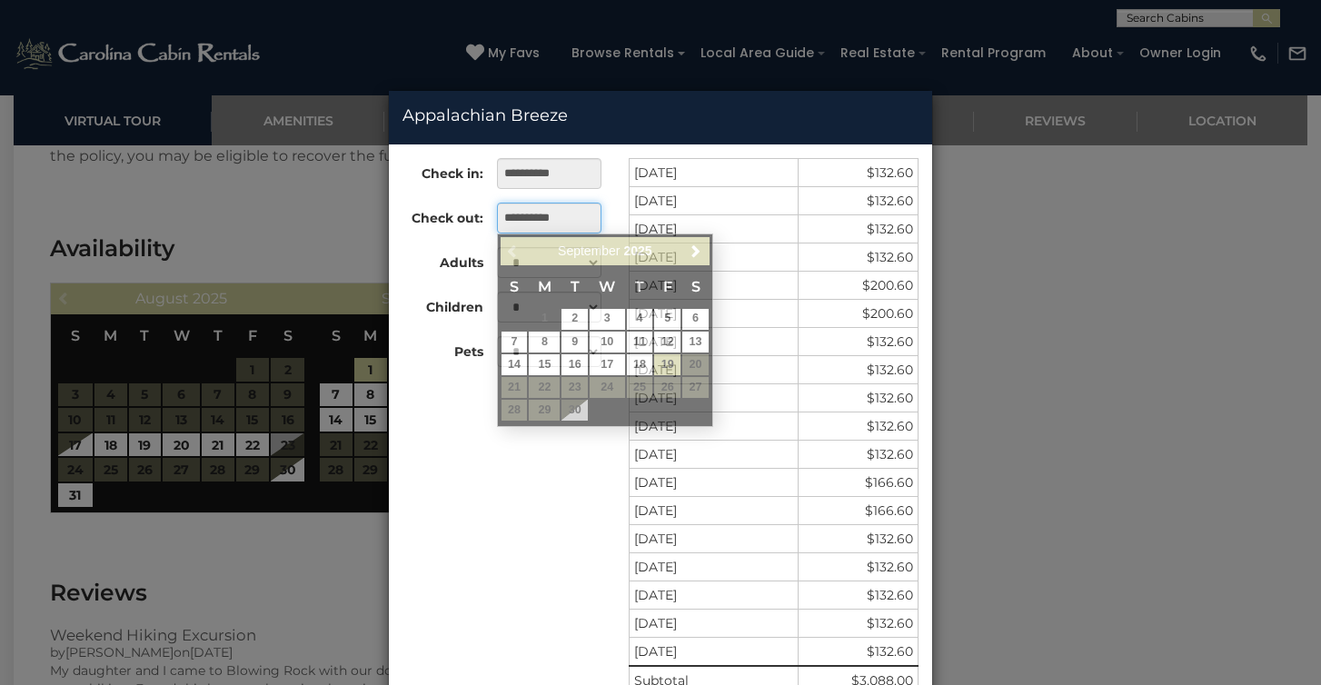
click at [588, 224] on input "**********" at bounding box center [549, 218] width 104 height 31
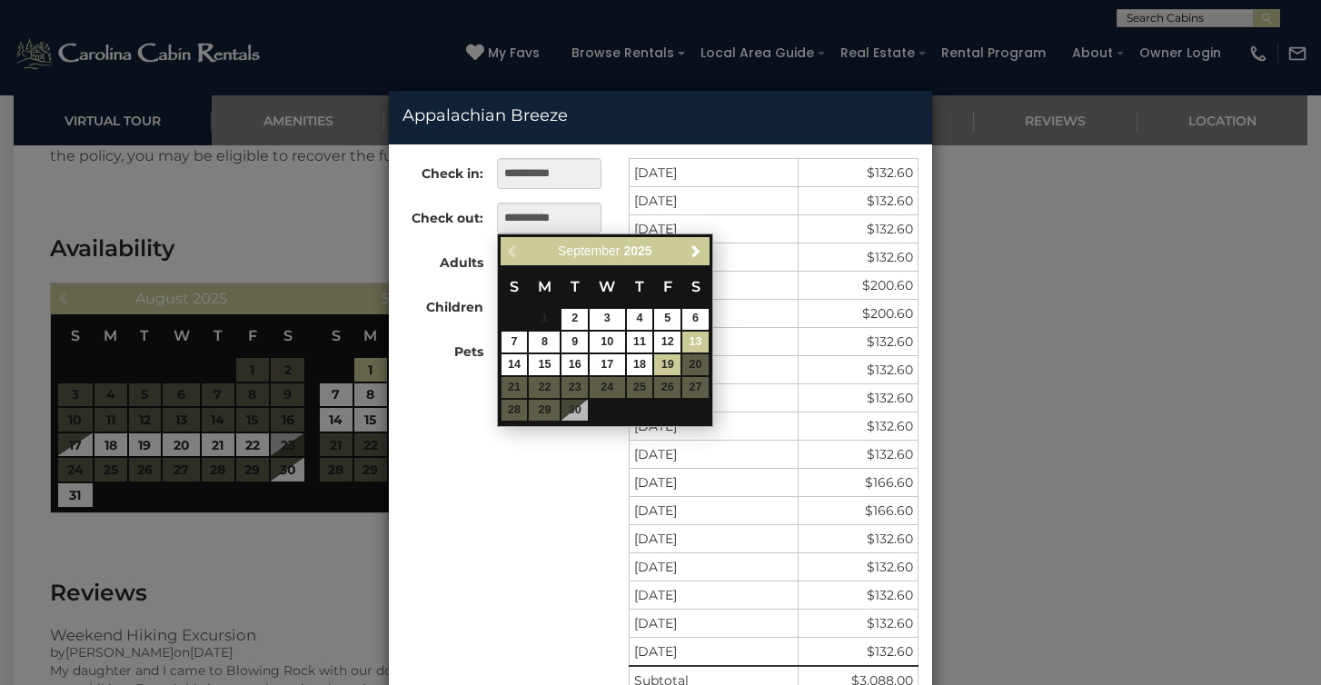
click at [698, 337] on link "13" at bounding box center [695, 342] width 26 height 21
type input "**********"
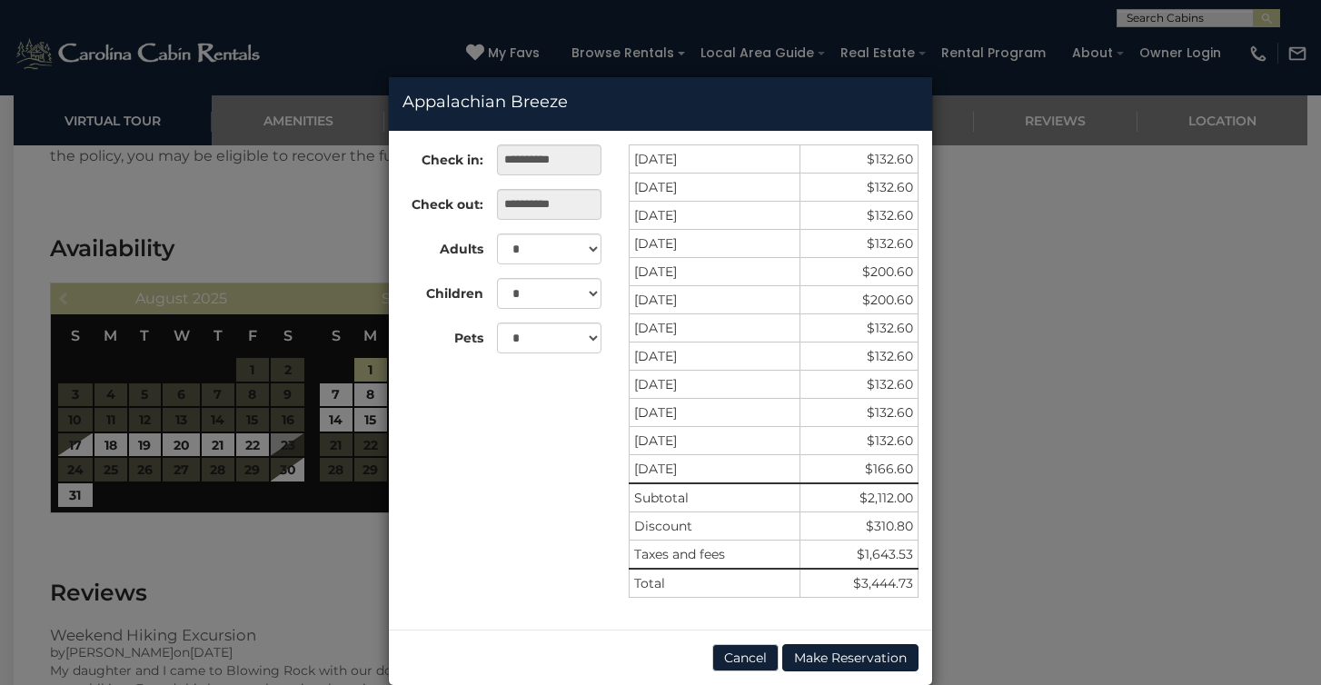
scroll to position [87, 0]
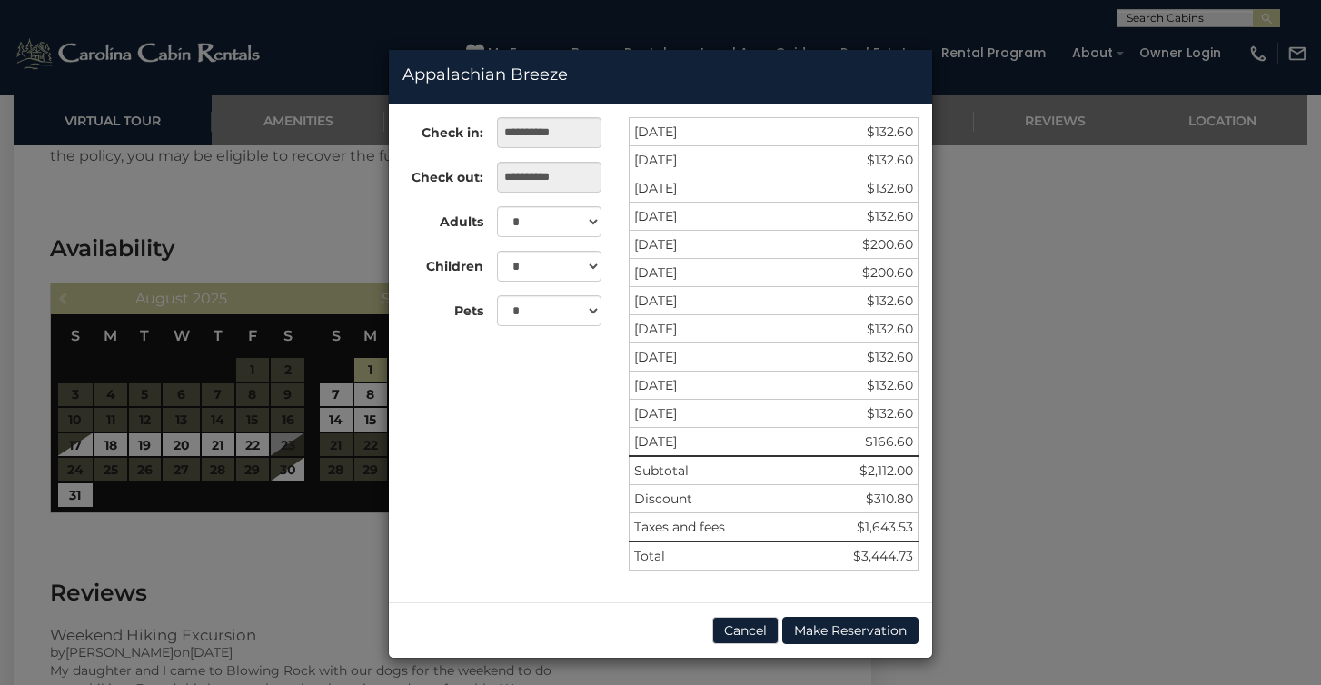
click at [195, 240] on div "**********" at bounding box center [660, 342] width 1321 height 685
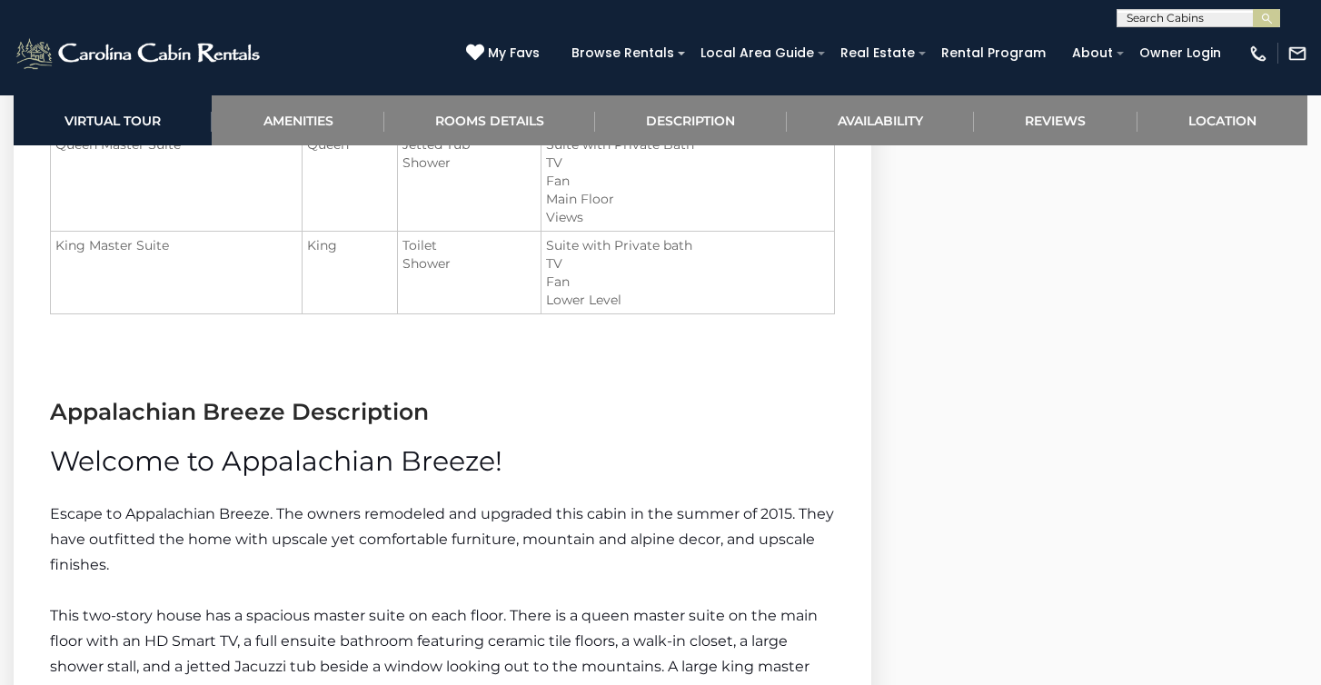
scroll to position [1749, 0]
